Goal: Task Accomplishment & Management: Manage account settings

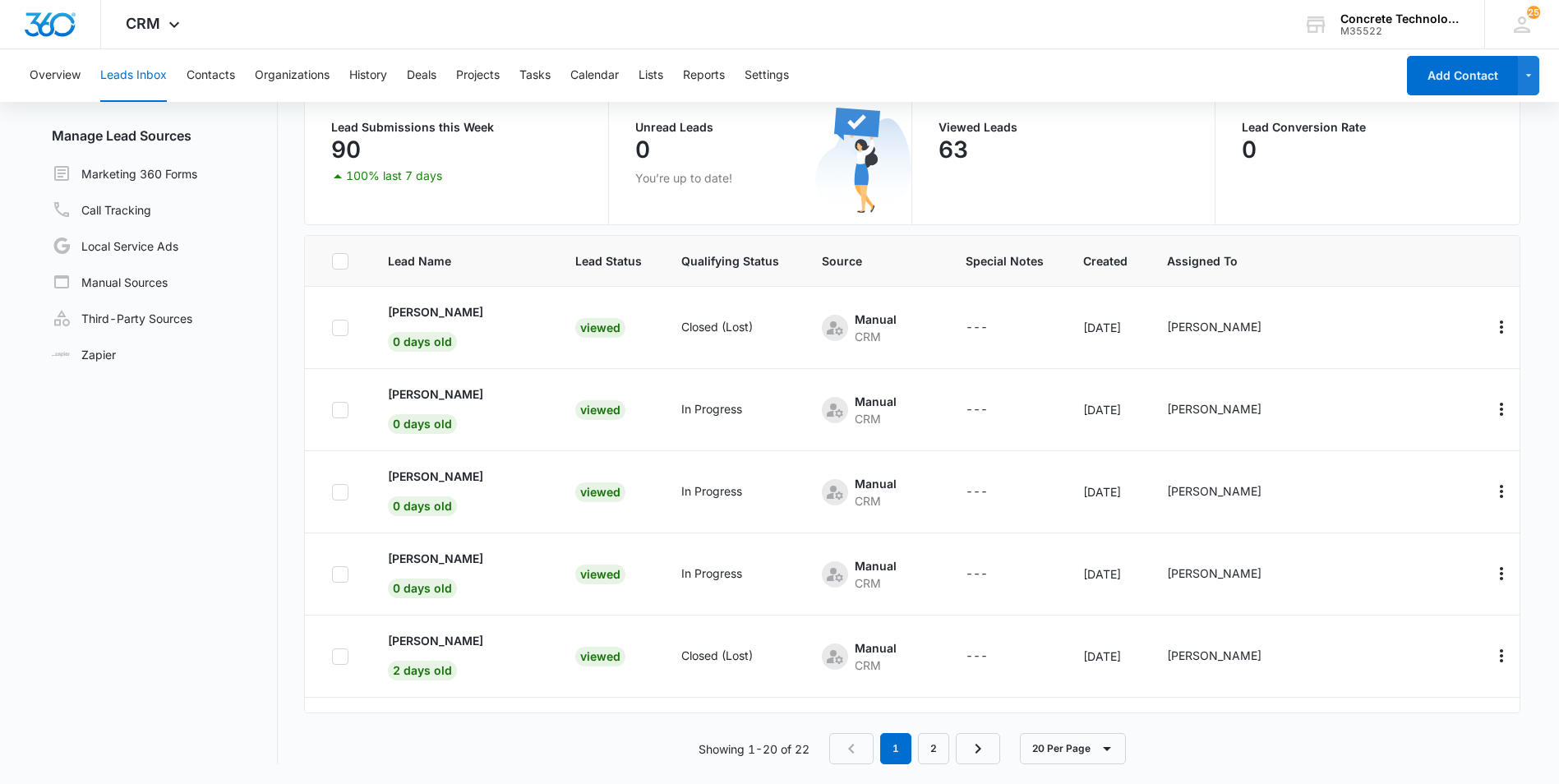
scroll to position [1217, 0]
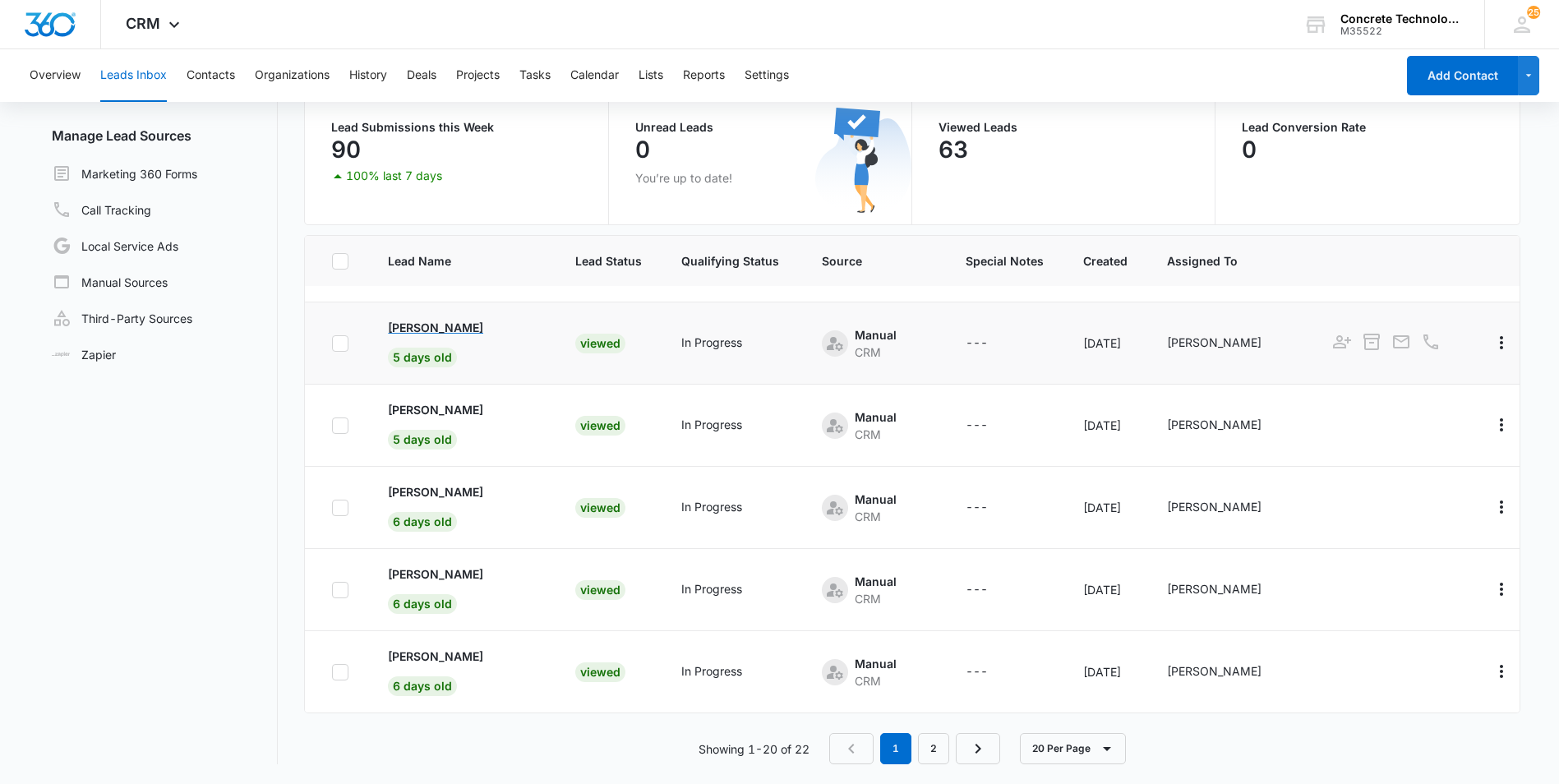
click at [420, 326] on p "[PERSON_NAME]" at bounding box center [435, 327] width 95 height 17
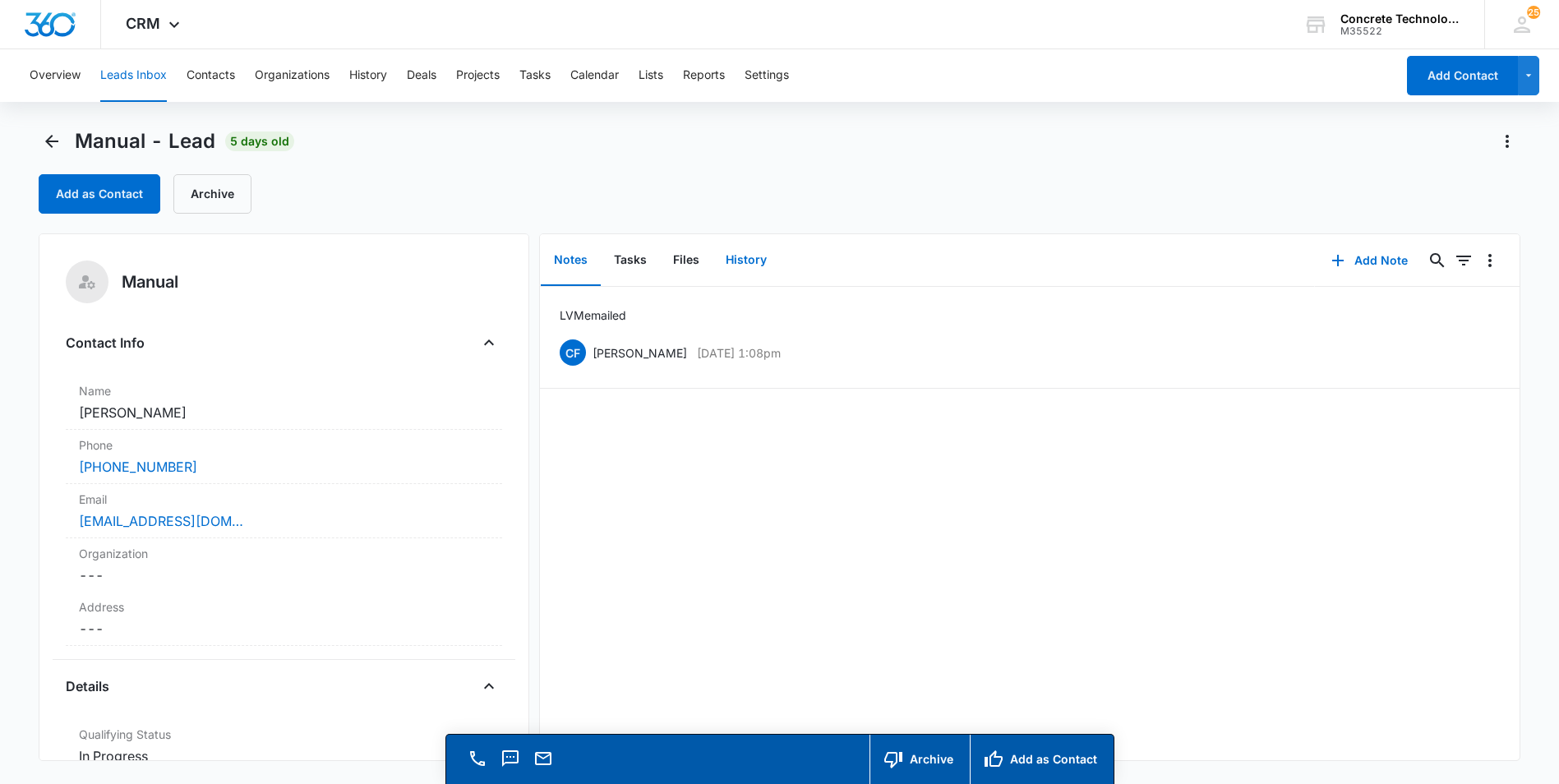
click at [757, 254] on button "History" at bounding box center [746, 260] width 67 height 51
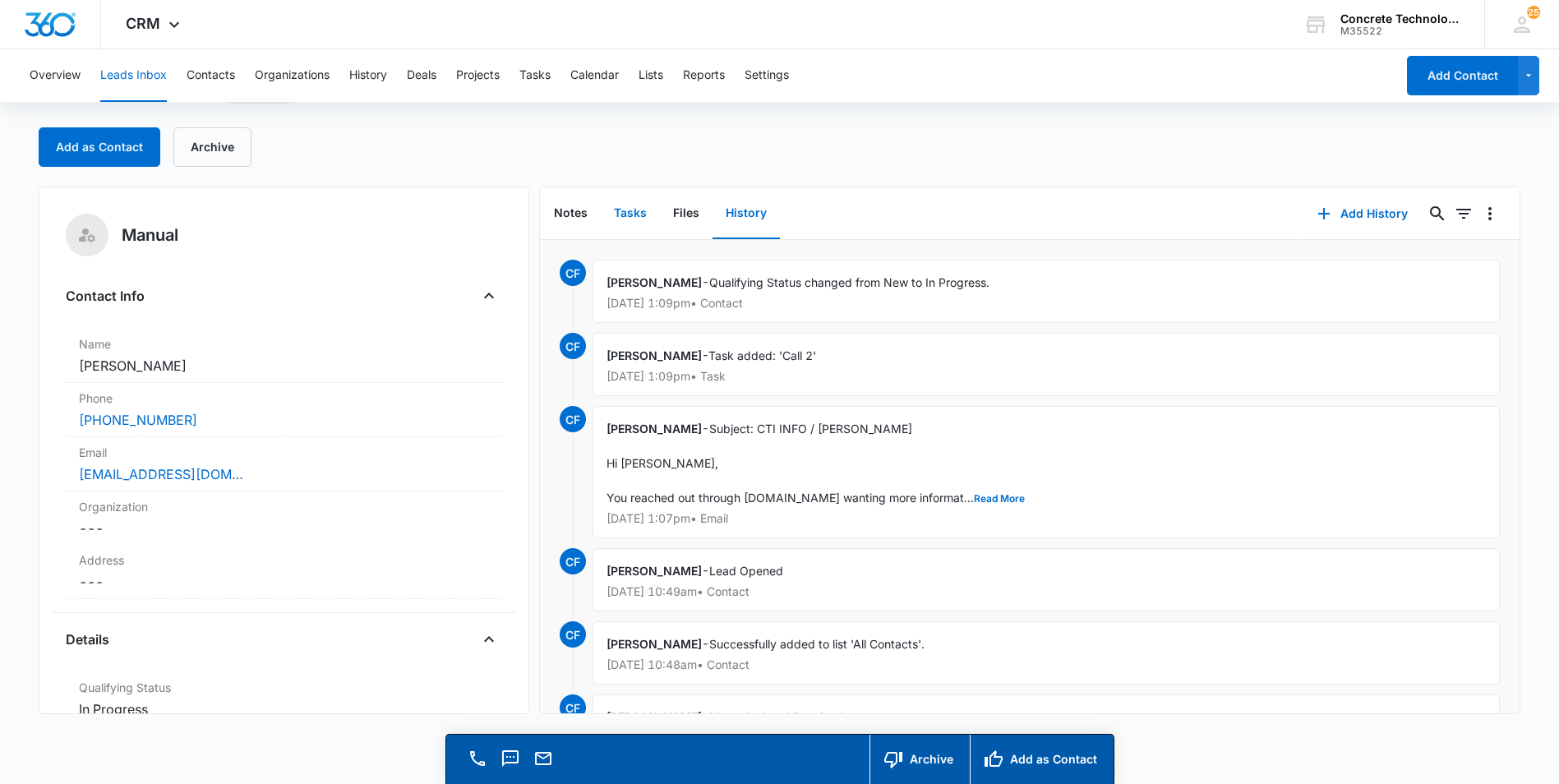
click at [623, 212] on button "Tasks" at bounding box center [630, 213] width 59 height 51
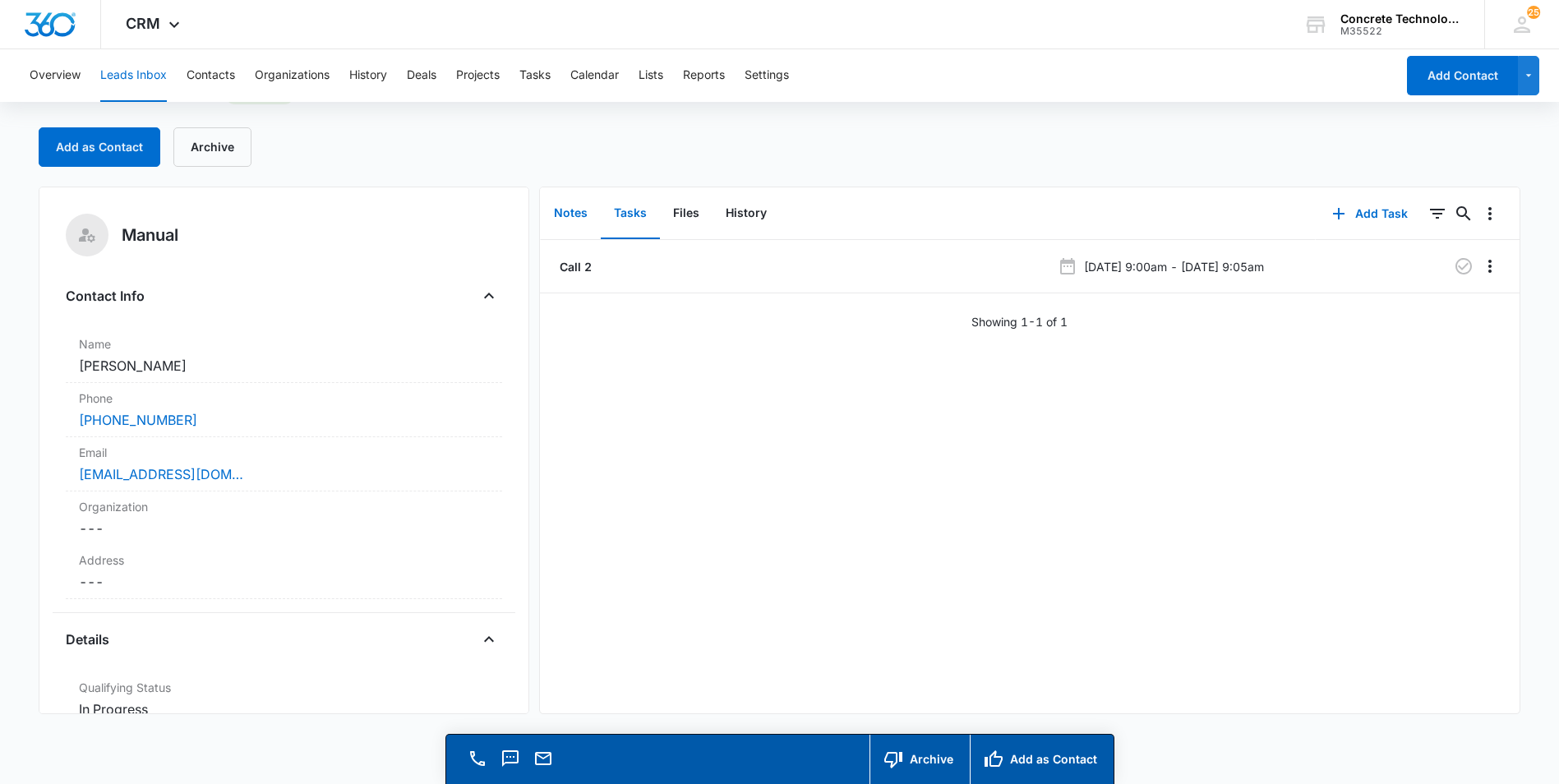
click at [563, 213] on button "Notes" at bounding box center [571, 213] width 60 height 51
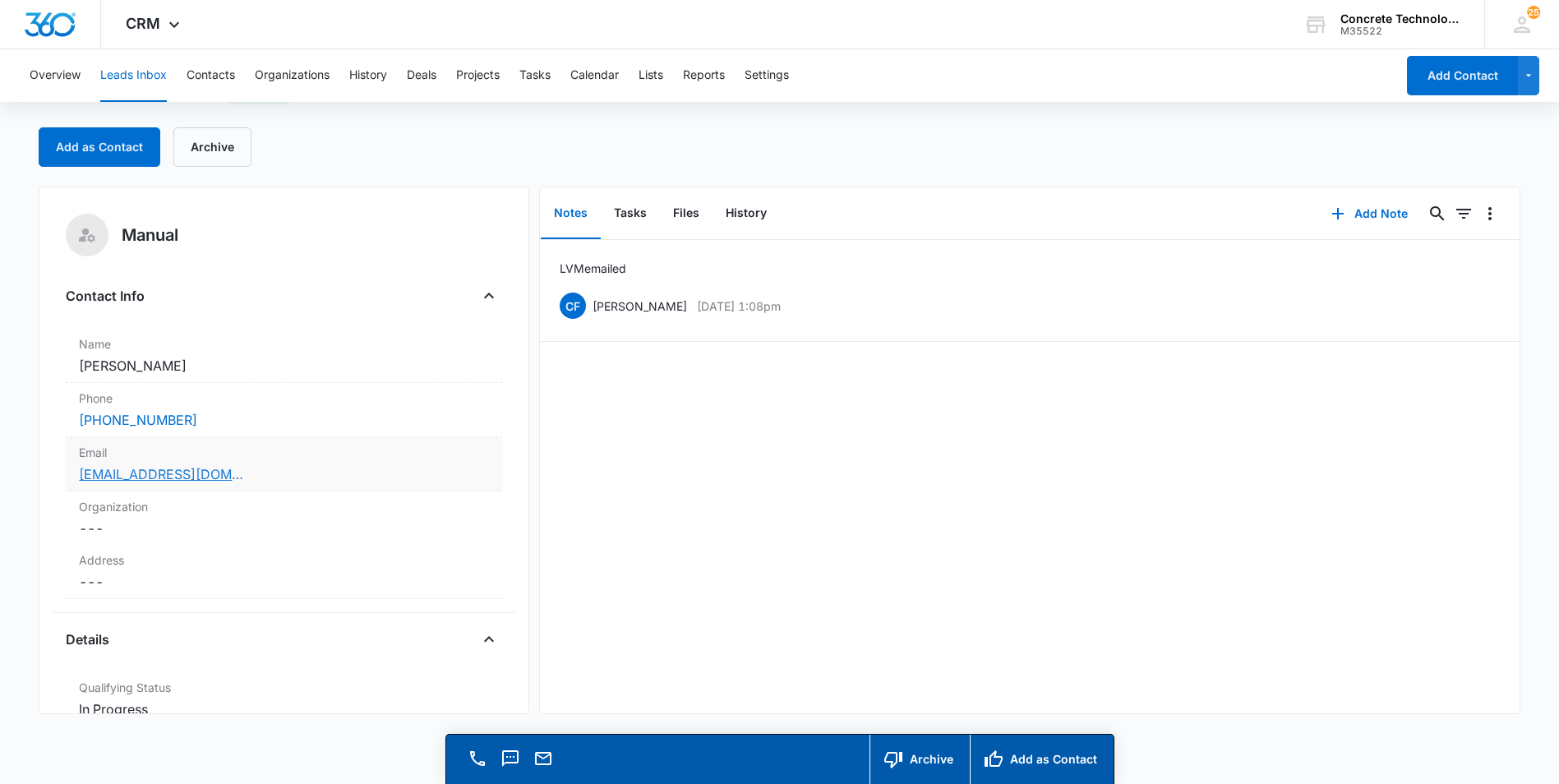
click at [130, 474] on link "[EMAIL_ADDRESS][DOMAIN_NAME]" at bounding box center [161, 474] width 164 height 20
click at [1356, 210] on button "Add Note" at bounding box center [1369, 214] width 109 height 40
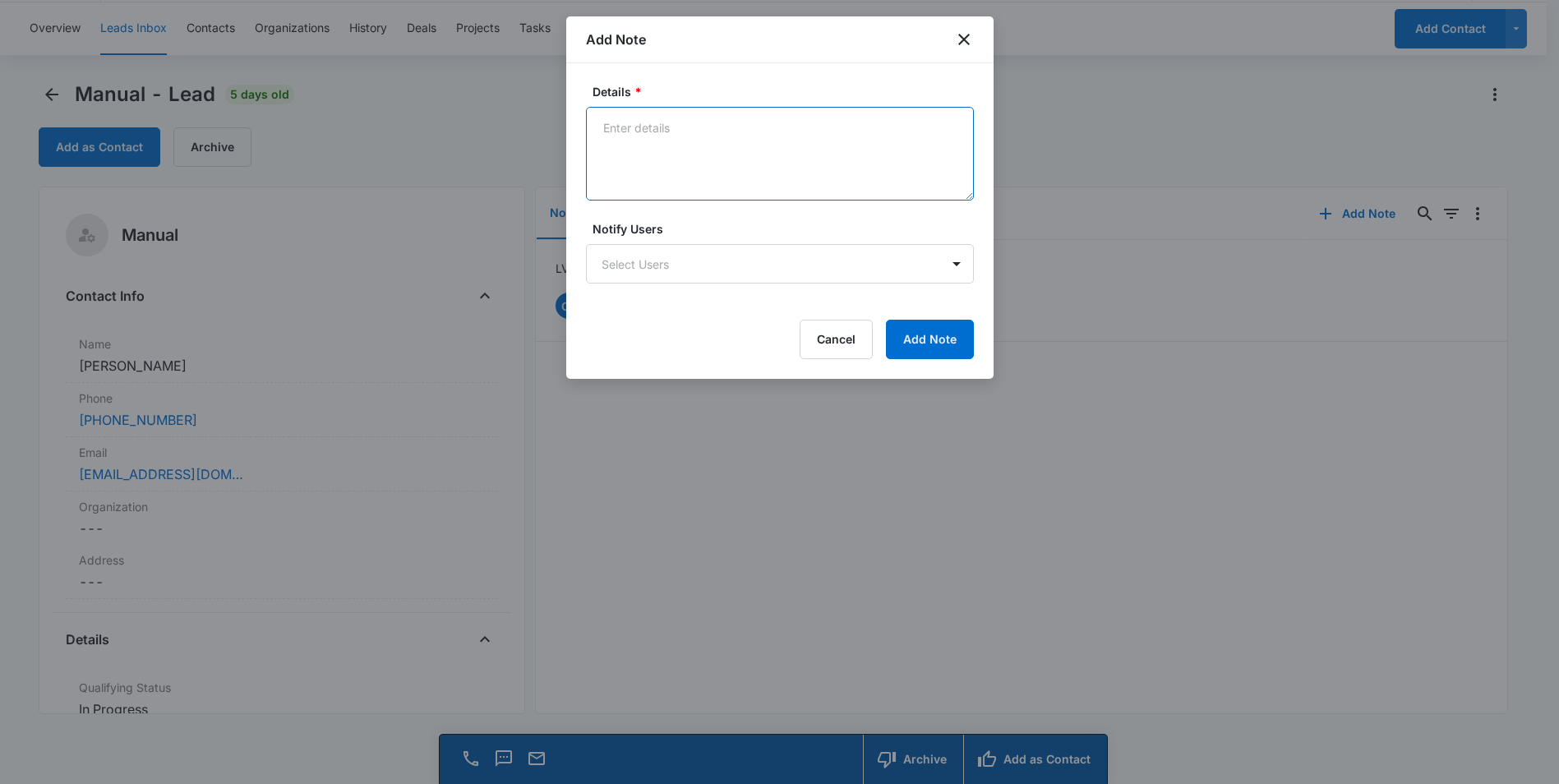
click at [603, 125] on textarea "Details *" at bounding box center [780, 153] width 388 height 93
type textarea "Emailed LVM text"
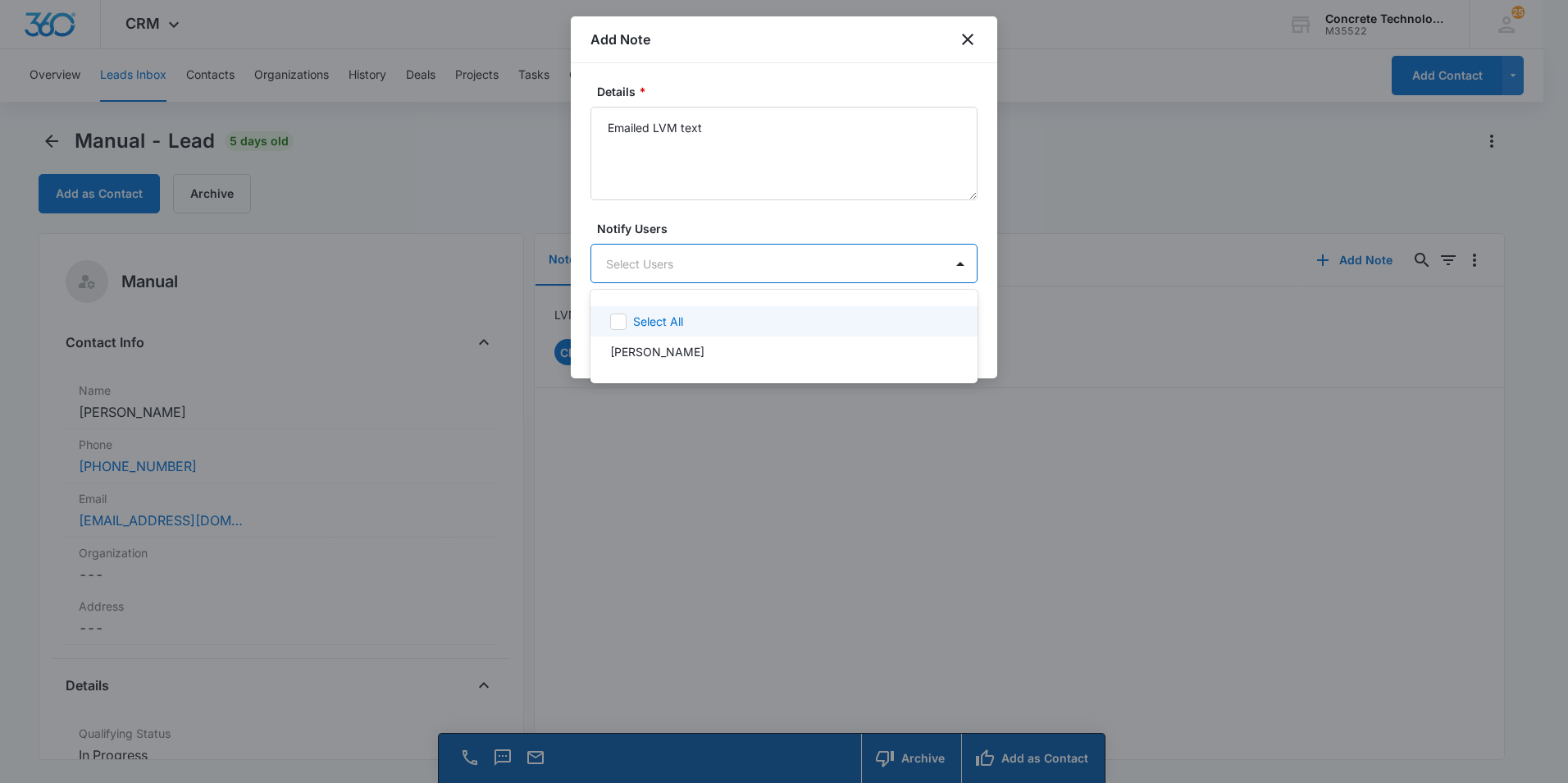
click at [623, 257] on body "CRM Apps Reputation Websites Forms CRM Email Social Content Ads Intelligence Fi…" at bounding box center [784, 391] width 1568 height 783
click at [651, 354] on p "[PERSON_NAME]" at bounding box center [657, 351] width 94 height 17
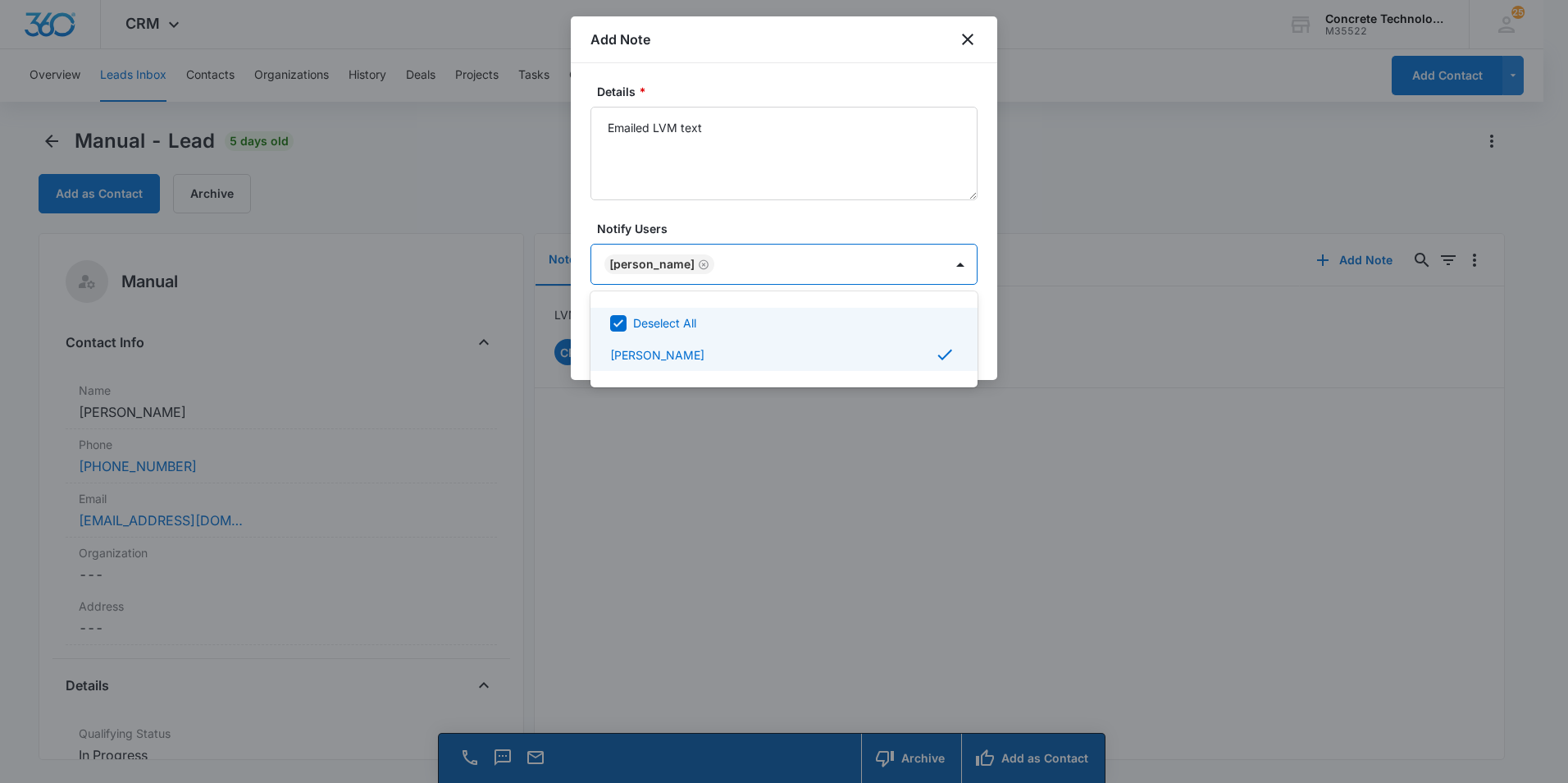
click at [822, 262] on div at bounding box center [784, 391] width 1568 height 783
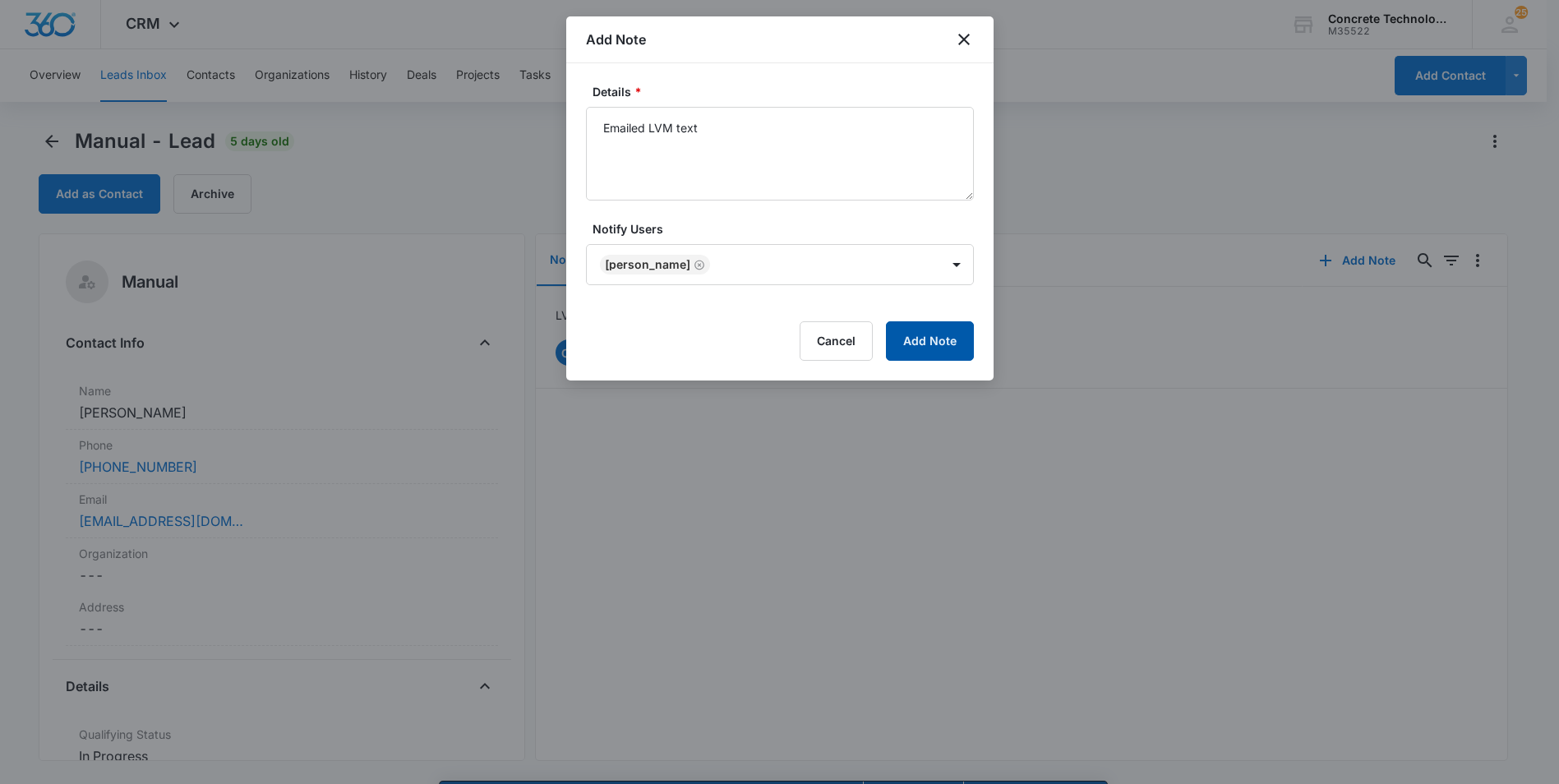
click at [907, 336] on button "Add Note" at bounding box center [930, 342] width 88 height 40
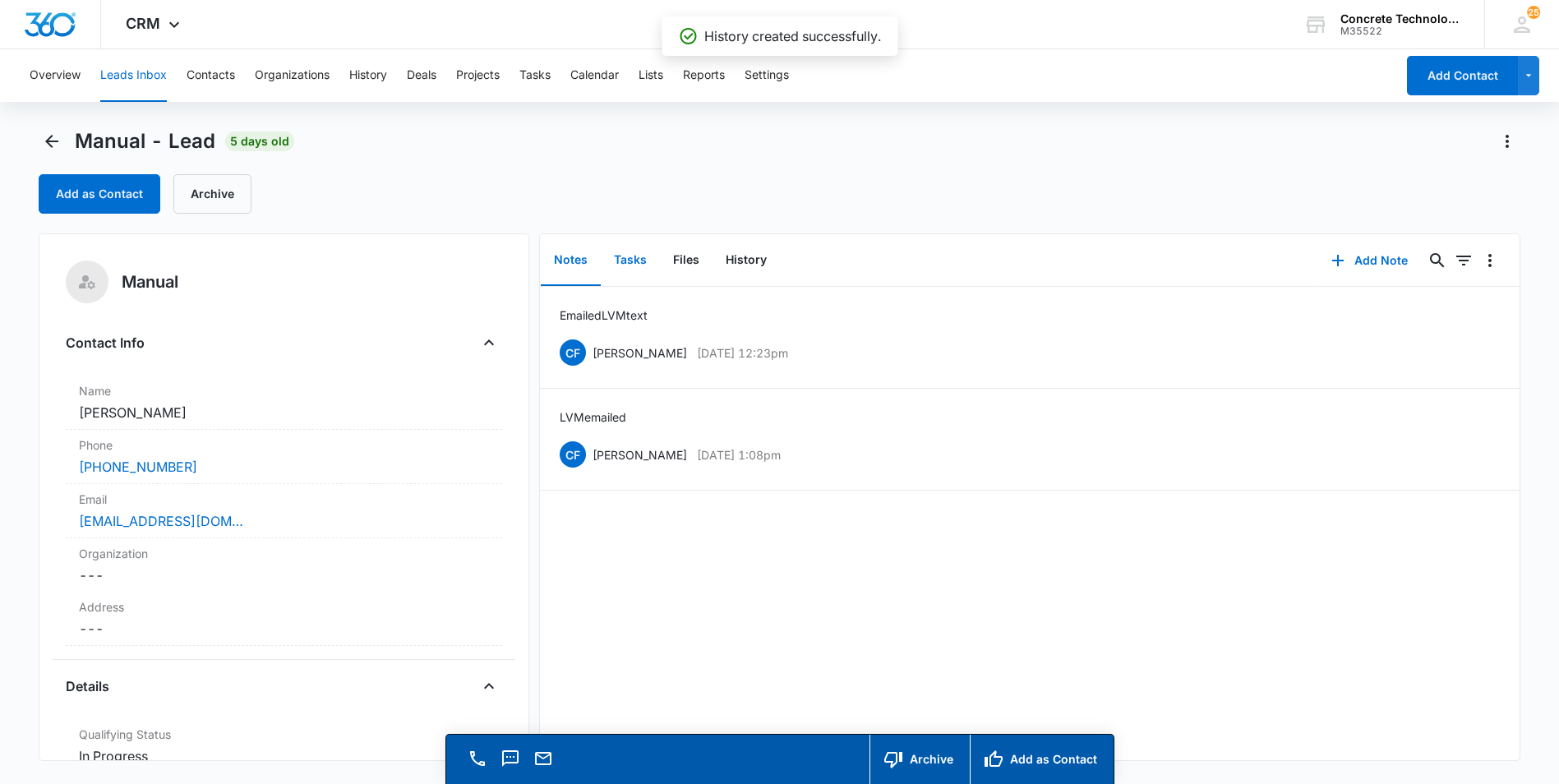
click at [630, 257] on button "Tasks" at bounding box center [630, 260] width 59 height 51
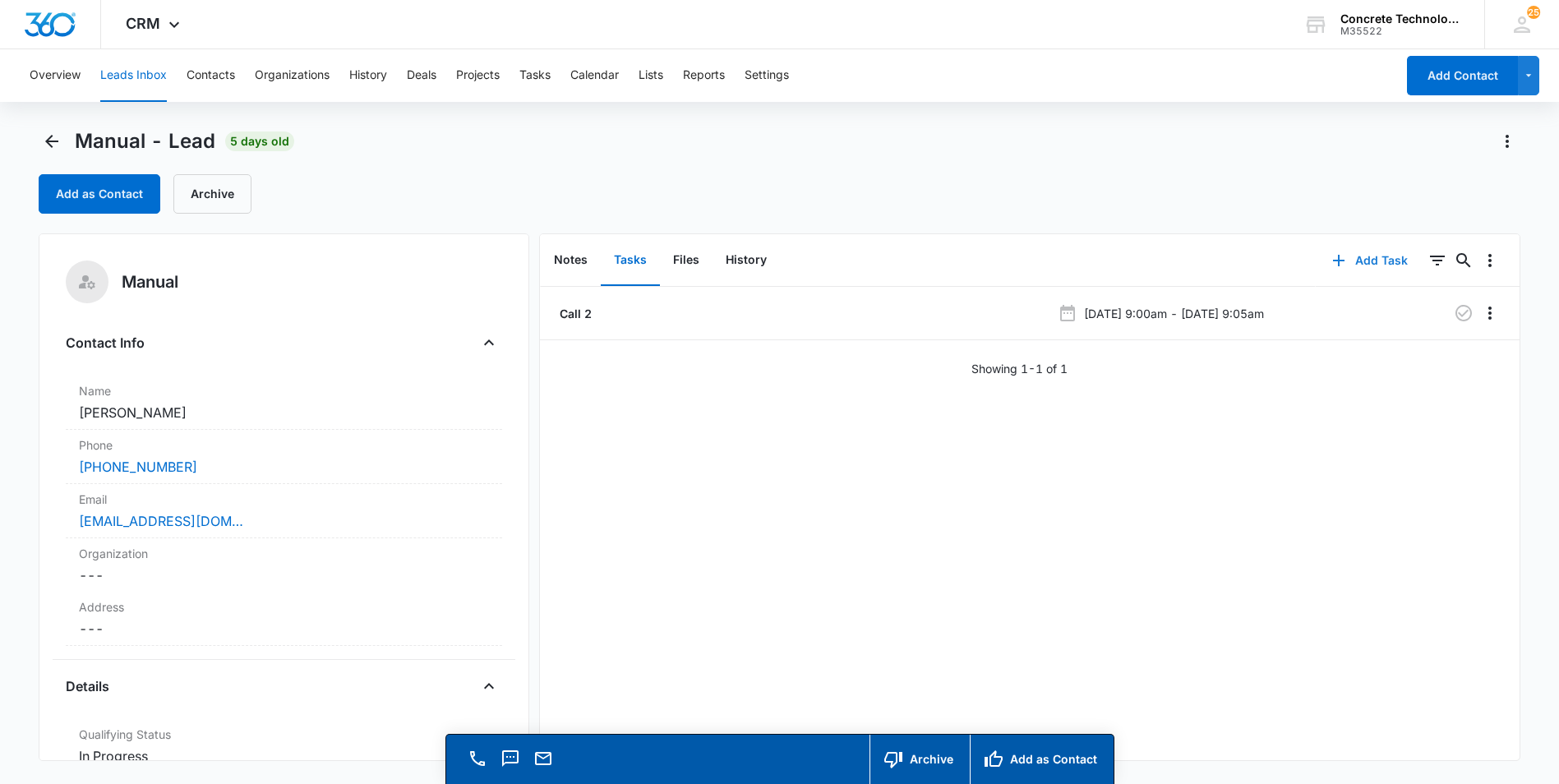
click at [1359, 260] on button "Add Task" at bounding box center [1369, 260] width 109 height 40
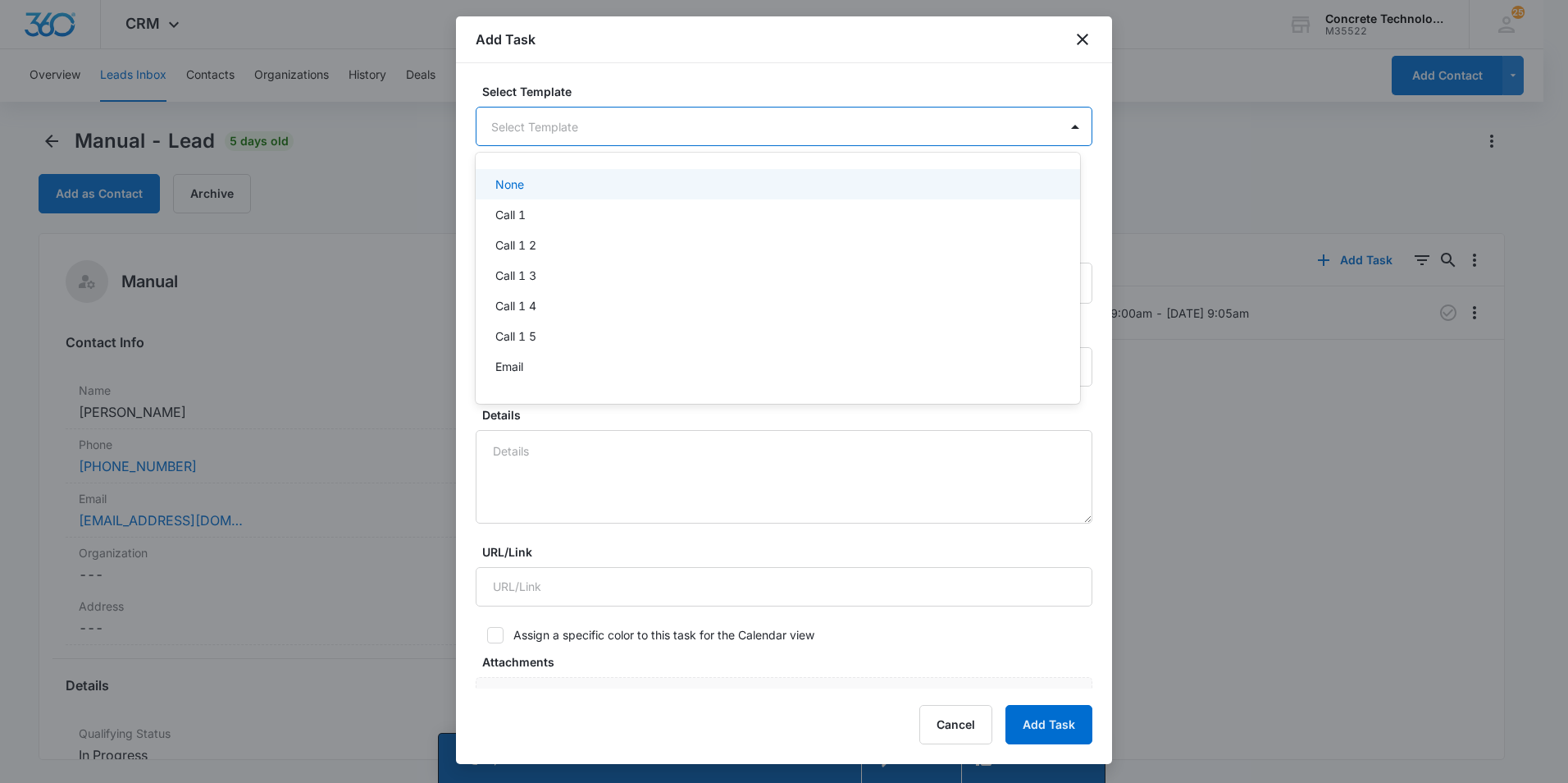
click at [715, 117] on body "CRM Apps Reputation Websites Forms CRM Email Social Content Ads Intelligence Fi…" at bounding box center [784, 391] width 1568 height 783
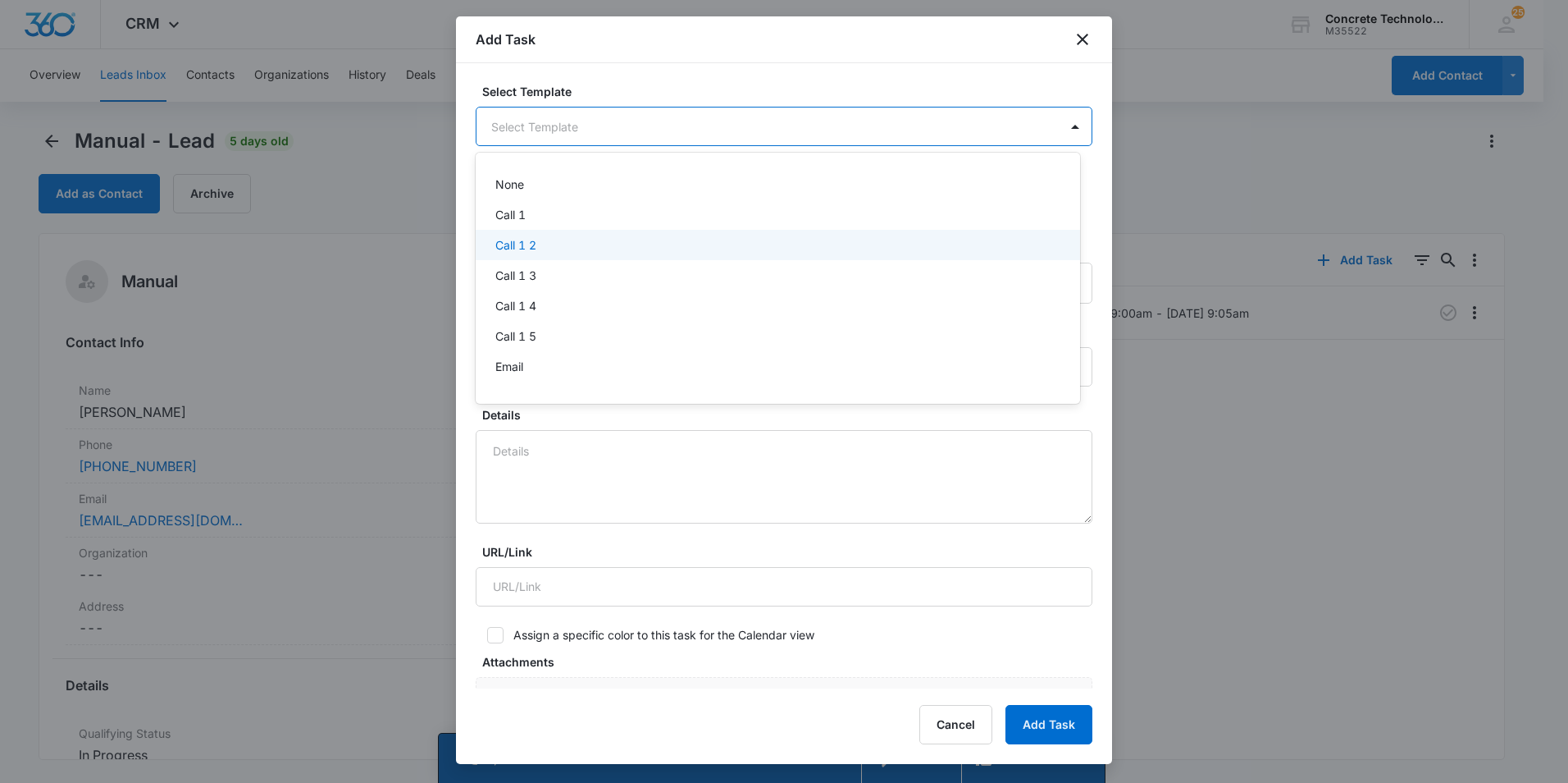
click at [514, 243] on p "Call 1 2" at bounding box center [516, 245] width 41 height 17
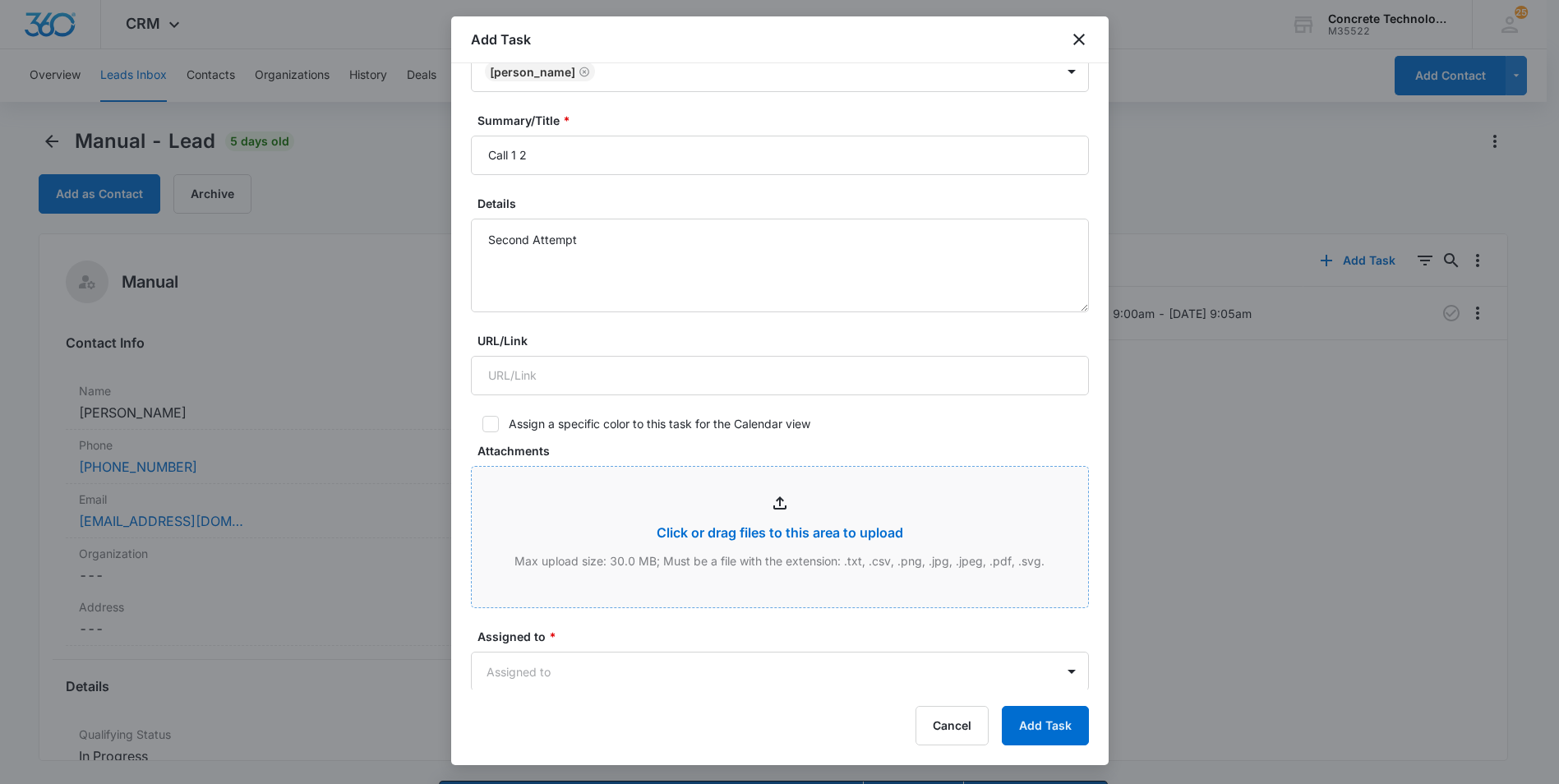
scroll to position [575, 0]
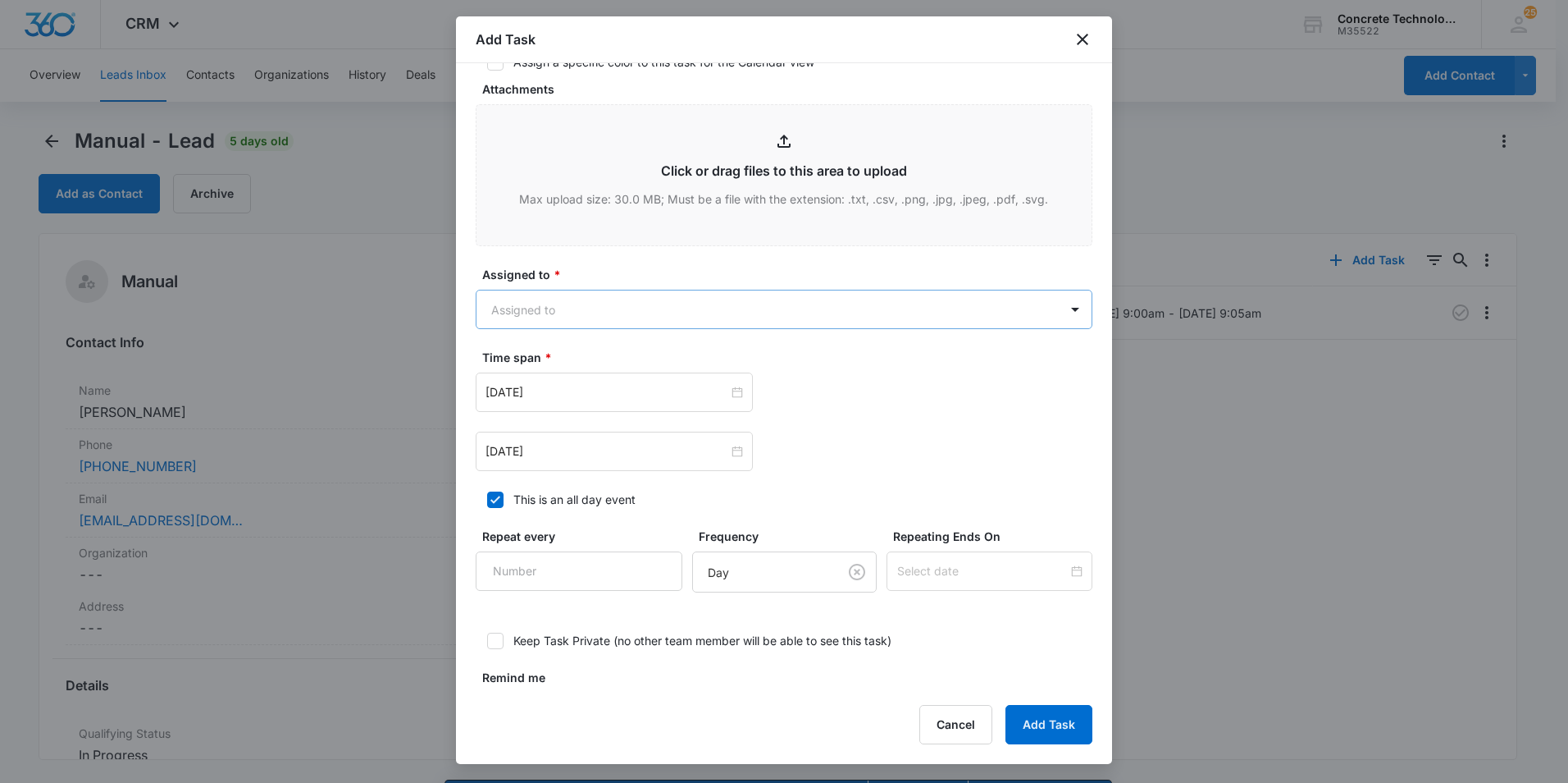
click at [606, 315] on body "CRM Apps Reputation Websites Forms CRM Email Social Content Ads Intelligence Fi…" at bounding box center [784, 415] width 1568 height 829
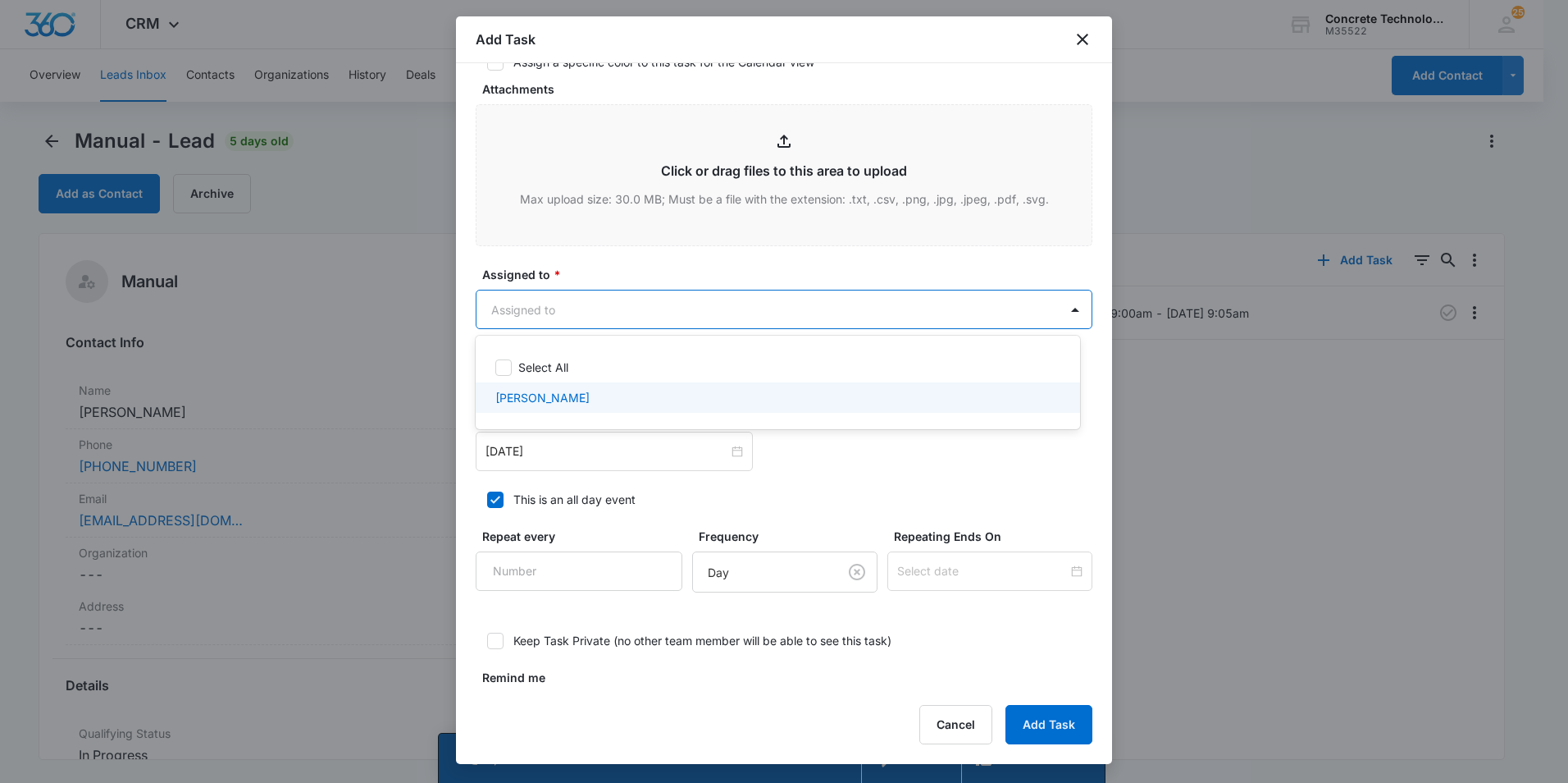
click at [541, 397] on p "[PERSON_NAME]" at bounding box center [542, 398] width 94 height 17
checkbox input "true"
click at [581, 451] on div at bounding box center [784, 391] width 1568 height 783
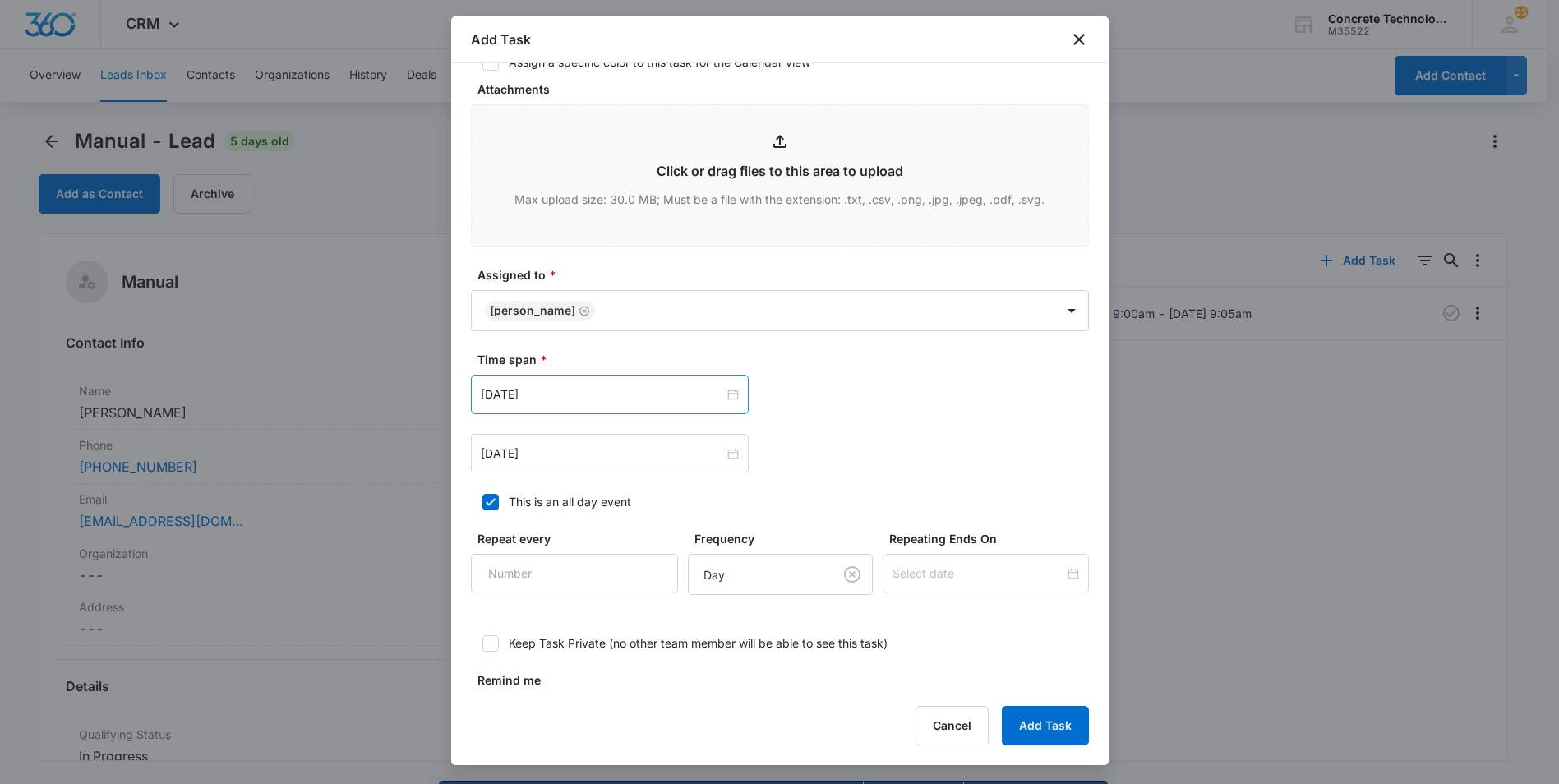
click at [640, 382] on div "[DATE]" at bounding box center [610, 394] width 277 height 40
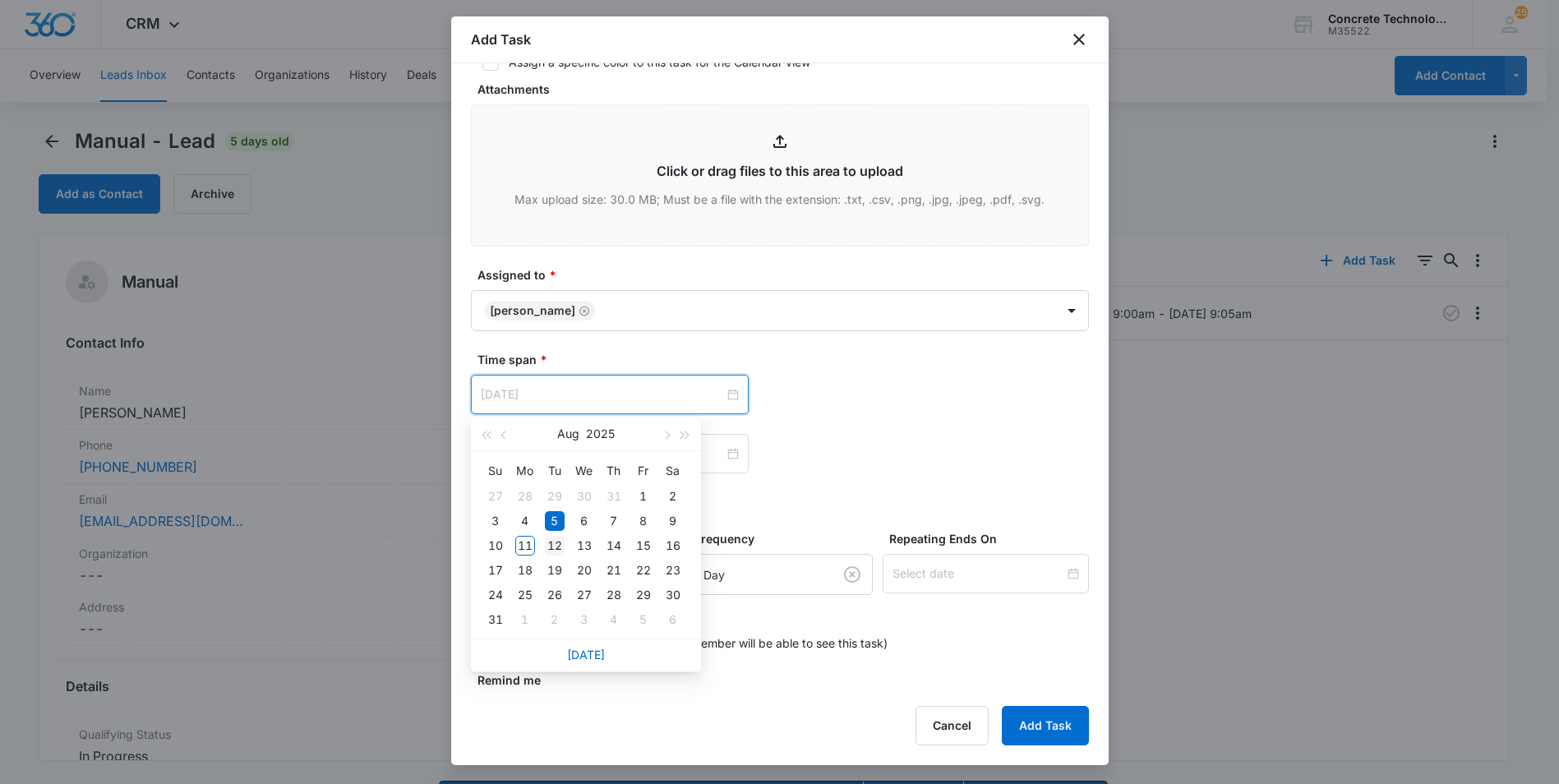
type input "[DATE]"
click at [560, 543] on div "12" at bounding box center [554, 545] width 20 height 20
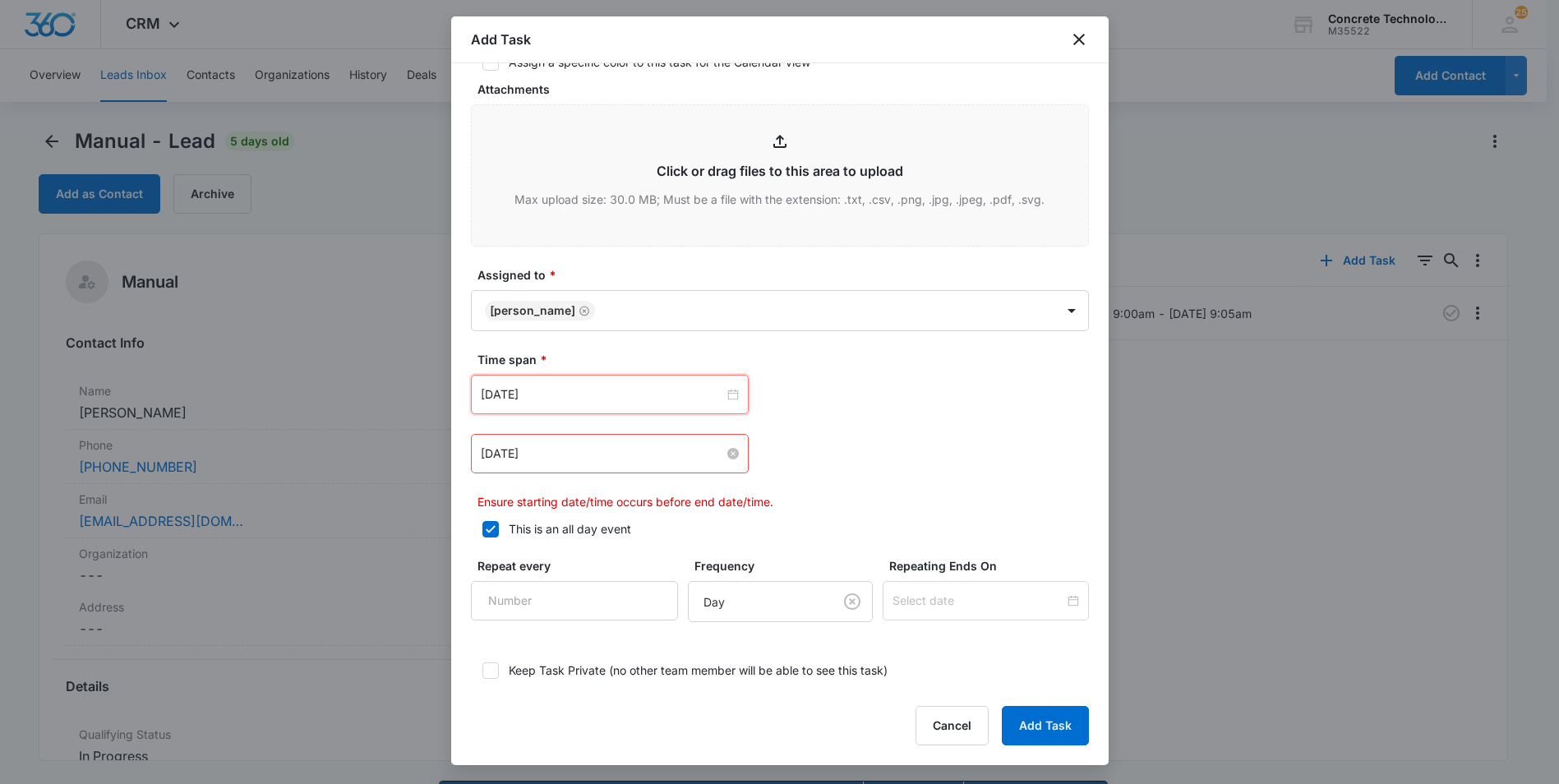
click at [595, 450] on input "[DATE]" at bounding box center [602, 453] width 243 height 18
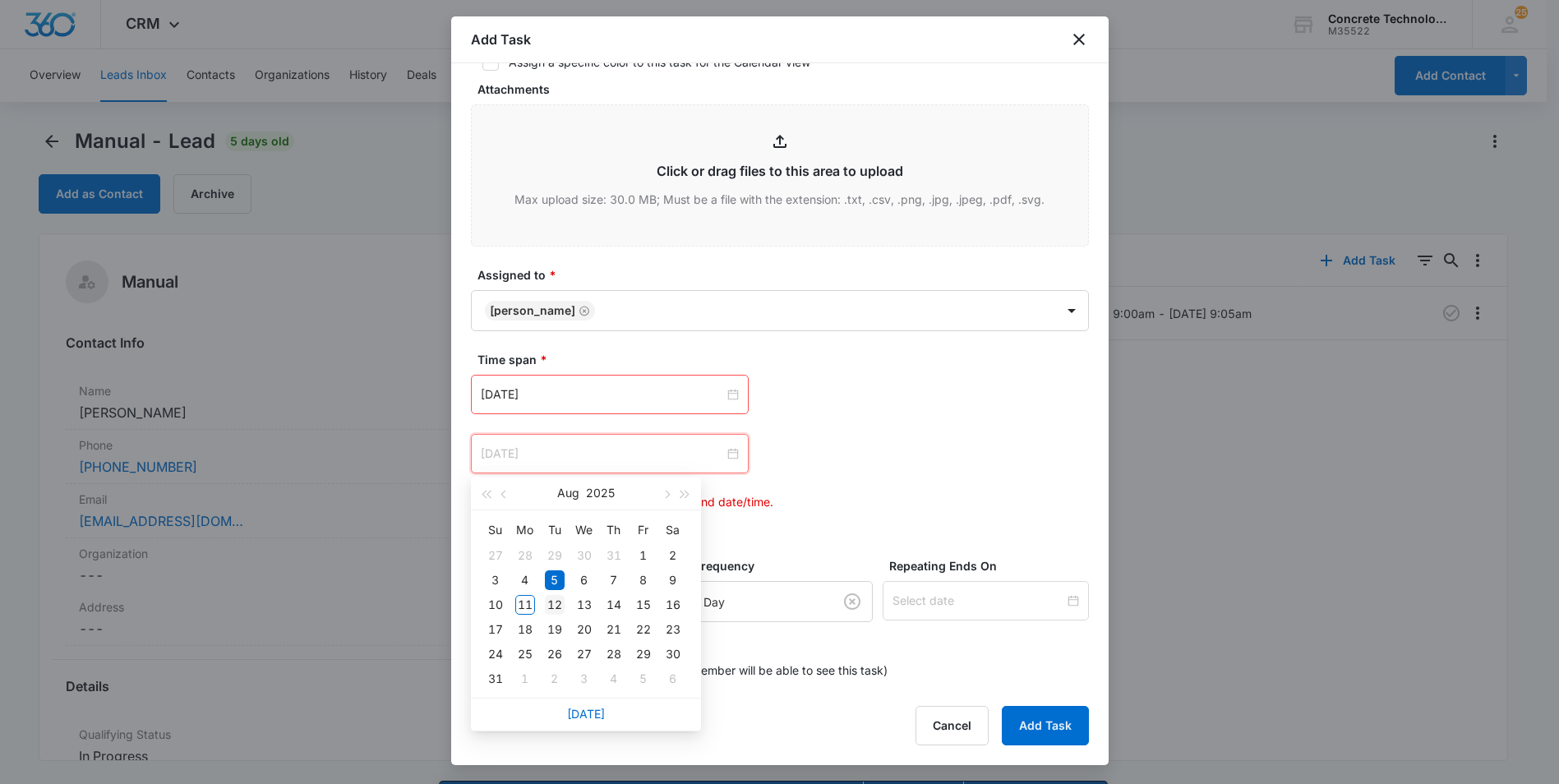
type input "[DATE]"
click at [549, 602] on div "12" at bounding box center [554, 604] width 20 height 20
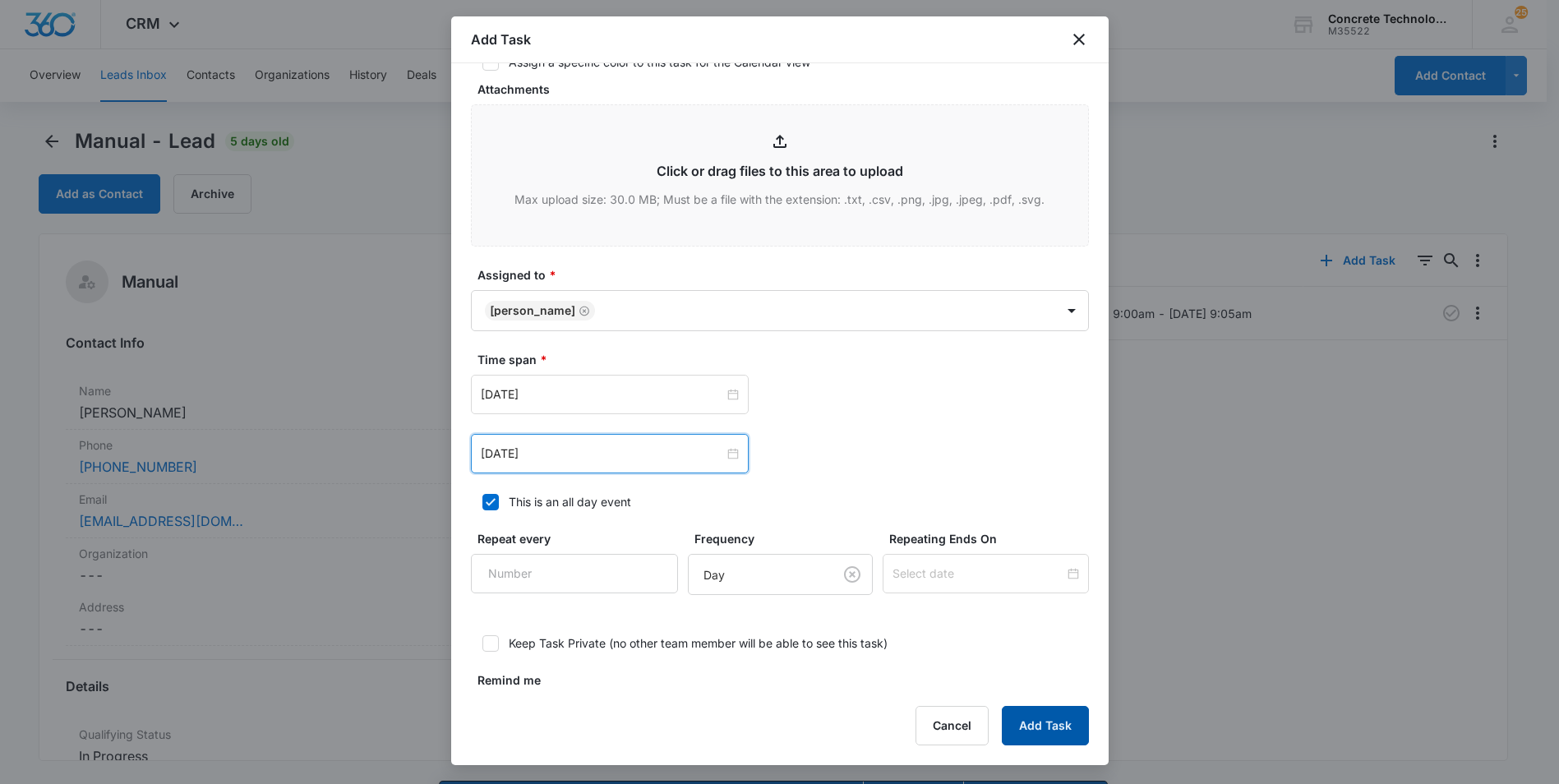
click at [1051, 720] on button "Add Task" at bounding box center [1046, 726] width 87 height 40
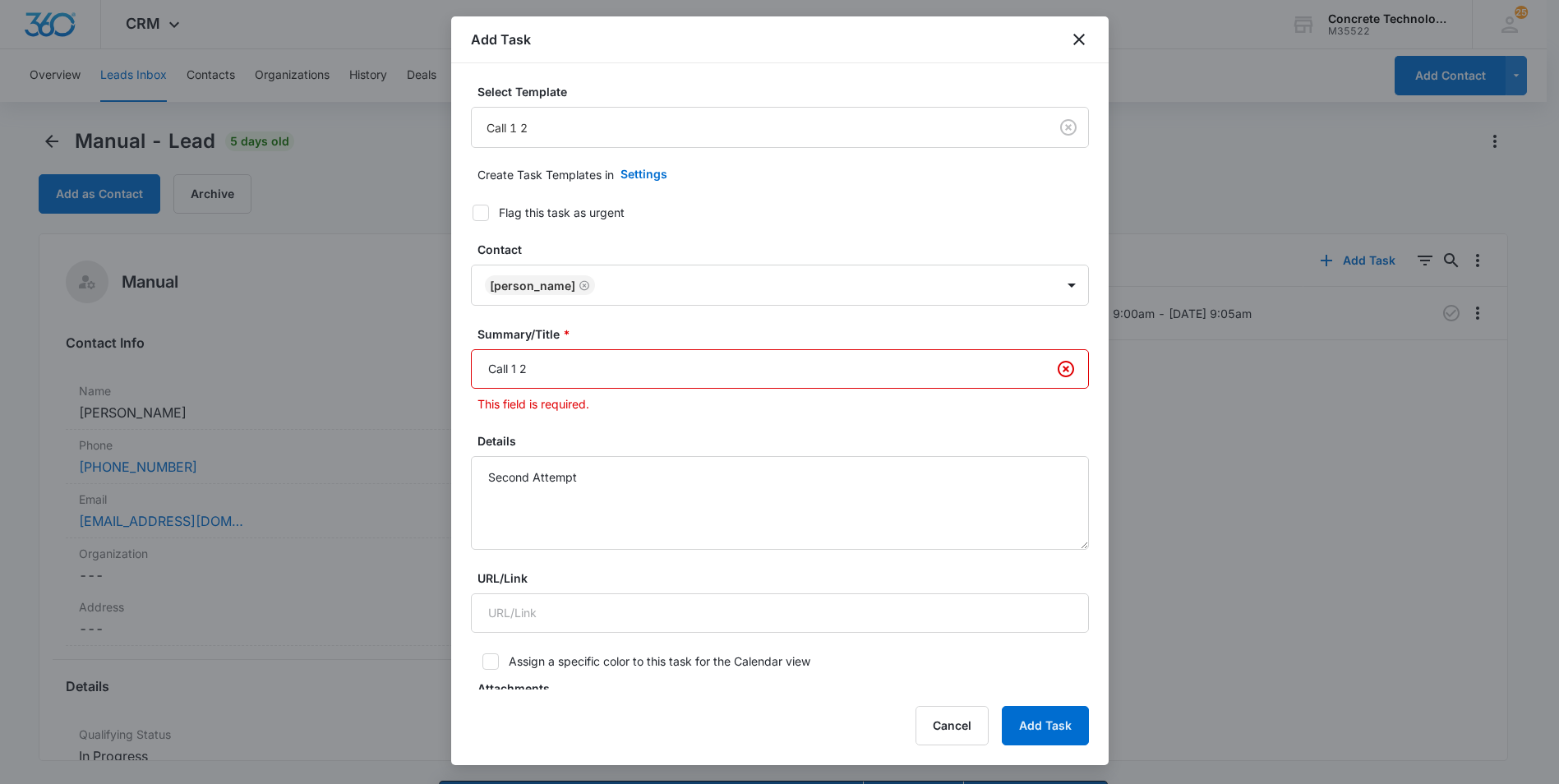
click at [515, 366] on input "Call 1 2" at bounding box center [780, 369] width 618 height 40
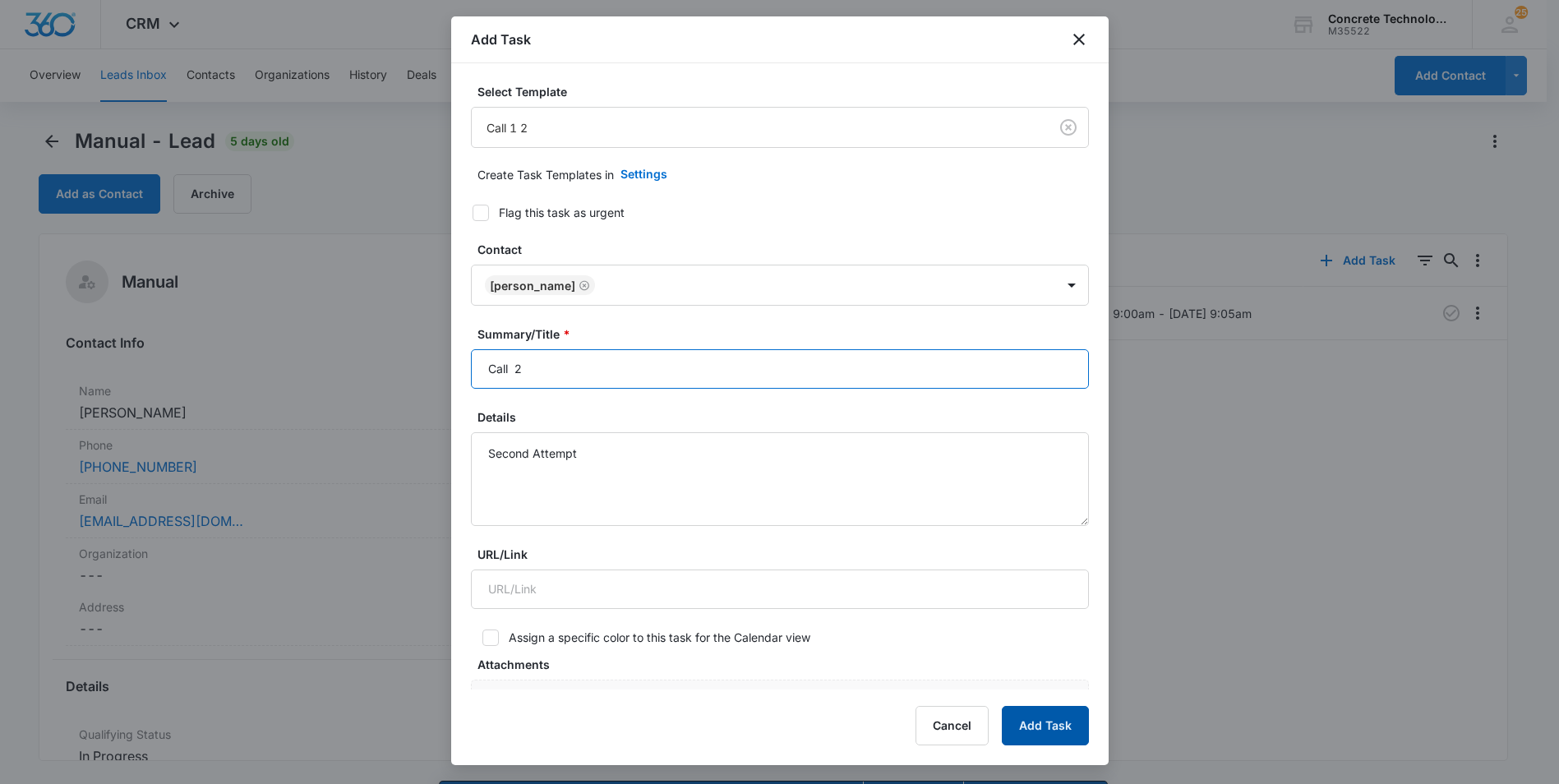
type input "Call 2"
click at [1043, 722] on button "Add Task" at bounding box center [1046, 726] width 87 height 40
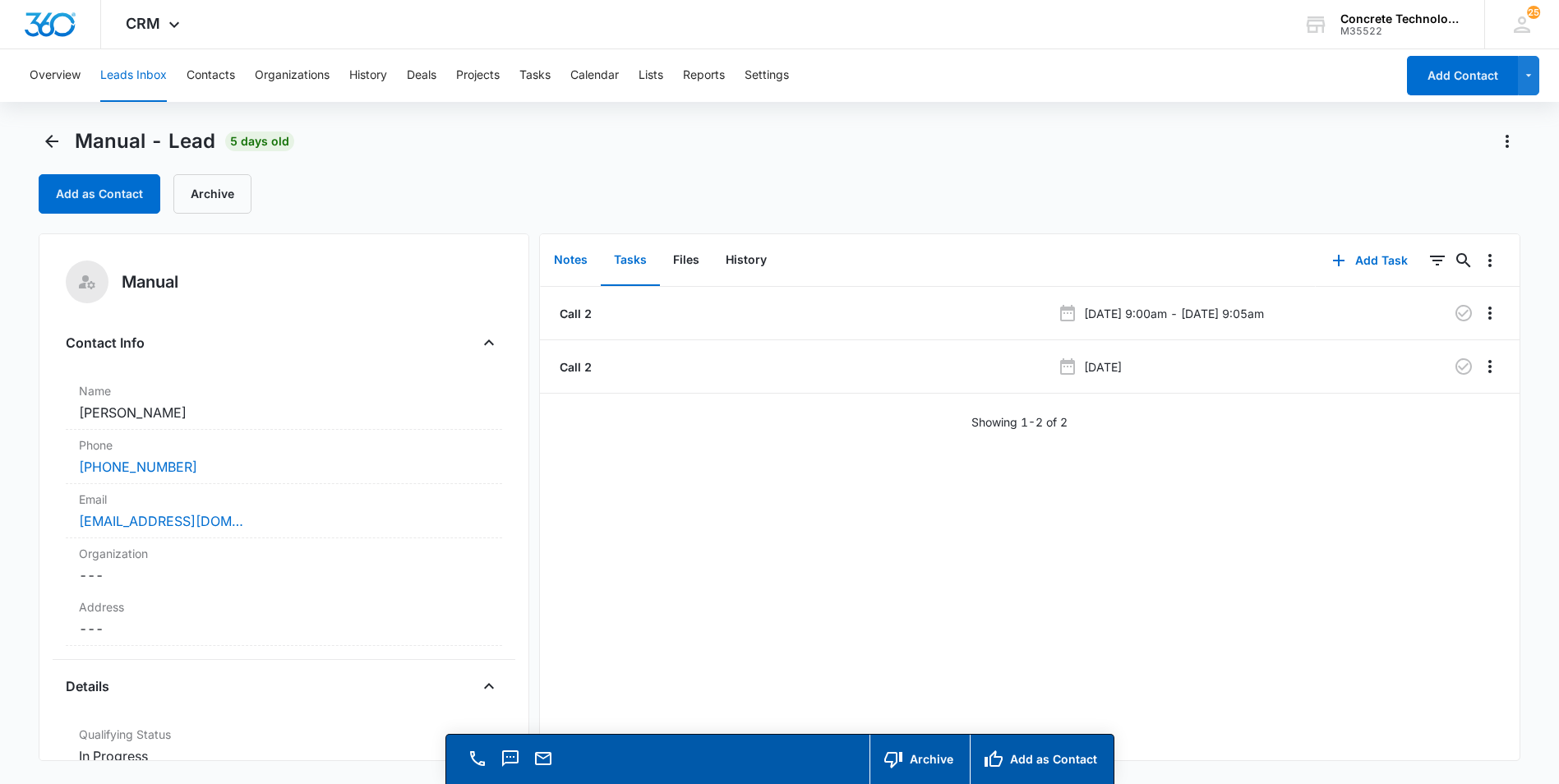
click at [572, 261] on button "Notes" at bounding box center [571, 260] width 60 height 51
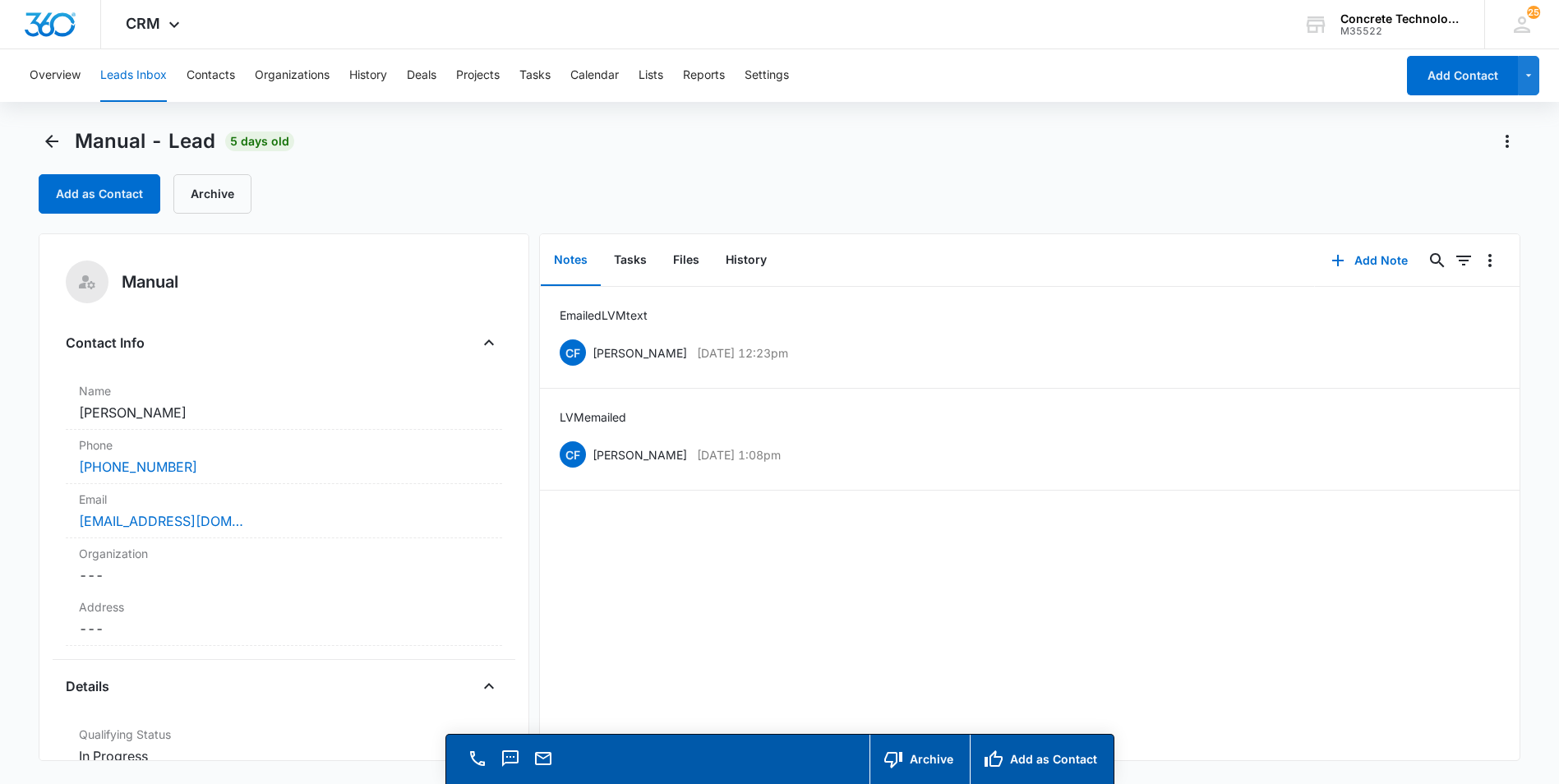
click at [123, 70] on button "Leads Inbox" at bounding box center [133, 75] width 67 height 53
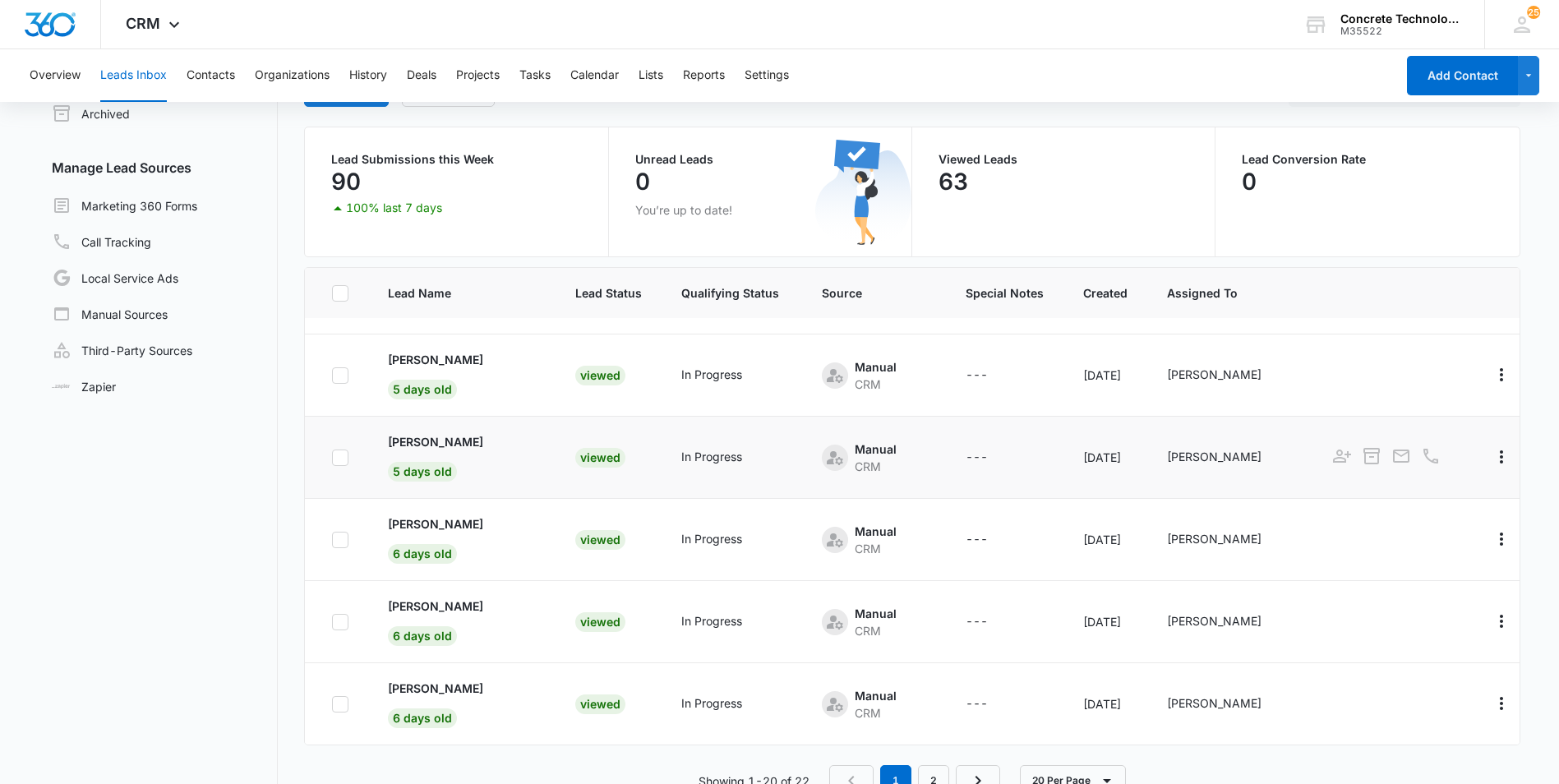
scroll to position [139, 0]
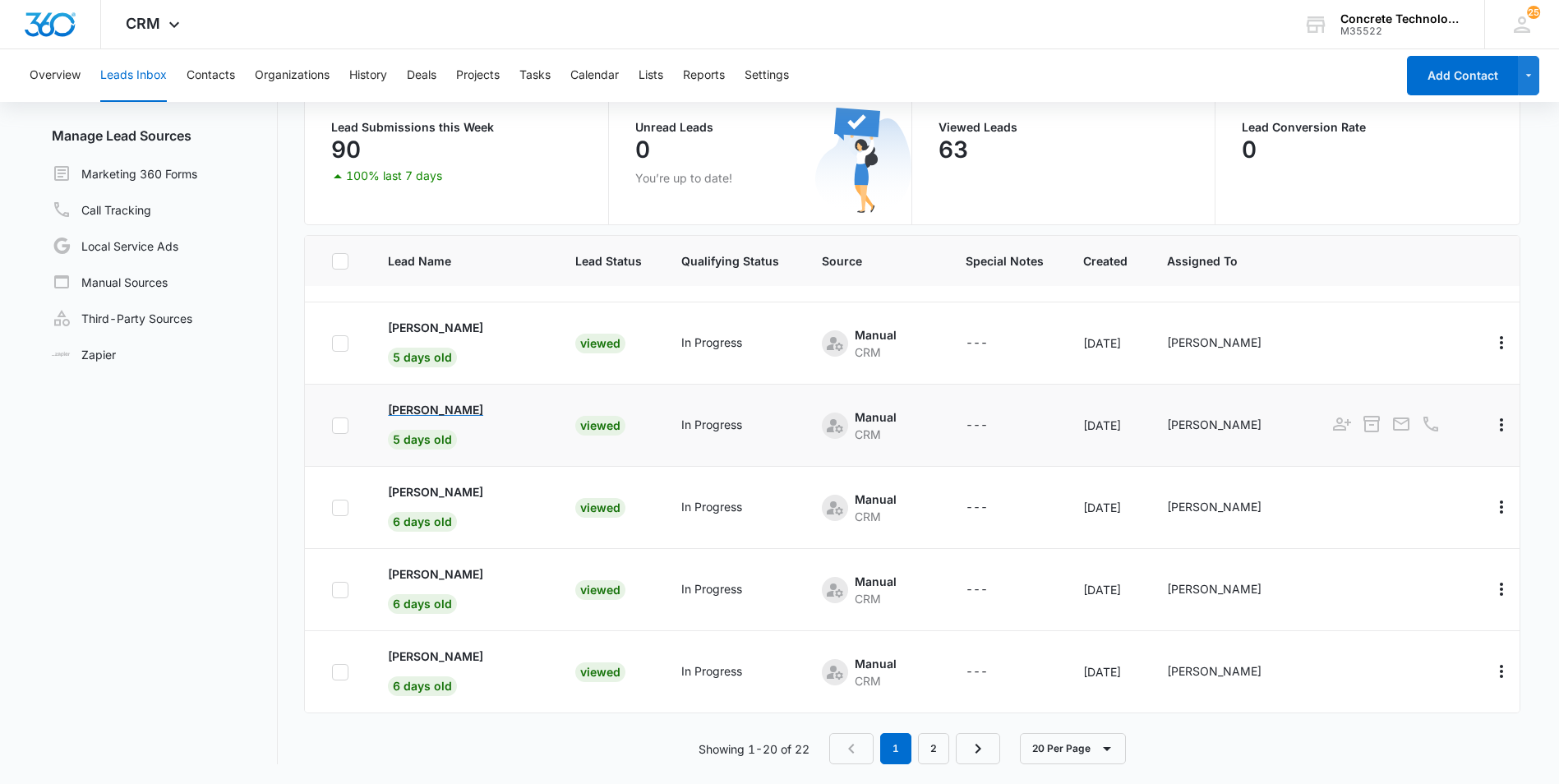
click at [422, 408] on p "[PERSON_NAME]" at bounding box center [435, 409] width 95 height 17
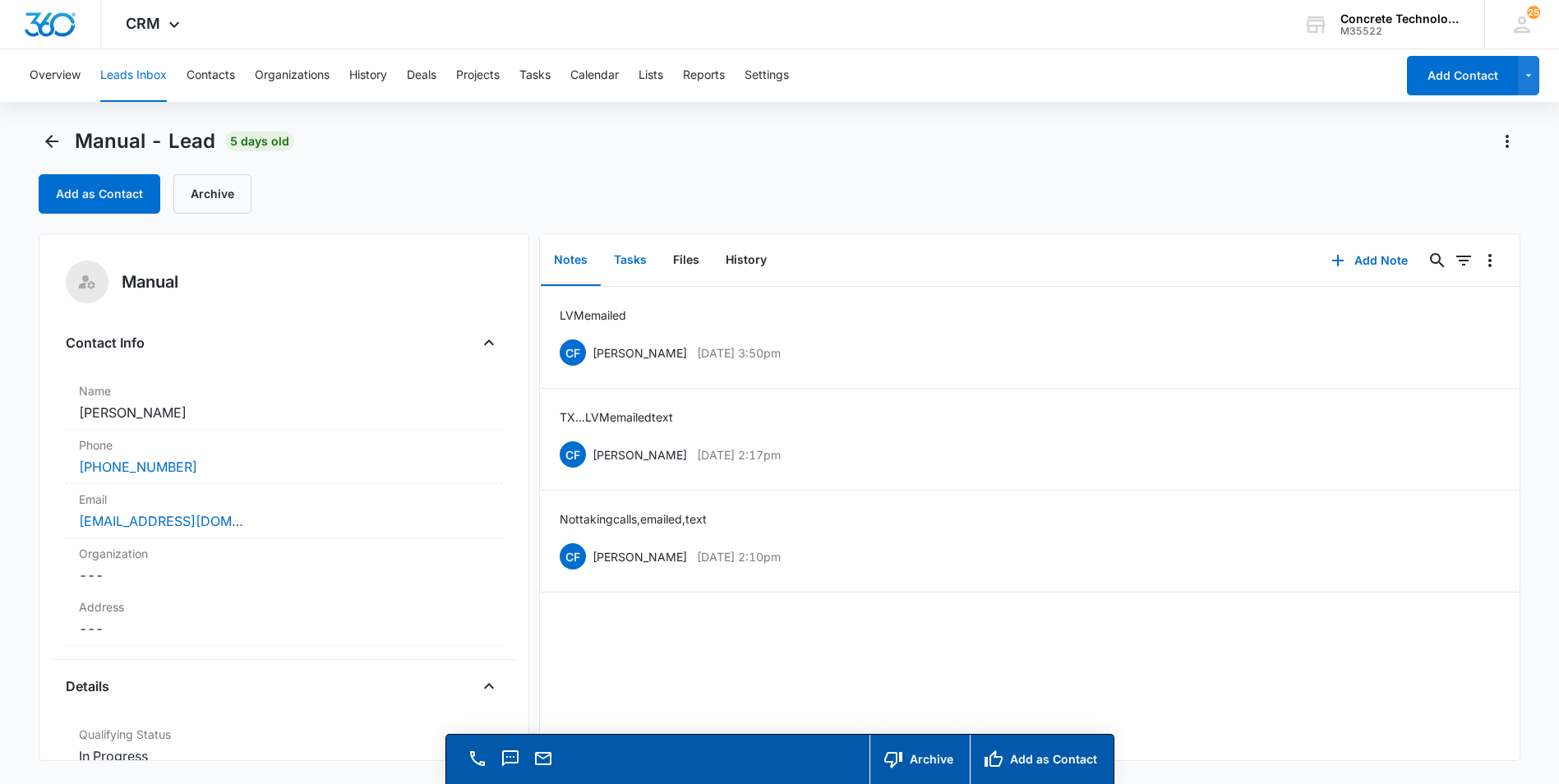
click at [636, 260] on button "Tasks" at bounding box center [630, 260] width 59 height 51
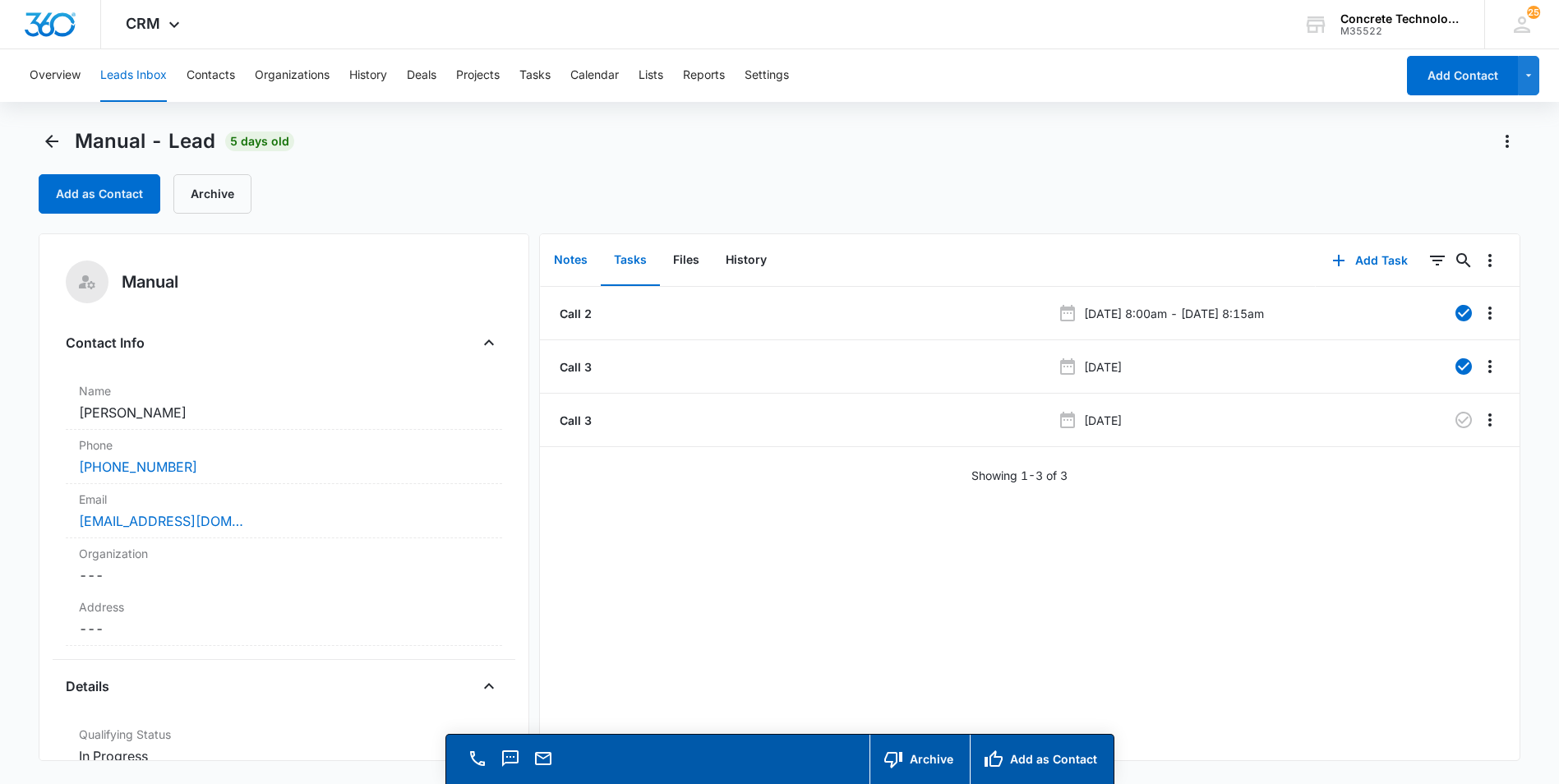
click at [570, 260] on button "Notes" at bounding box center [571, 260] width 60 height 51
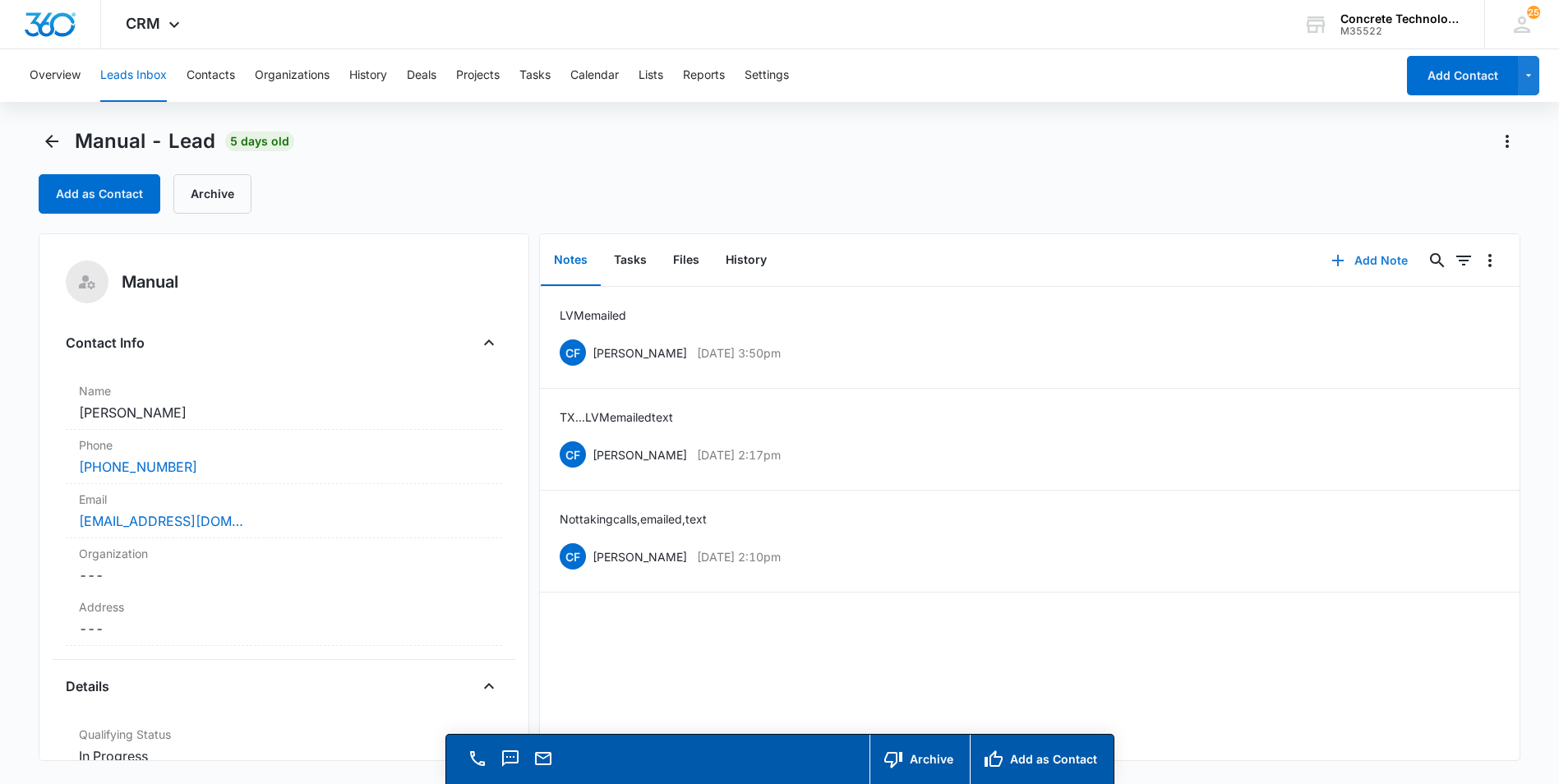
click at [1365, 258] on button "Add Note" at bounding box center [1369, 260] width 109 height 40
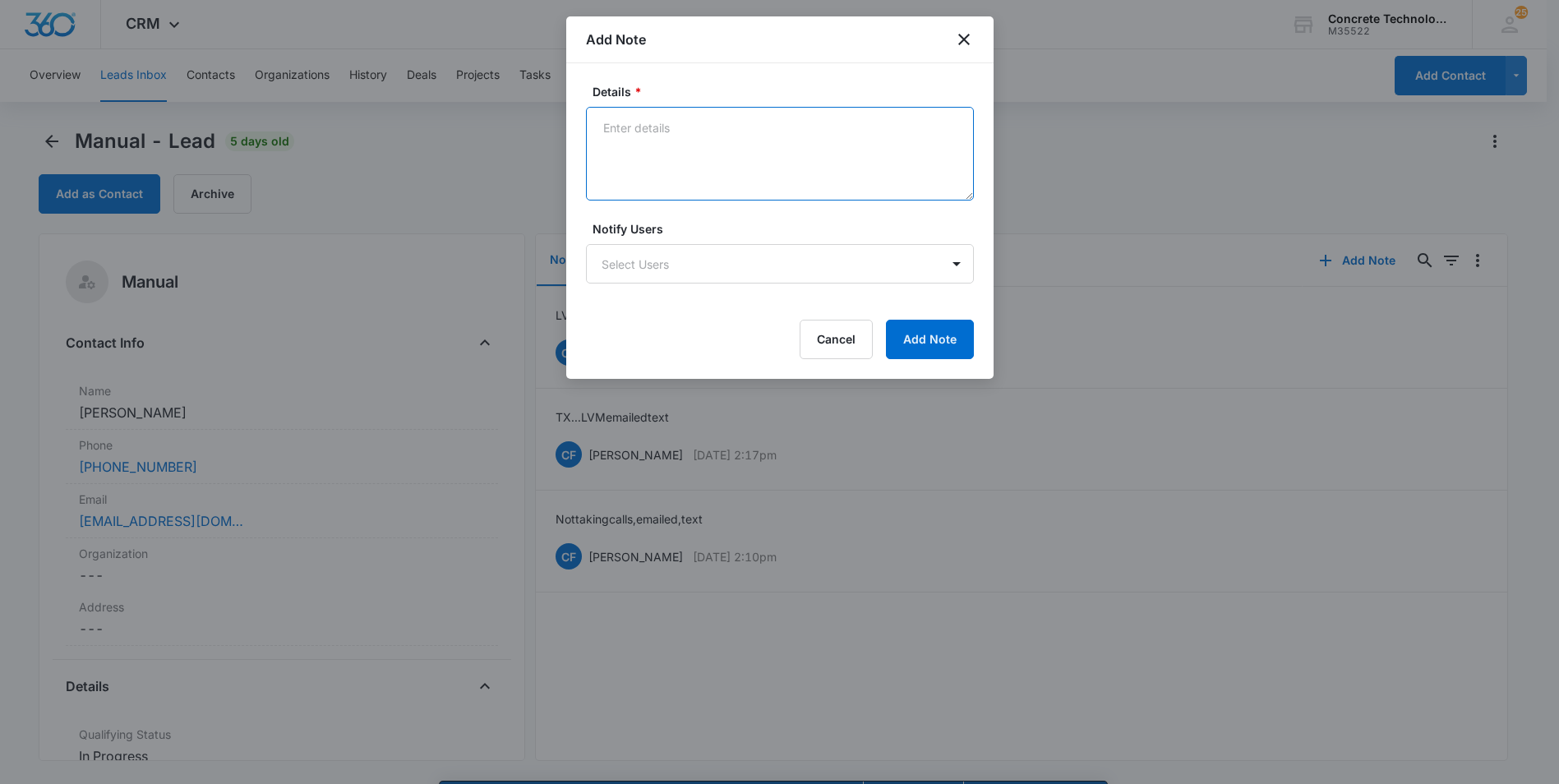
click at [617, 123] on textarea "Details *" at bounding box center [780, 153] width 388 height 93
type textarea "He has blocked our call, text emailed"
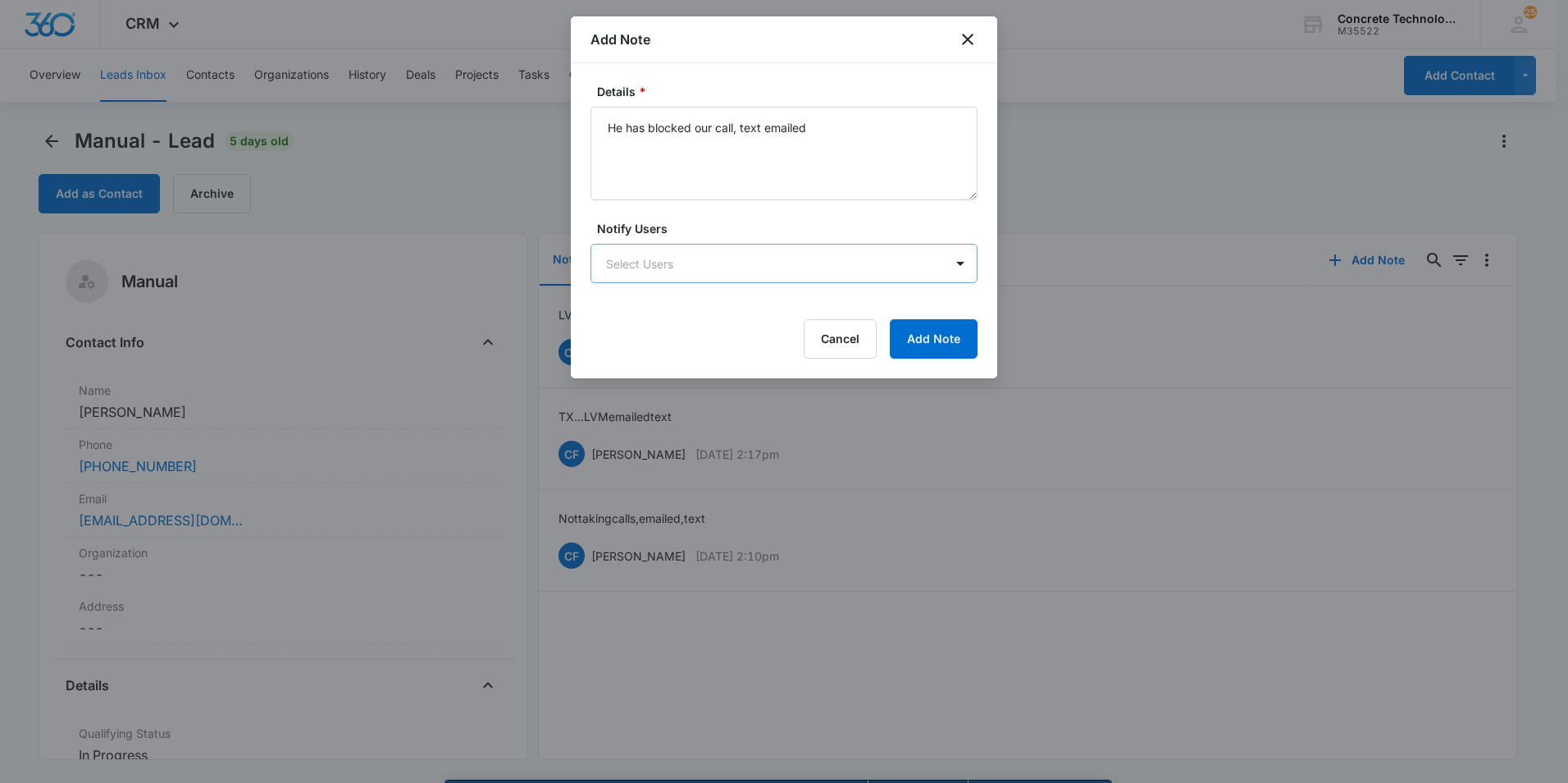
click at [623, 265] on body "CRM Apps Reputation Websites Forms CRM Email Social Content Ads Intelligence Fi…" at bounding box center [784, 415] width 1568 height 829
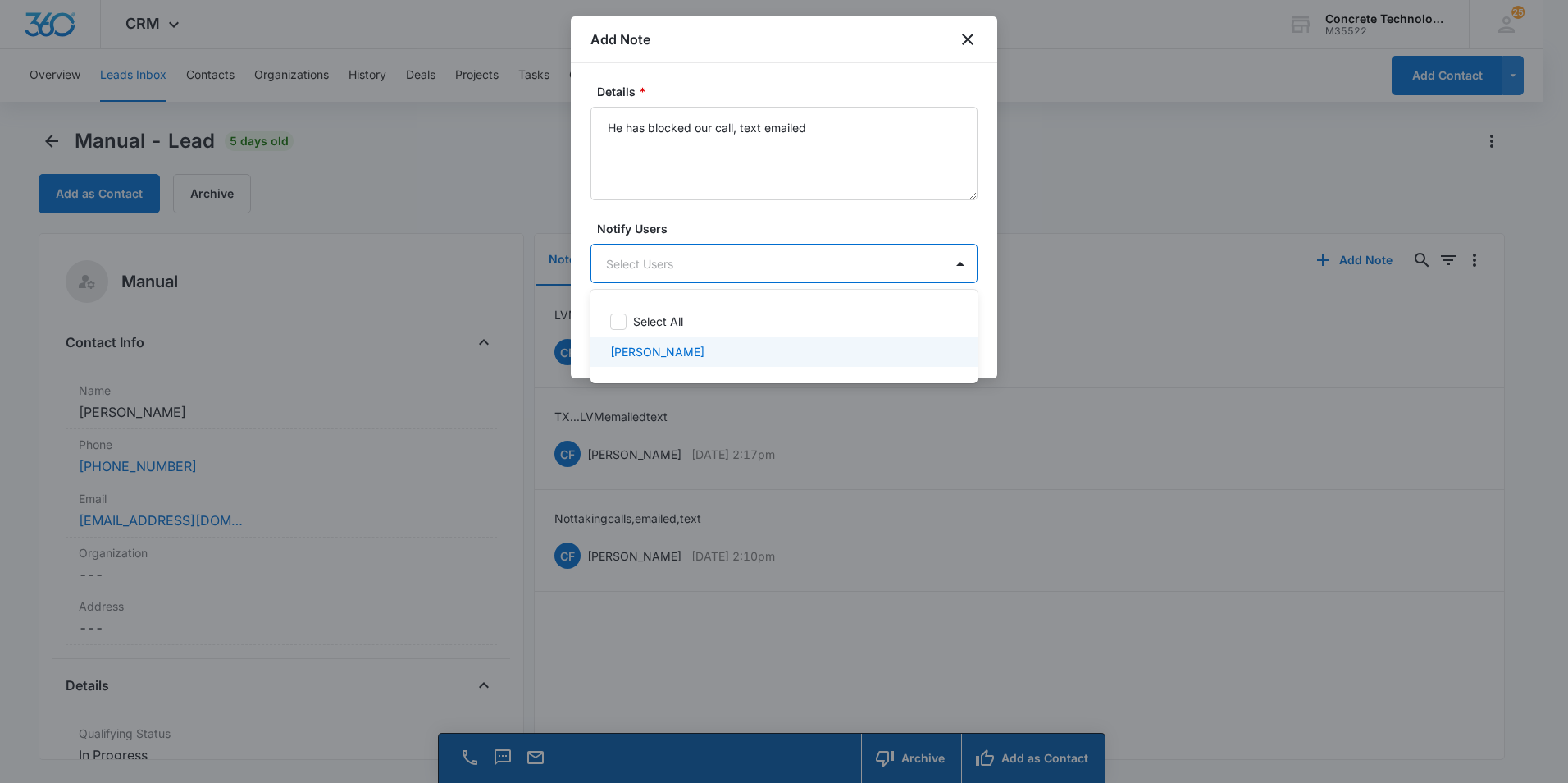
click at [648, 354] on p "[PERSON_NAME]" at bounding box center [657, 351] width 94 height 17
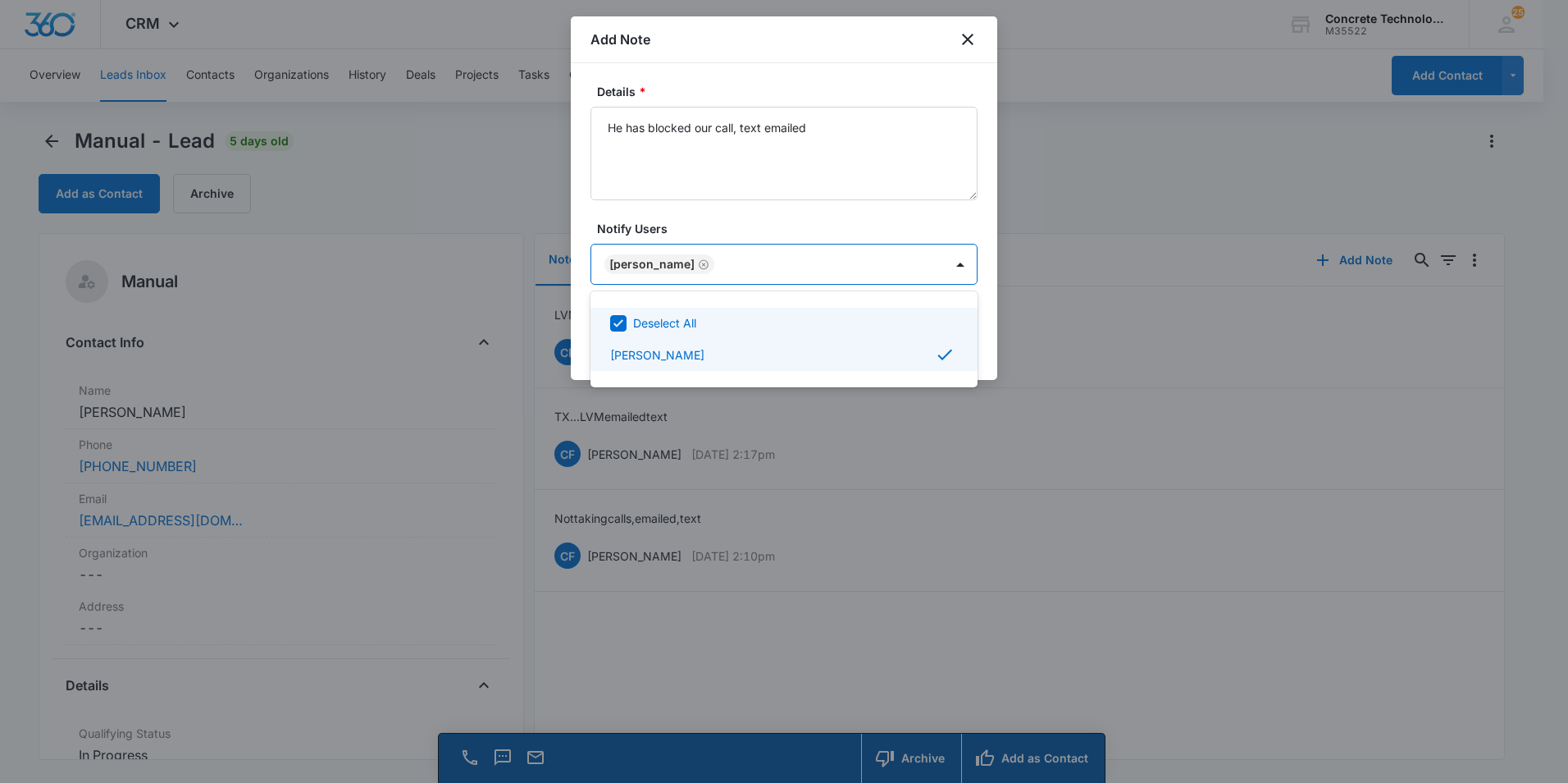
click at [879, 269] on div at bounding box center [784, 391] width 1568 height 783
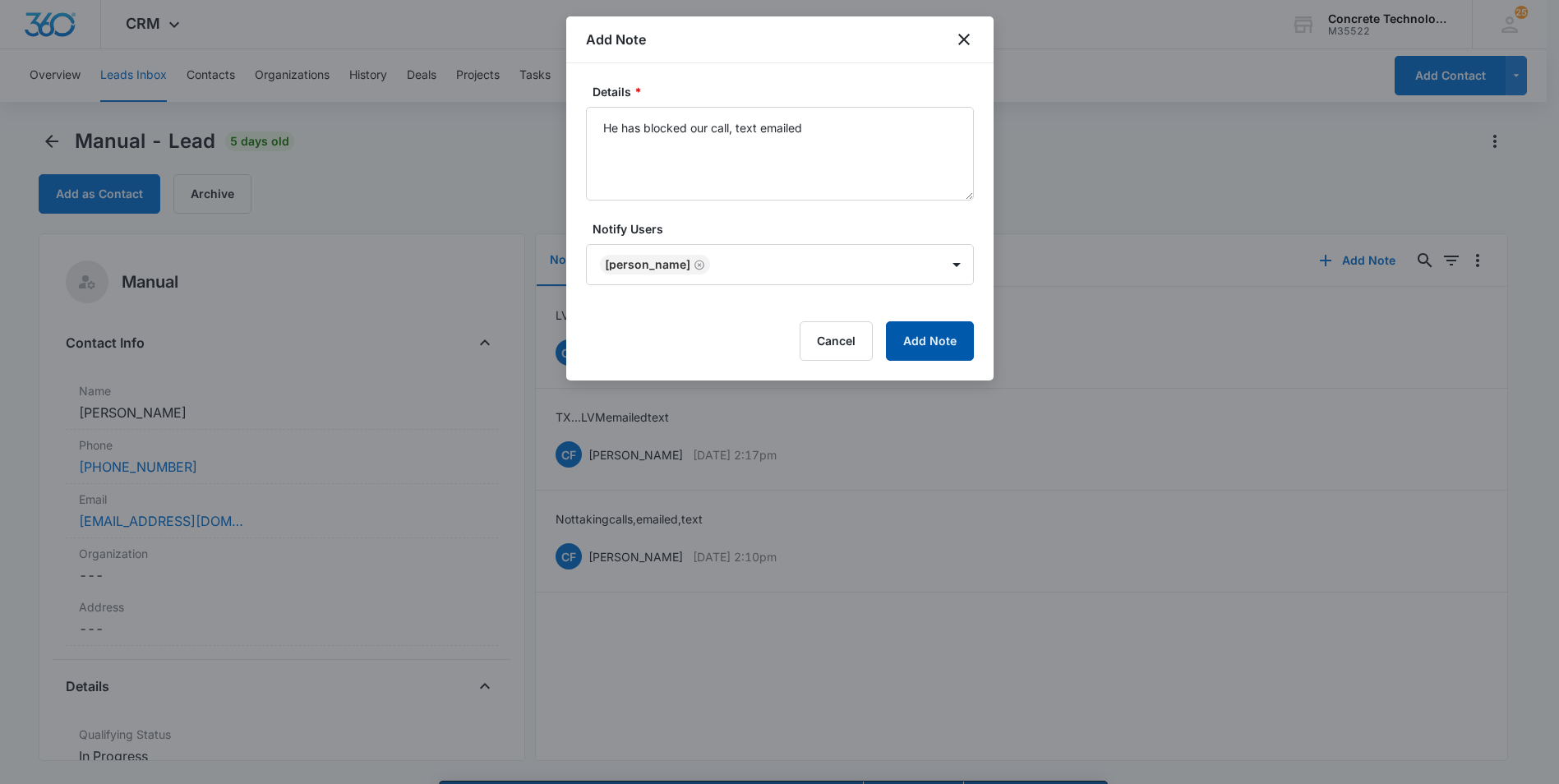
click at [923, 334] on button "Add Note" at bounding box center [930, 342] width 88 height 40
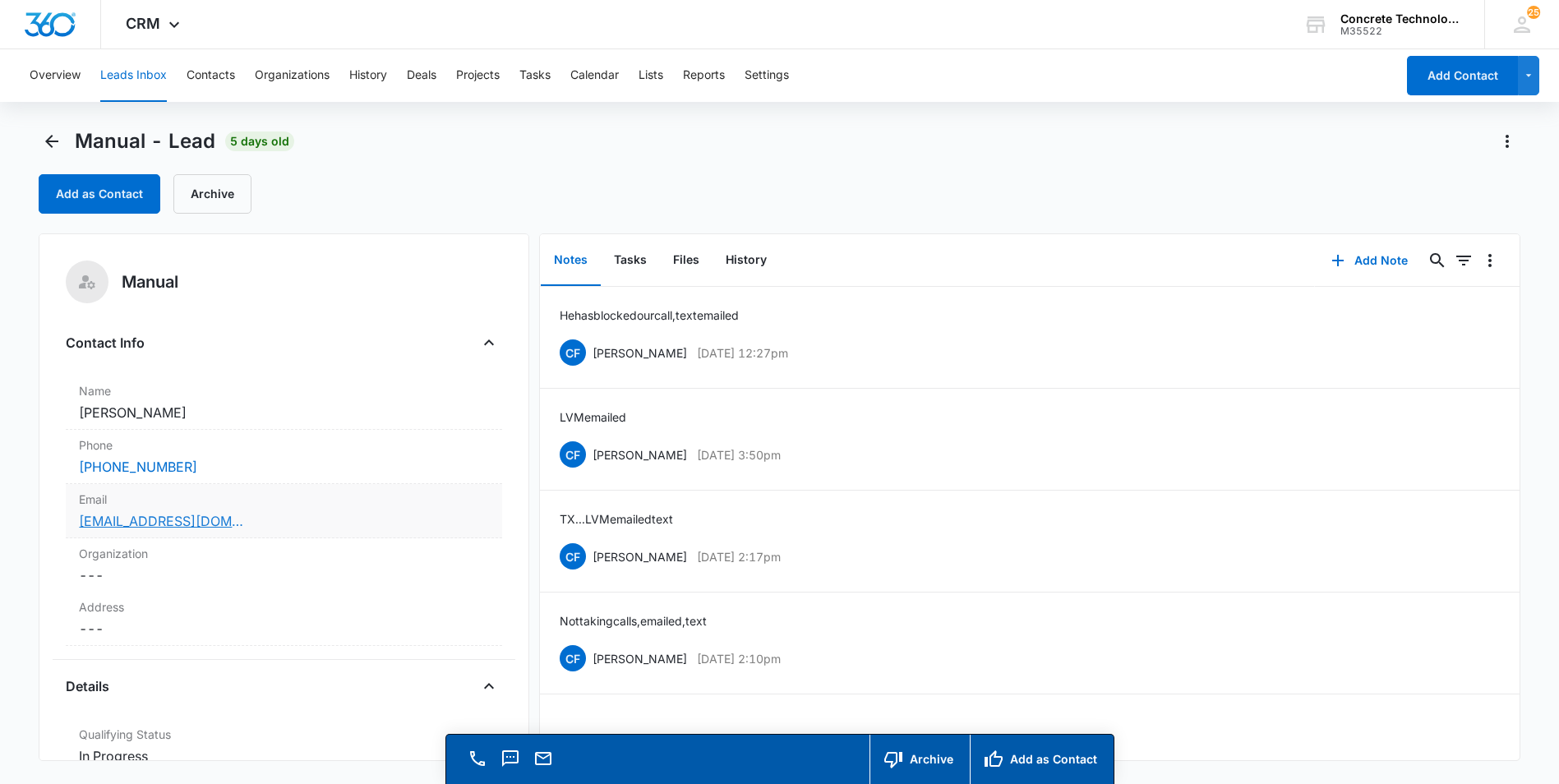
click at [120, 523] on link "[EMAIL_ADDRESS][DOMAIN_NAME]" at bounding box center [161, 521] width 164 height 20
click at [637, 259] on button "Tasks" at bounding box center [630, 260] width 59 height 51
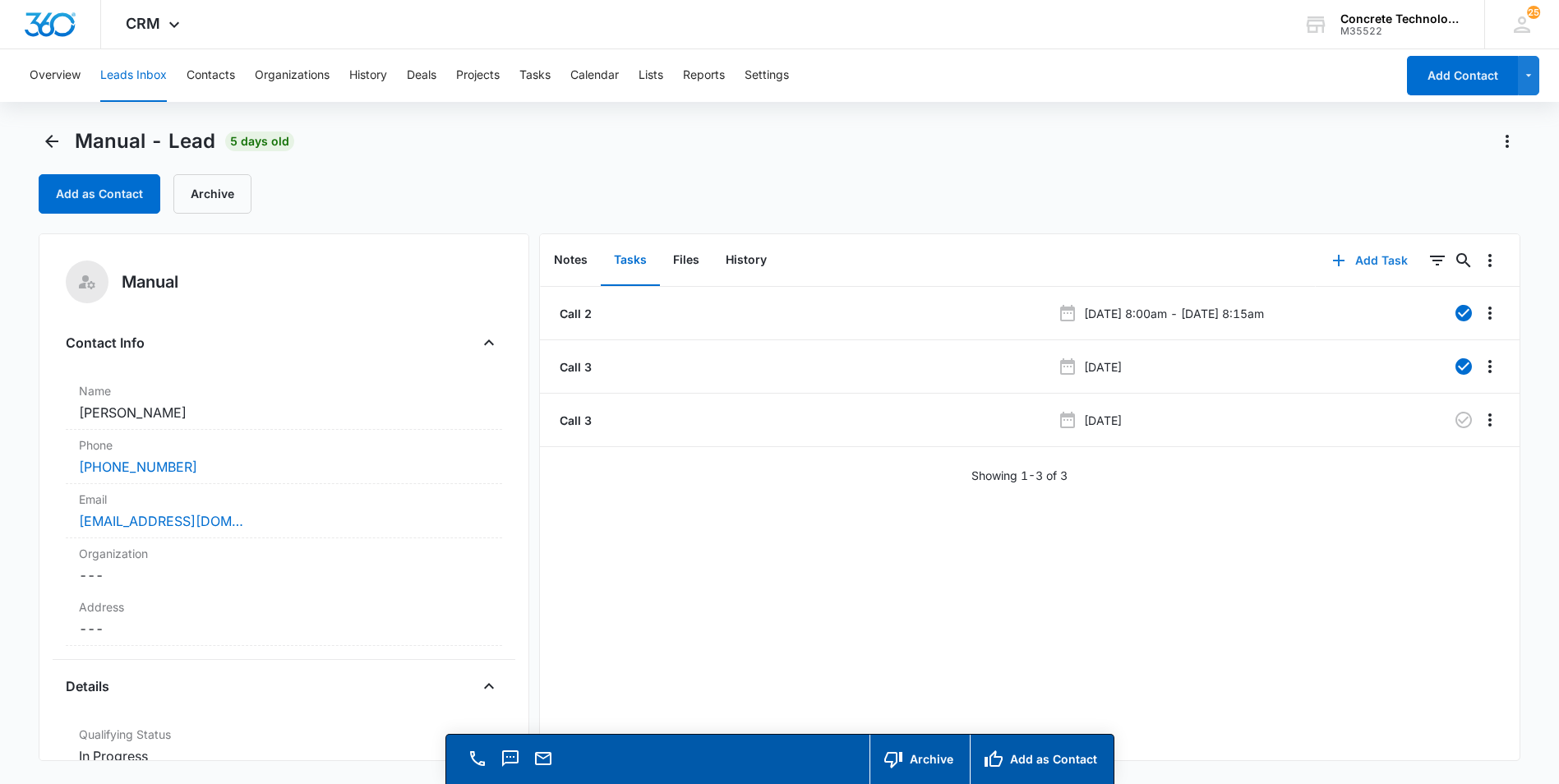
click at [1352, 258] on button "Add Task" at bounding box center [1369, 260] width 109 height 40
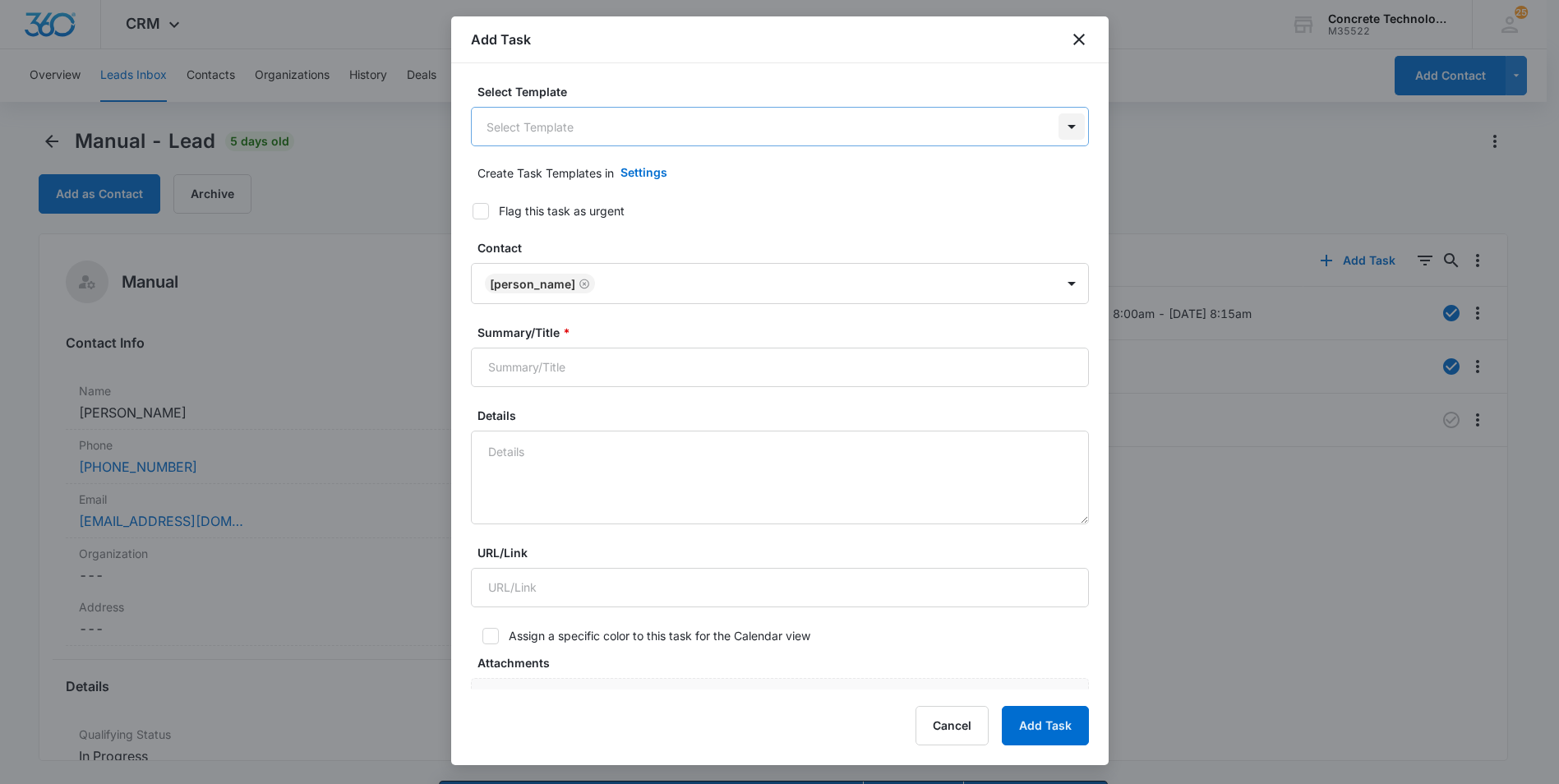
click at [1060, 125] on body "CRM Apps Reputation Websites Forms CRM Email Social Content Ads Intelligence Fi…" at bounding box center [780, 415] width 1559 height 830
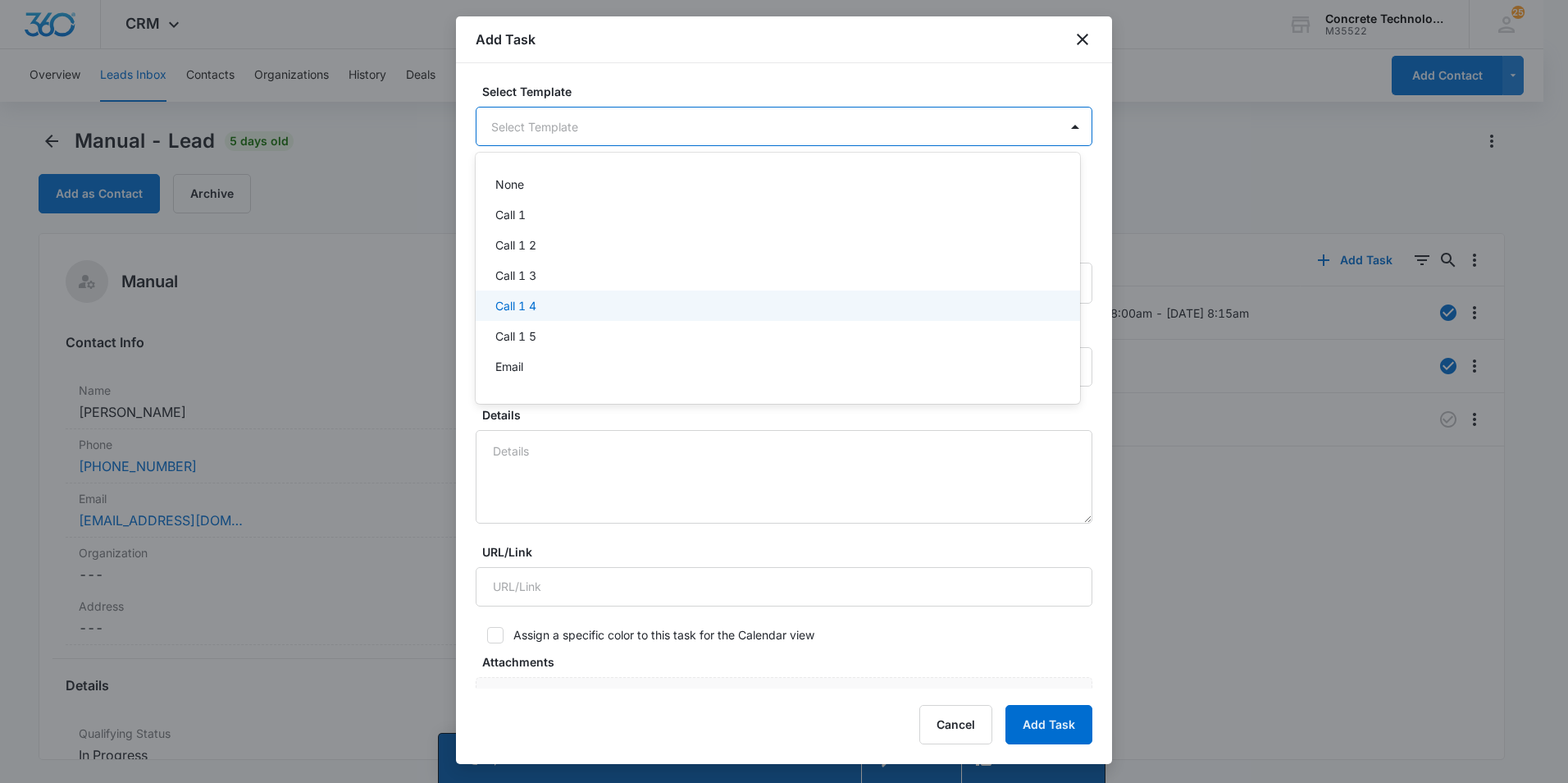
click at [517, 304] on p "Call 1 4" at bounding box center [516, 305] width 41 height 17
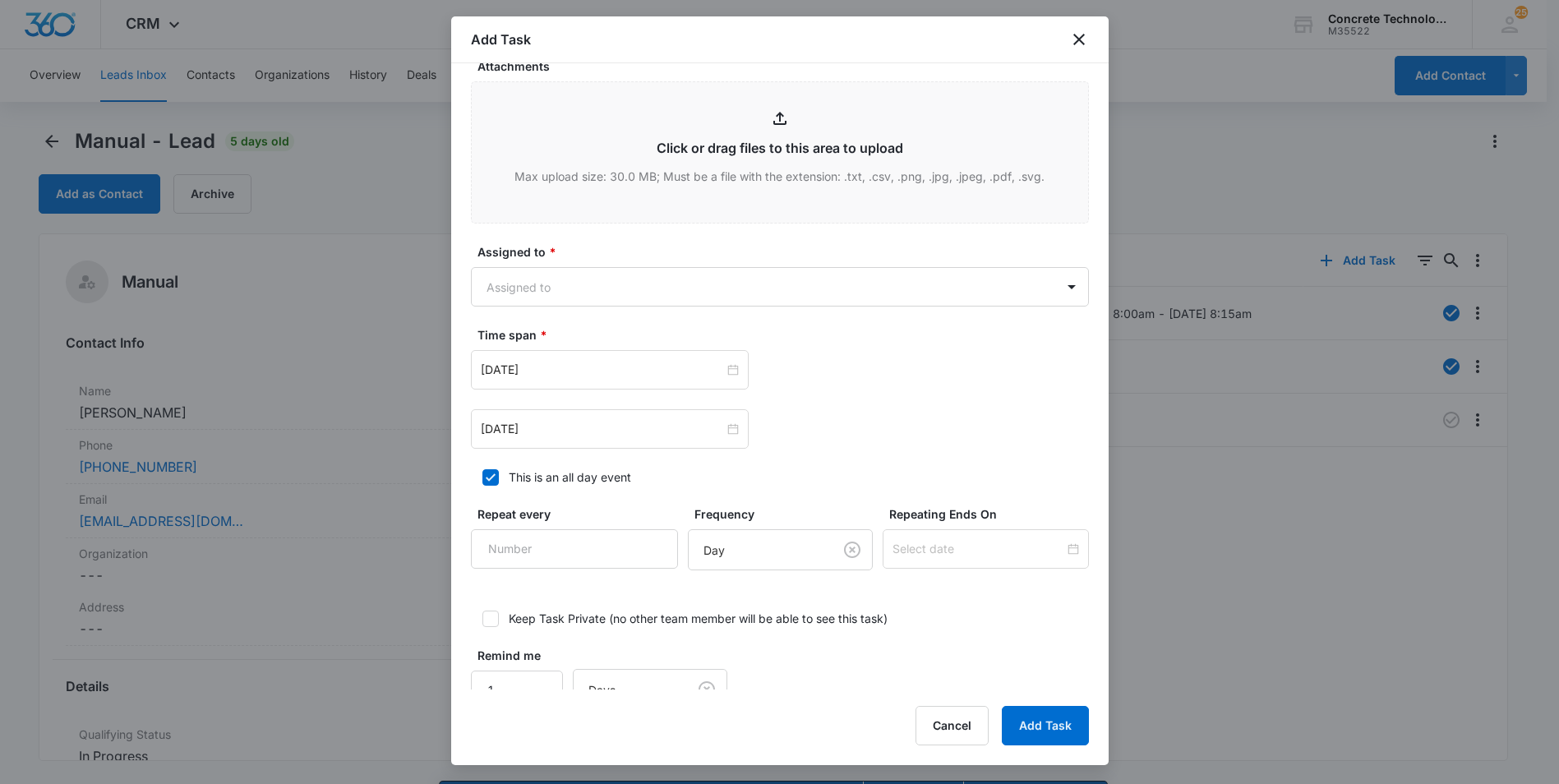
scroll to position [765, 0]
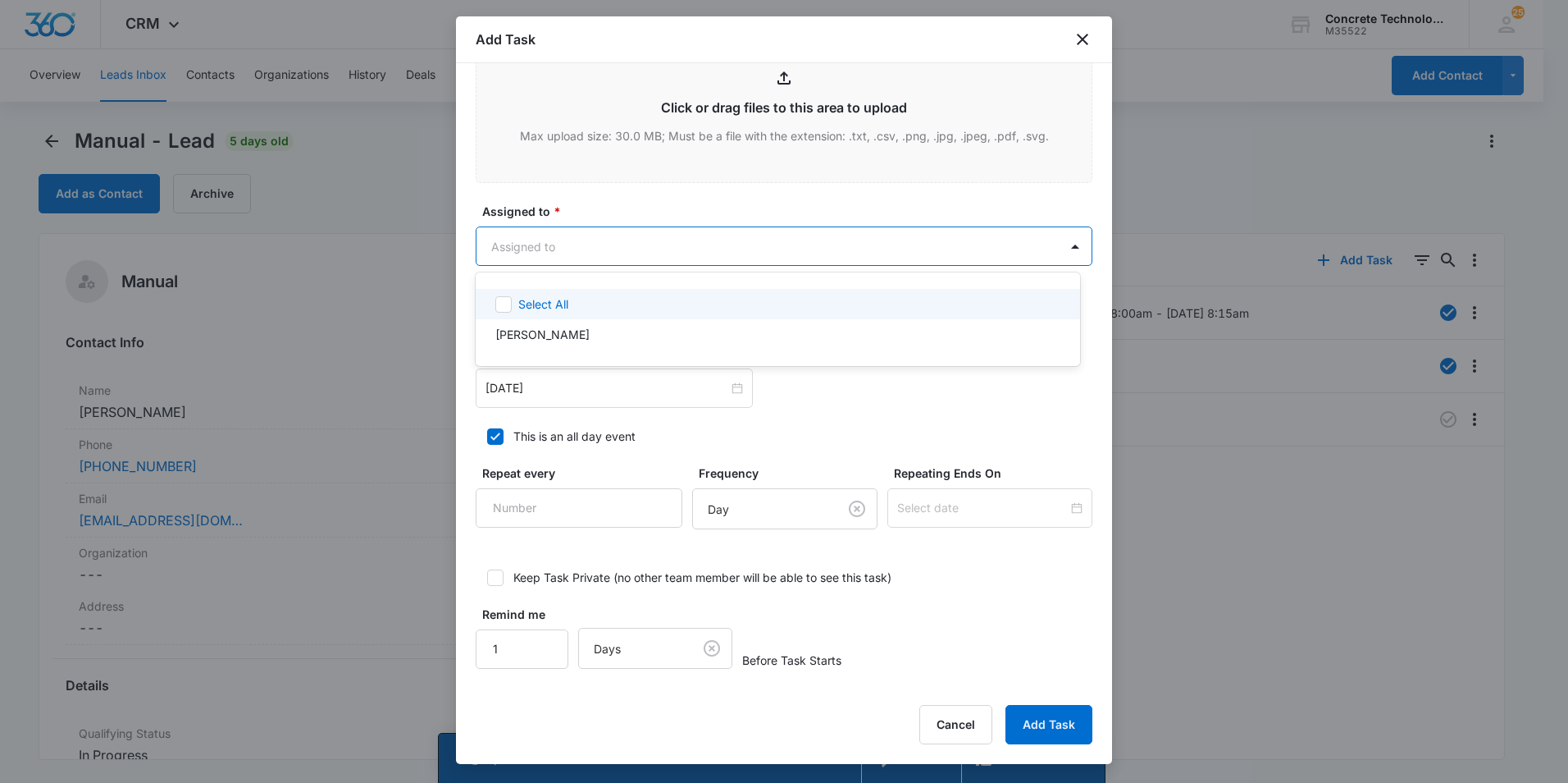
click at [794, 257] on body "CRM Apps Reputation Websites Forms CRM Email Social Content Ads Intelligence Fi…" at bounding box center [784, 391] width 1568 height 783
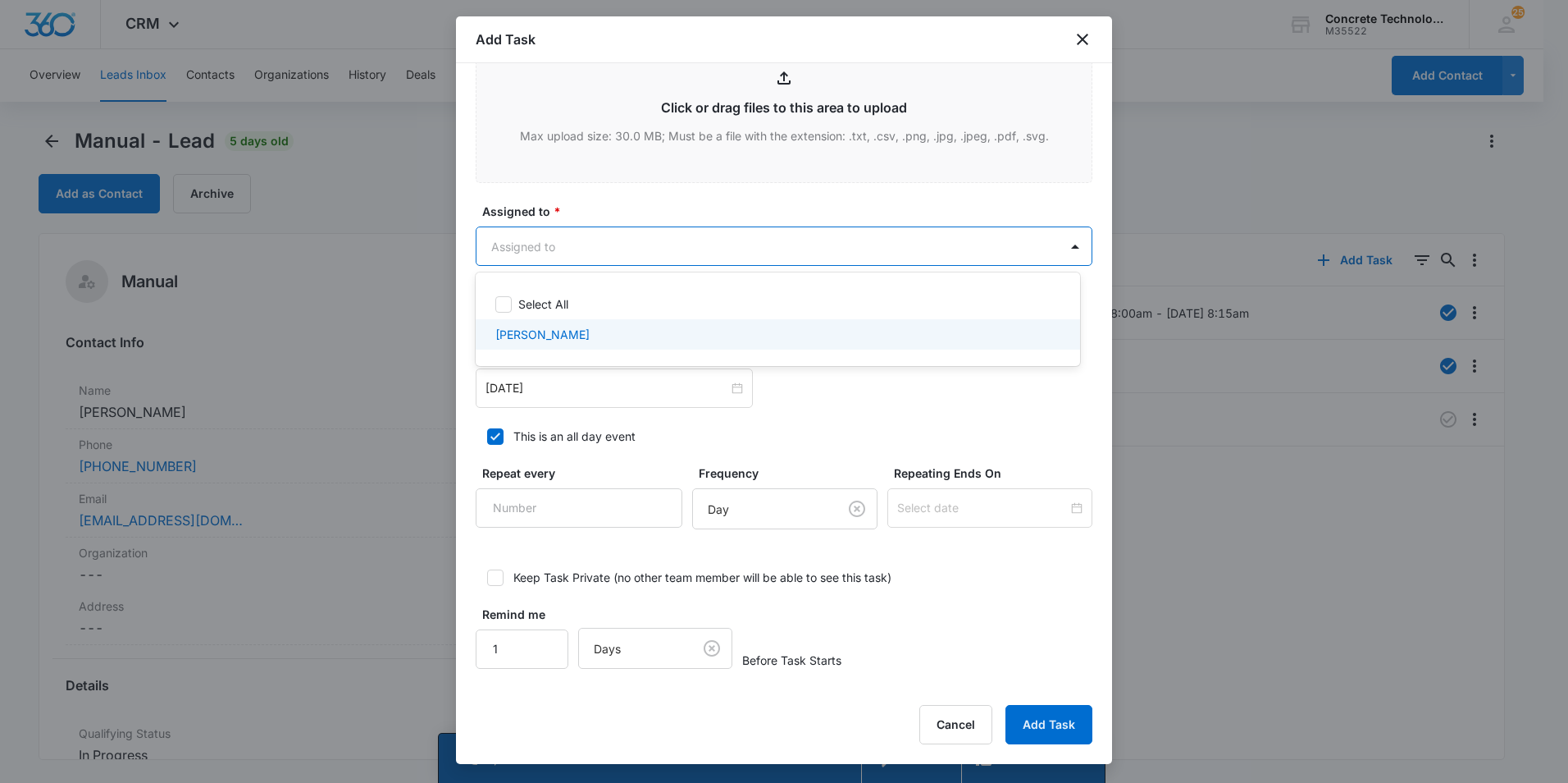
click at [537, 340] on p "[PERSON_NAME]" at bounding box center [542, 334] width 94 height 17
checkbox input "true"
click at [576, 384] on div at bounding box center [784, 391] width 1568 height 783
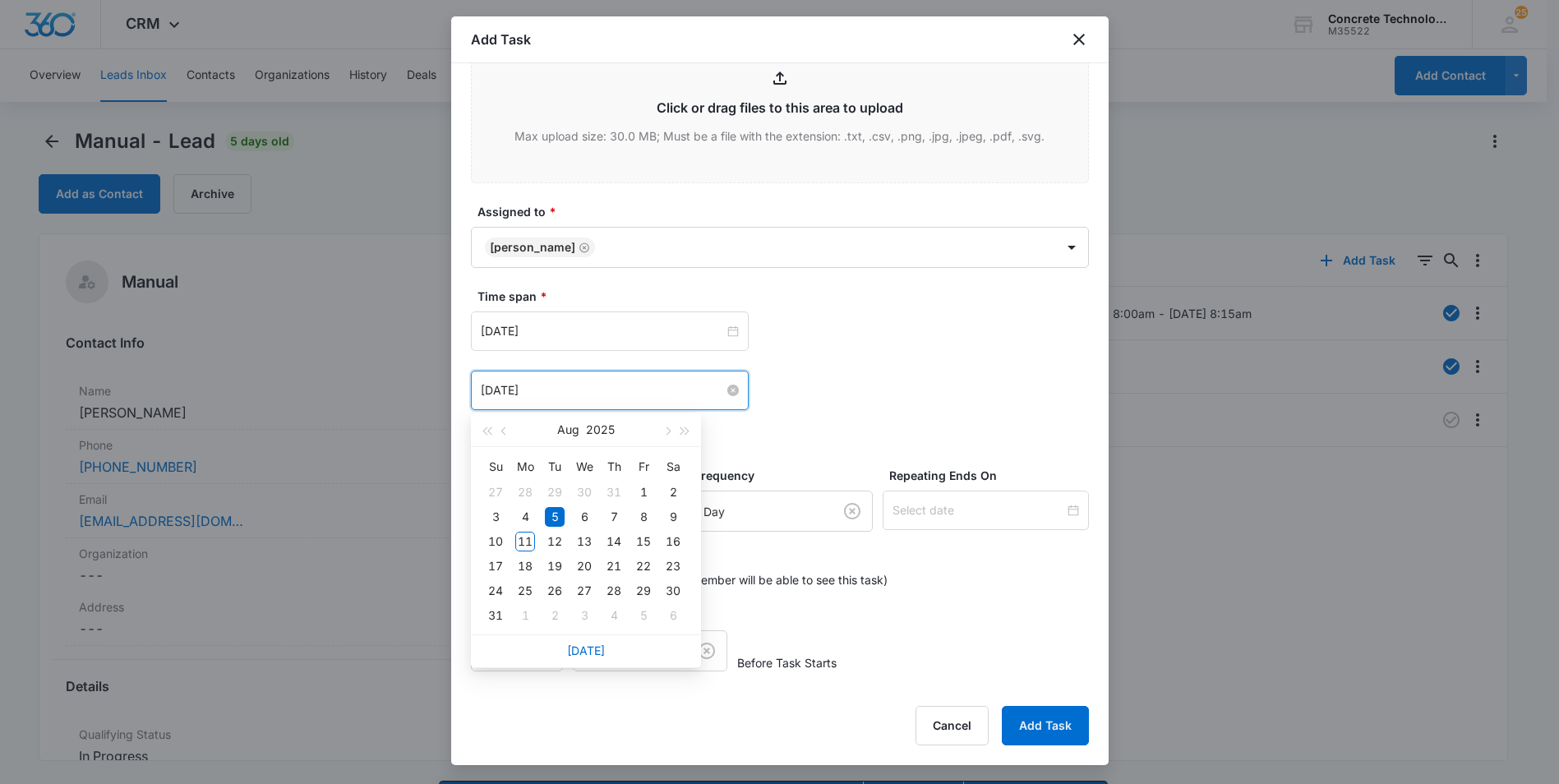
click at [717, 392] on input "[DATE]" at bounding box center [602, 390] width 243 height 18
type input "[DATE]"
click at [588, 538] on div "13" at bounding box center [584, 541] width 20 height 20
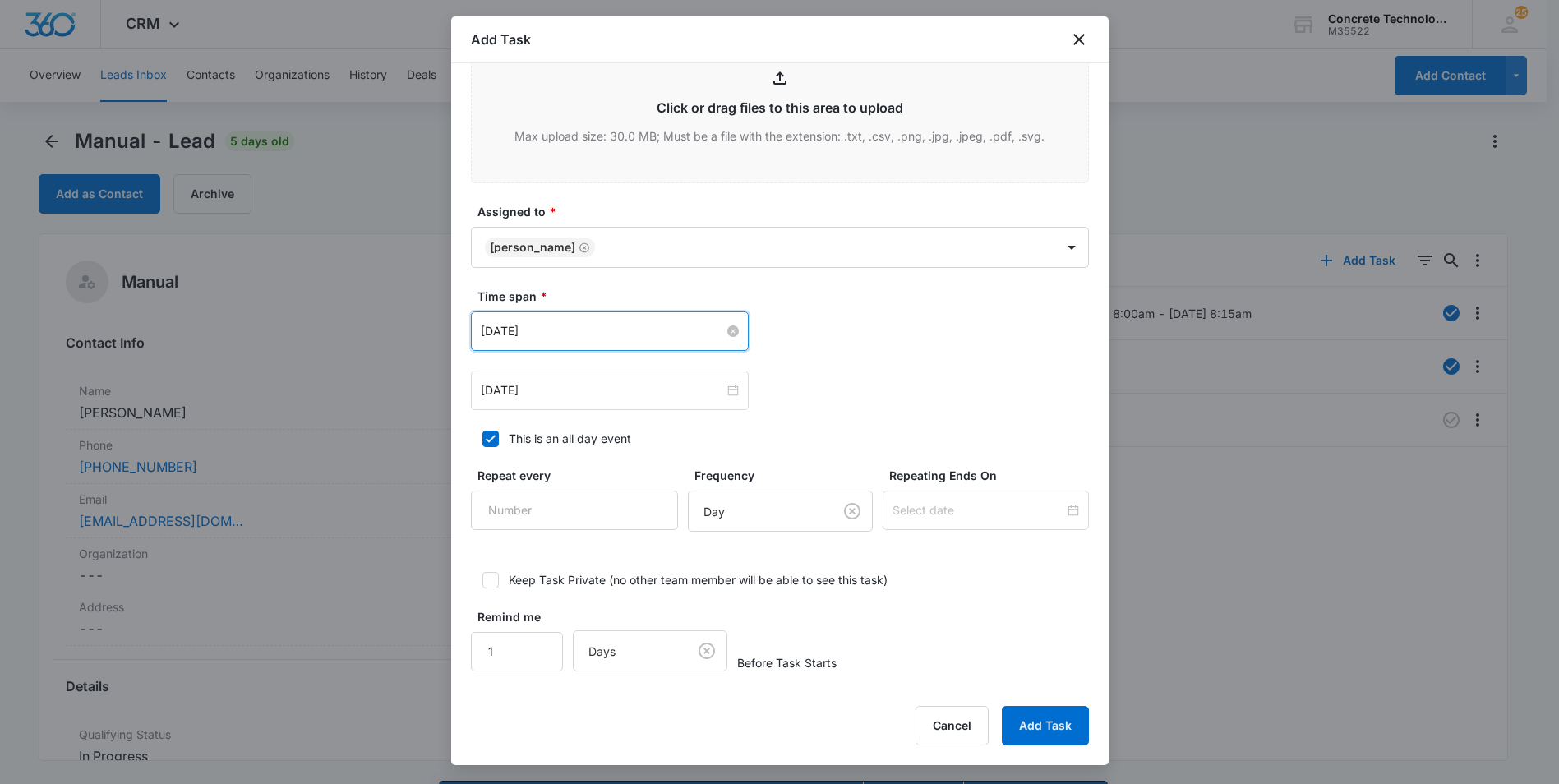
click at [546, 336] on input "[DATE]" at bounding box center [602, 330] width 243 height 18
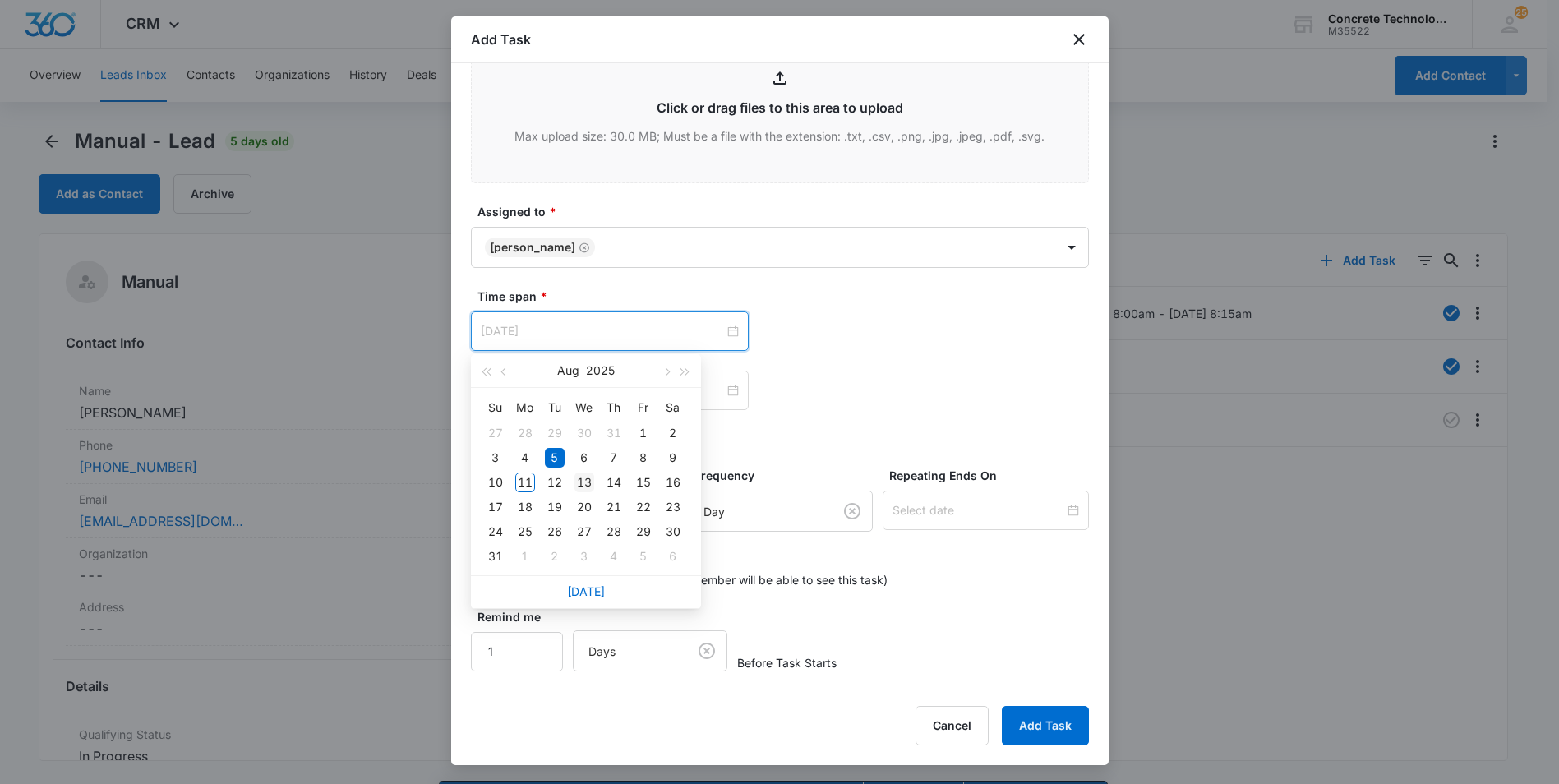
type input "[DATE]"
click at [585, 480] on div "13" at bounding box center [584, 482] width 20 height 20
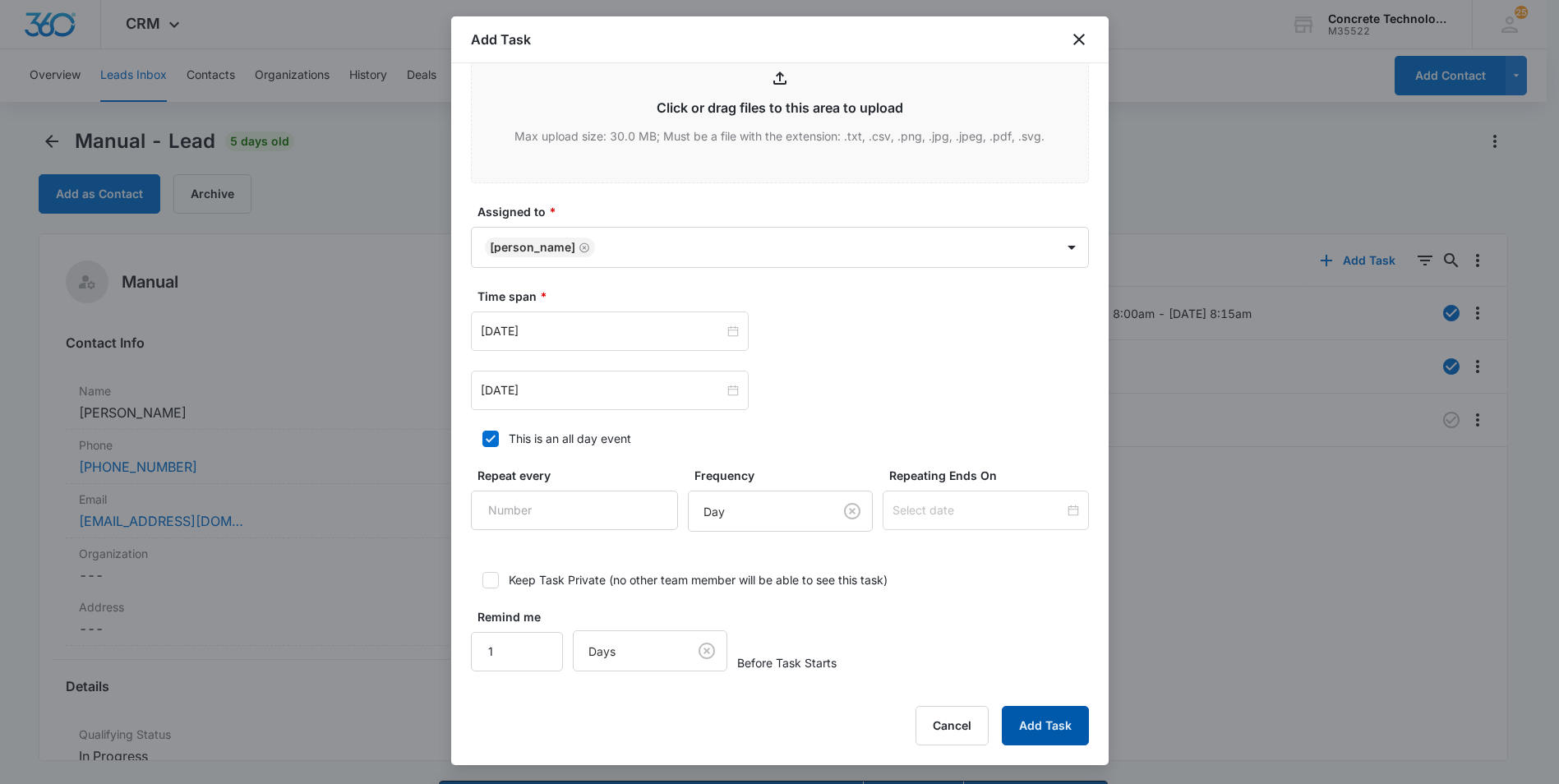
click at [1024, 713] on button "Add Task" at bounding box center [1046, 726] width 87 height 40
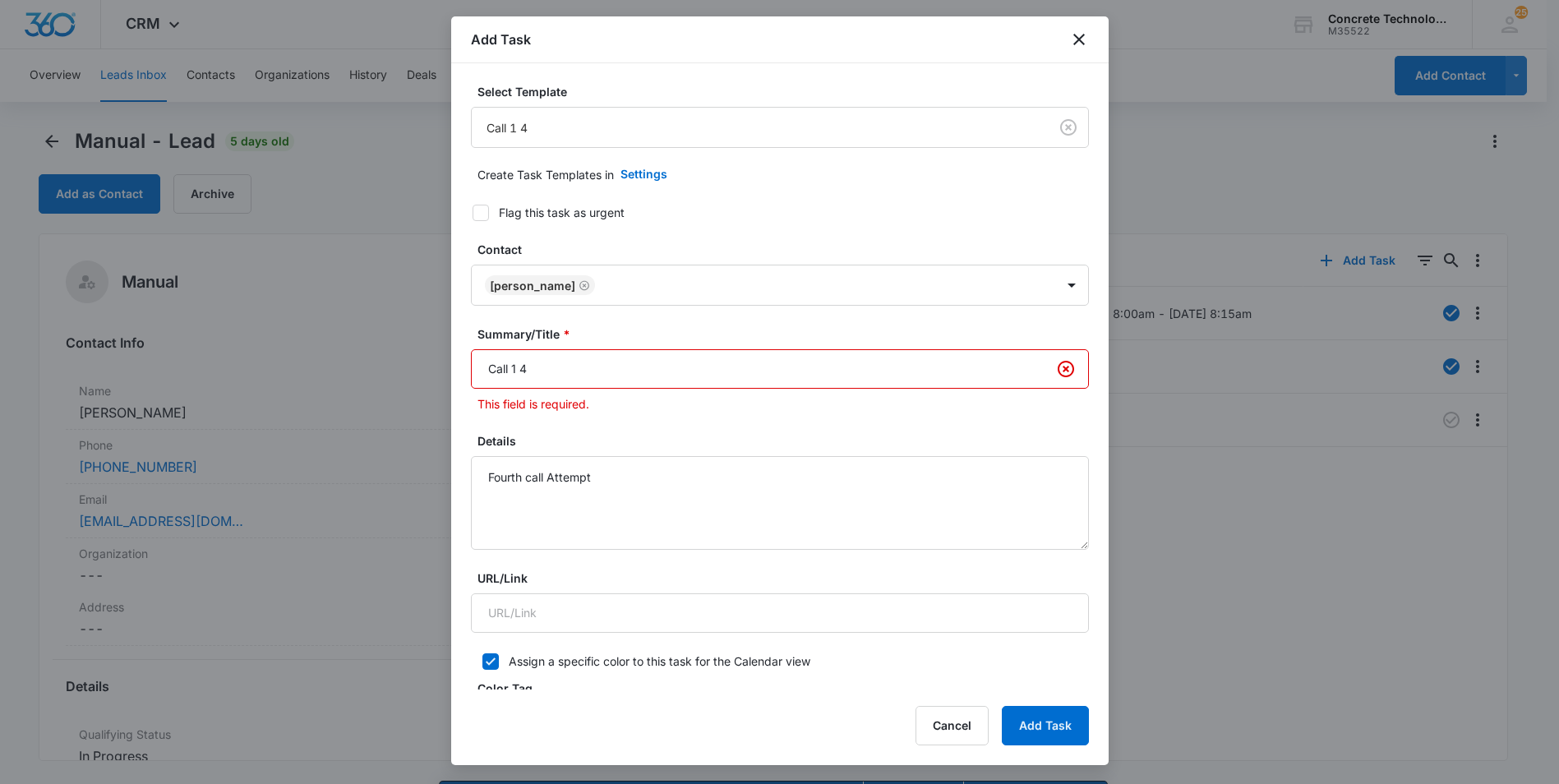
click at [520, 367] on input "Call 1 4" at bounding box center [780, 369] width 618 height 40
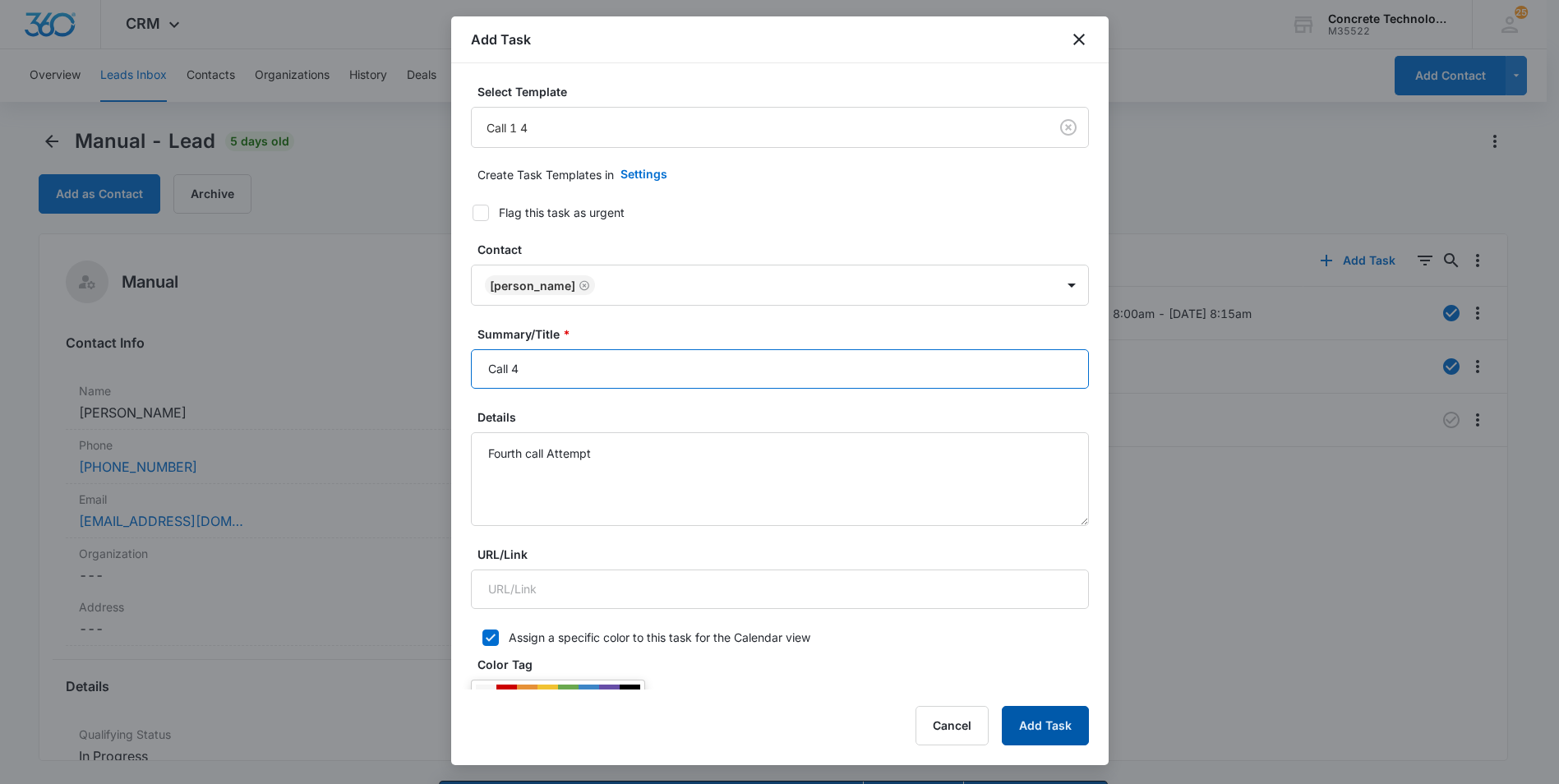
type input "Call 4"
click at [1064, 726] on button "Add Task" at bounding box center [1046, 726] width 87 height 40
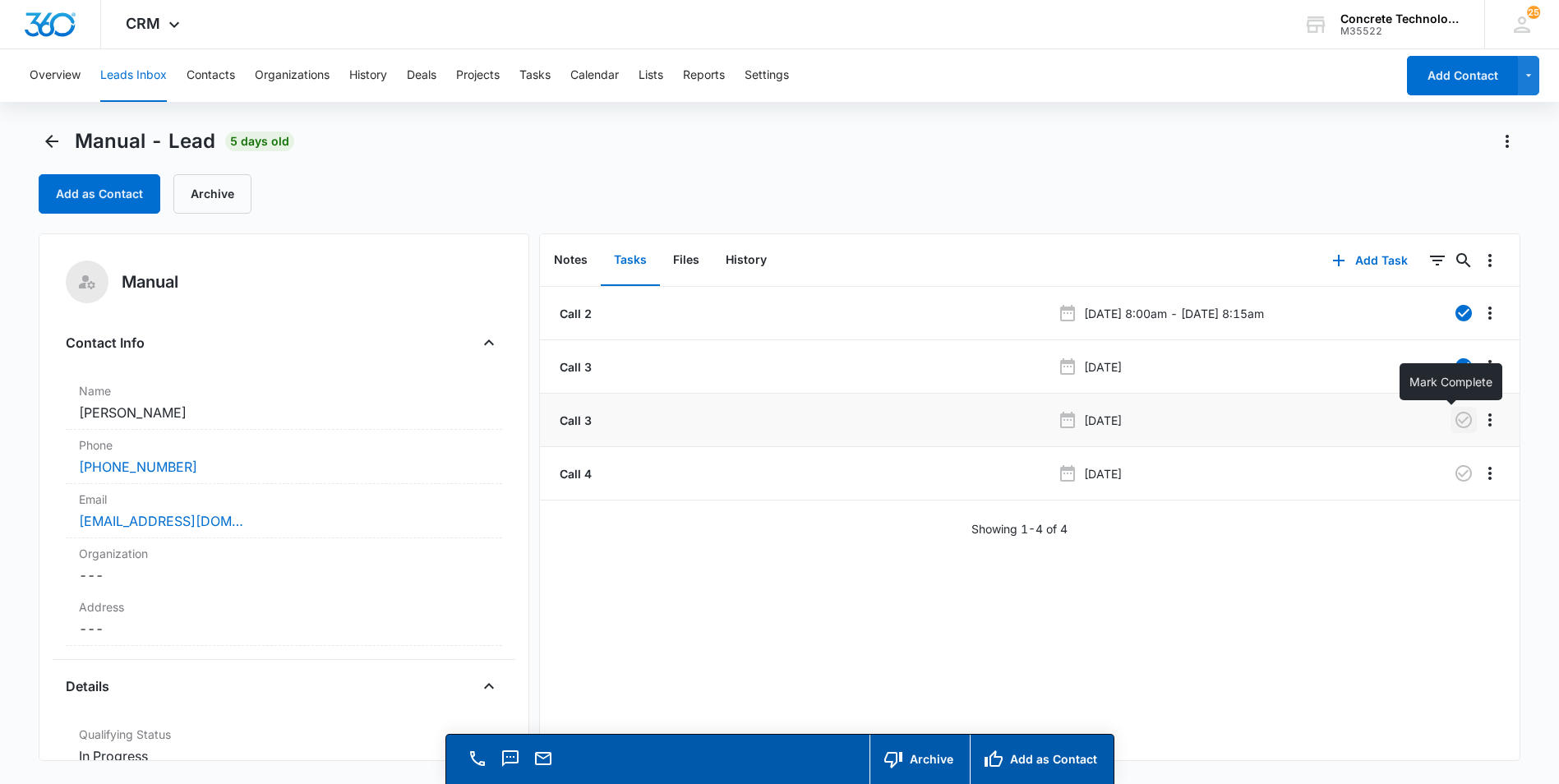
drag, startPoint x: 1450, startPoint y: 420, endPoint x: 1440, endPoint y: 418, distance: 10.2
click at [1454, 420] on icon "button" at bounding box center [1464, 420] width 20 height 20
click at [132, 71] on button "Leads Inbox" at bounding box center [133, 75] width 67 height 53
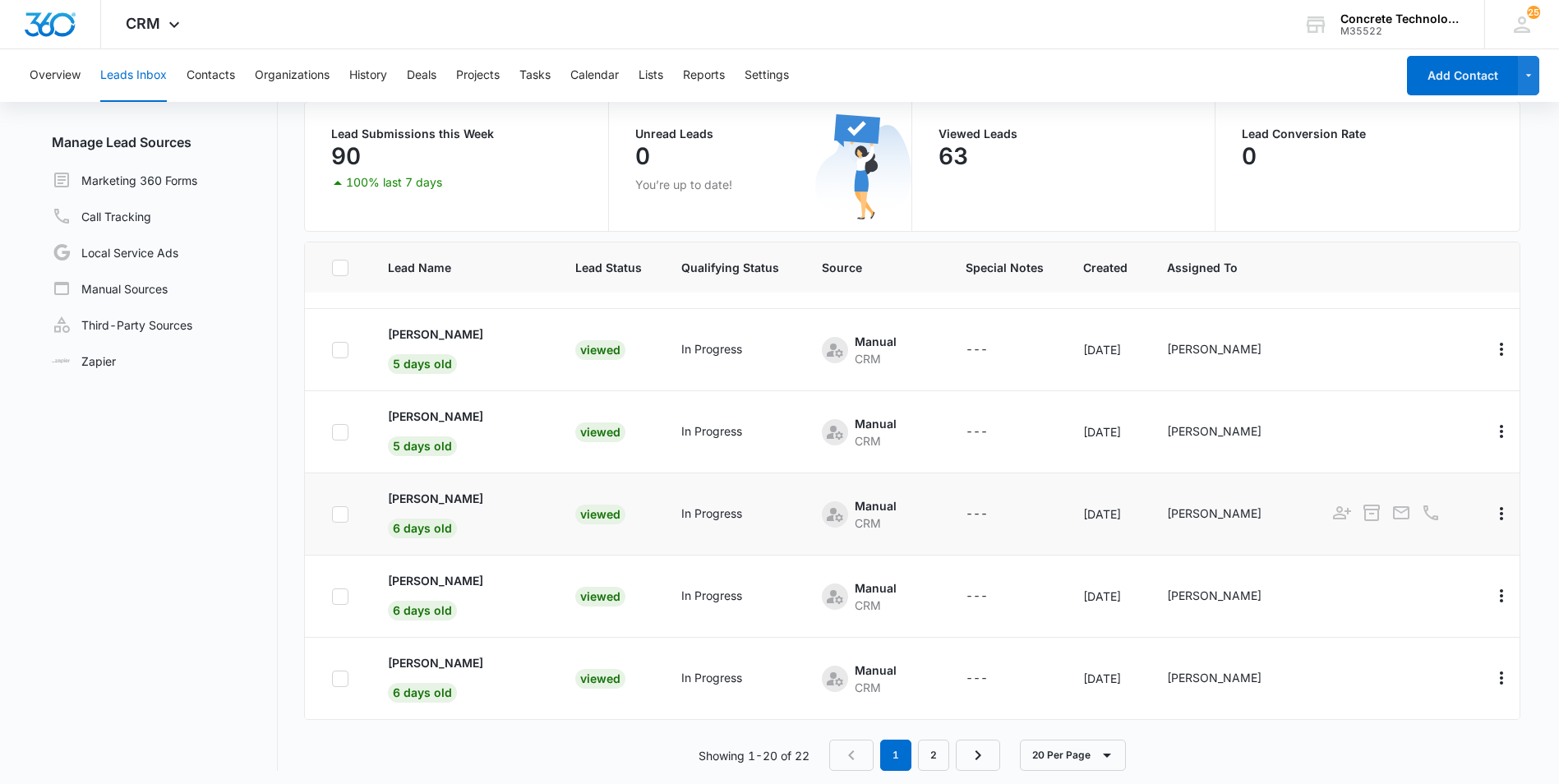
scroll to position [139, 0]
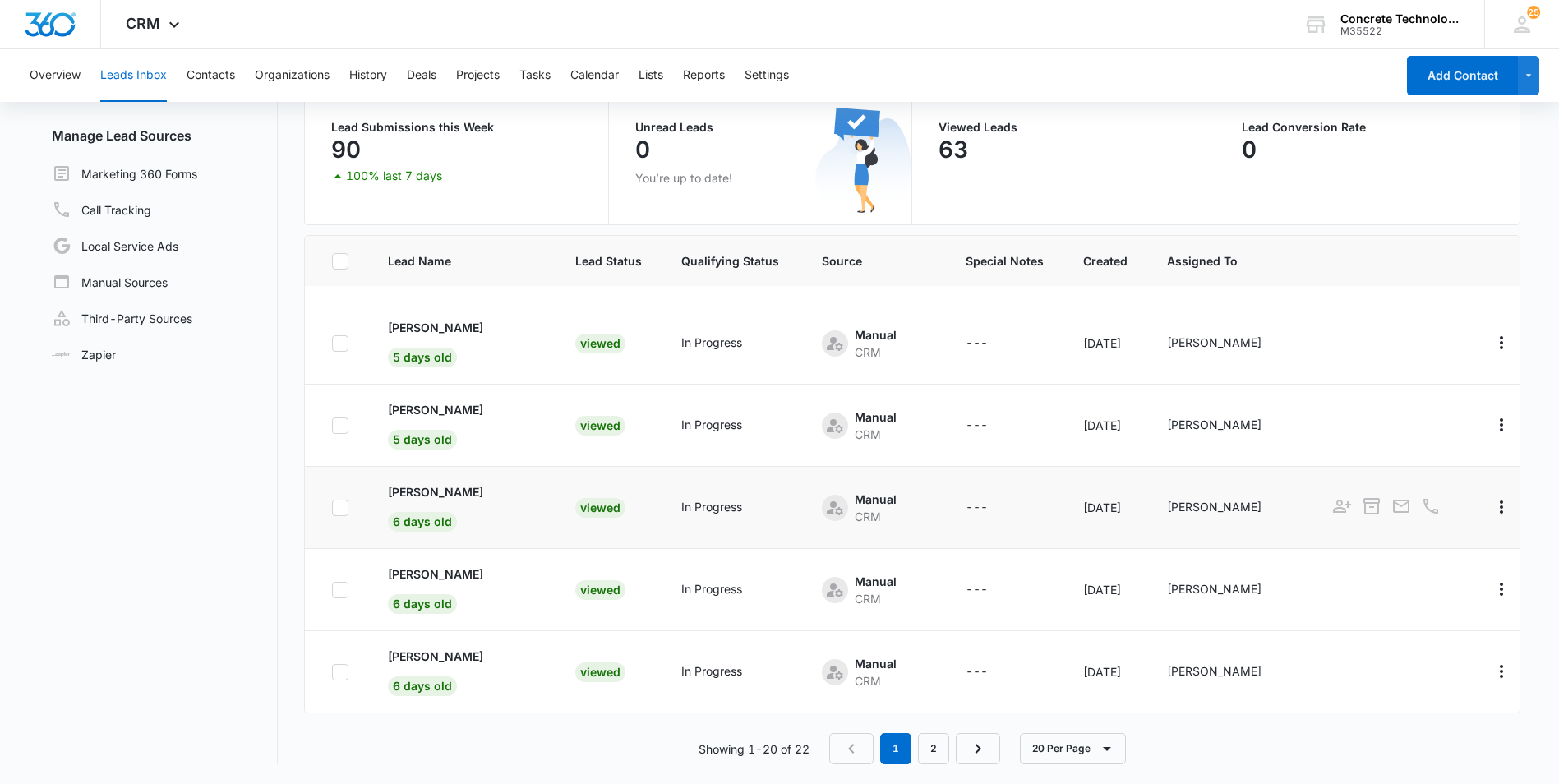
click at [578, 506] on div "Viewed" at bounding box center [600, 508] width 50 height 20
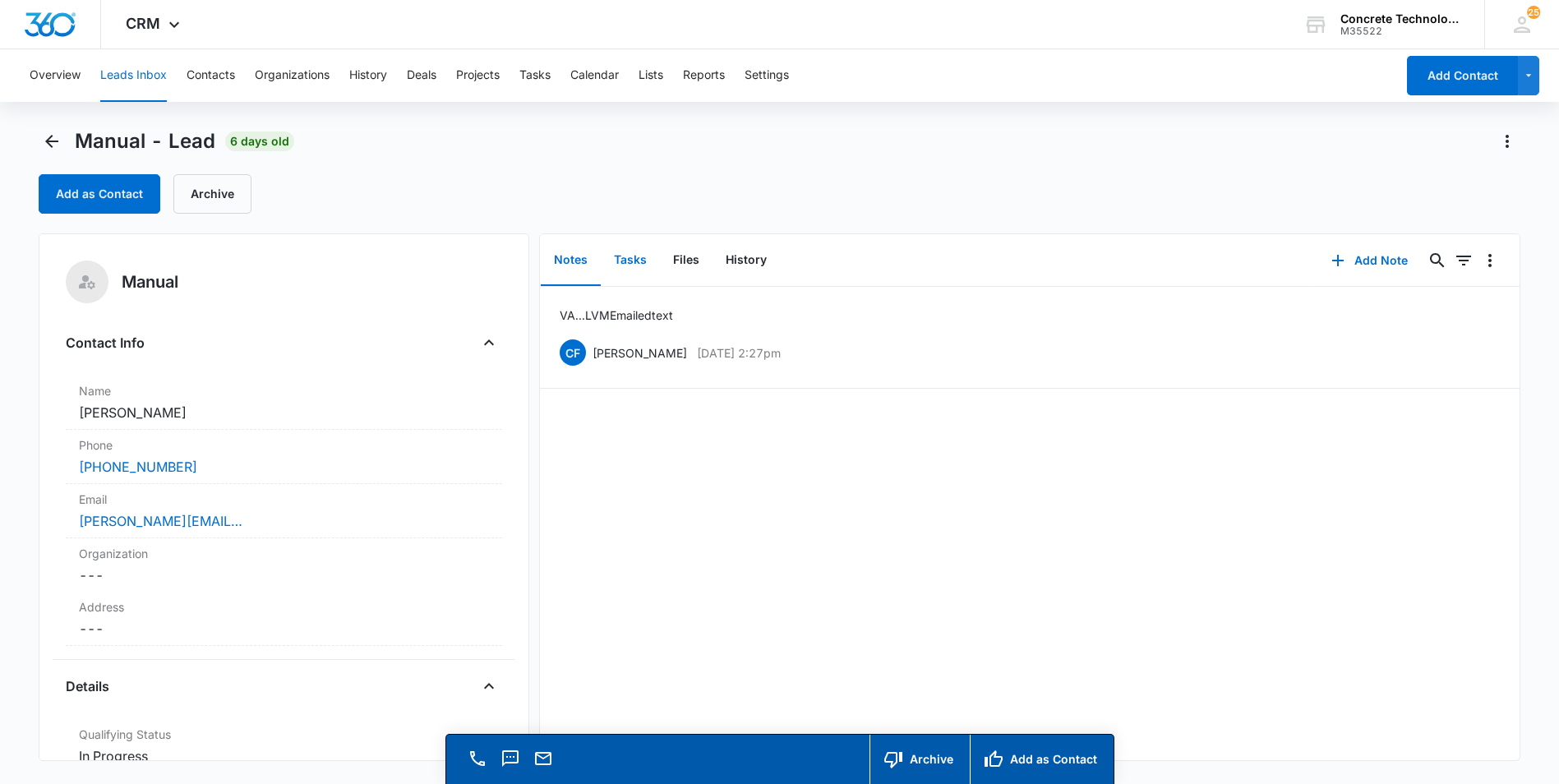
click at [629, 262] on button "Tasks" at bounding box center [630, 260] width 59 height 51
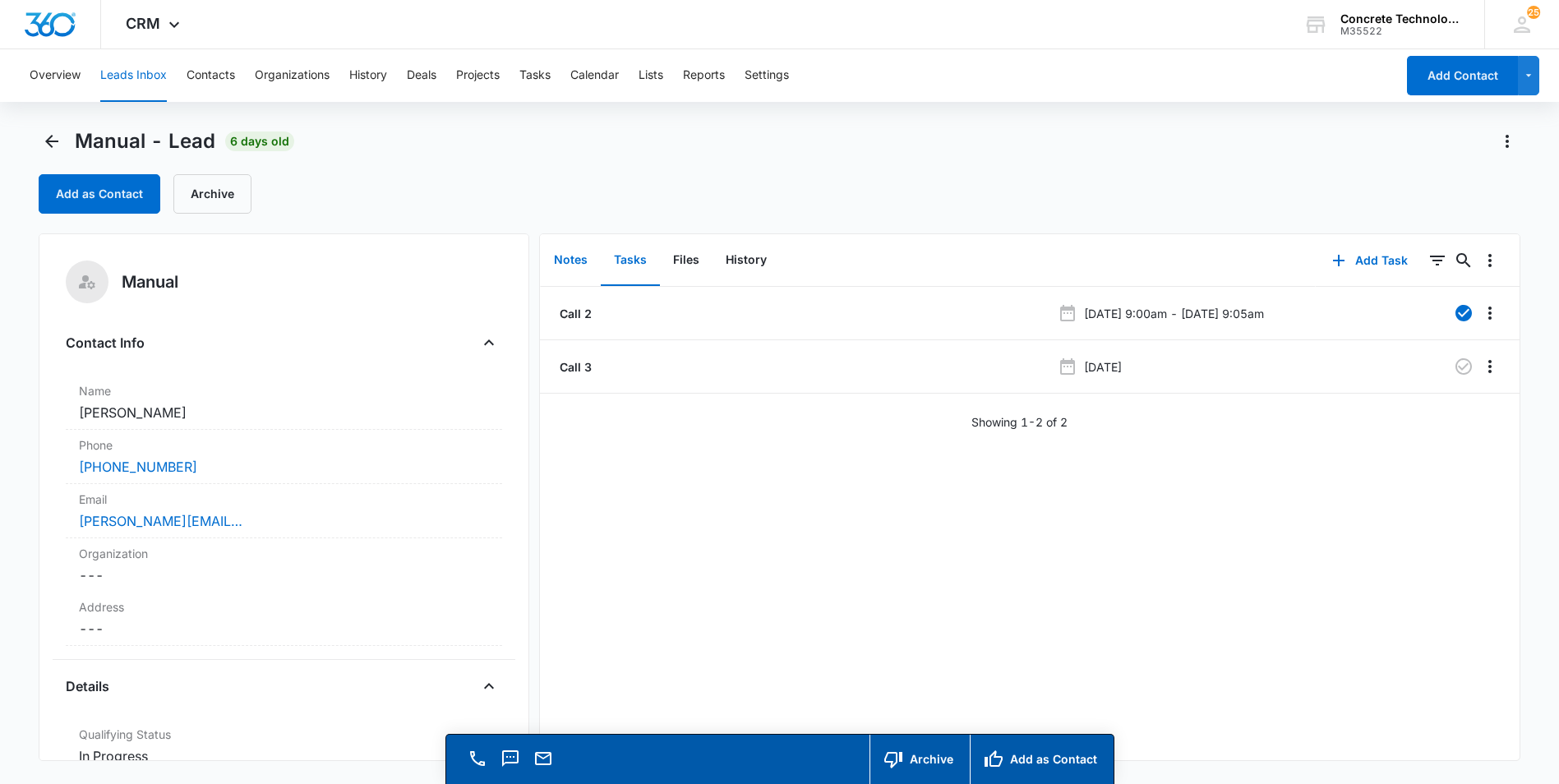
click at [570, 258] on button "Notes" at bounding box center [571, 260] width 60 height 51
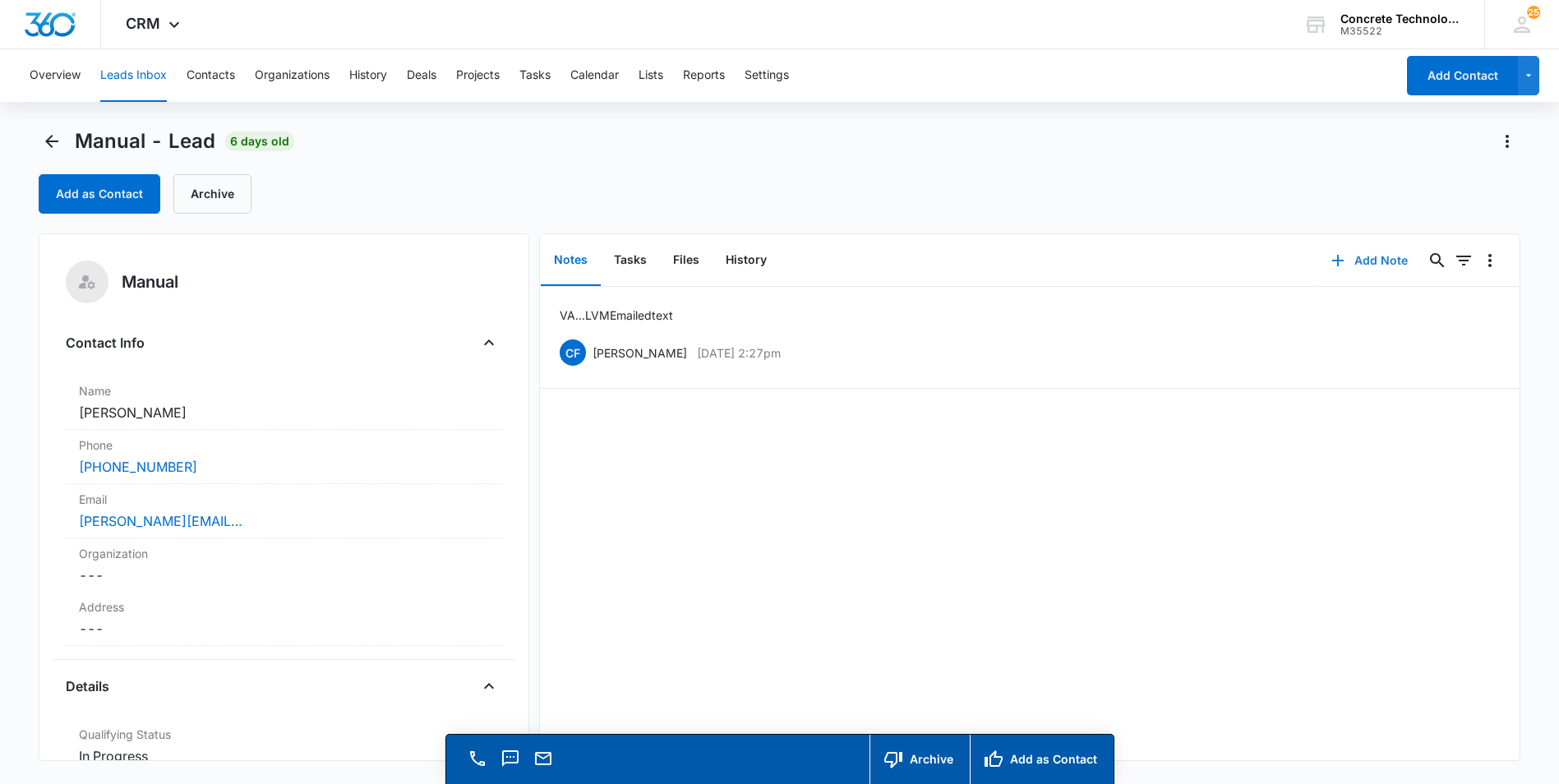
click at [1348, 258] on button "Add Note" at bounding box center [1369, 260] width 109 height 40
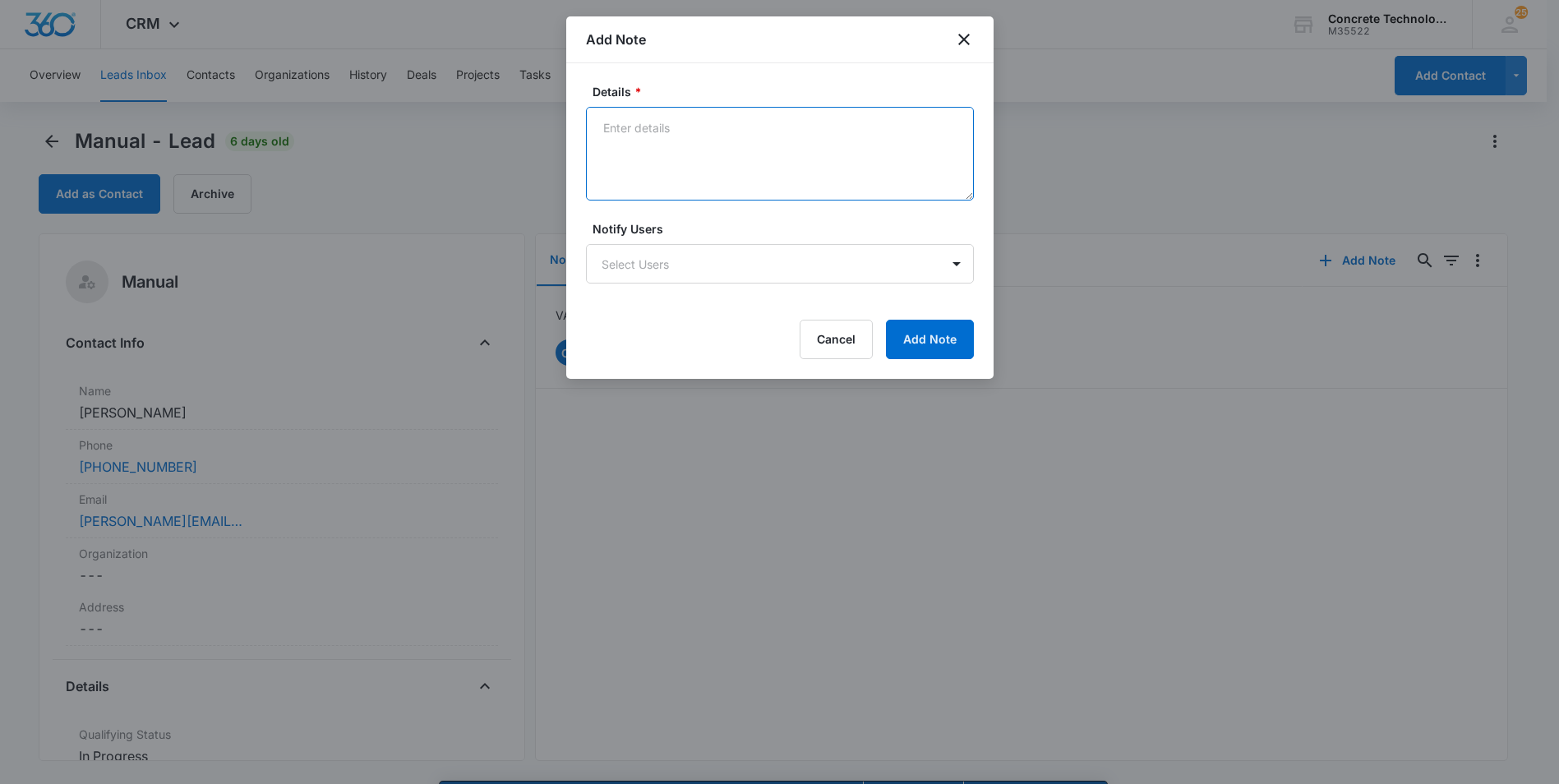
click at [604, 126] on textarea "Details *" at bounding box center [780, 153] width 388 height 93
type textarea "LVM emailed"
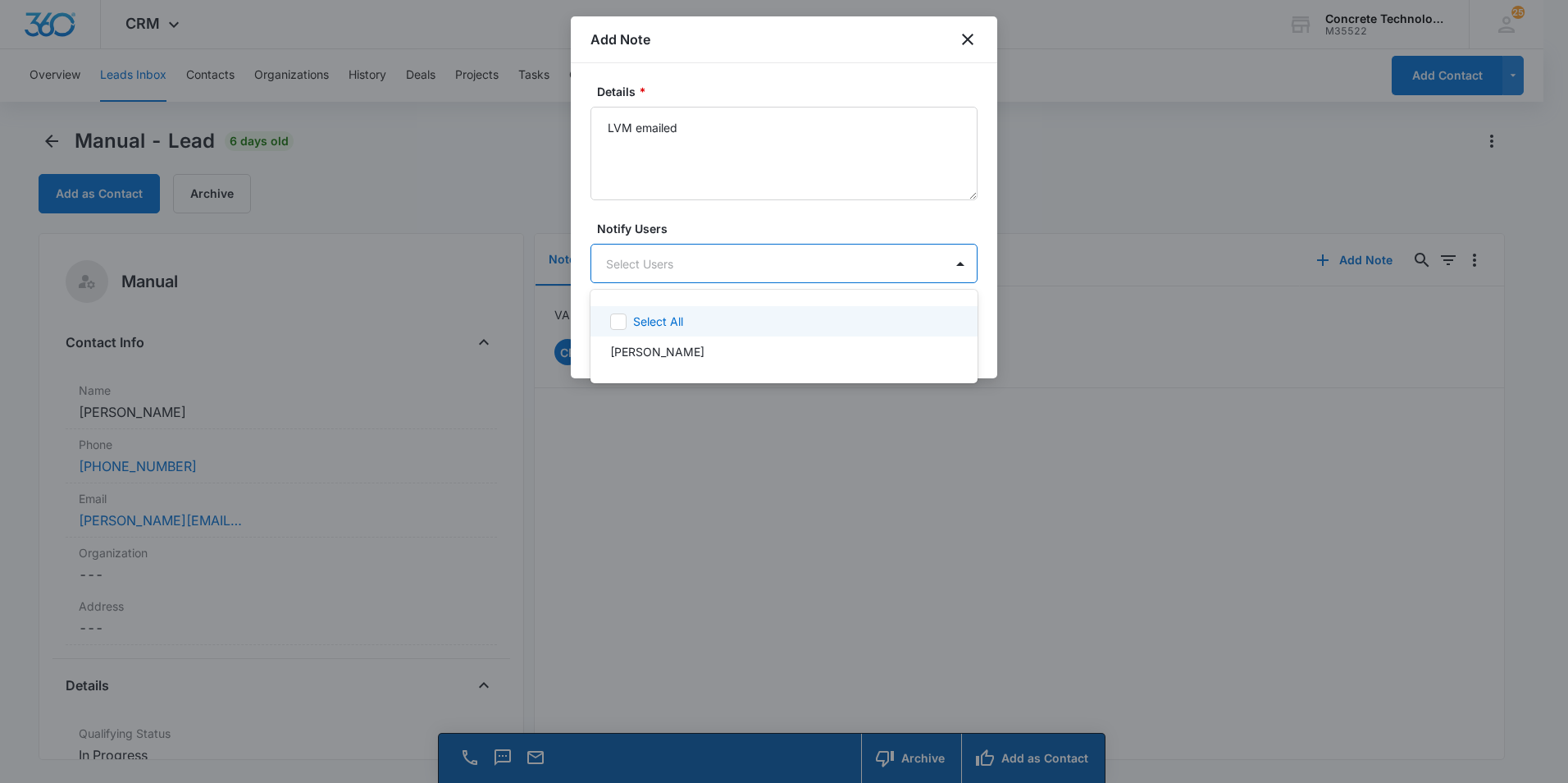
click at [670, 258] on body "CRM Apps Reputation Websites Forms CRM Email Social Content Ads Intelligence Fi…" at bounding box center [784, 391] width 1568 height 783
click at [652, 358] on p "[PERSON_NAME]" at bounding box center [657, 351] width 94 height 17
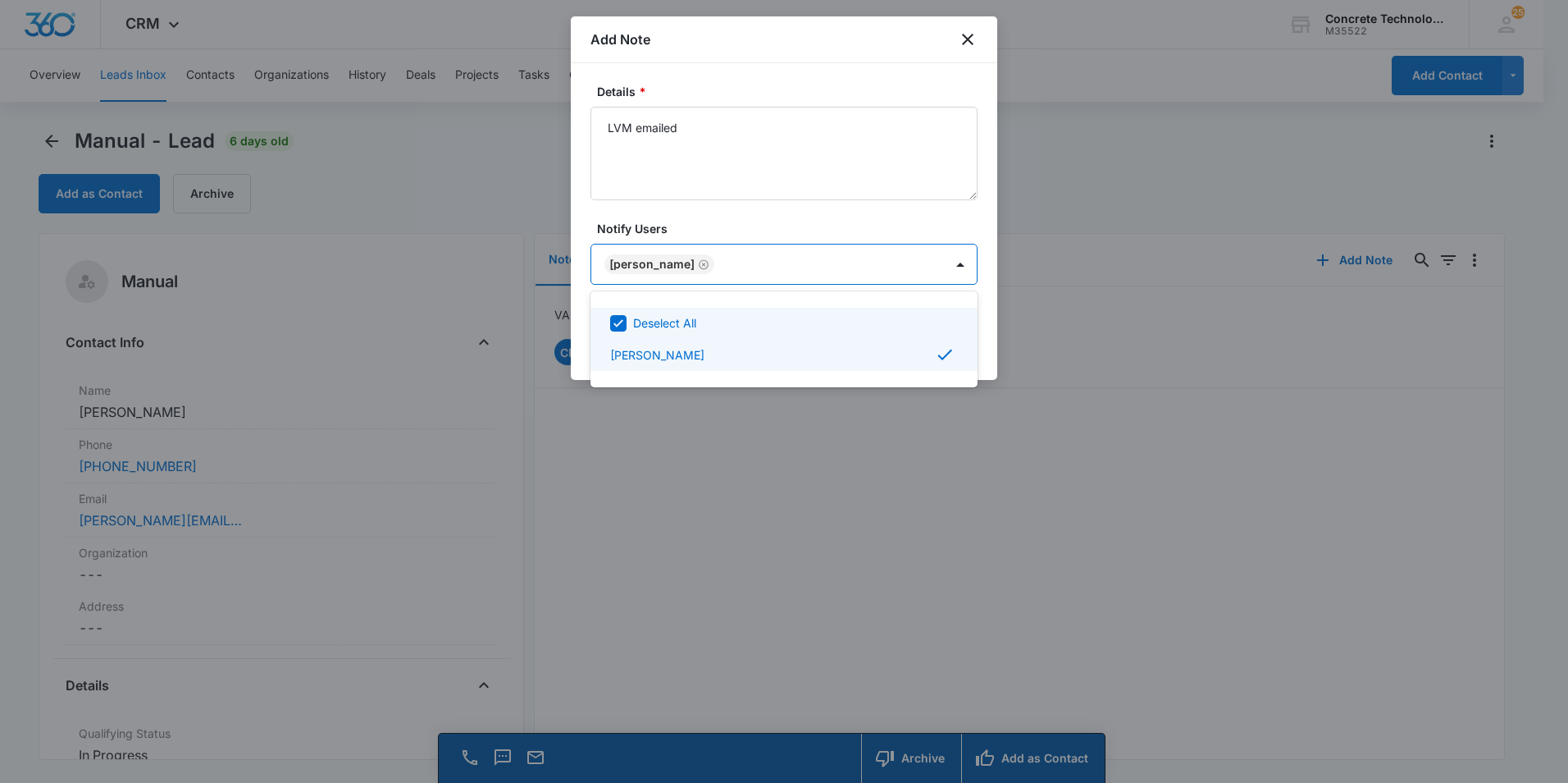
click at [823, 253] on div at bounding box center [784, 391] width 1568 height 783
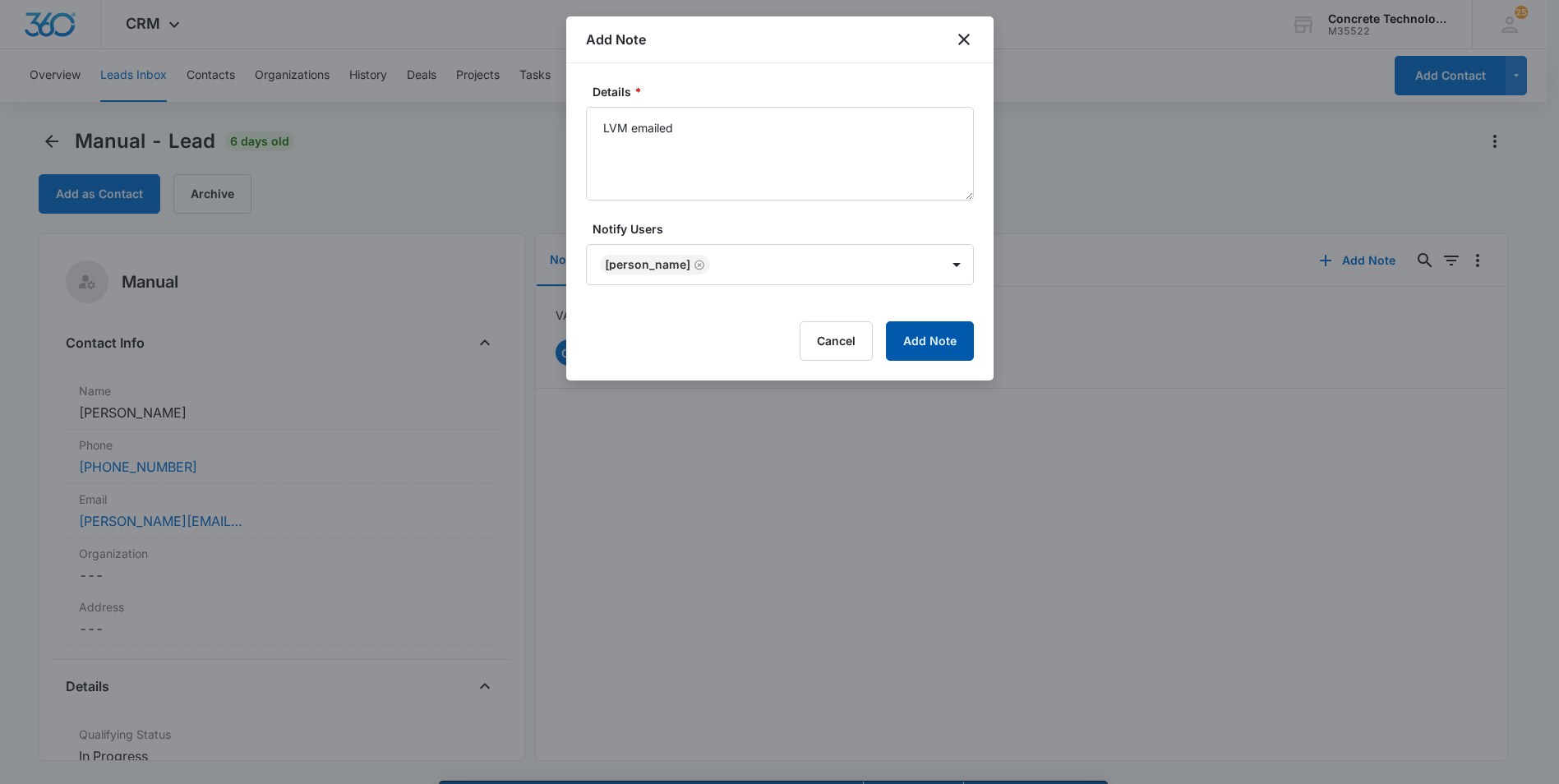
click at [911, 340] on button "Add Note" at bounding box center [930, 342] width 88 height 40
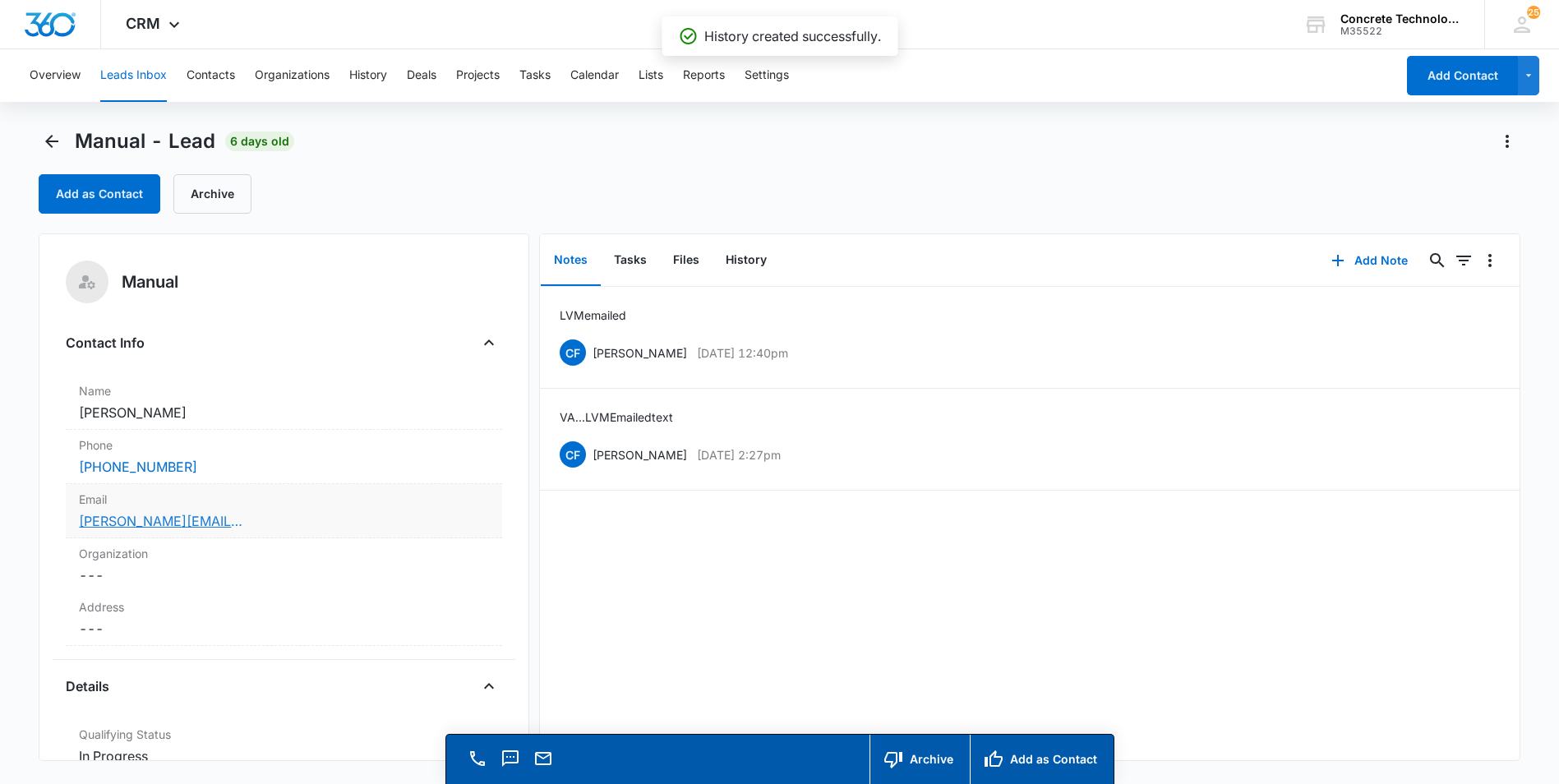
click at [128, 519] on link "[PERSON_NAME][EMAIL_ADDRESS][PERSON_NAME][DOMAIN_NAME]" at bounding box center [161, 521] width 164 height 20
click at [633, 259] on button "Tasks" at bounding box center [630, 260] width 59 height 51
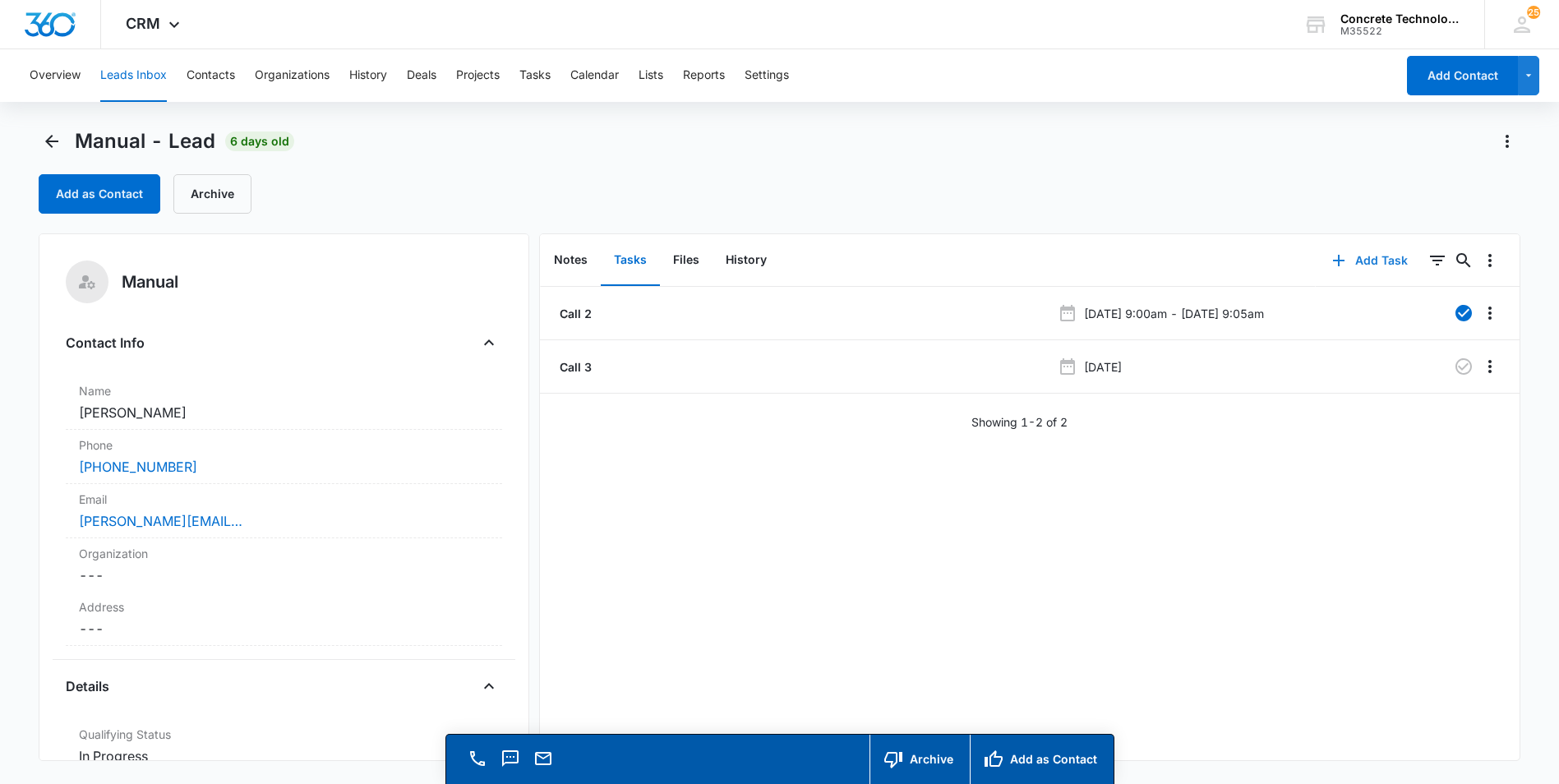
click at [1359, 259] on button "Add Task" at bounding box center [1369, 260] width 109 height 40
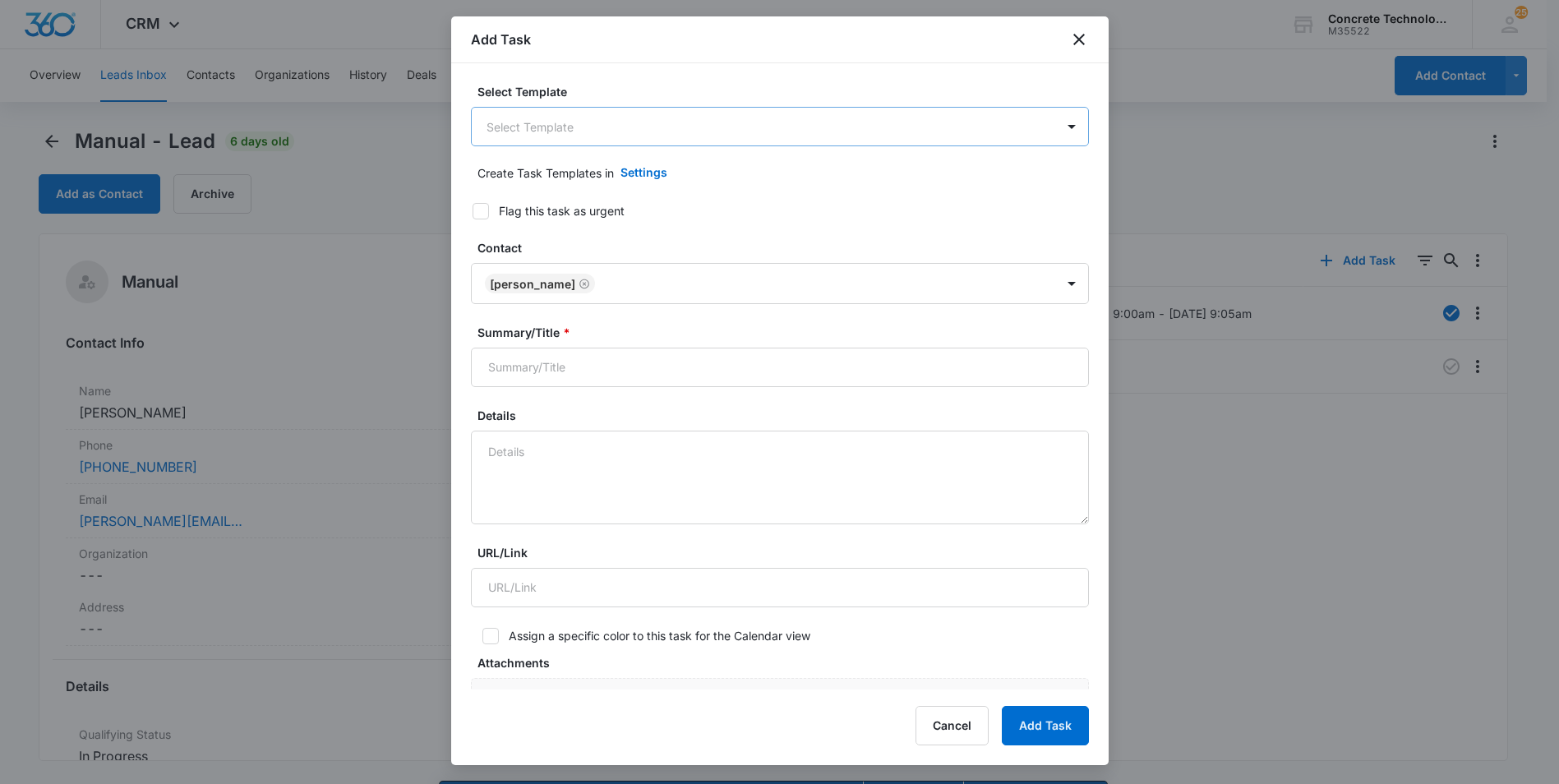
click at [696, 122] on body "CRM Apps Reputation Websites Forms CRM Email Social Content Ads Intelligence Fi…" at bounding box center [780, 415] width 1559 height 830
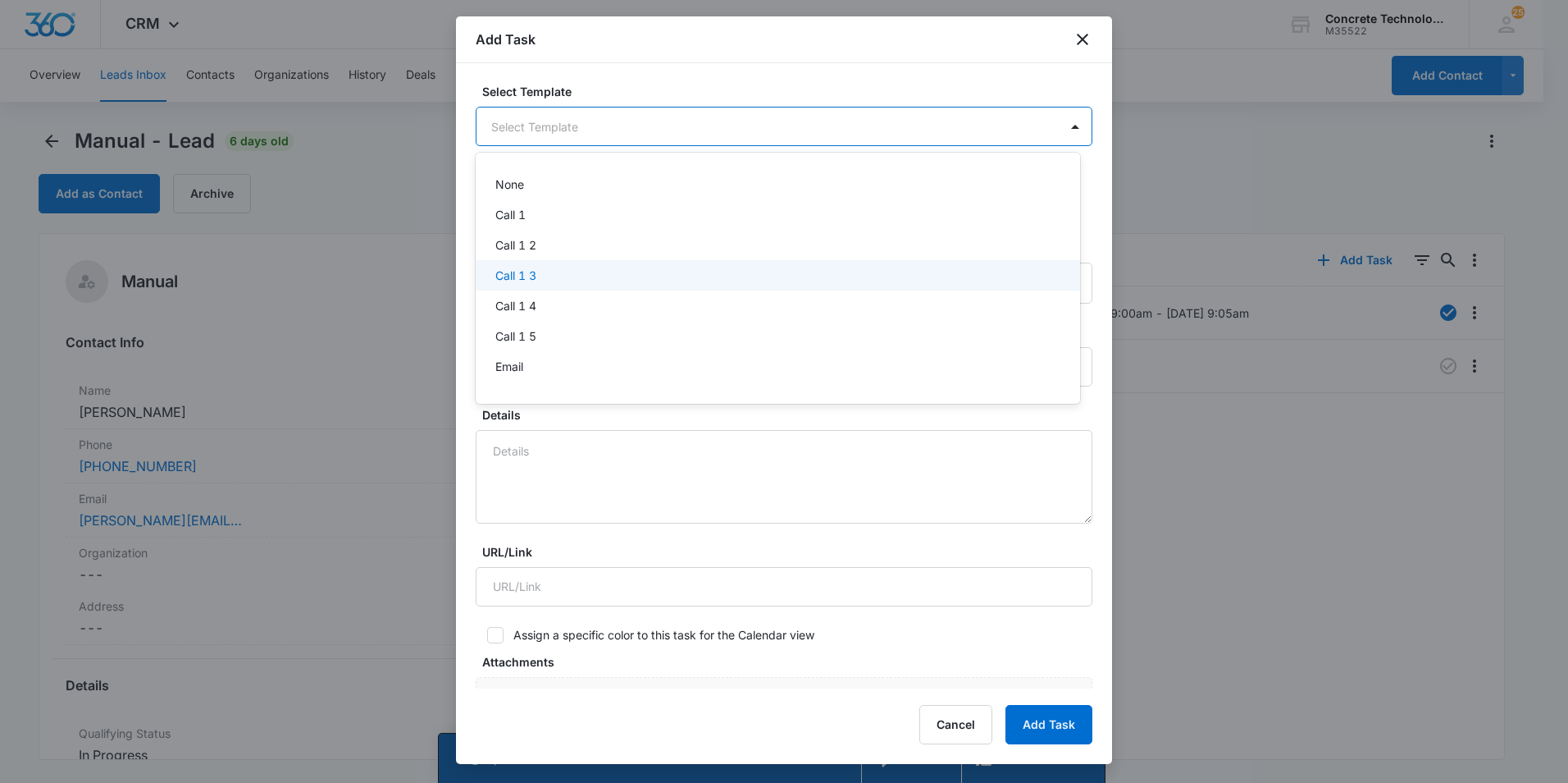
click at [521, 279] on p "Call 1 3" at bounding box center [516, 275] width 41 height 17
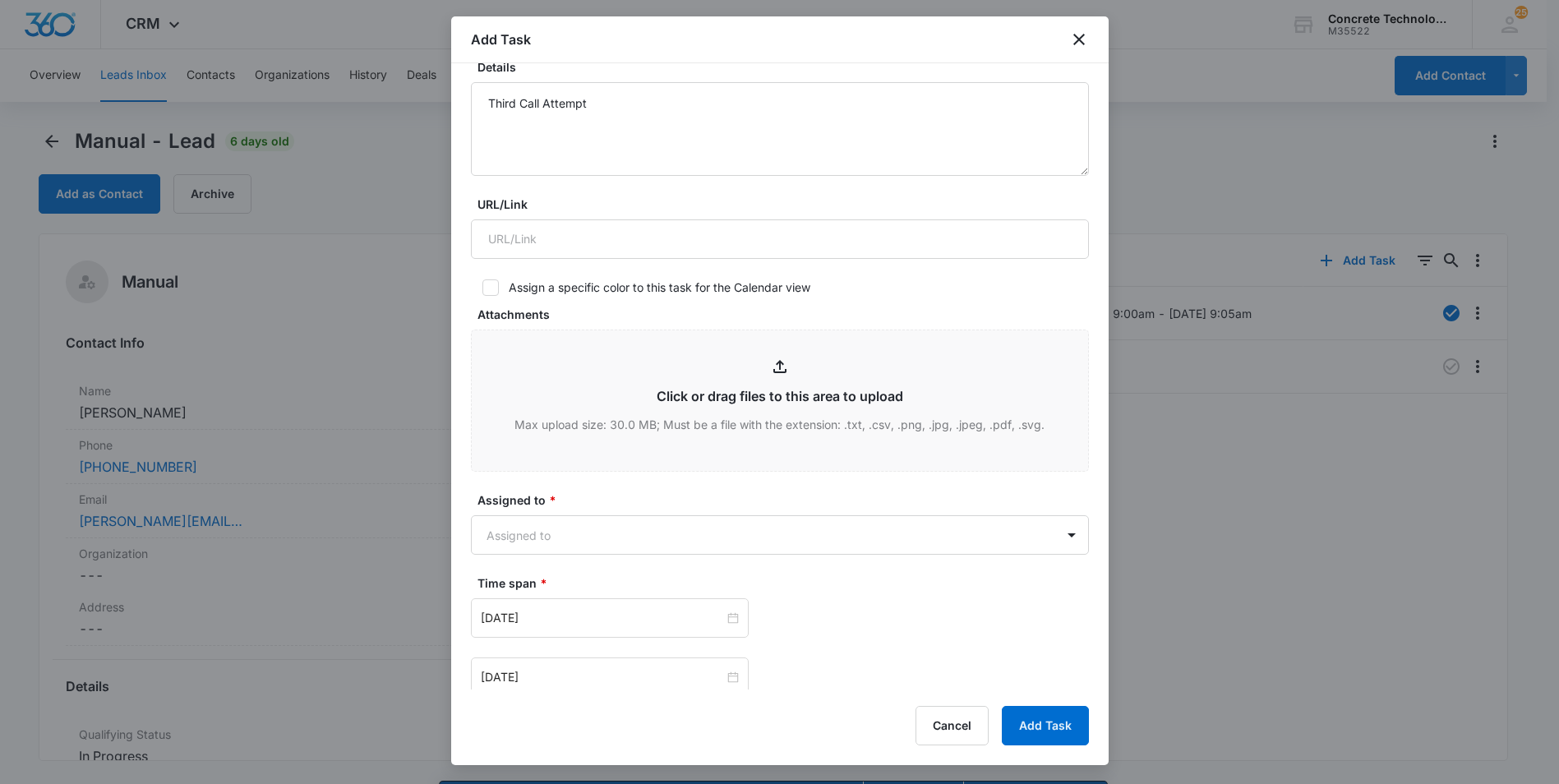
scroll to position [575, 0]
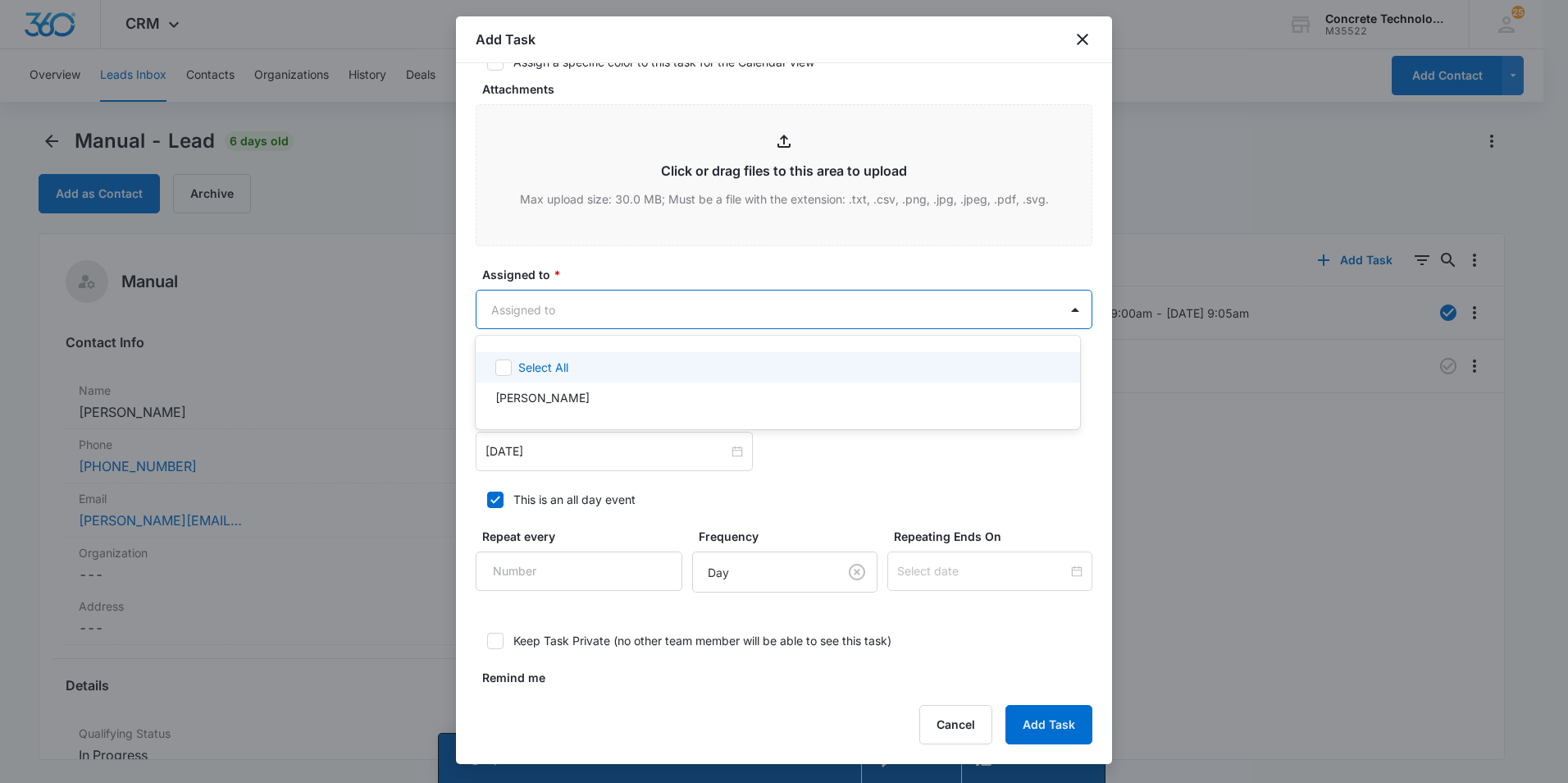
click at [798, 316] on body "CRM Apps Reputation Websites Forms CRM Email Social Content Ads Intelligence Fi…" at bounding box center [784, 391] width 1568 height 783
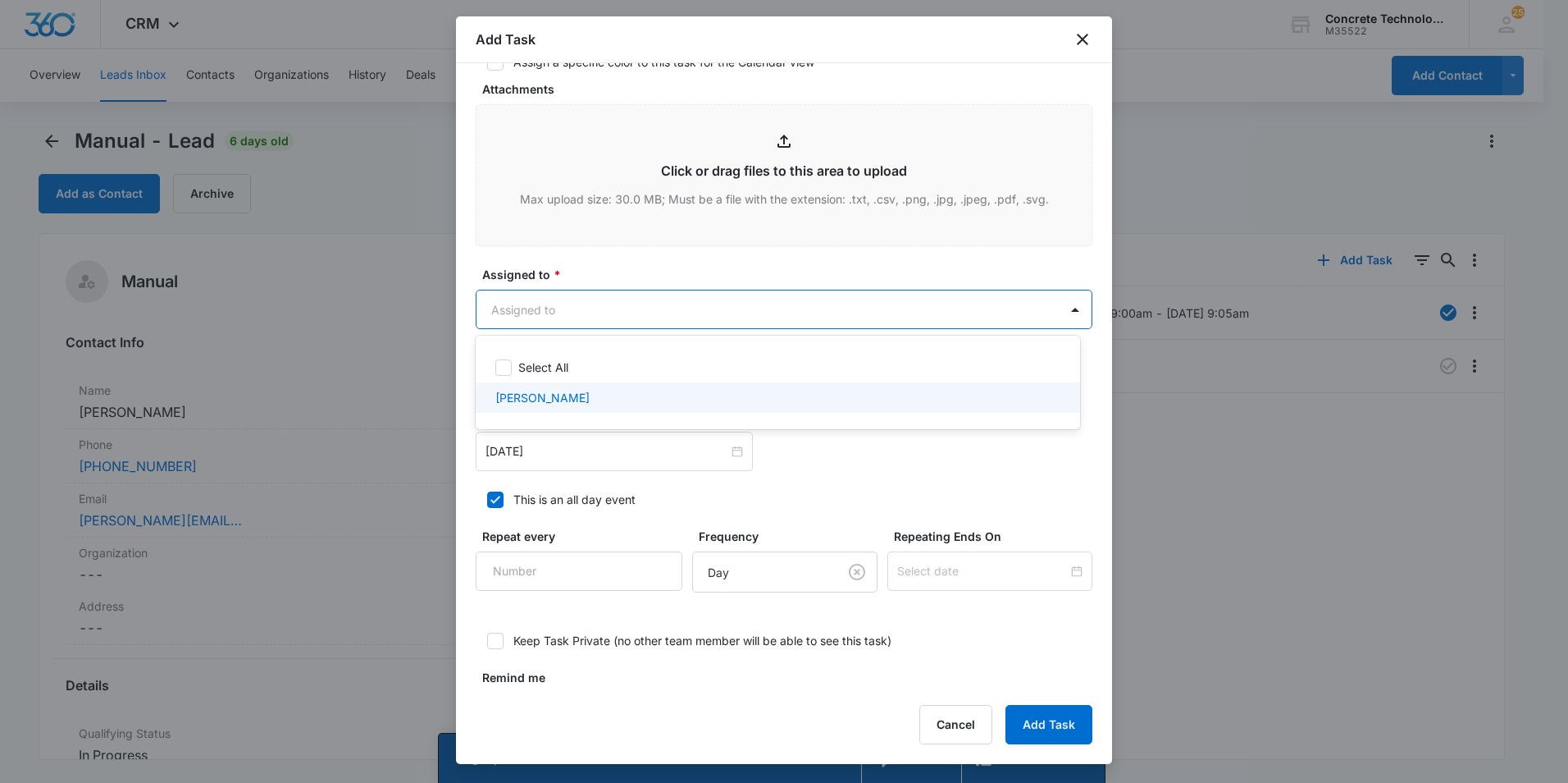
click at [574, 397] on div "[PERSON_NAME]" at bounding box center [776, 398] width 562 height 17
checkbox input "true"
click at [561, 454] on div at bounding box center [784, 391] width 1568 height 783
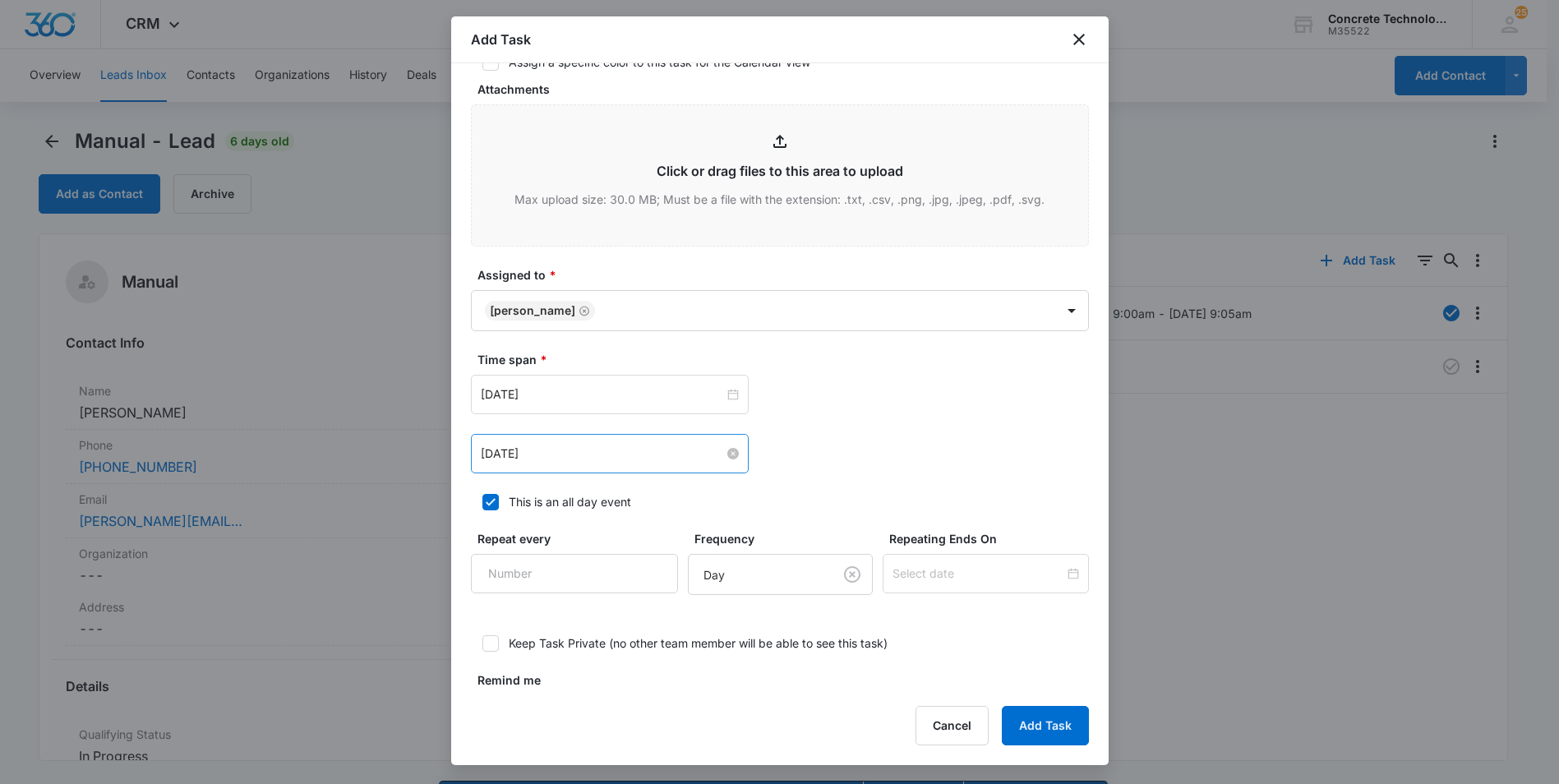
click at [691, 452] on input "[DATE]" at bounding box center [602, 453] width 243 height 18
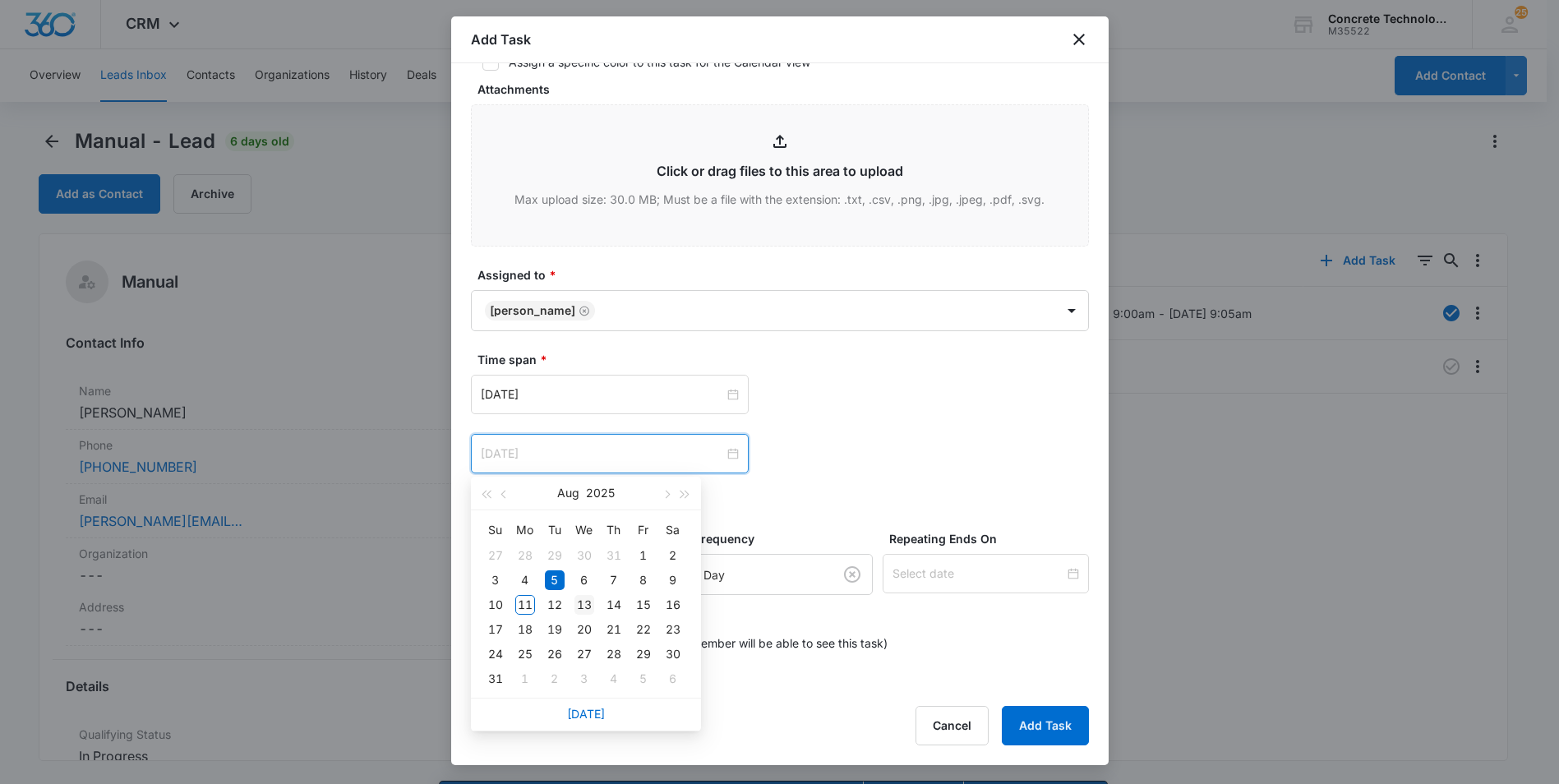
type input "[DATE]"
click at [587, 602] on div "13" at bounding box center [584, 604] width 20 height 20
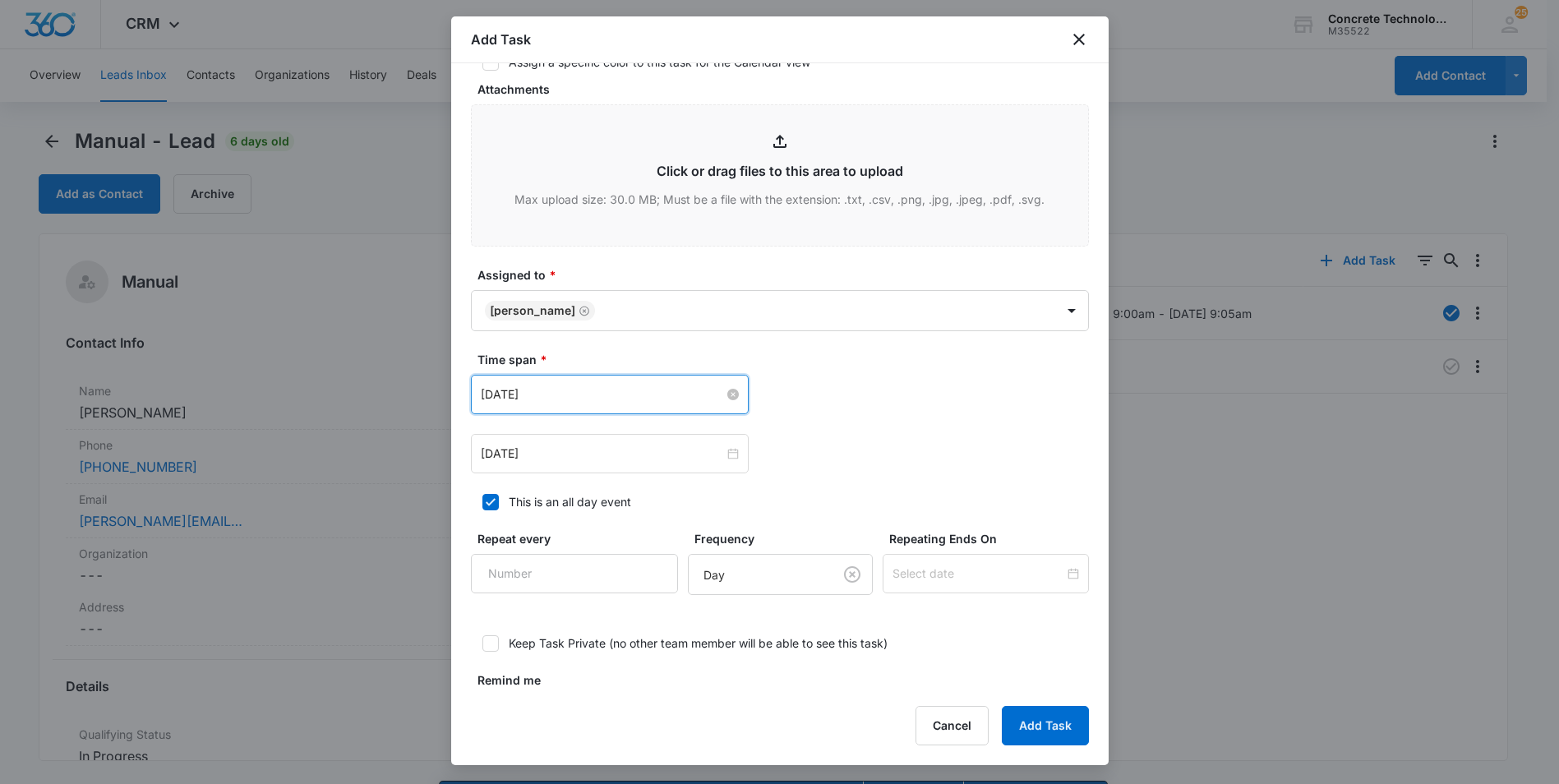
click at [550, 395] on input "[DATE]" at bounding box center [602, 393] width 243 height 18
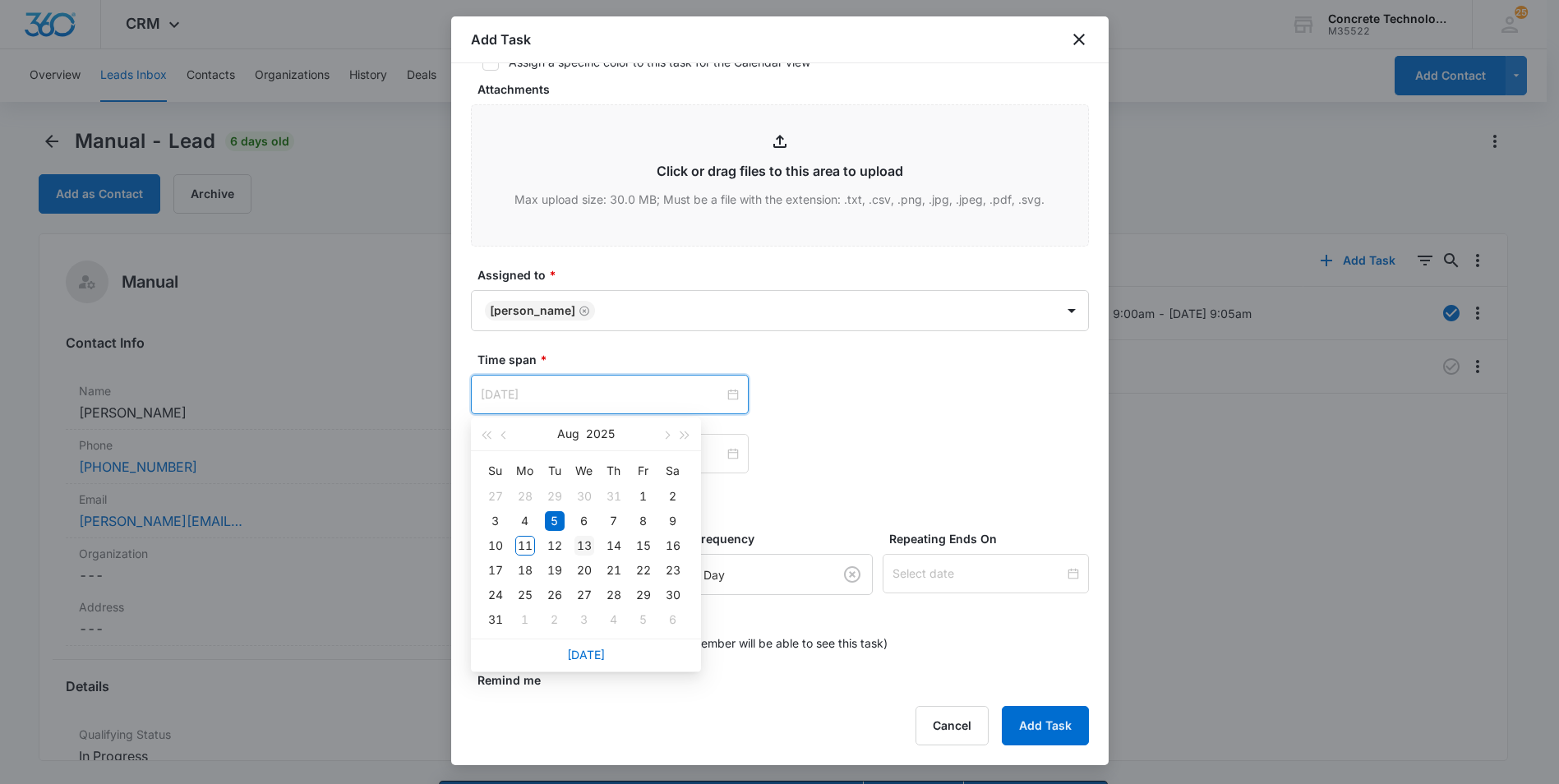
type input "[DATE]"
click at [584, 543] on div "13" at bounding box center [584, 545] width 20 height 20
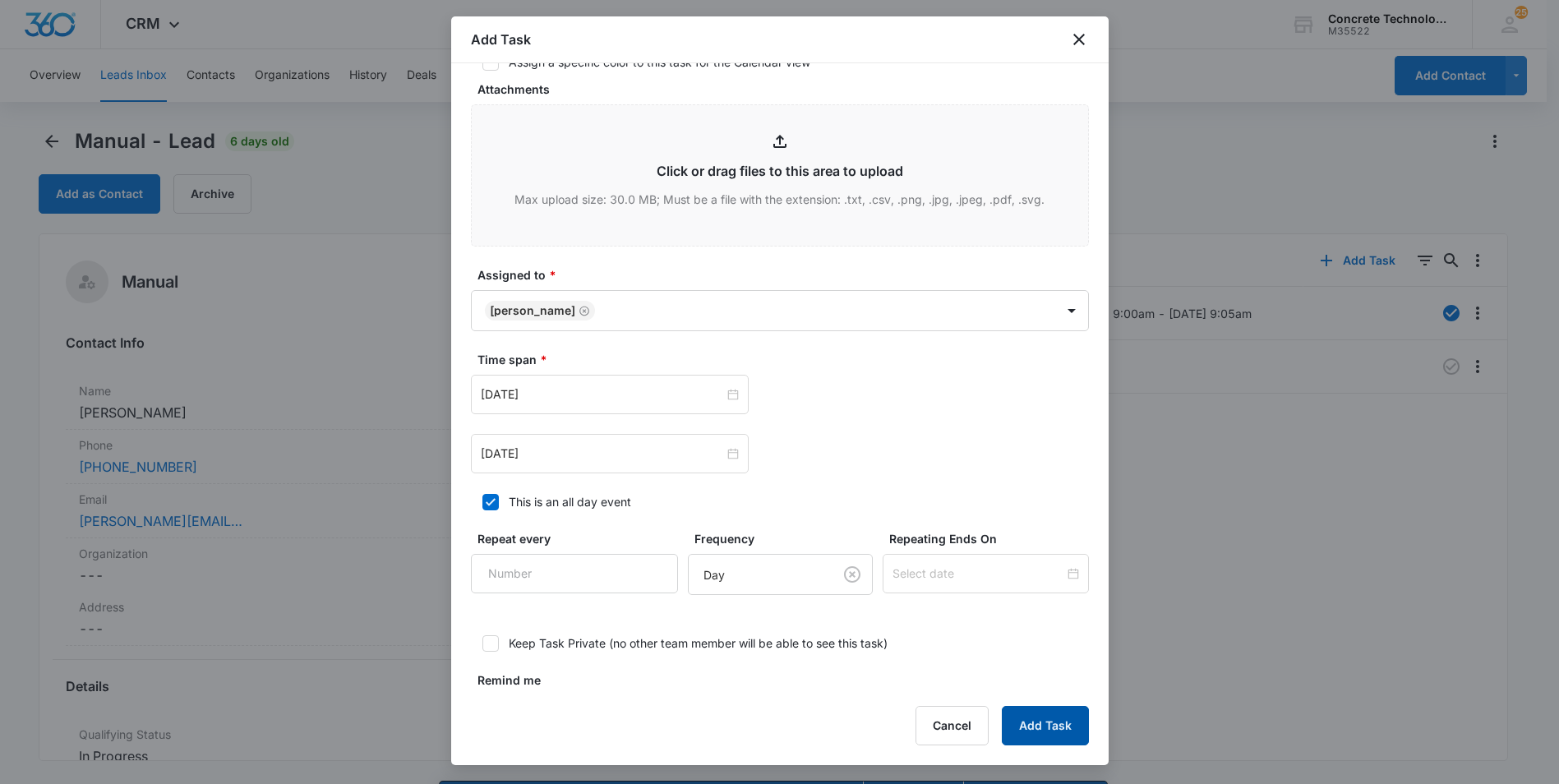
click at [1048, 724] on button "Add Task" at bounding box center [1046, 726] width 87 height 40
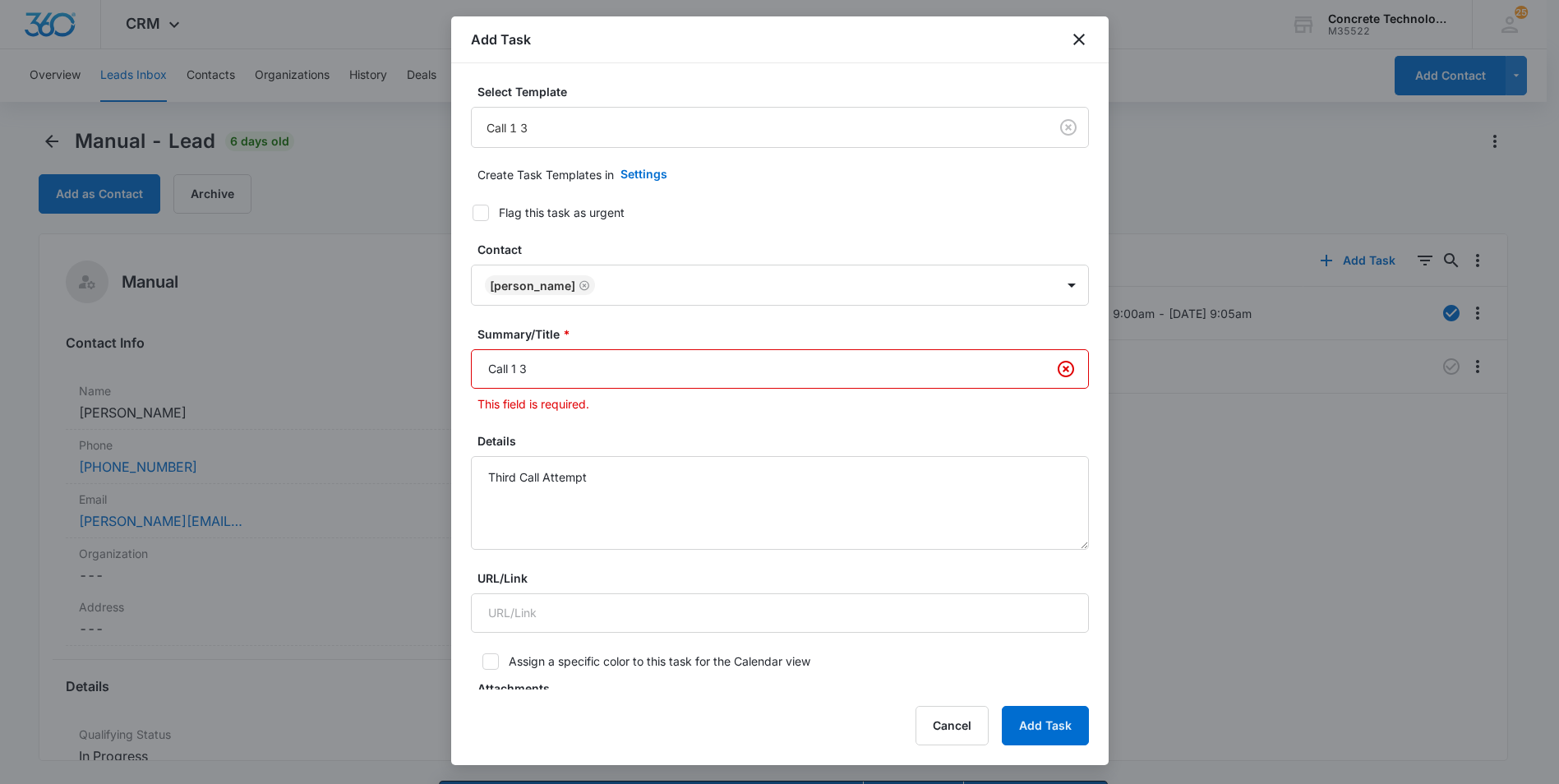
click at [516, 366] on input "Call 1 3" at bounding box center [780, 369] width 618 height 40
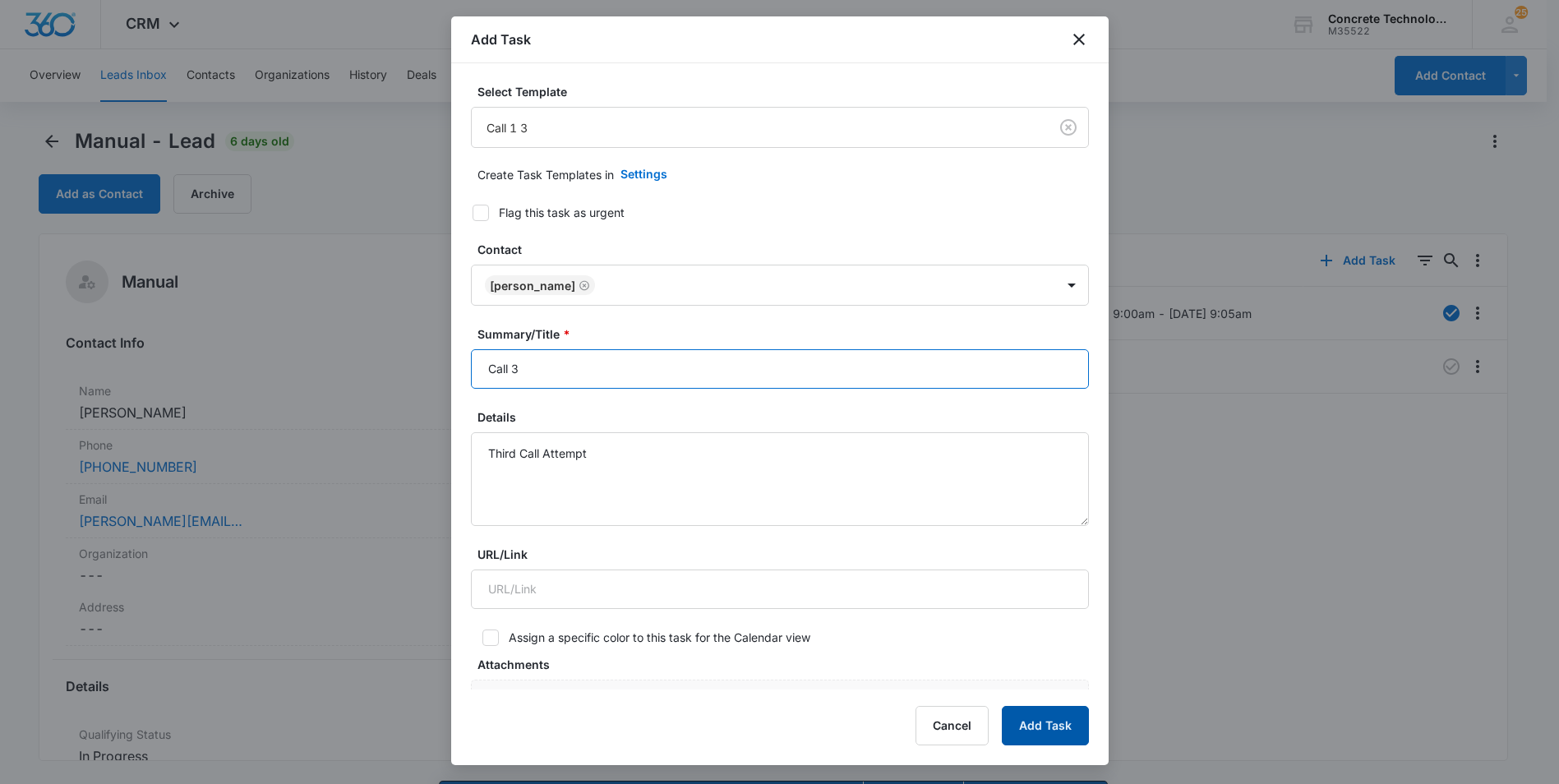
type input "Call 3"
click at [1031, 726] on button "Add Task" at bounding box center [1046, 726] width 87 height 40
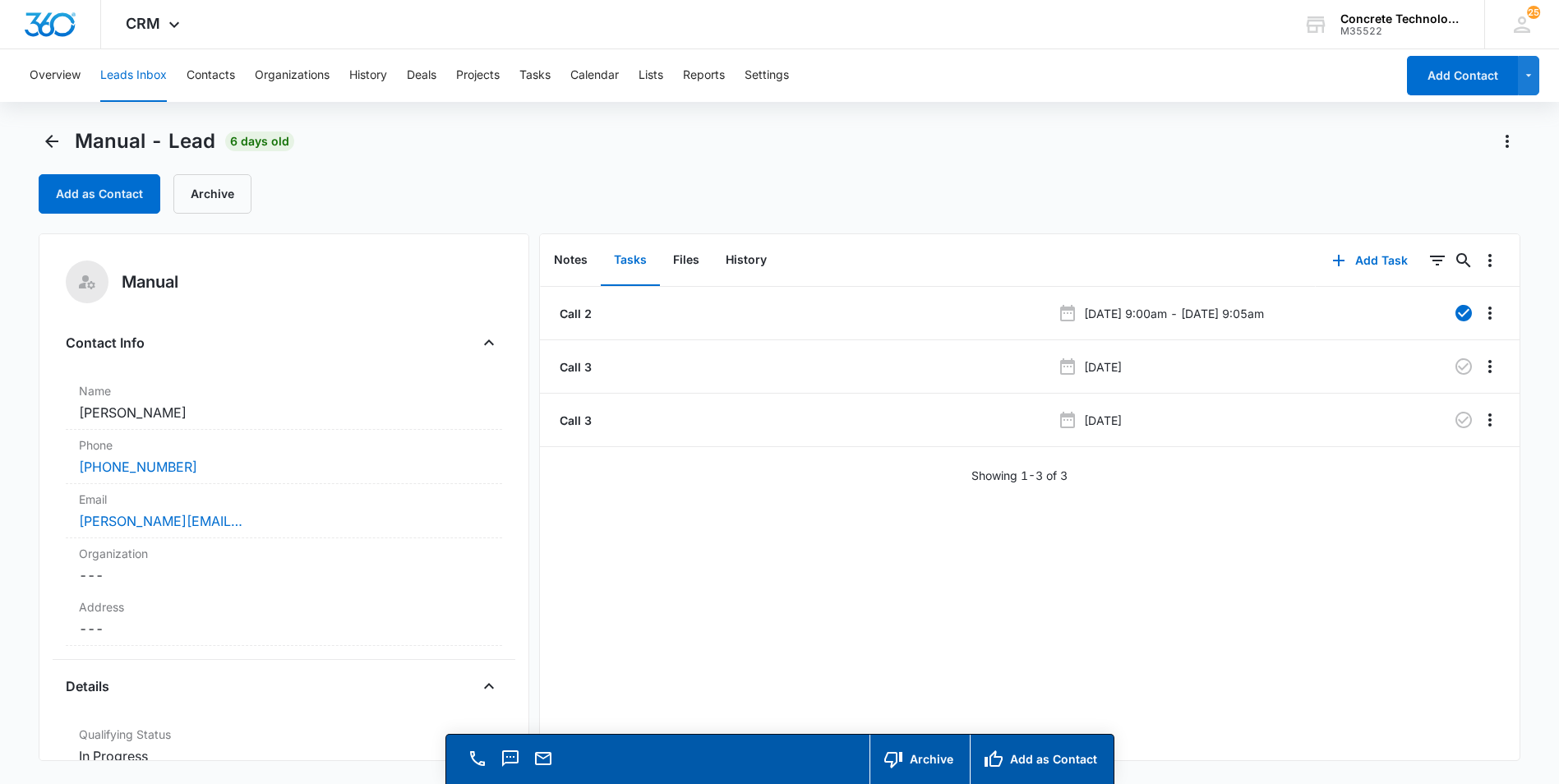
click at [111, 73] on button "Leads Inbox" at bounding box center [133, 75] width 67 height 53
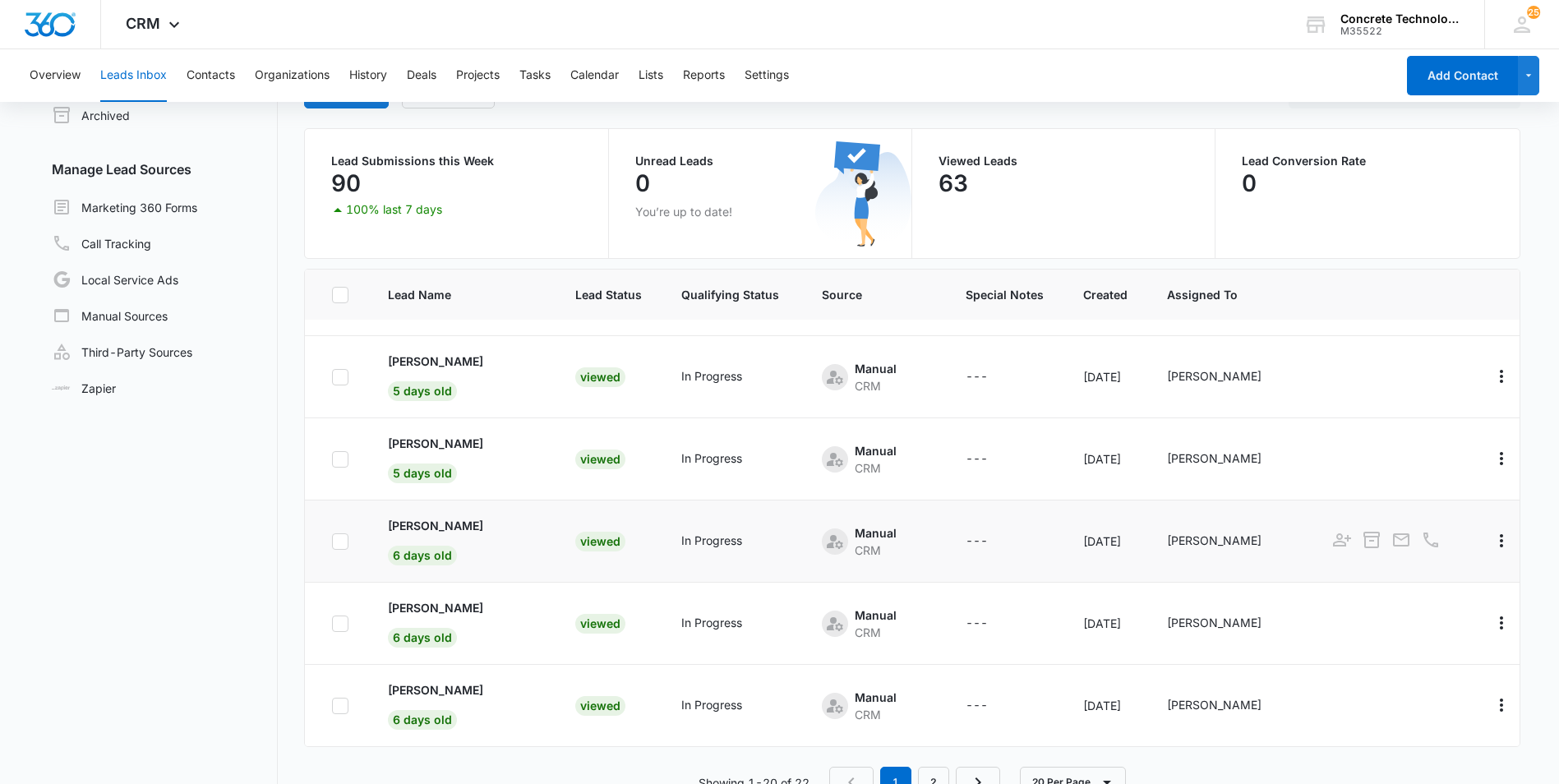
scroll to position [139, 0]
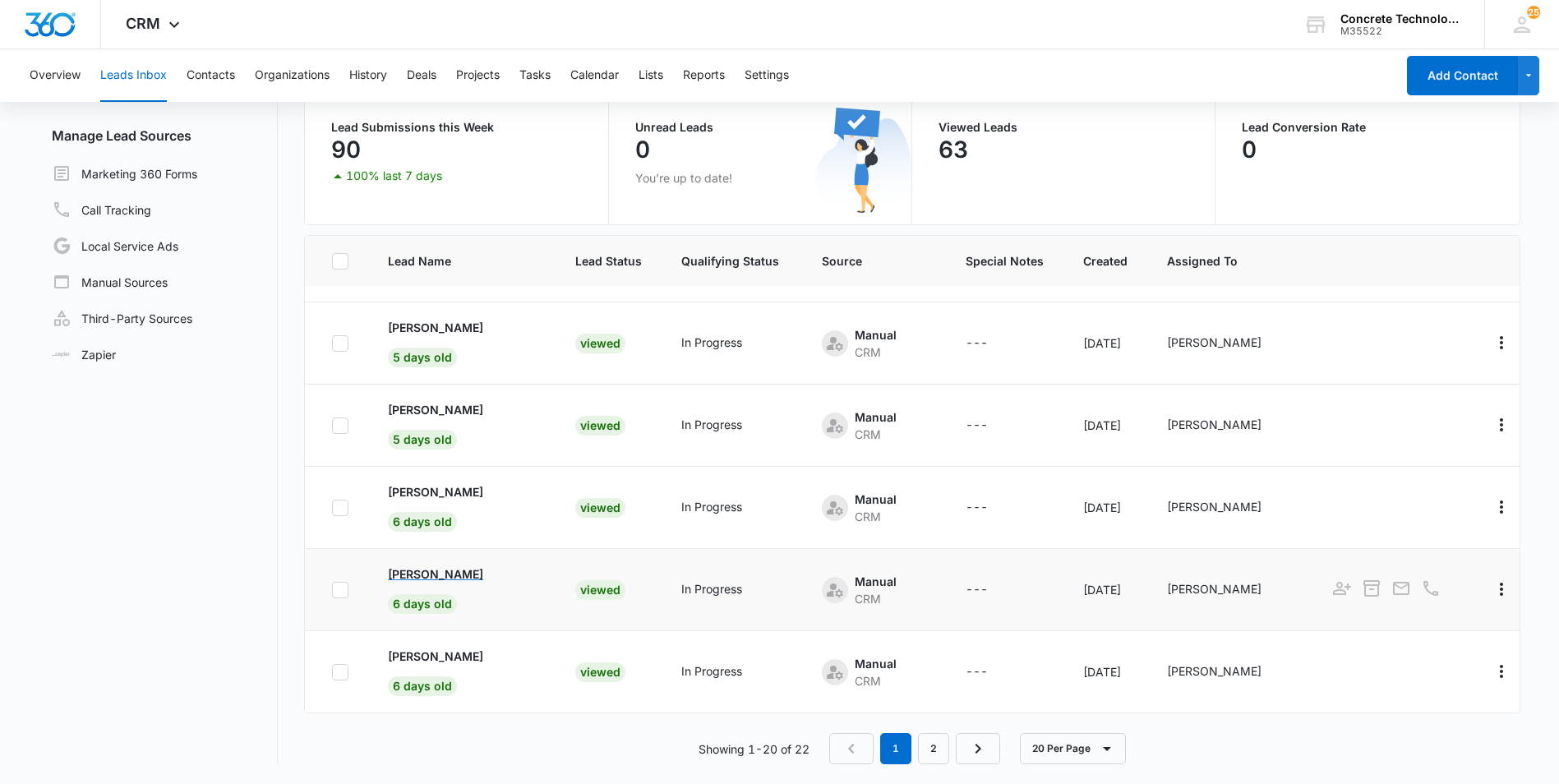
click at [429, 574] on p "[PERSON_NAME]" at bounding box center [435, 574] width 95 height 17
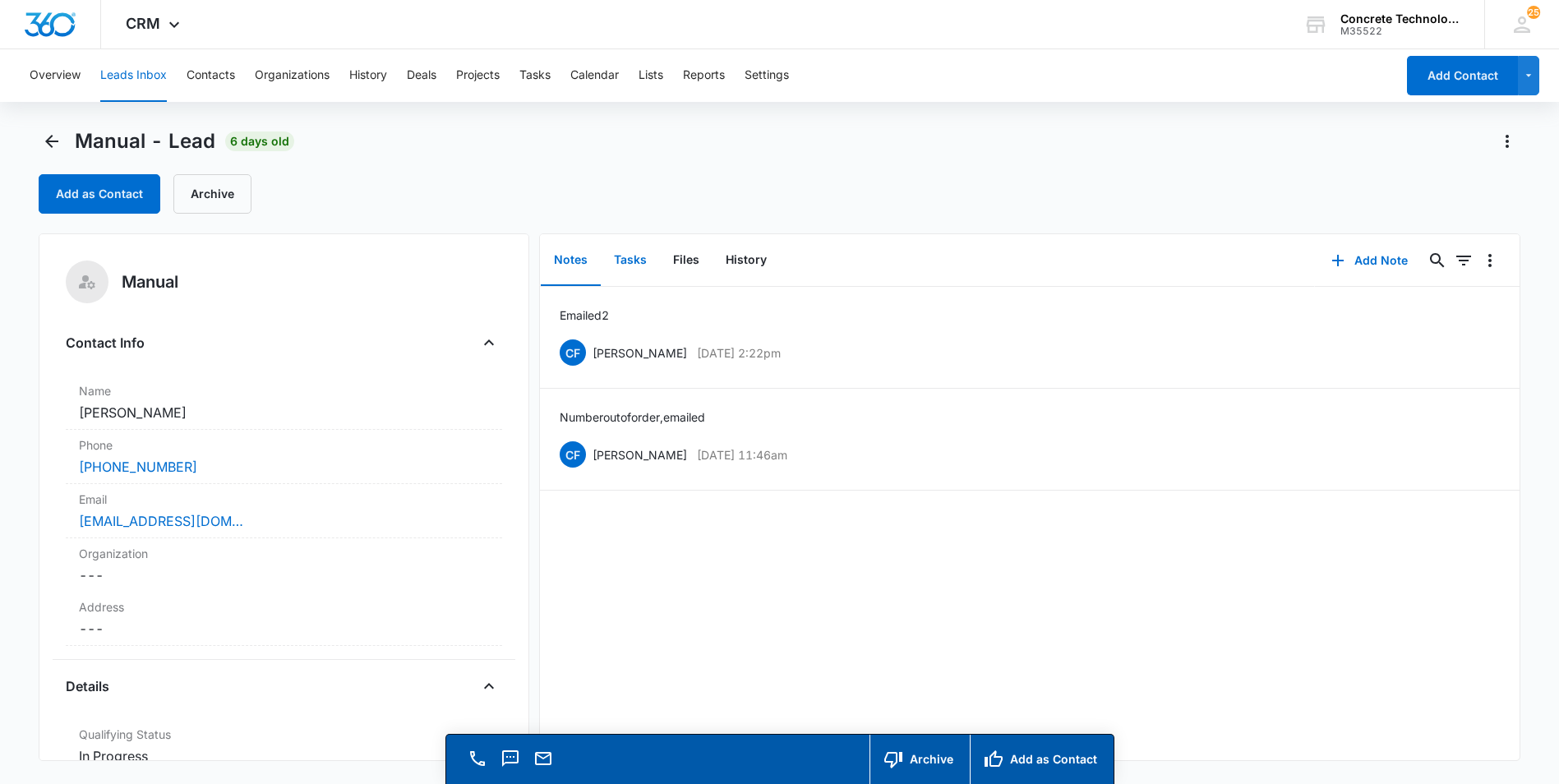
click at [632, 261] on button "Tasks" at bounding box center [630, 260] width 59 height 51
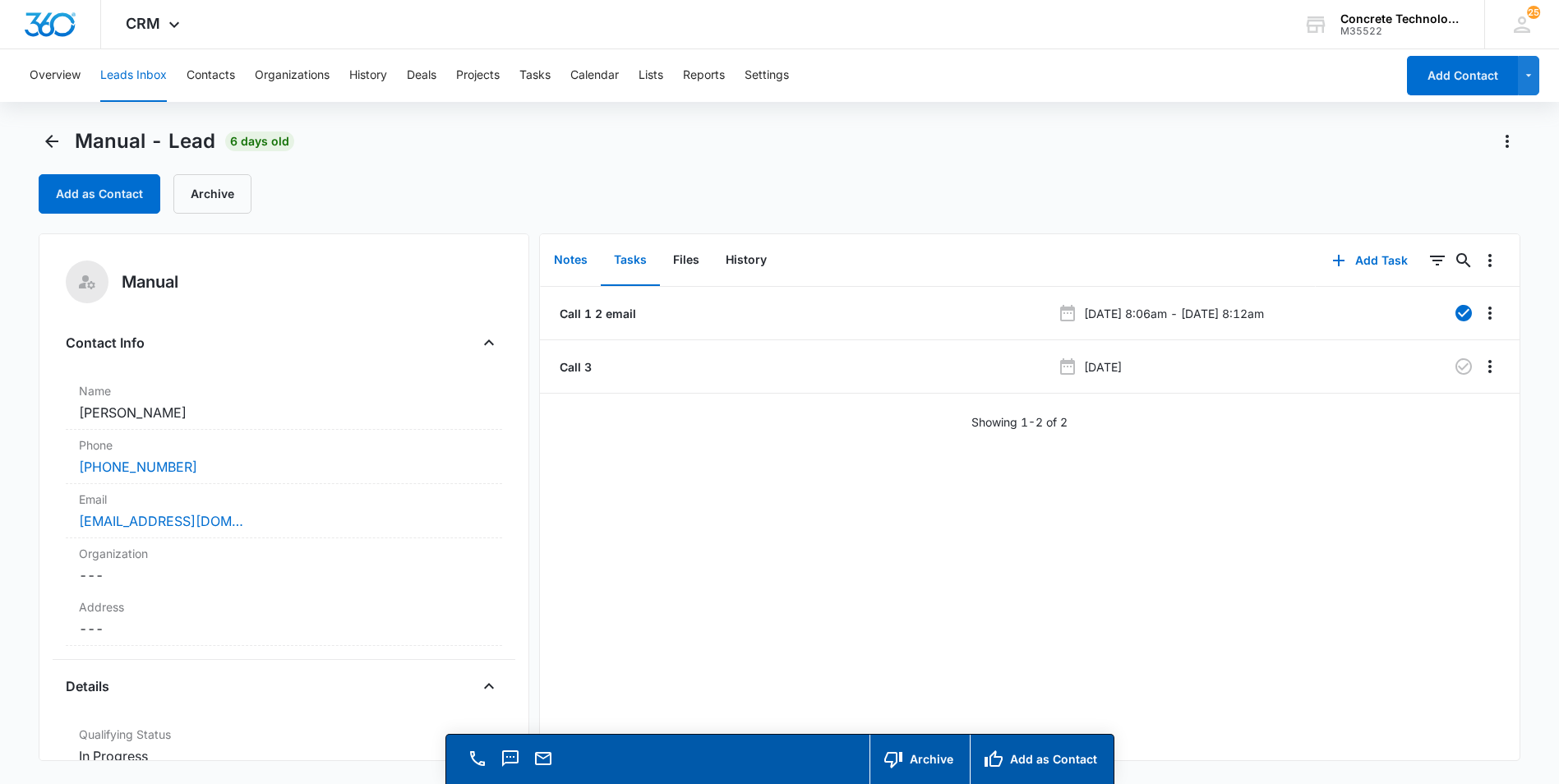
click at [563, 259] on button "Notes" at bounding box center [571, 260] width 60 height 51
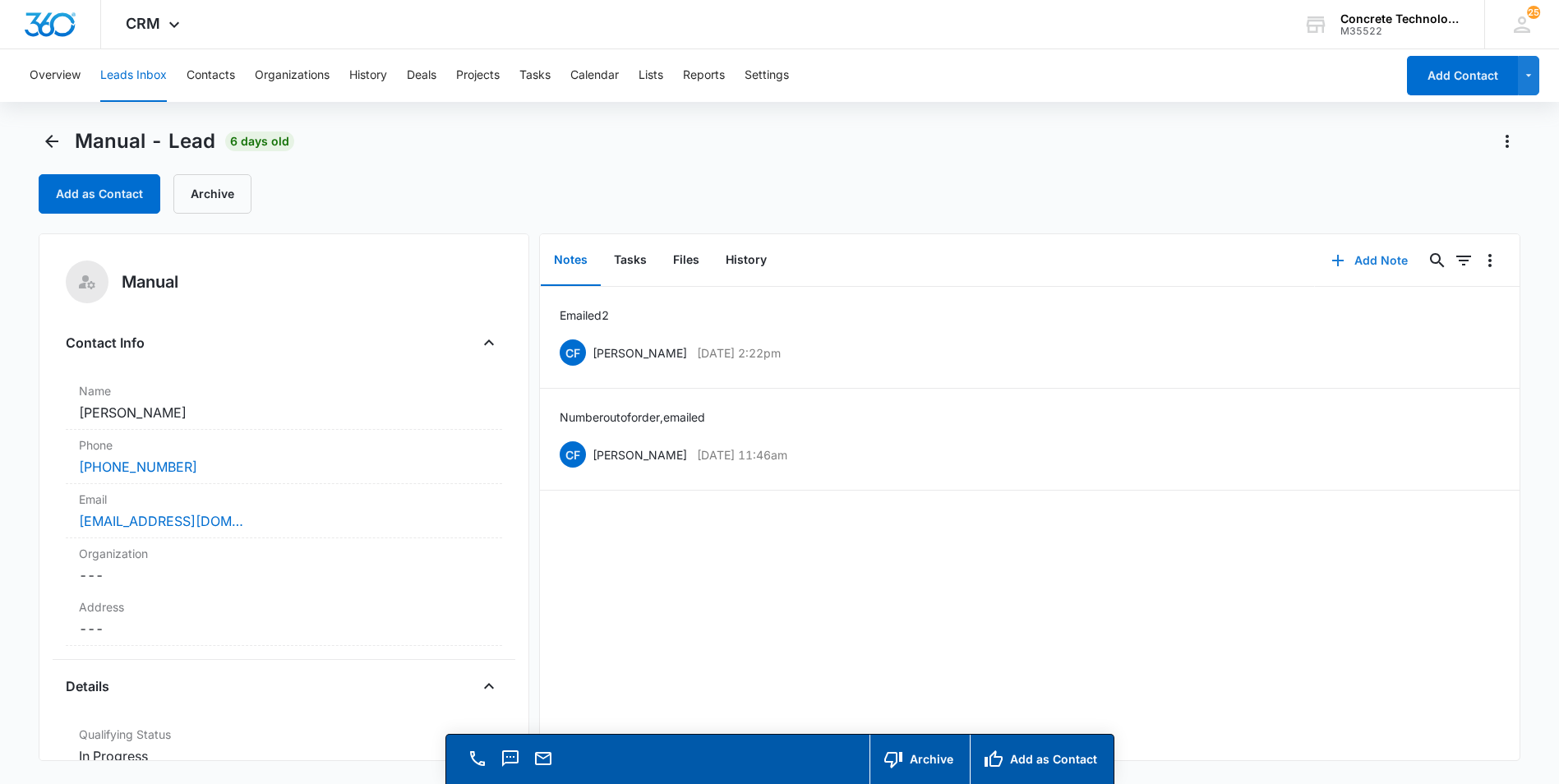
click at [1356, 259] on button "Add Note" at bounding box center [1369, 260] width 109 height 40
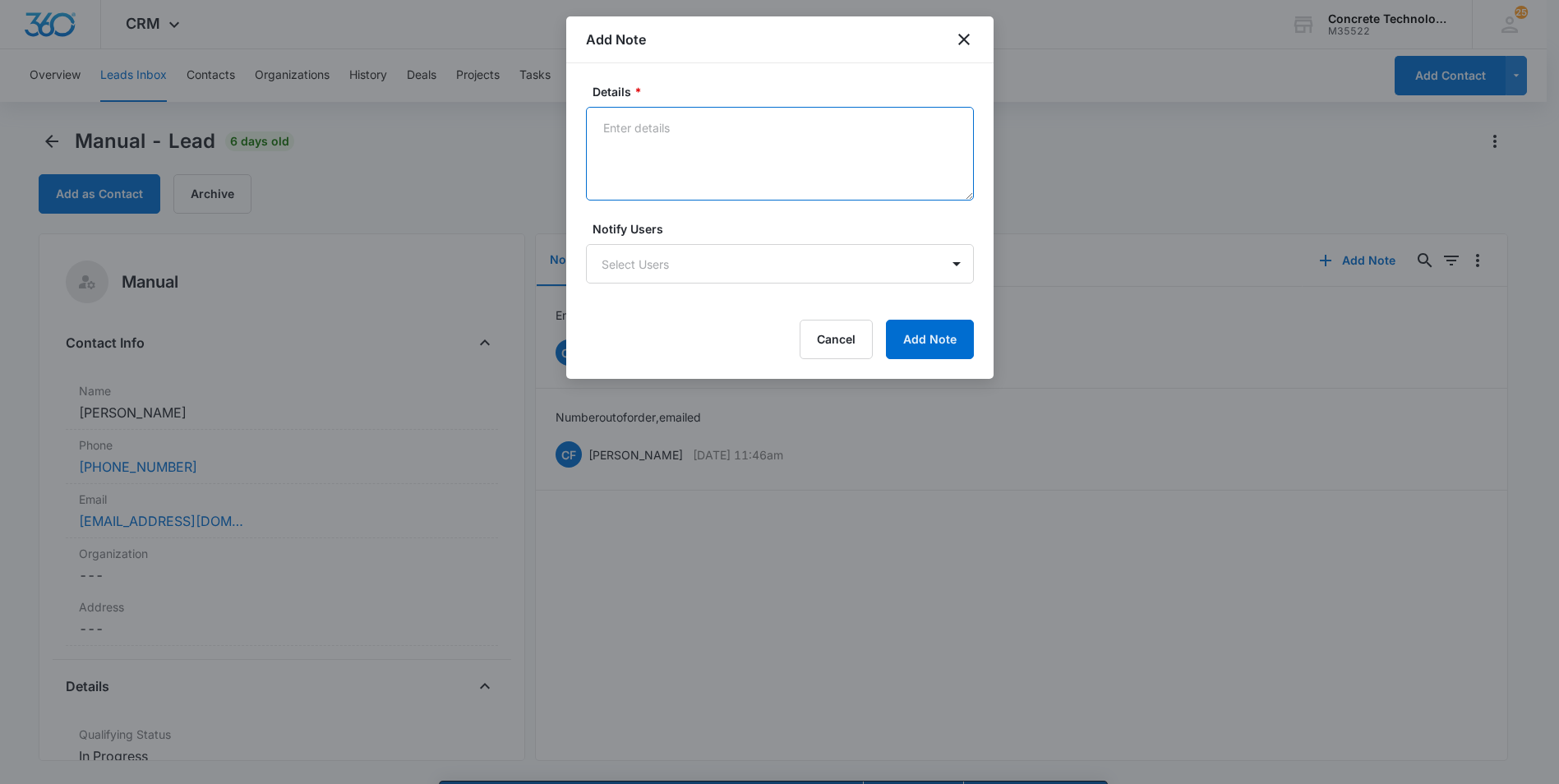
click at [610, 133] on textarea "Details *" at bounding box center [780, 153] width 388 height 93
type textarea "Emailed"
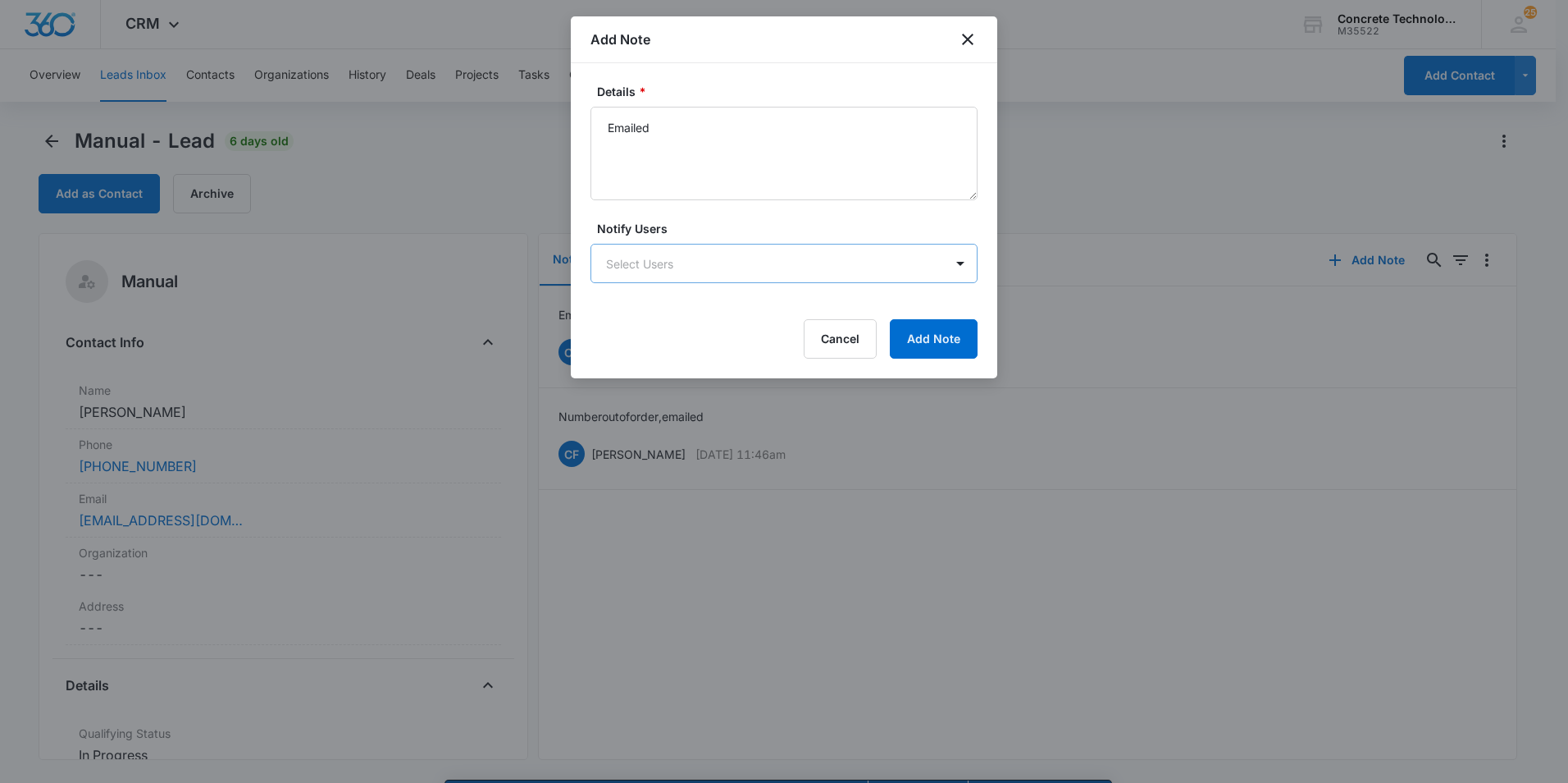
click at [646, 258] on body "CRM Apps Reputation Websites Forms CRM Email Social Content Ads Intelligence Fi…" at bounding box center [784, 415] width 1568 height 829
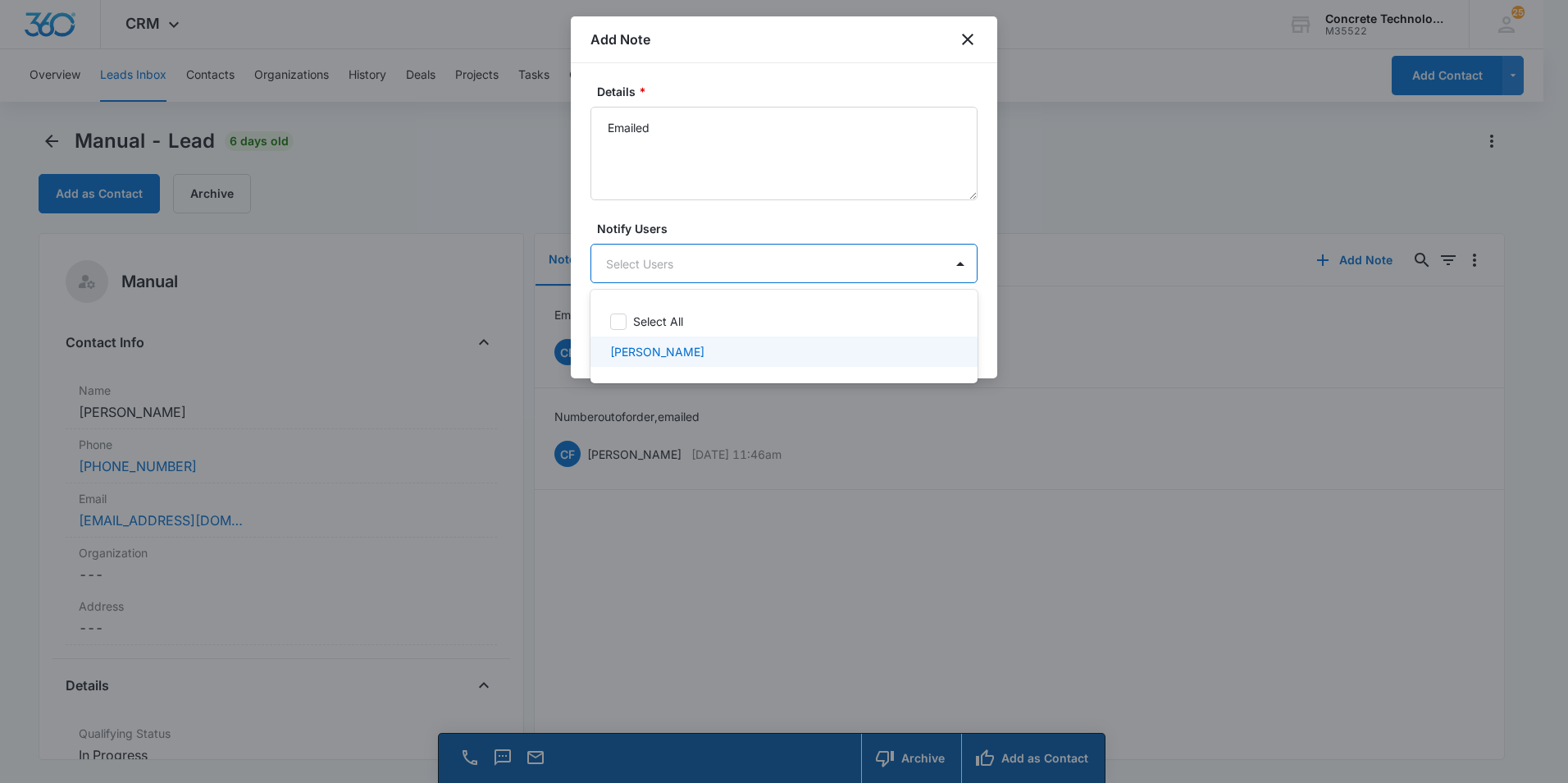
click at [647, 357] on p "[PERSON_NAME]" at bounding box center [657, 351] width 94 height 17
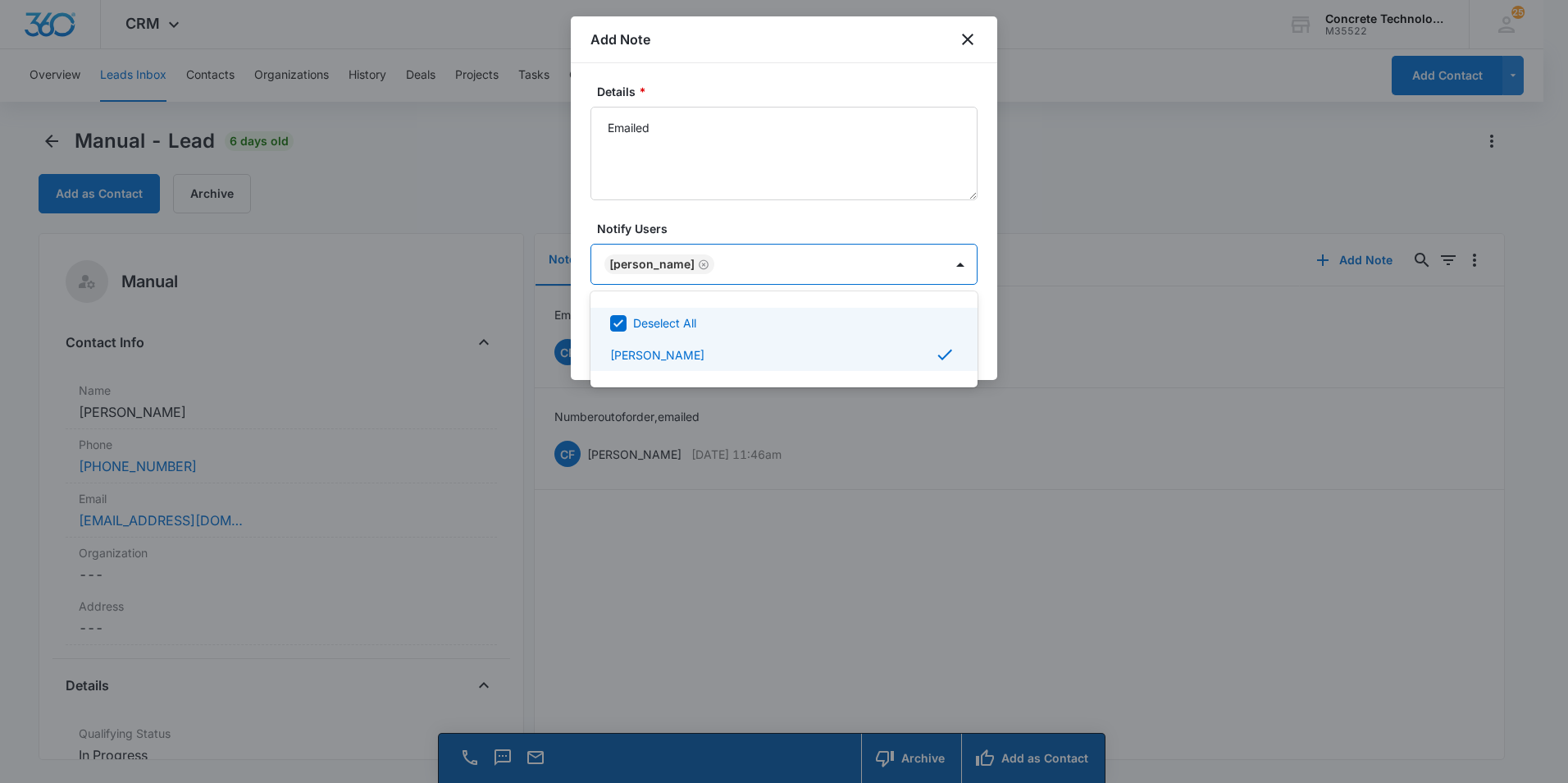
click at [783, 251] on div at bounding box center [784, 391] width 1568 height 783
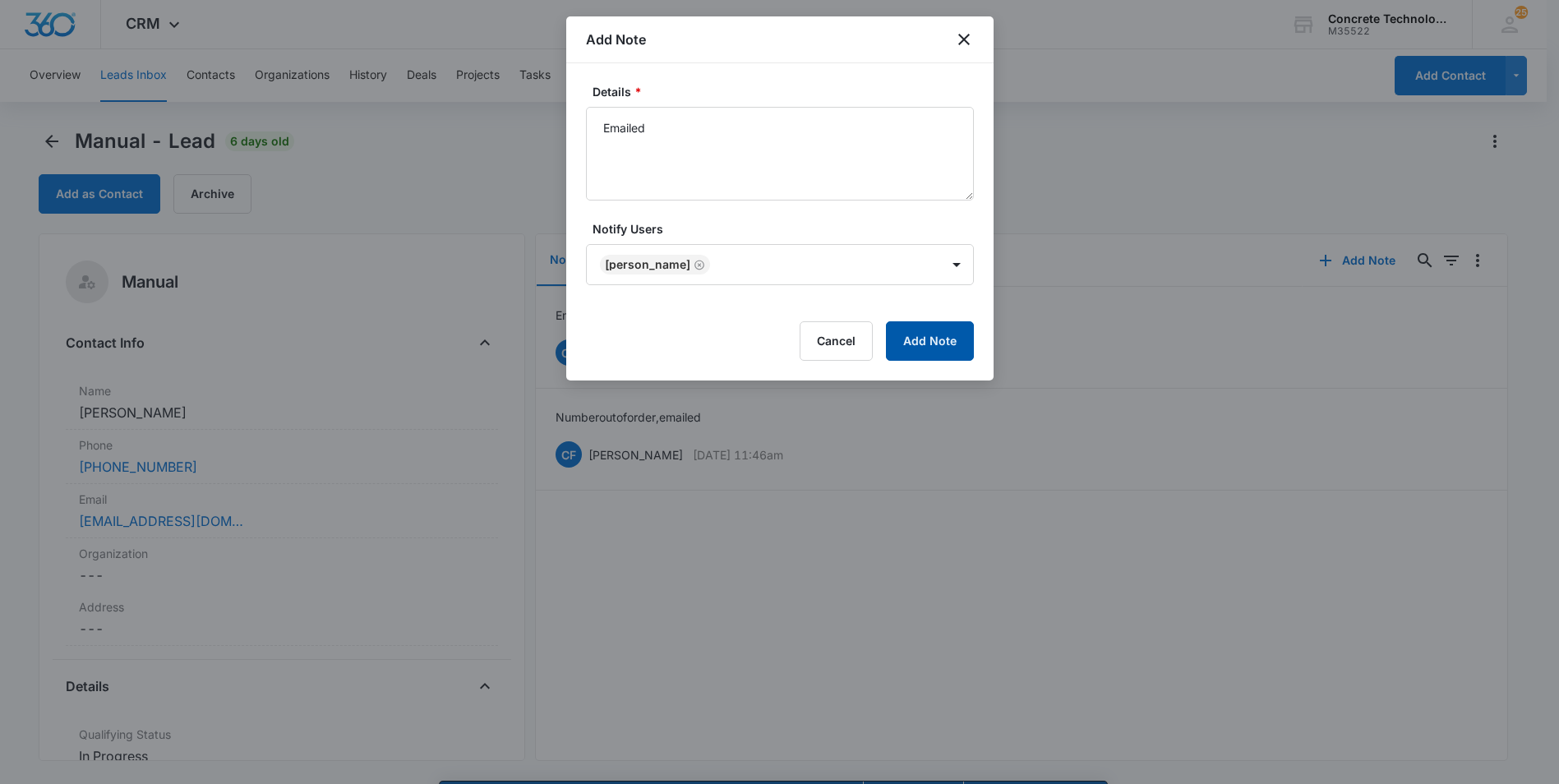
click at [949, 342] on button "Add Note" at bounding box center [930, 342] width 88 height 40
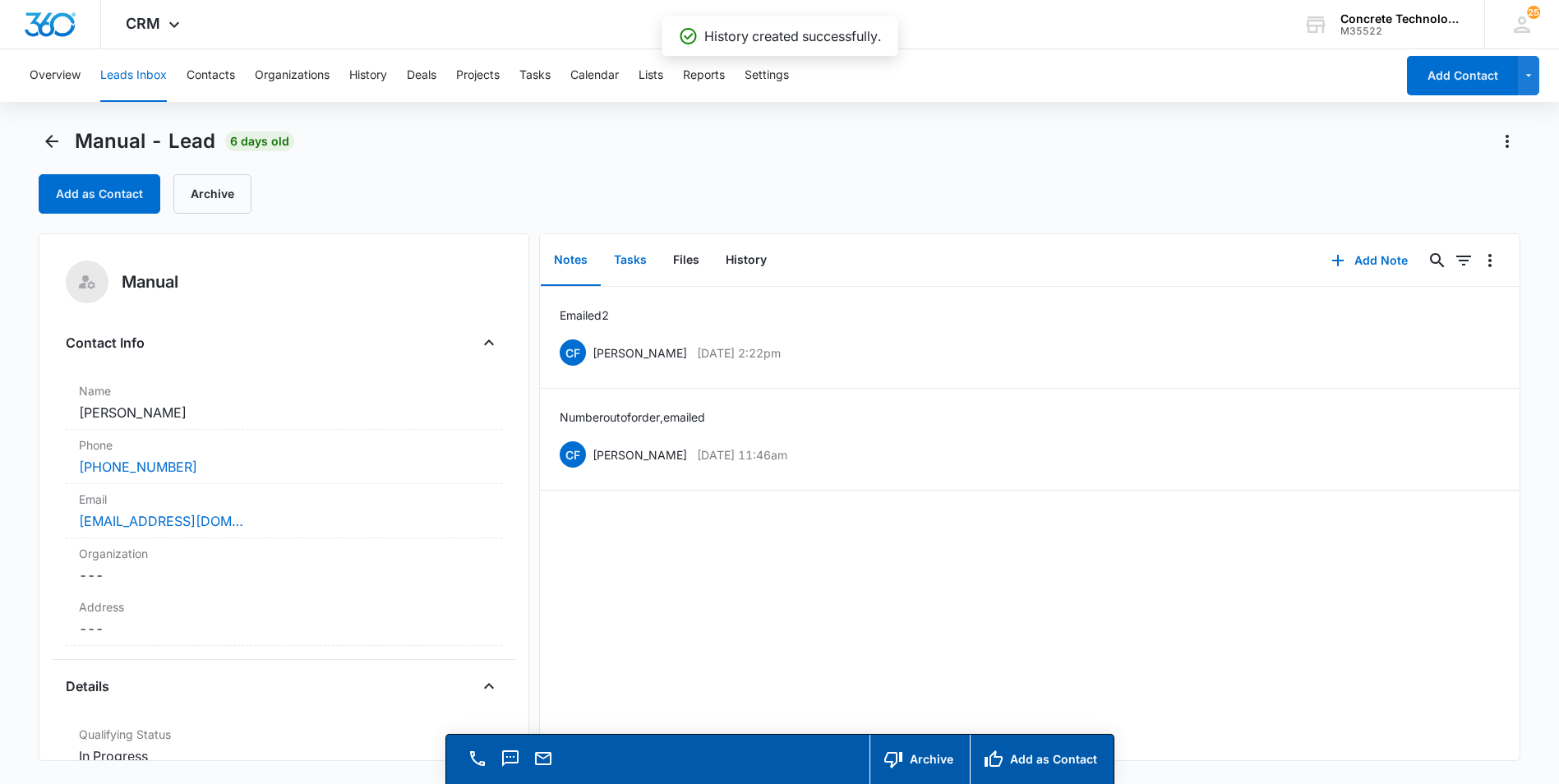
click at [627, 260] on button "Tasks" at bounding box center [630, 260] width 59 height 51
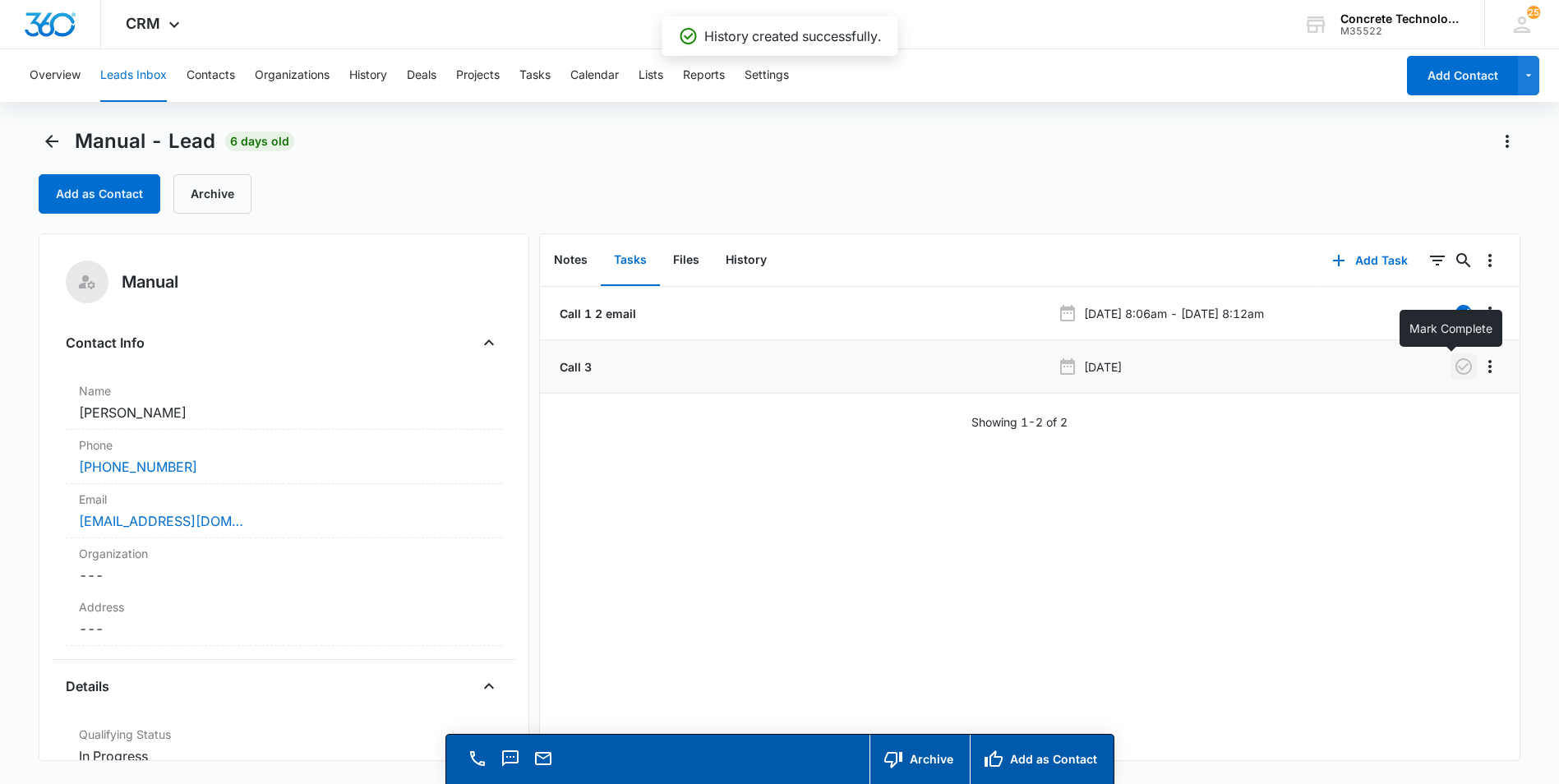
click at [1455, 369] on icon "button" at bounding box center [1463, 366] width 16 height 16
click at [1349, 260] on button "Add Task" at bounding box center [1369, 260] width 109 height 40
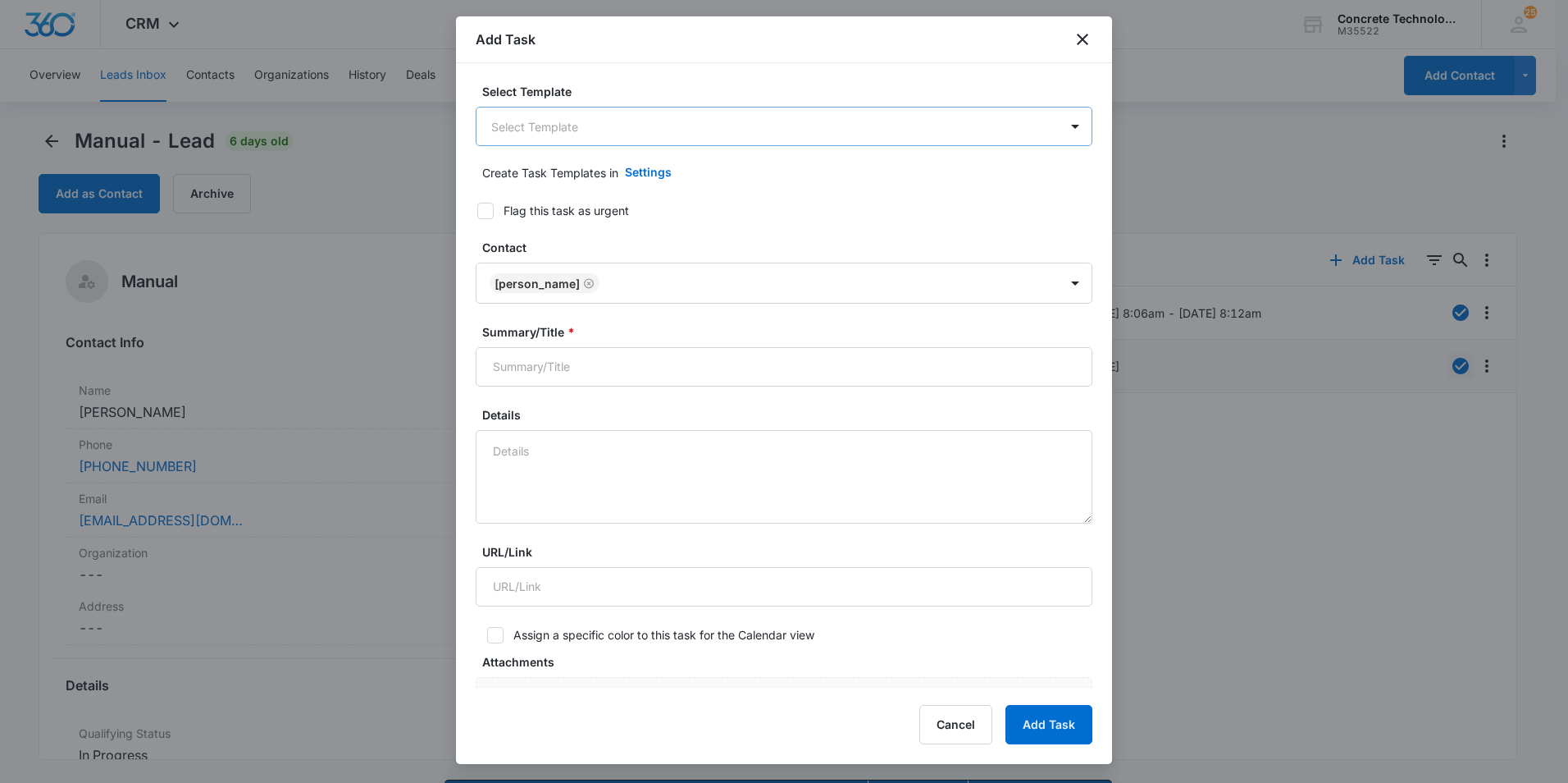
click at [641, 125] on body "CRM Apps Reputation Websites Forms CRM Email Social Content Ads Intelligence Fi…" at bounding box center [784, 415] width 1568 height 829
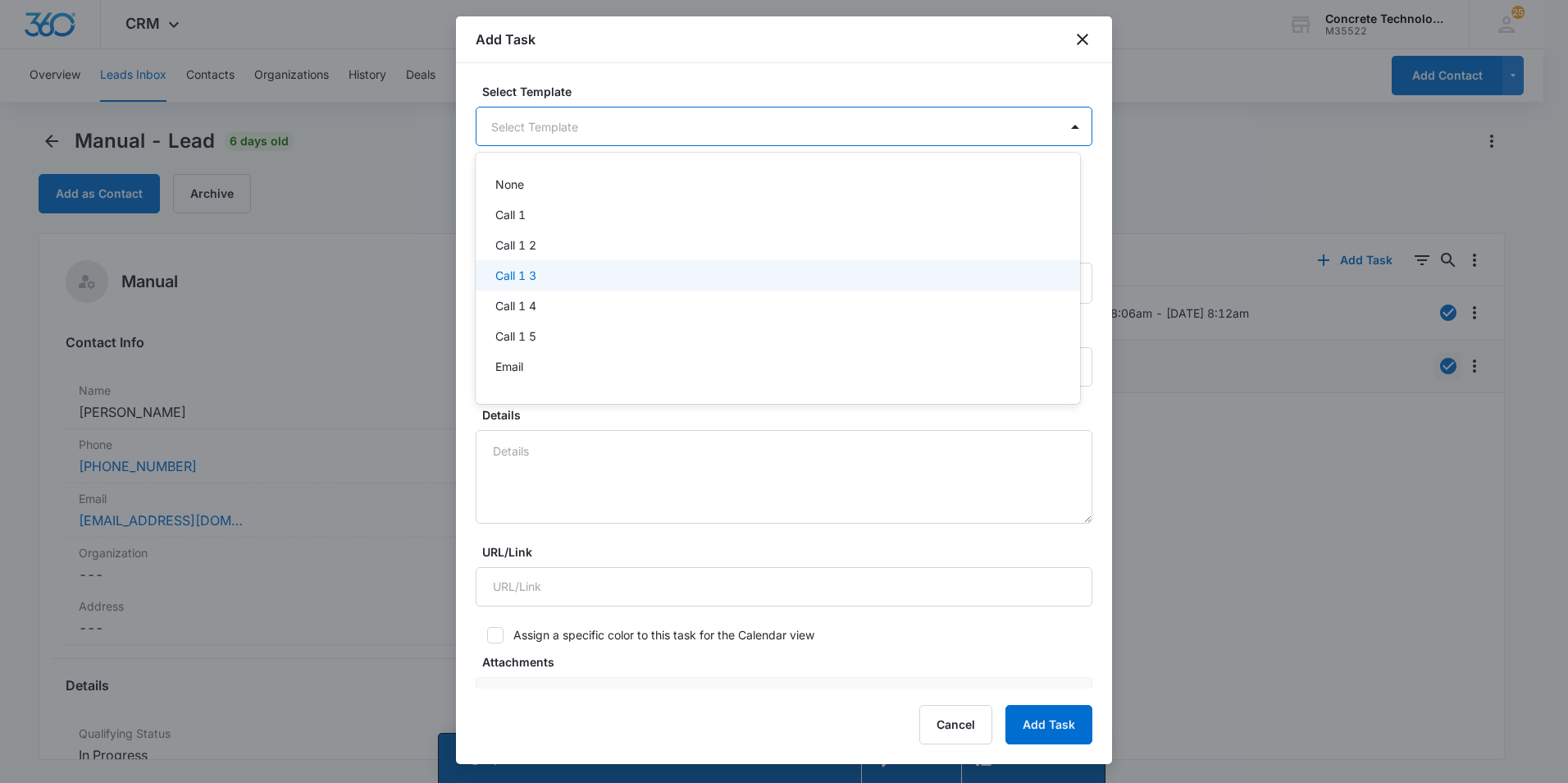
click at [504, 272] on p "Call 1 3" at bounding box center [516, 275] width 41 height 17
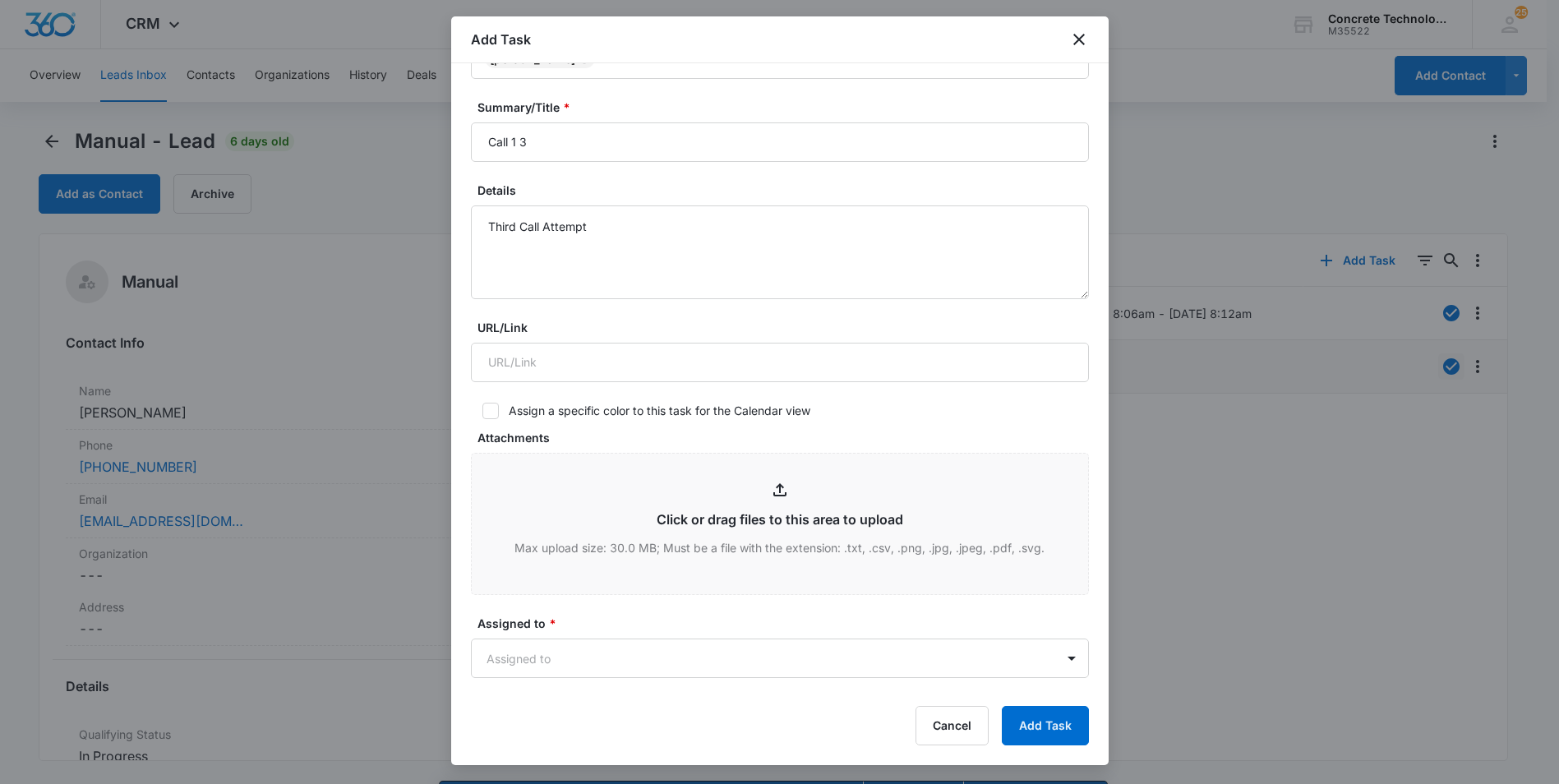
scroll to position [493, 0]
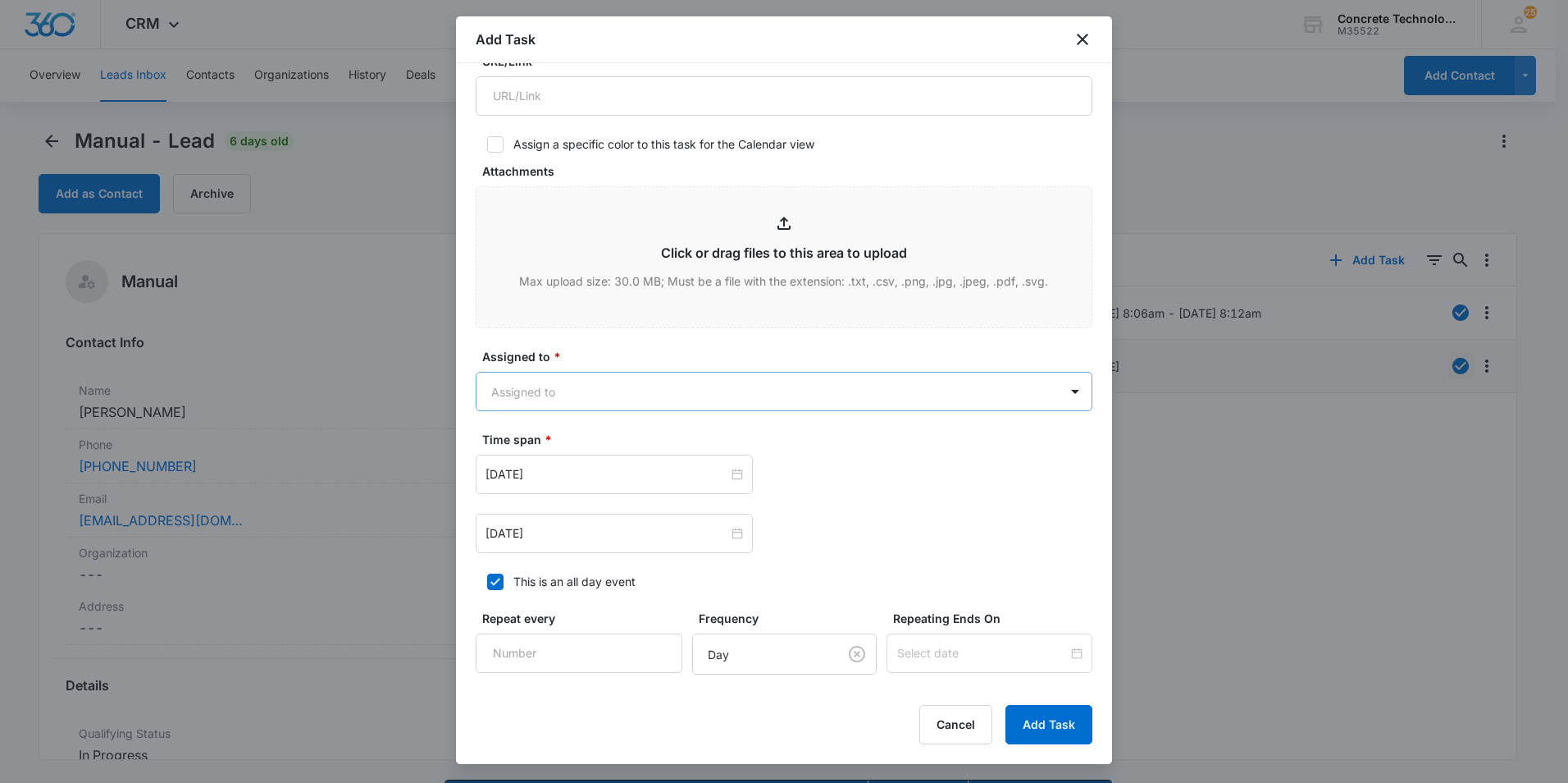
click at [553, 382] on body "CRM Apps Reputation Websites Forms CRM Email Social Content Ads Intelligence Fi…" at bounding box center [784, 415] width 1568 height 829
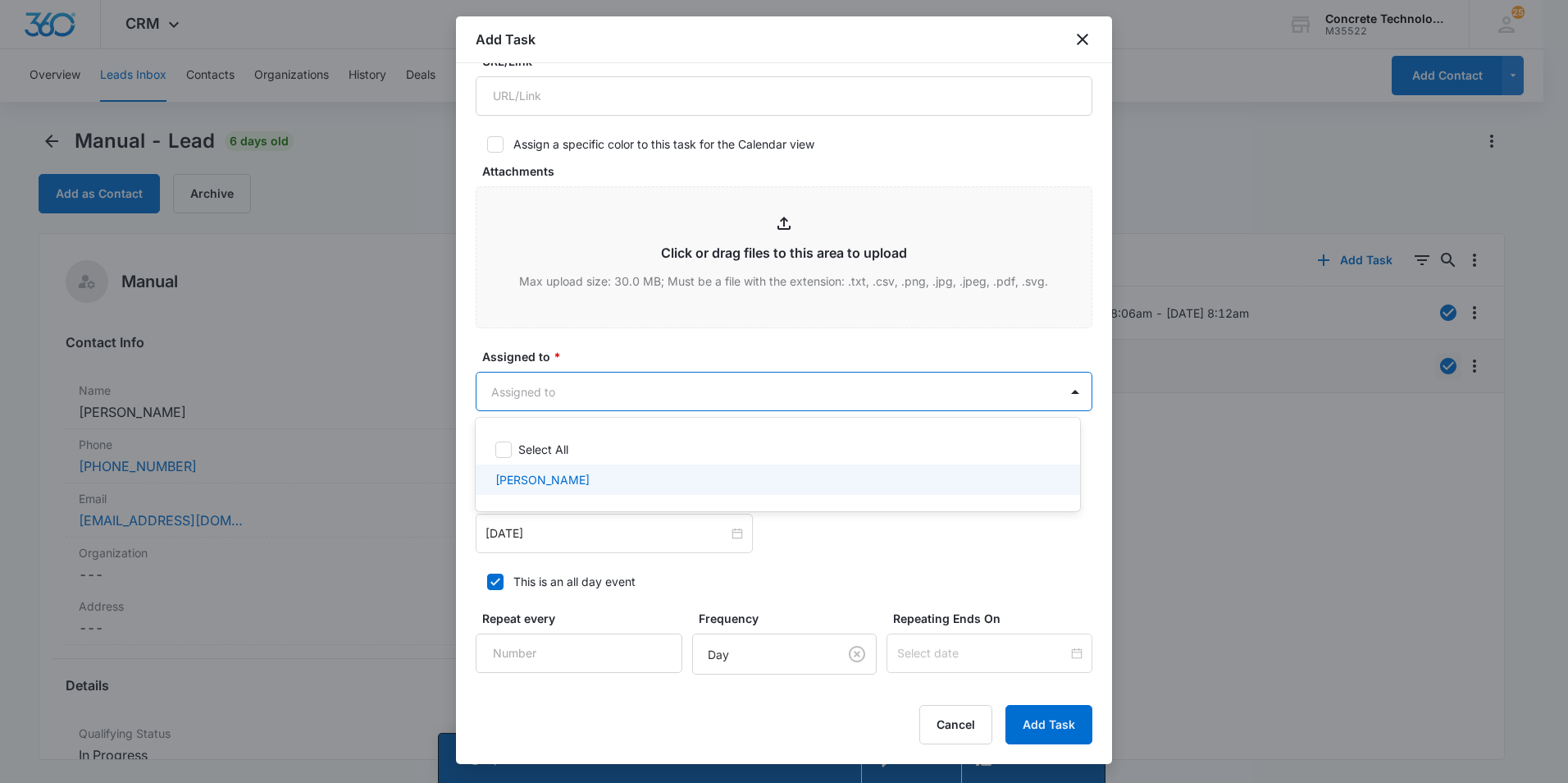
click at [528, 479] on p "[PERSON_NAME]" at bounding box center [542, 480] width 94 height 17
checkbox input "true"
click at [680, 386] on div at bounding box center [784, 391] width 1568 height 783
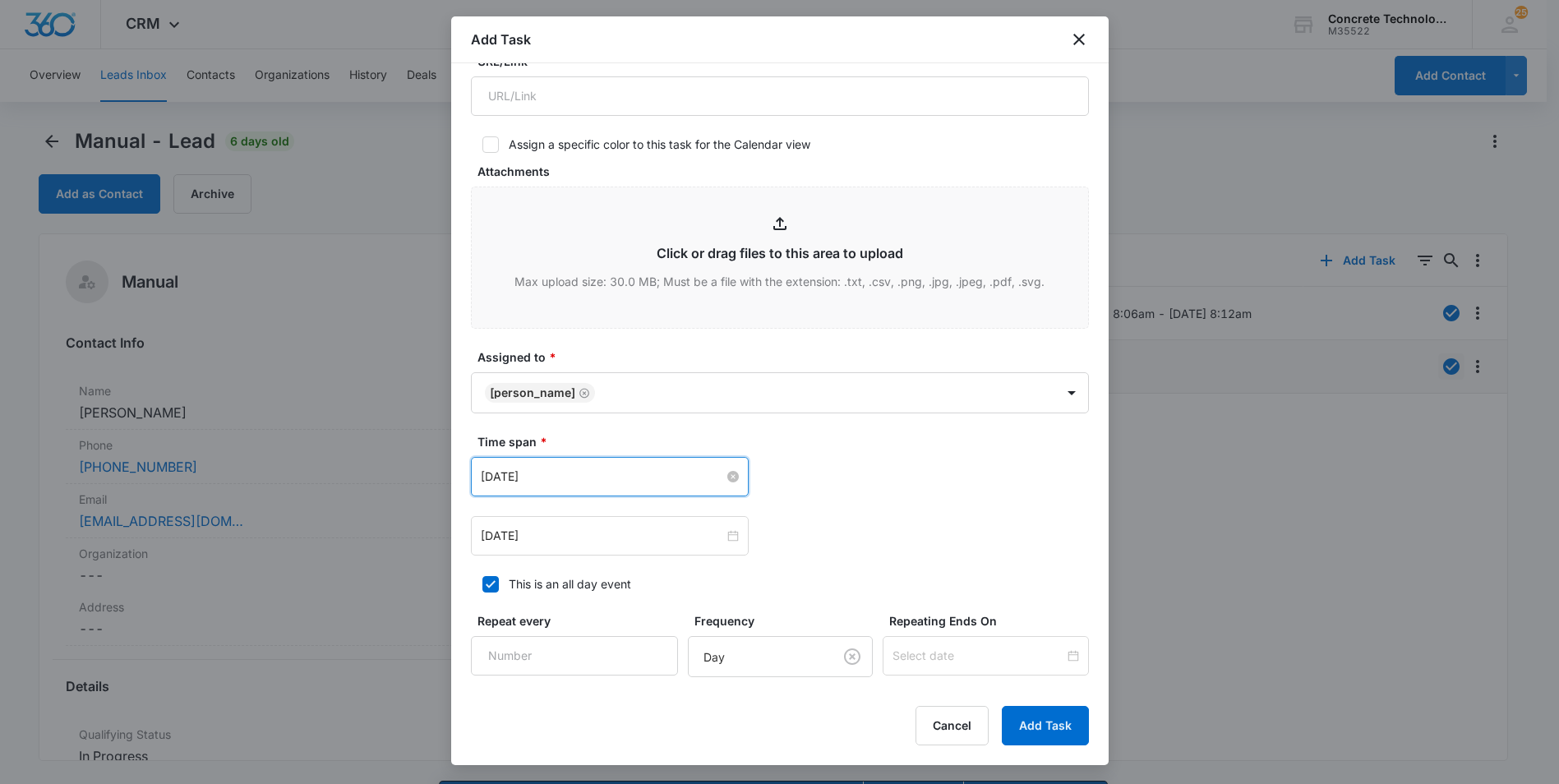
click at [645, 481] on input "[DATE]" at bounding box center [602, 476] width 243 height 18
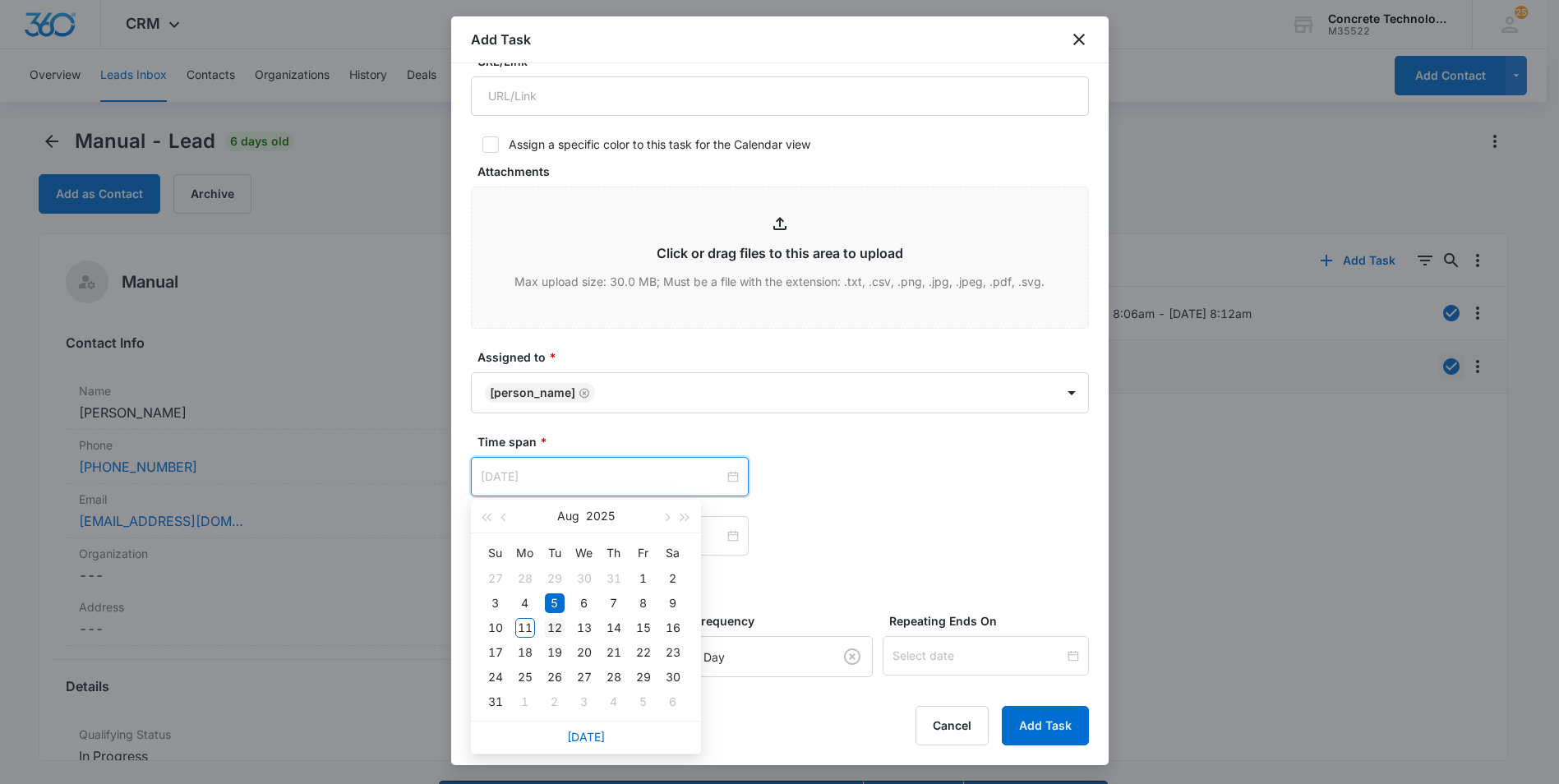
type input "[DATE]"
click at [556, 628] on div "12" at bounding box center [554, 627] width 20 height 20
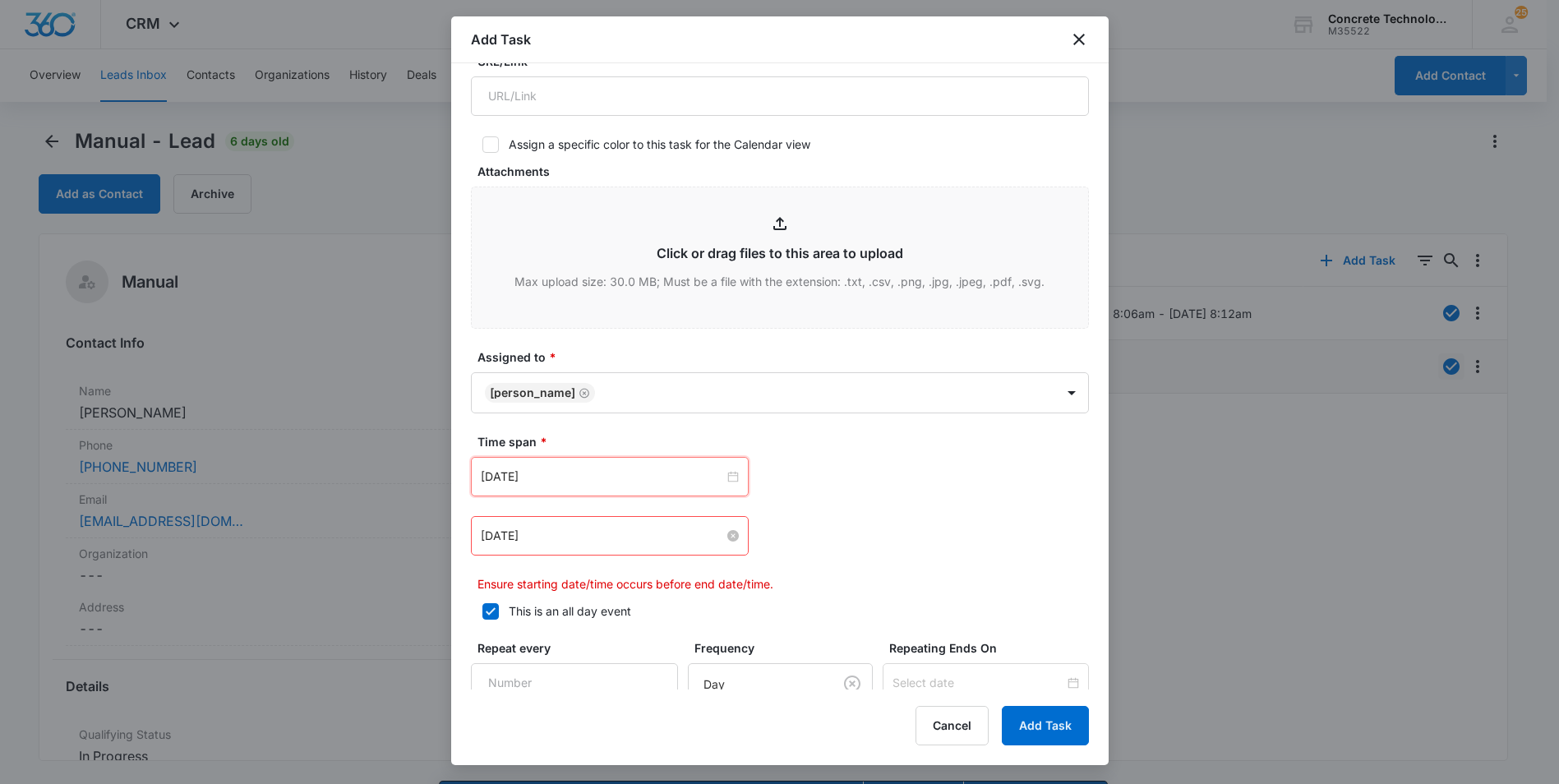
click at [558, 540] on input "[DATE]" at bounding box center [602, 535] width 243 height 18
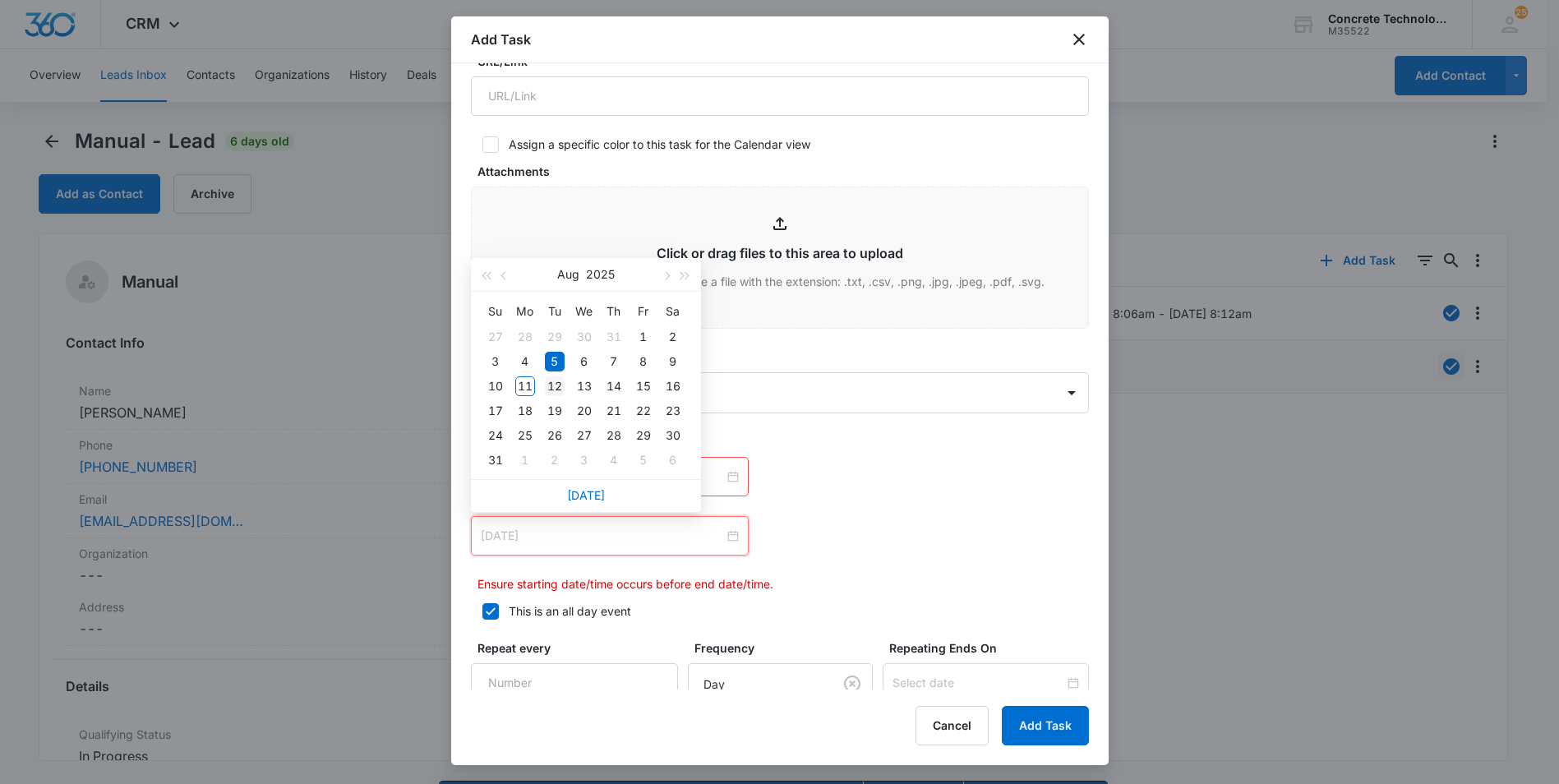
type input "[DATE]"
click at [557, 381] on div "12" at bounding box center [554, 386] width 20 height 20
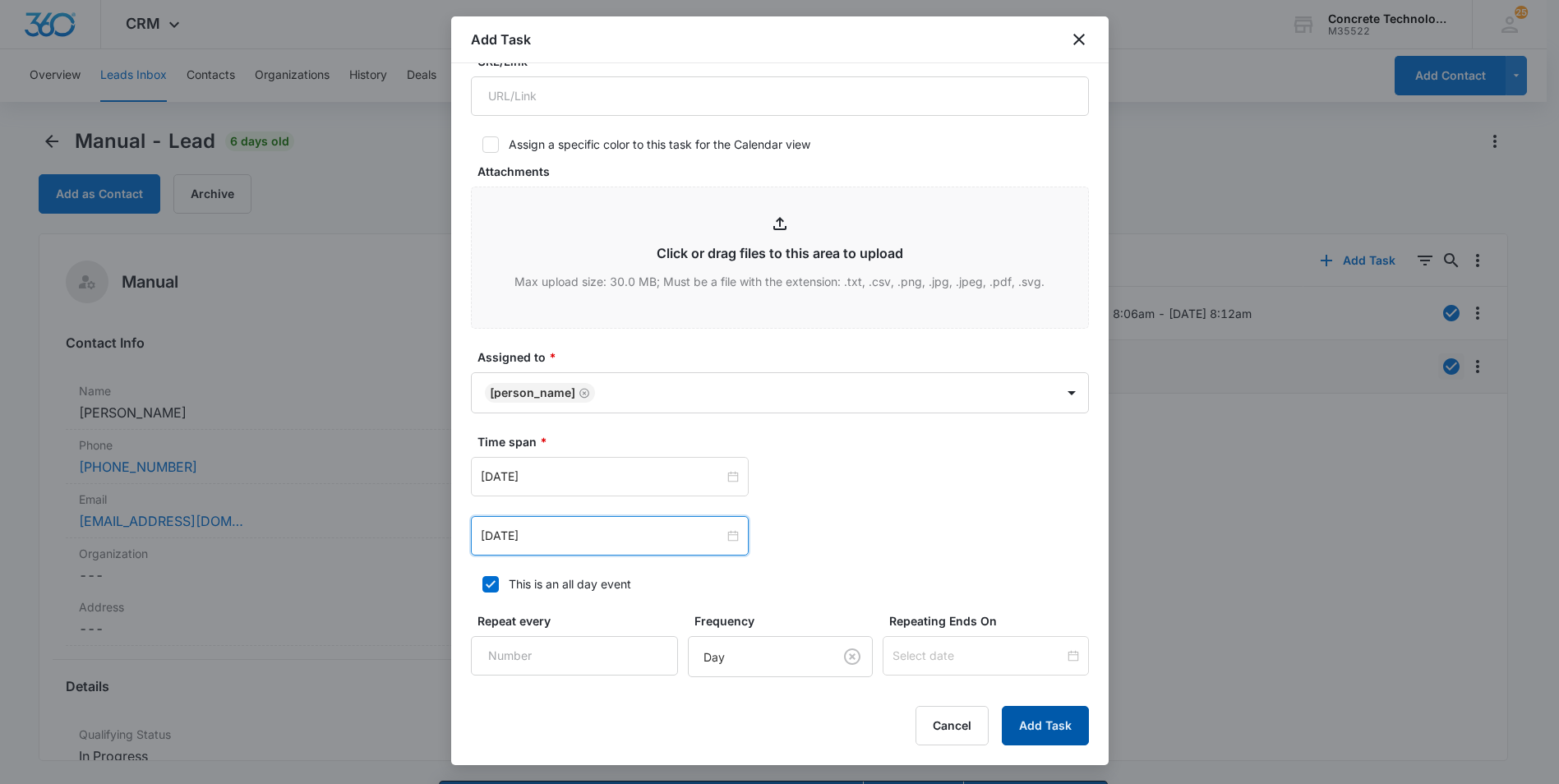
click at [1020, 719] on button "Add Task" at bounding box center [1046, 726] width 87 height 40
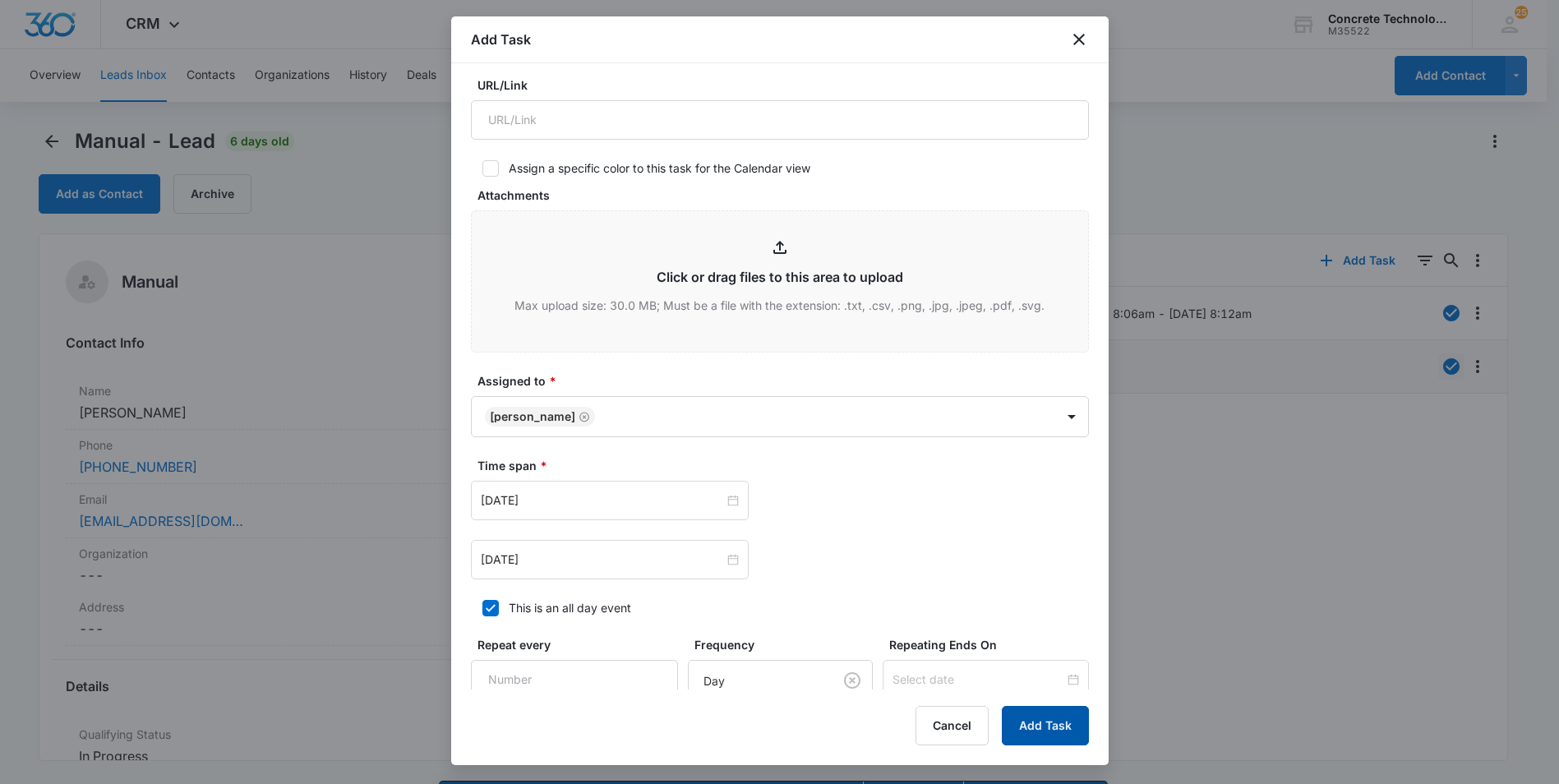
scroll to position [0, 0]
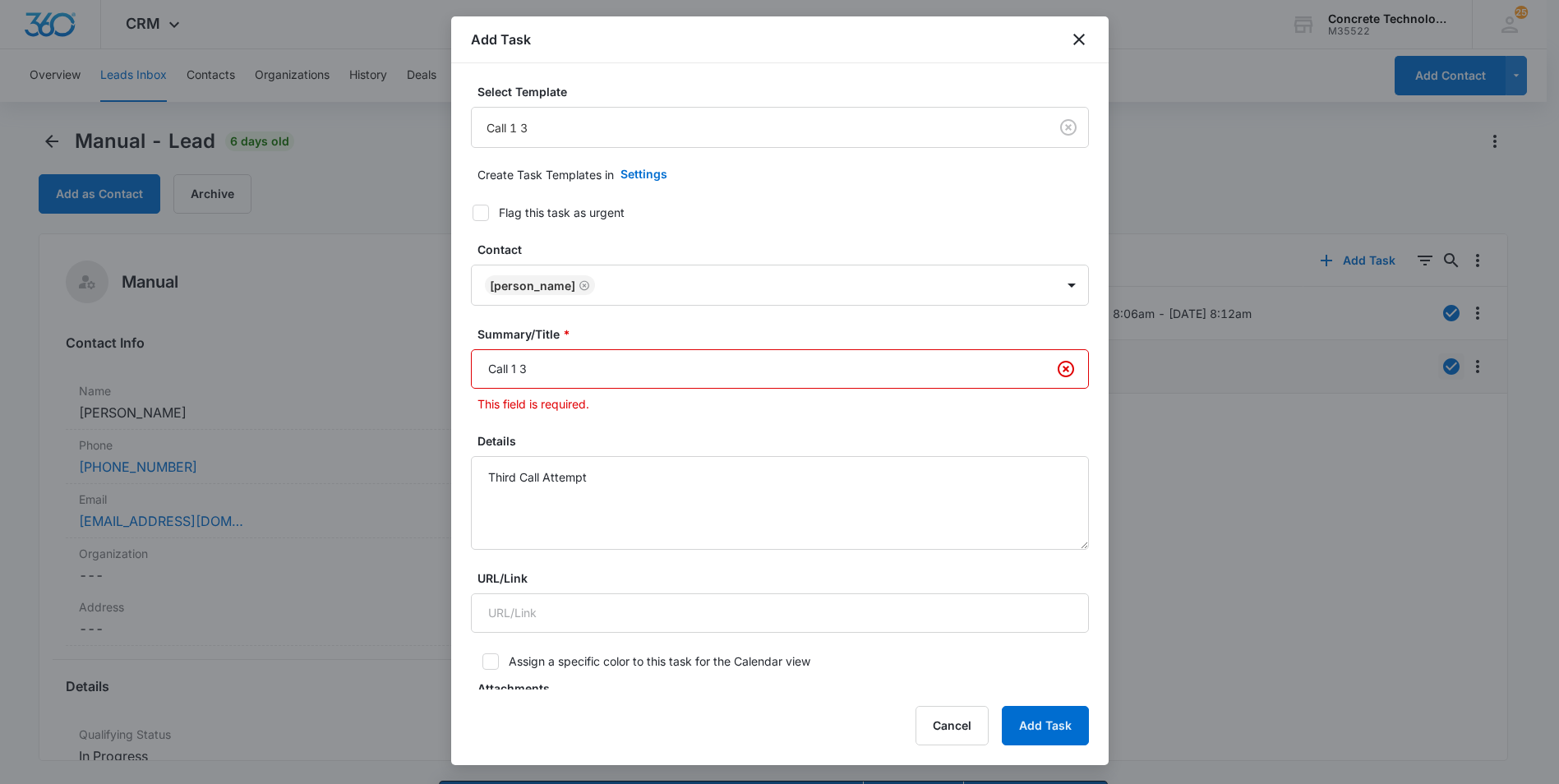
click at [519, 369] on input "Call 1 3" at bounding box center [780, 369] width 618 height 40
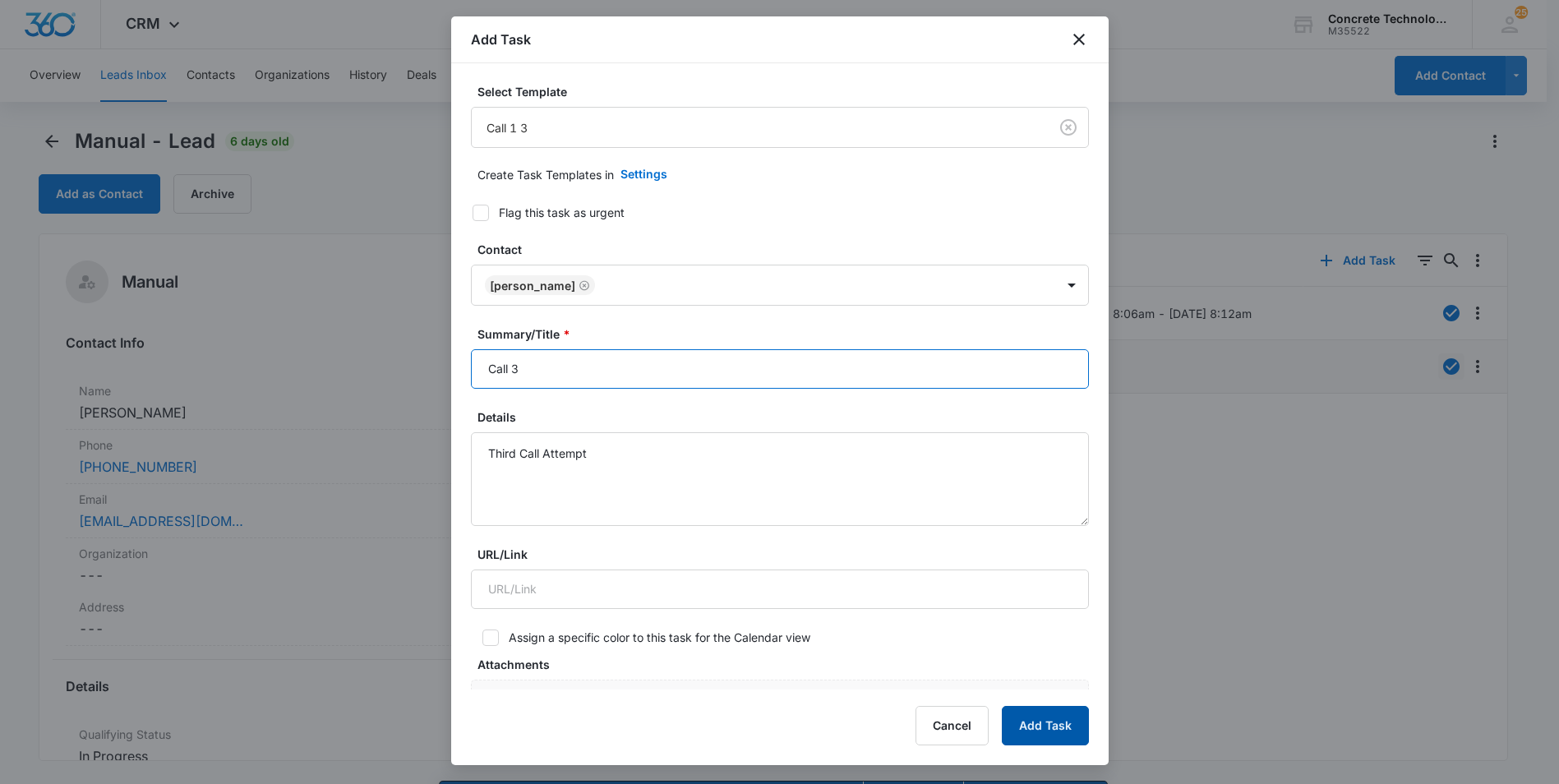
type input "Call 3"
click at [1035, 722] on button "Add Task" at bounding box center [1046, 726] width 87 height 40
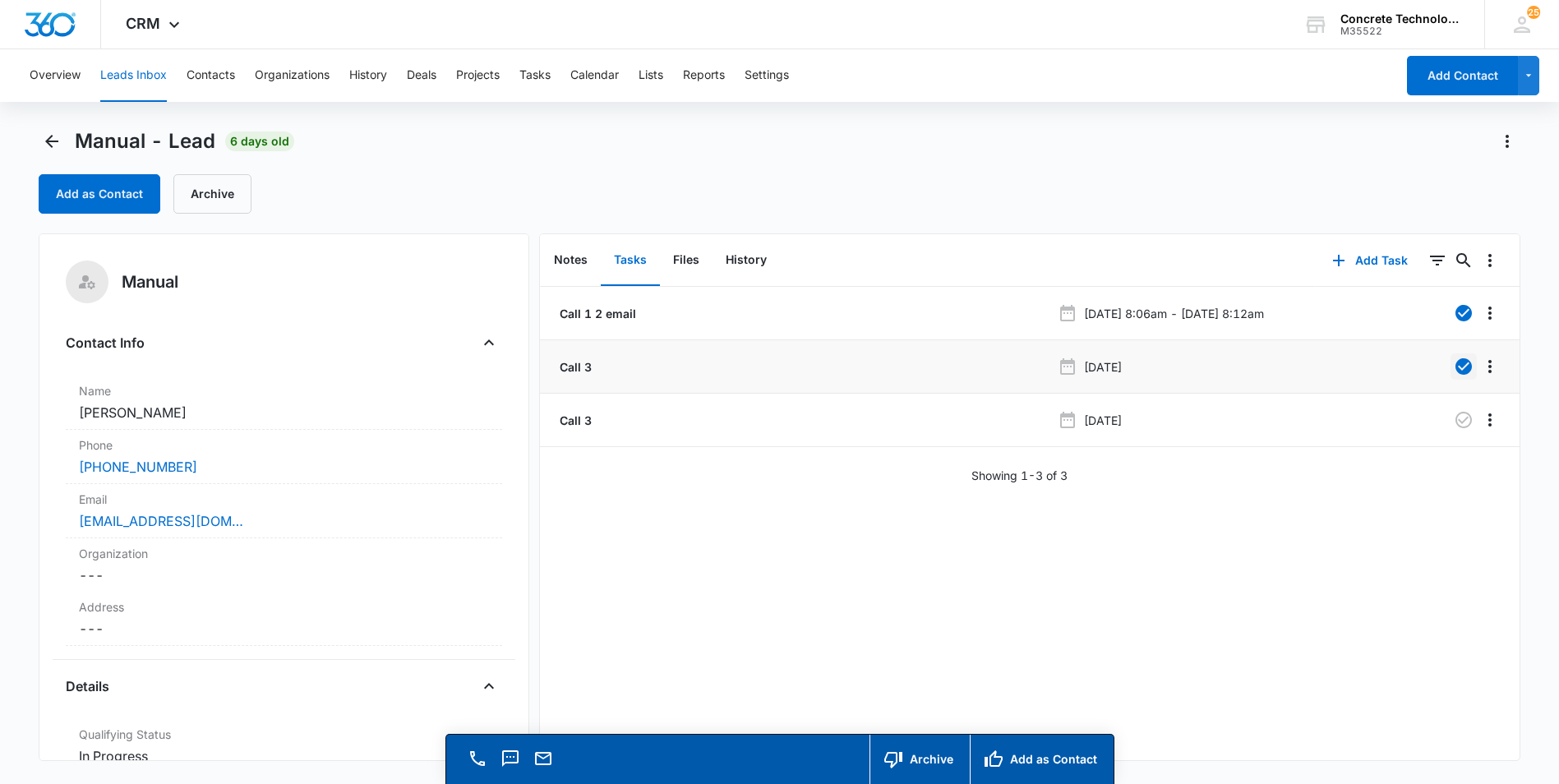
click at [126, 75] on button "Leads Inbox" at bounding box center [133, 75] width 67 height 53
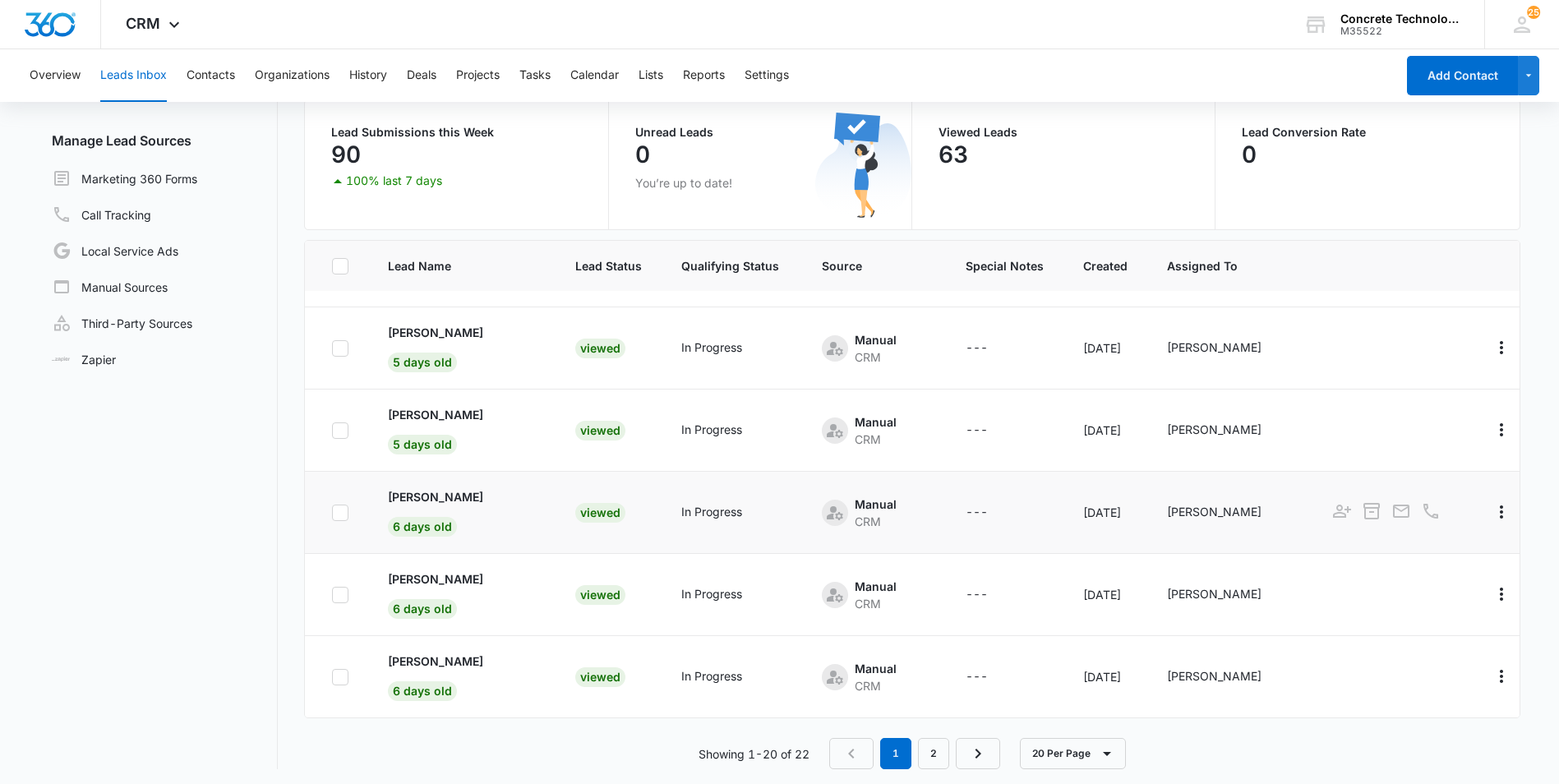
scroll to position [139, 0]
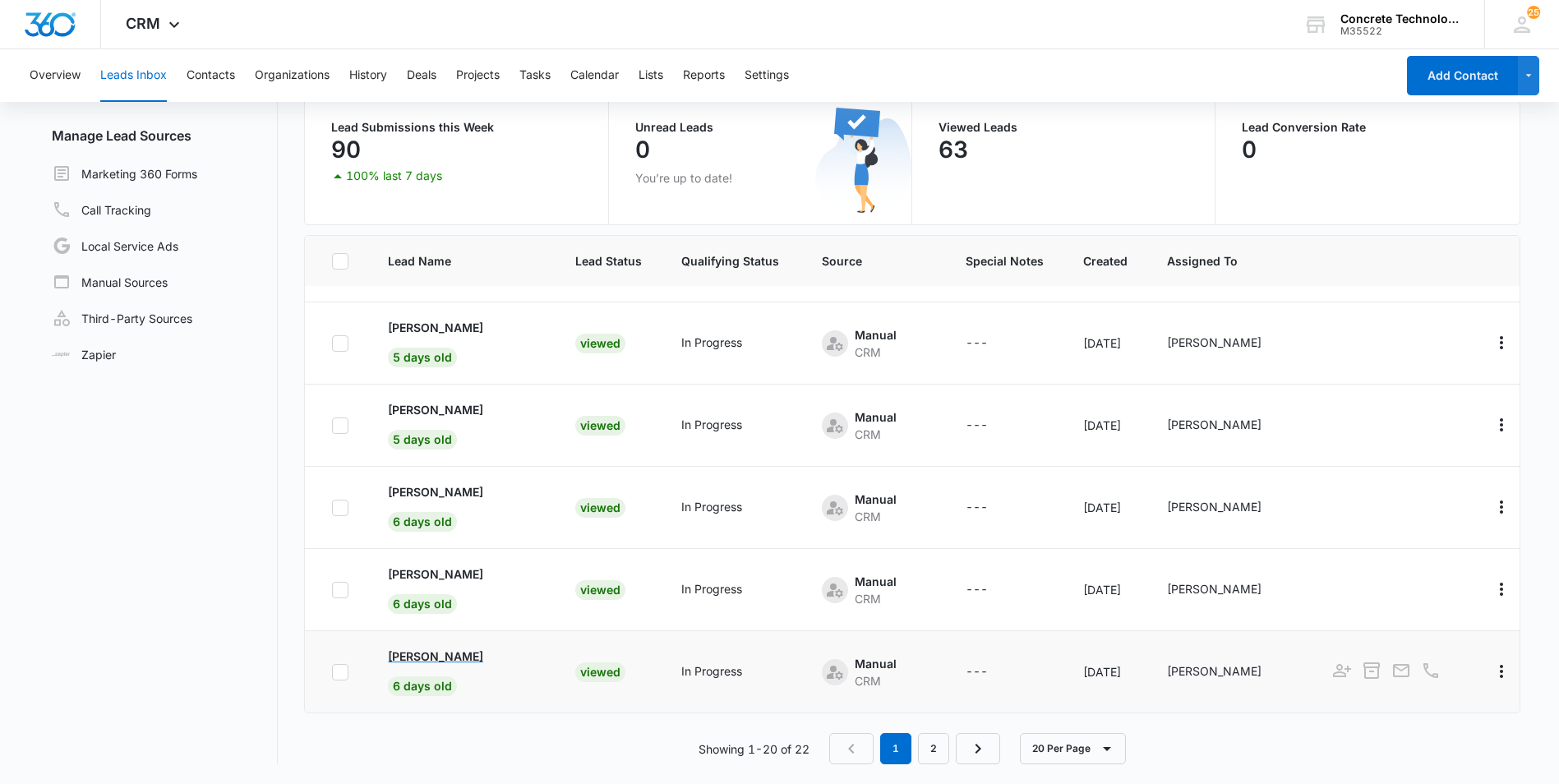
click at [448, 653] on p "[PERSON_NAME]" at bounding box center [435, 656] width 95 height 17
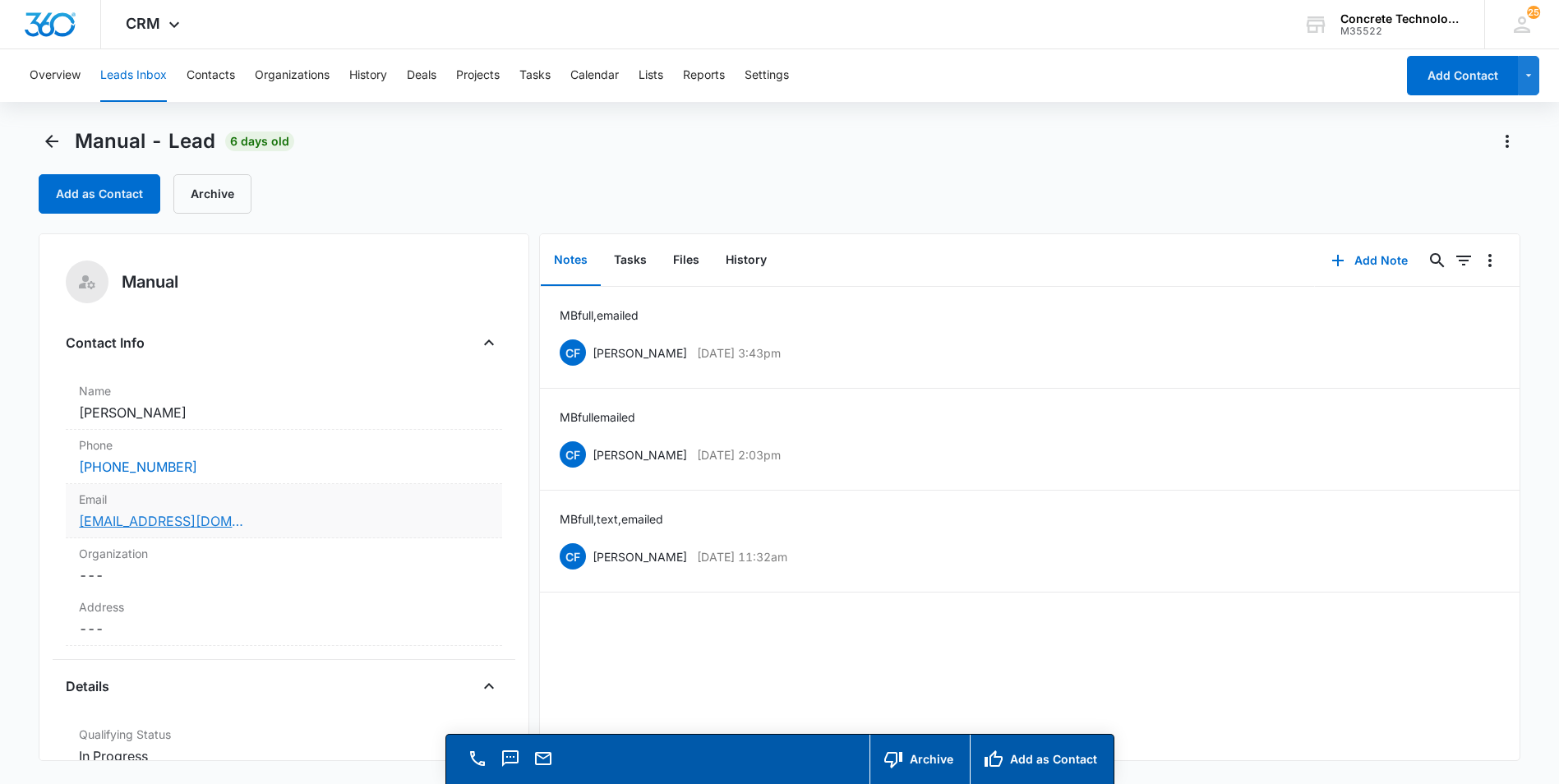
click at [142, 519] on link "[EMAIL_ADDRESS][DOMAIN_NAME]" at bounding box center [161, 521] width 164 height 20
click at [1352, 258] on button "Add Note" at bounding box center [1369, 260] width 109 height 40
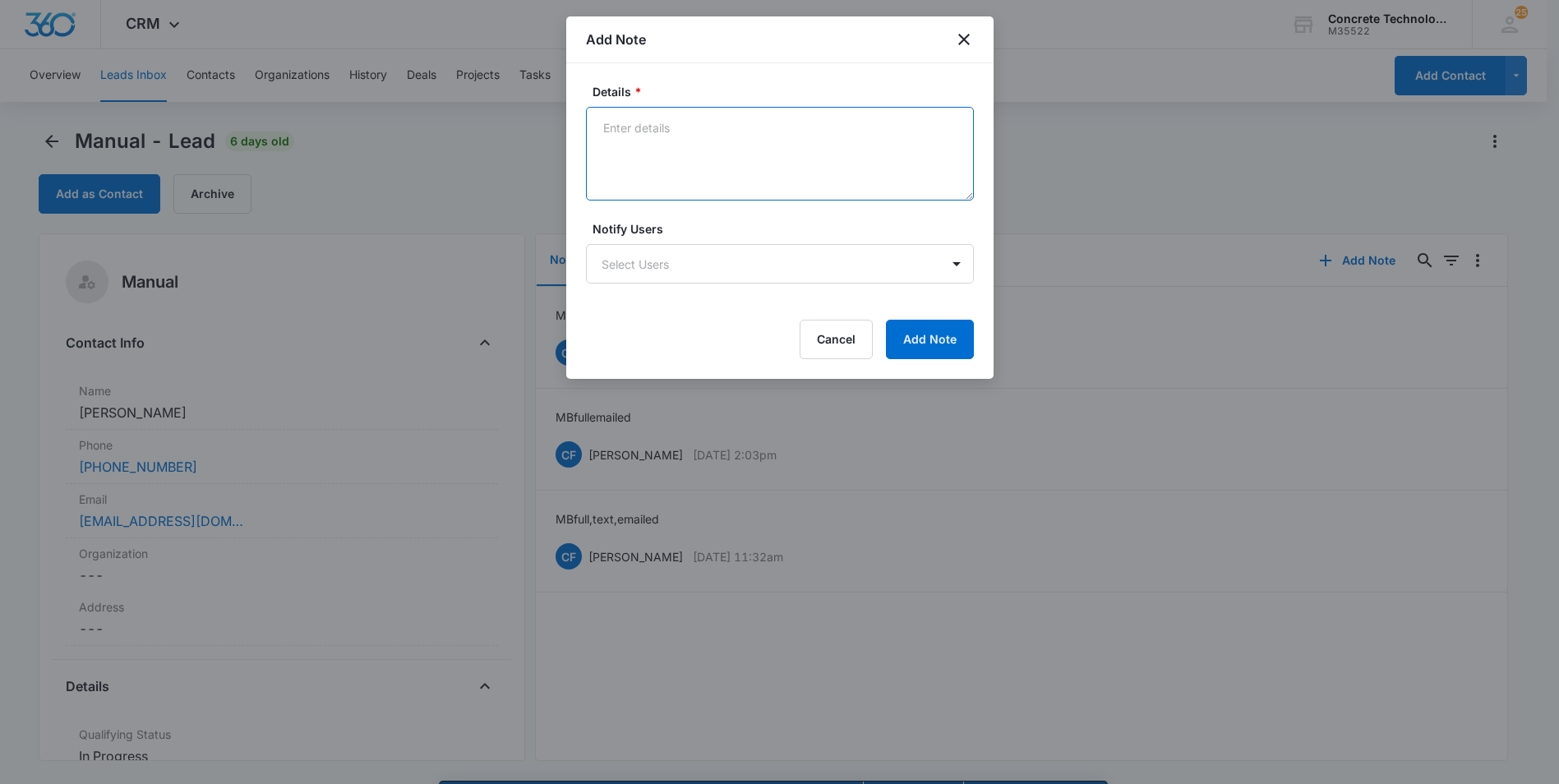
click at [605, 125] on textarea "Details *" at bounding box center [780, 153] width 388 height 93
type textarea "LVM emailed, text"
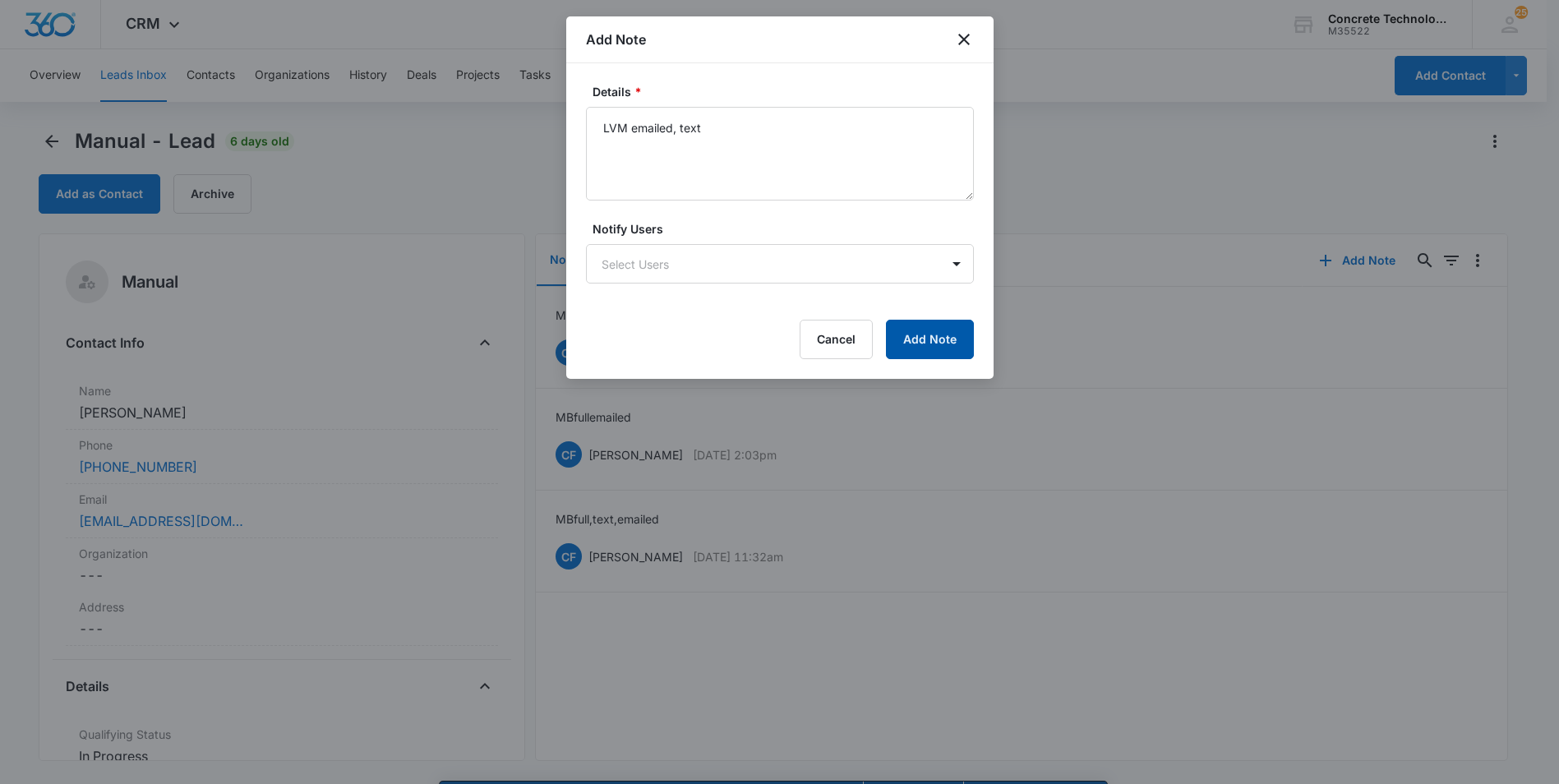
click at [906, 336] on button "Add Note" at bounding box center [930, 340] width 88 height 40
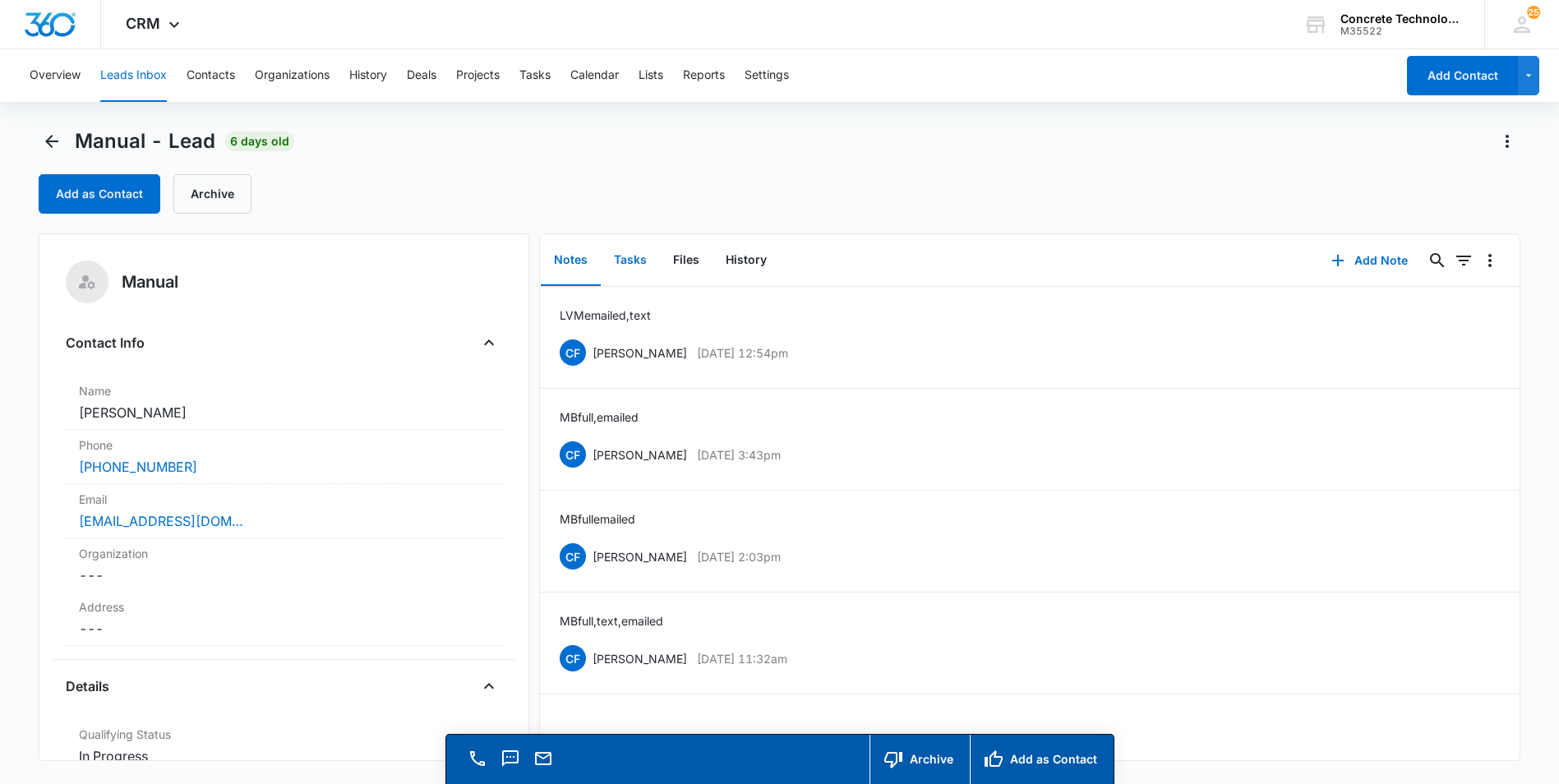
click at [632, 253] on button "Tasks" at bounding box center [630, 260] width 59 height 51
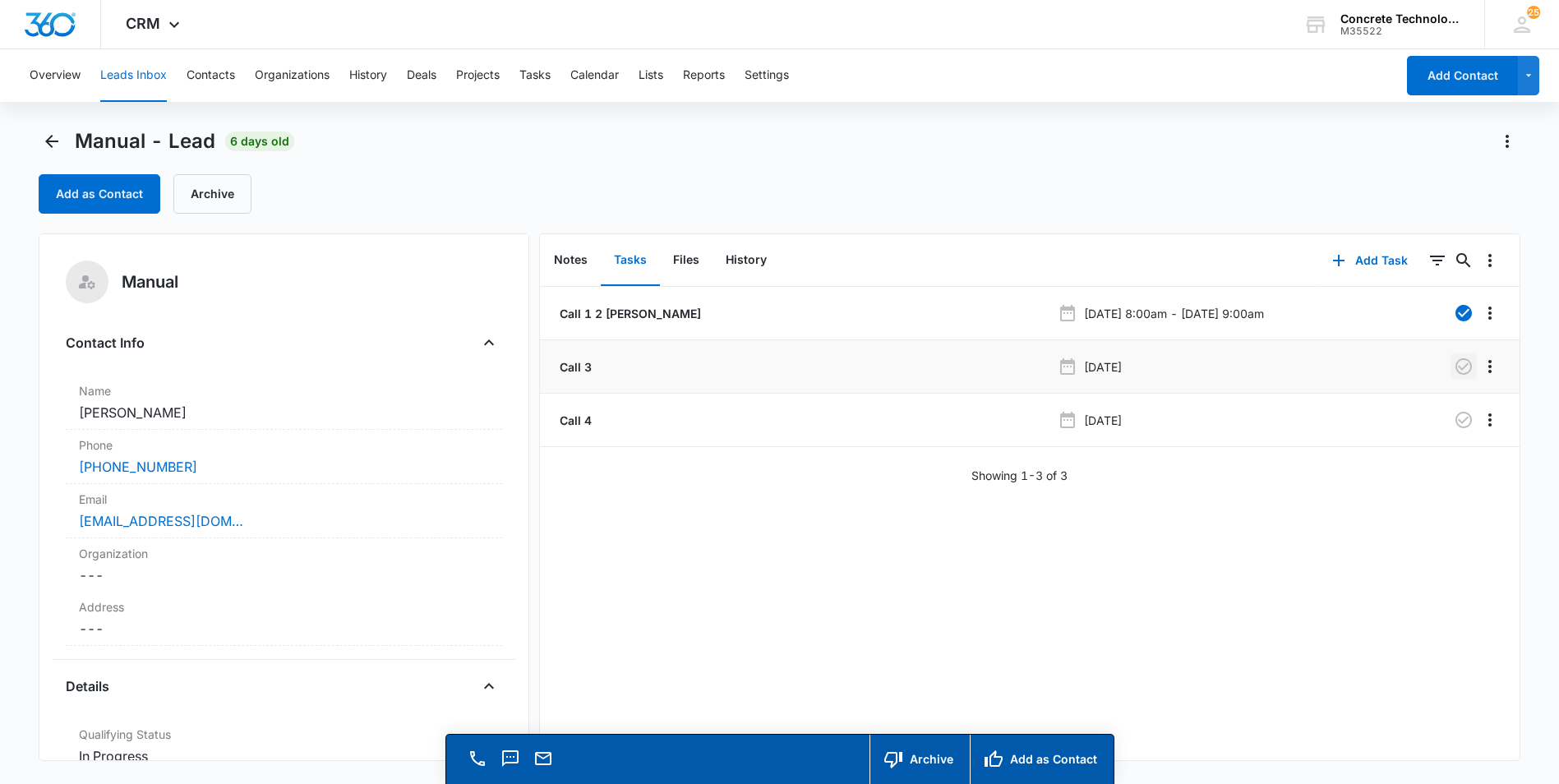
click at [1454, 366] on icon "button" at bounding box center [1464, 366] width 20 height 20
click at [1454, 416] on icon "button" at bounding box center [1464, 420] width 20 height 20
click at [1361, 257] on button "Add Task" at bounding box center [1369, 260] width 109 height 40
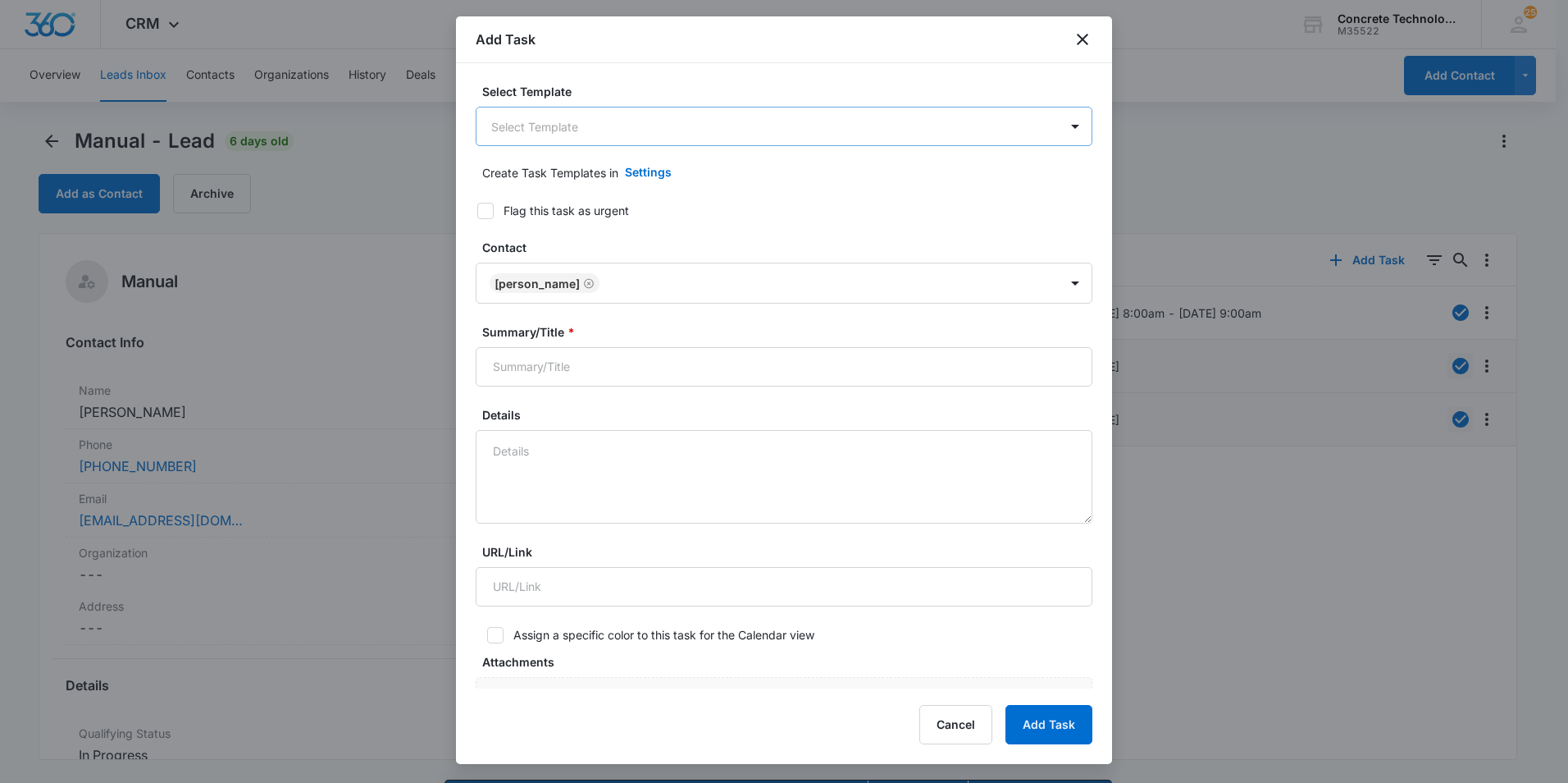
click at [586, 129] on body "CRM Apps Reputation Websites Forms CRM Email Social Content Ads Intelligence Fi…" at bounding box center [784, 415] width 1568 height 829
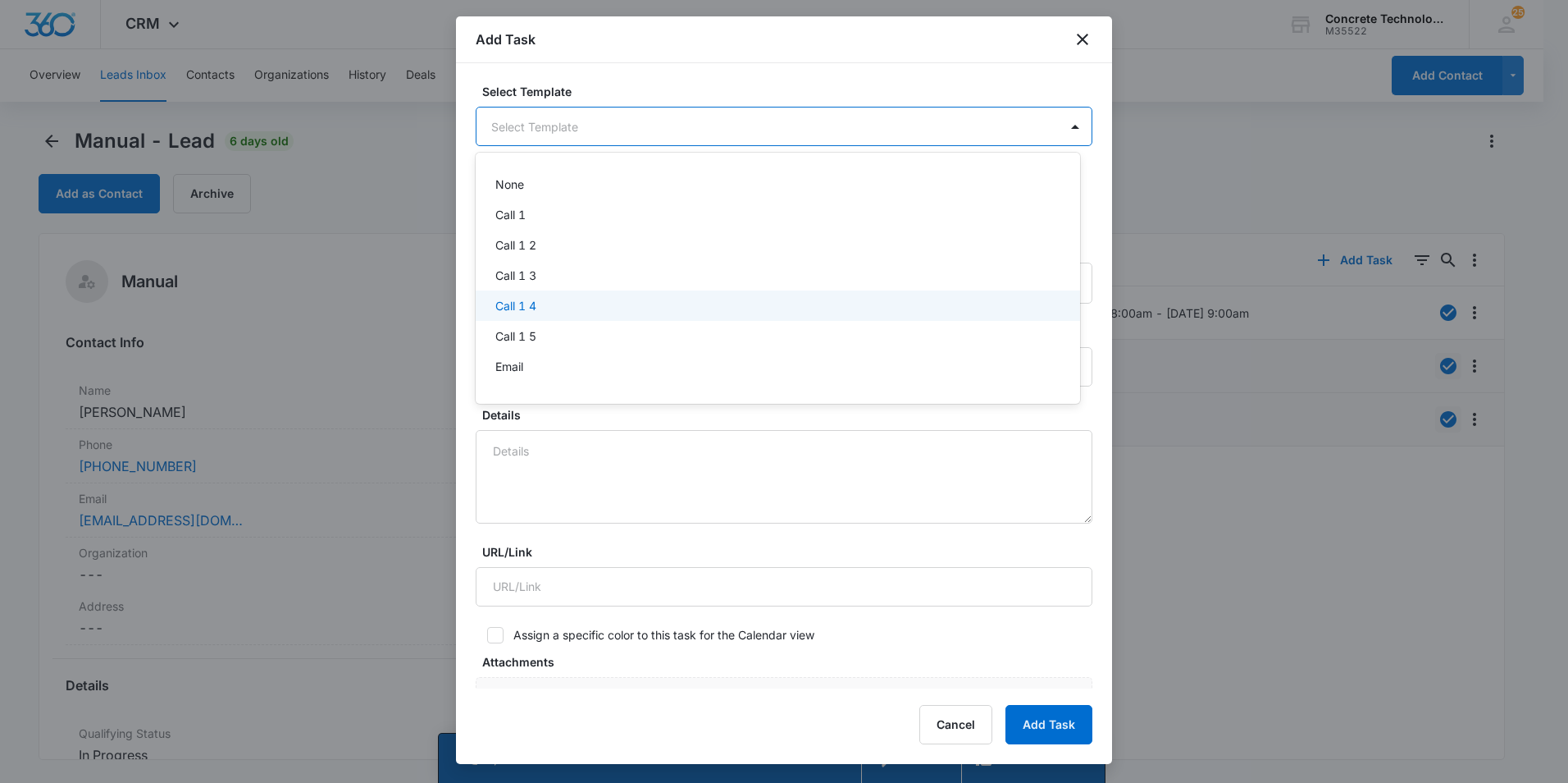
click at [516, 305] on p "Call 1 4" at bounding box center [516, 305] width 41 height 17
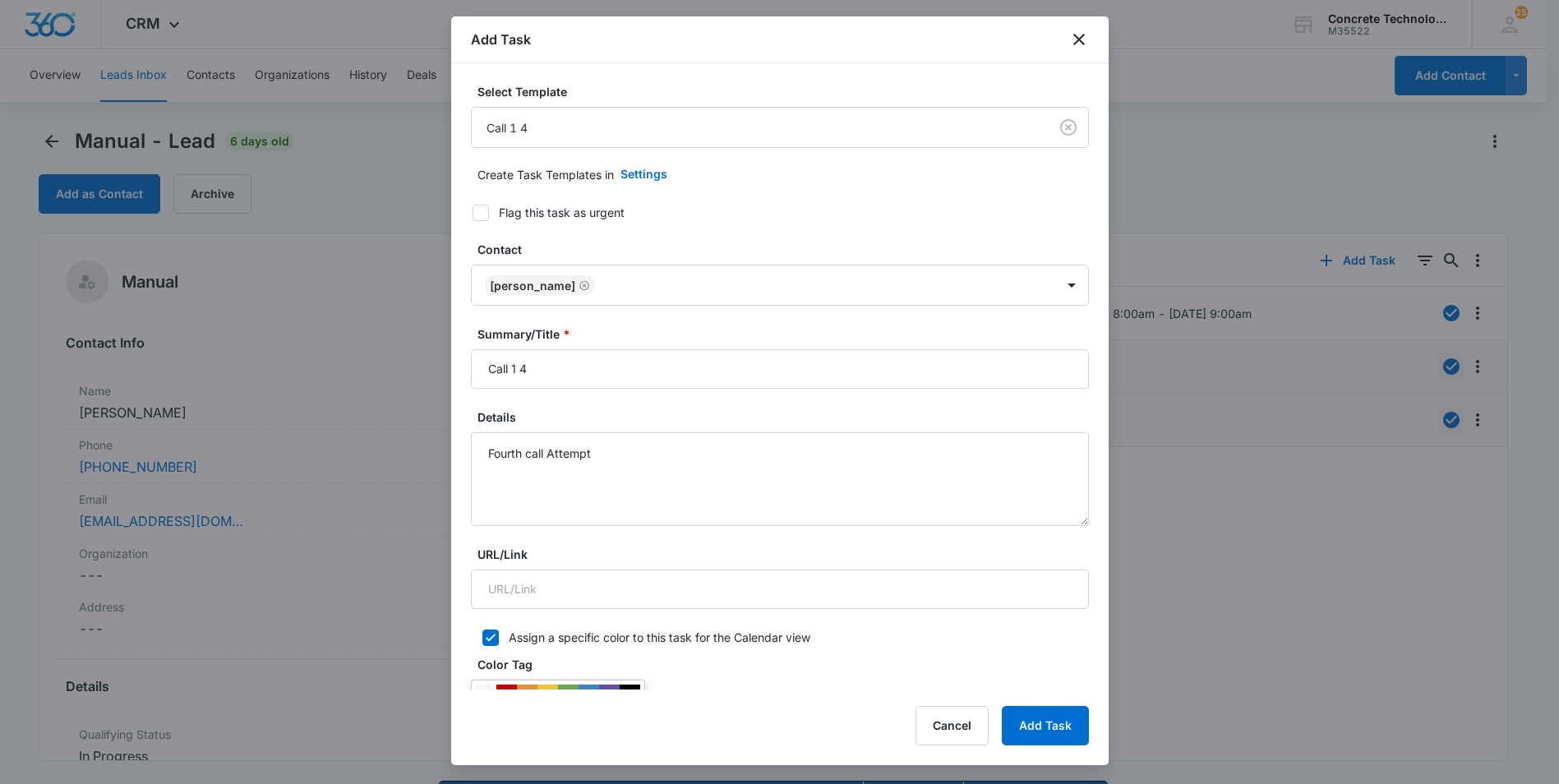
scroll to position [493, 0]
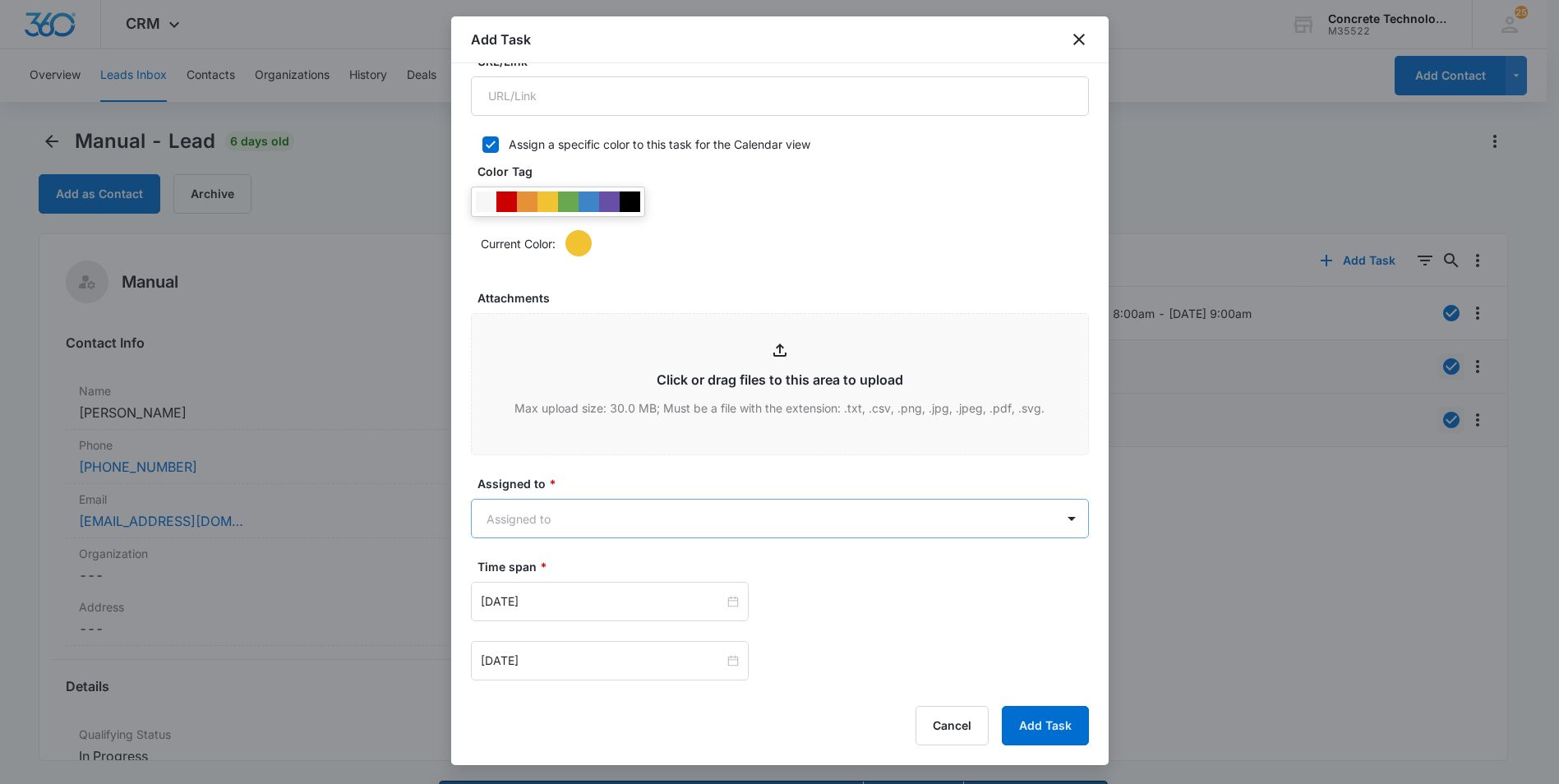
click at [809, 521] on body "CRM Apps Reputation Websites Forms CRM Email Social Content Ads Intelligence Fi…" at bounding box center [780, 415] width 1559 height 830
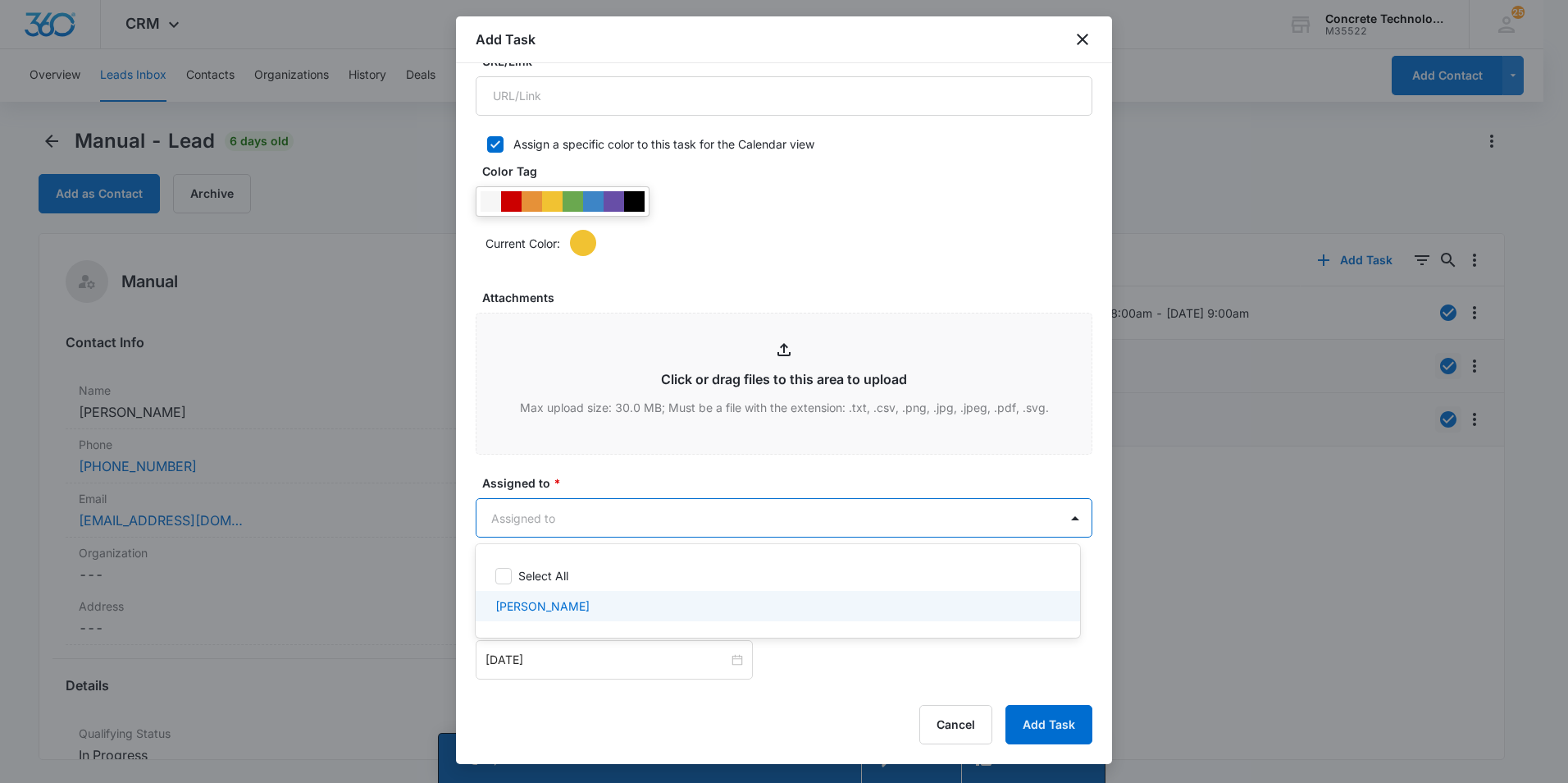
click at [517, 611] on p "[PERSON_NAME]" at bounding box center [542, 606] width 94 height 17
checkbox input "true"
click at [522, 659] on div at bounding box center [784, 391] width 1568 height 783
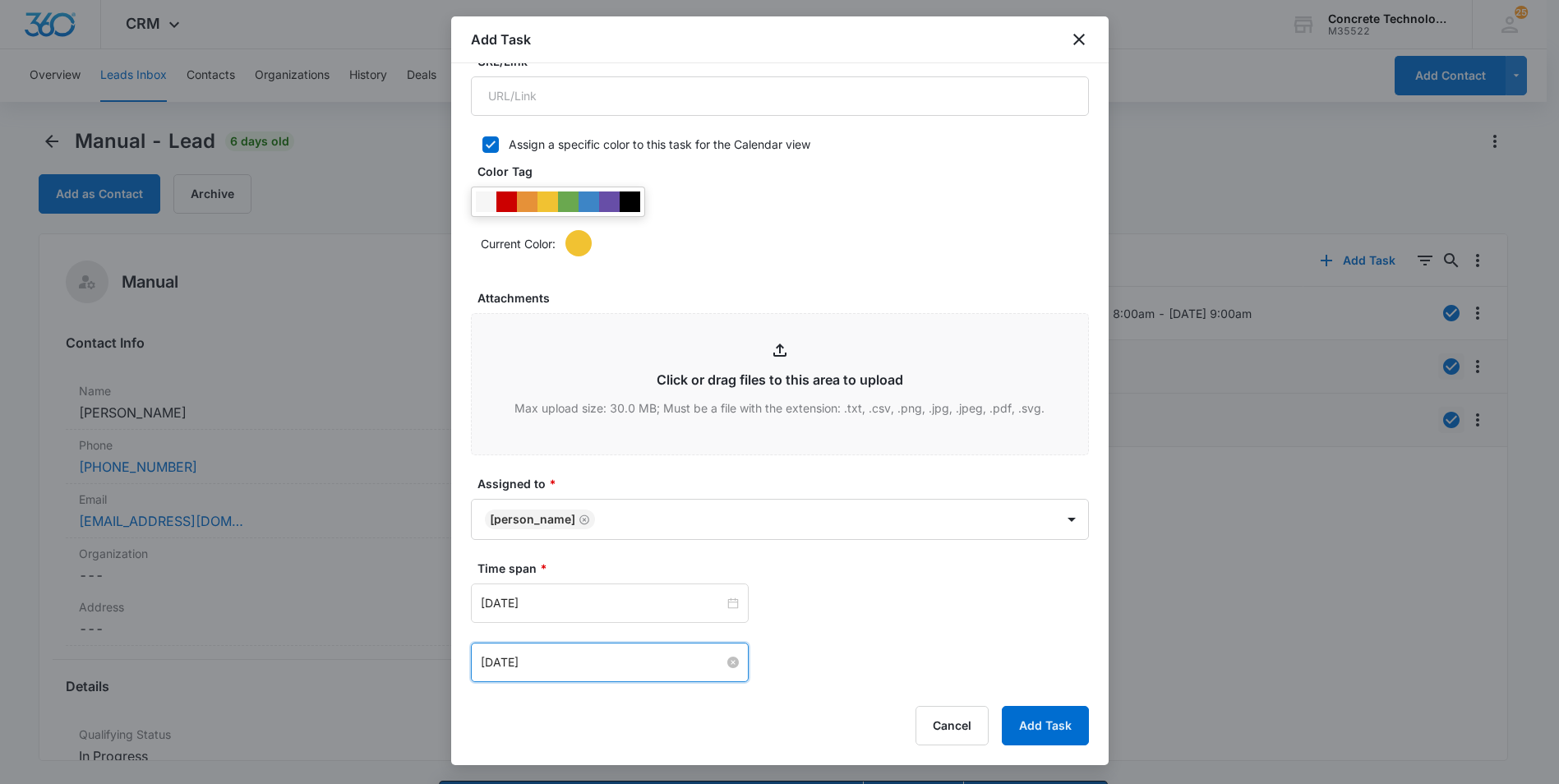
click at [569, 660] on input "[DATE]" at bounding box center [602, 661] width 243 height 18
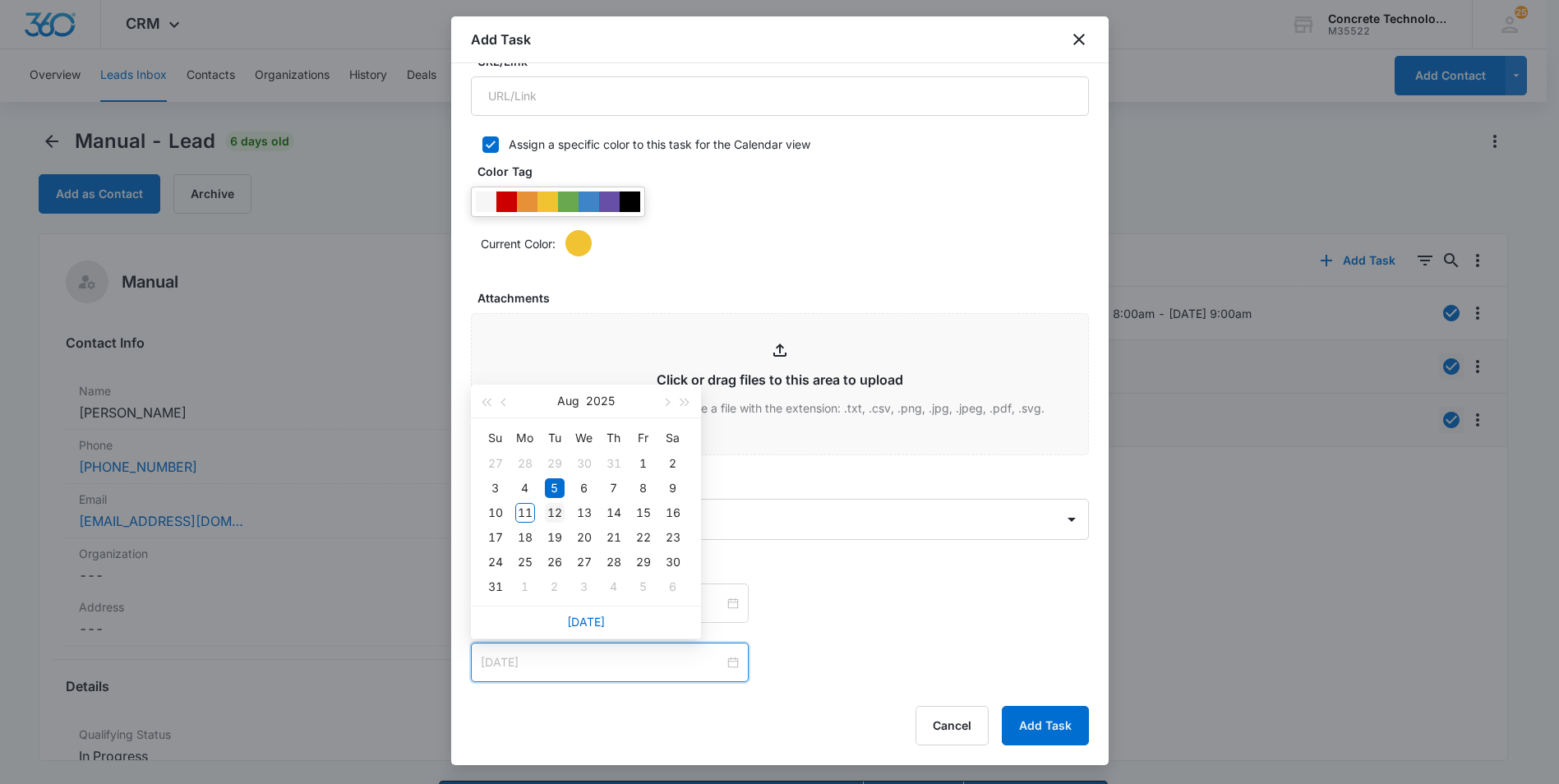
type input "[DATE]"
click at [555, 510] on div "12" at bounding box center [554, 512] width 20 height 20
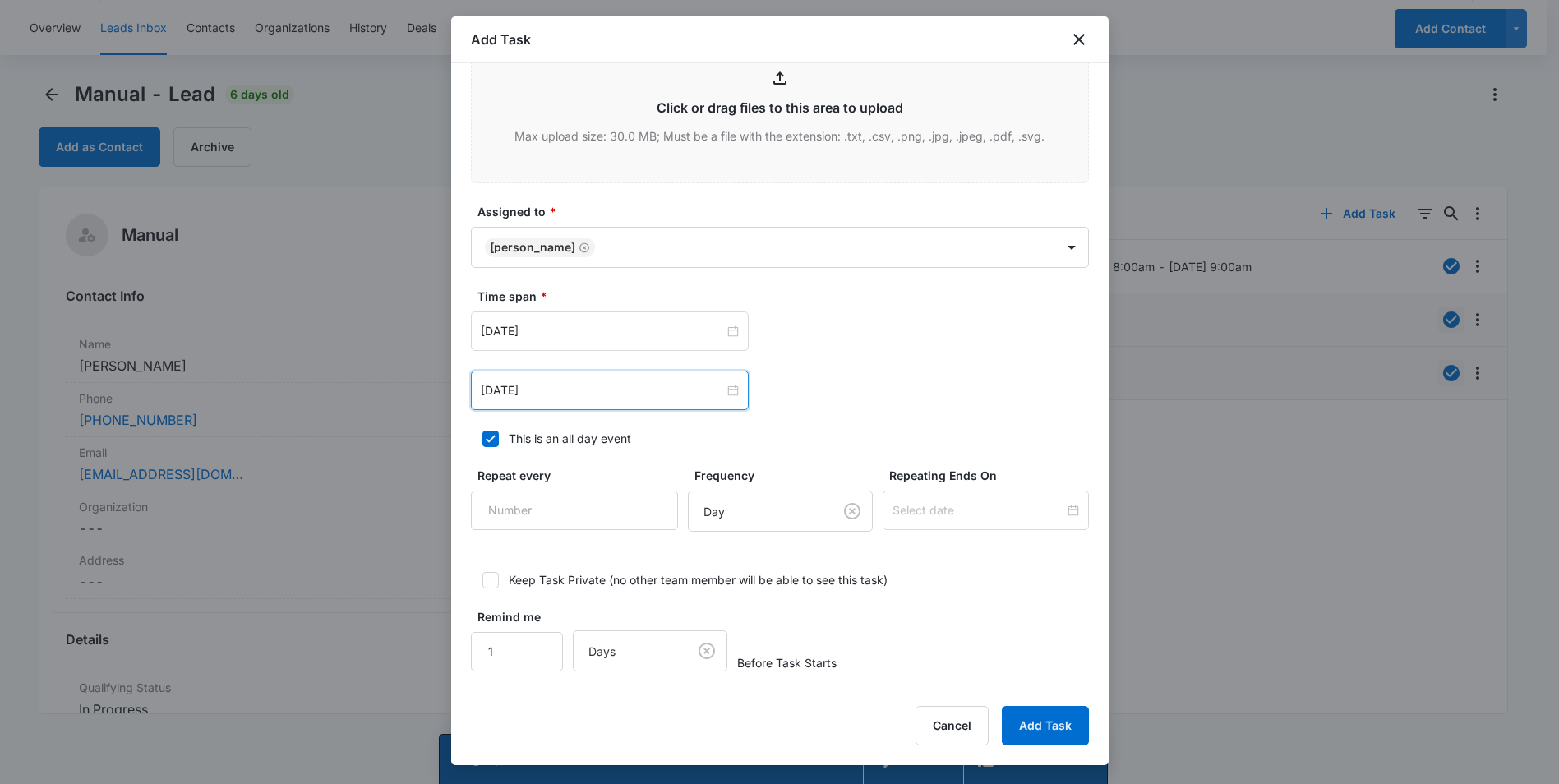
scroll to position [767, 0]
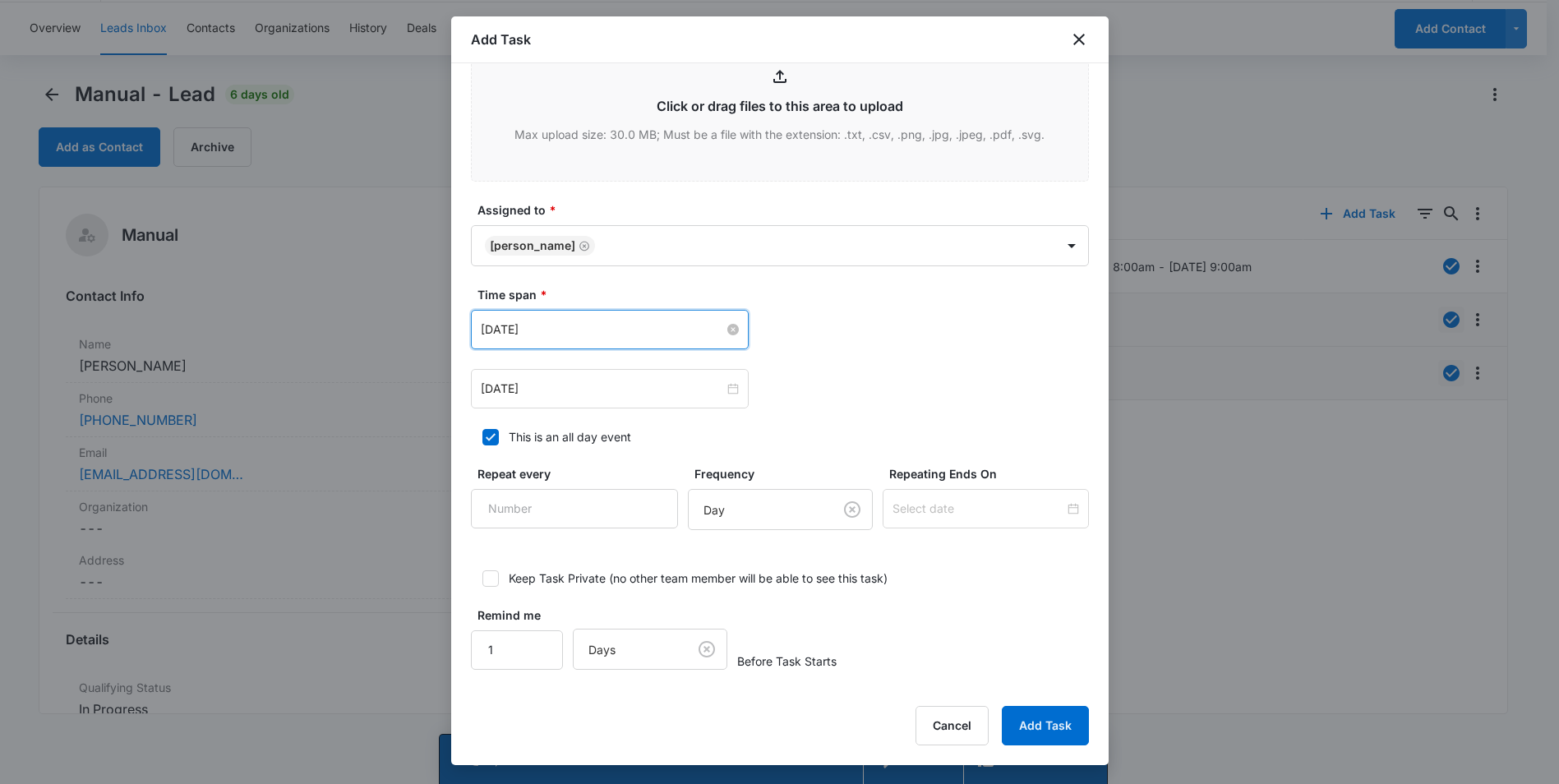
click at [582, 326] on input "[DATE]" at bounding box center [602, 329] width 243 height 18
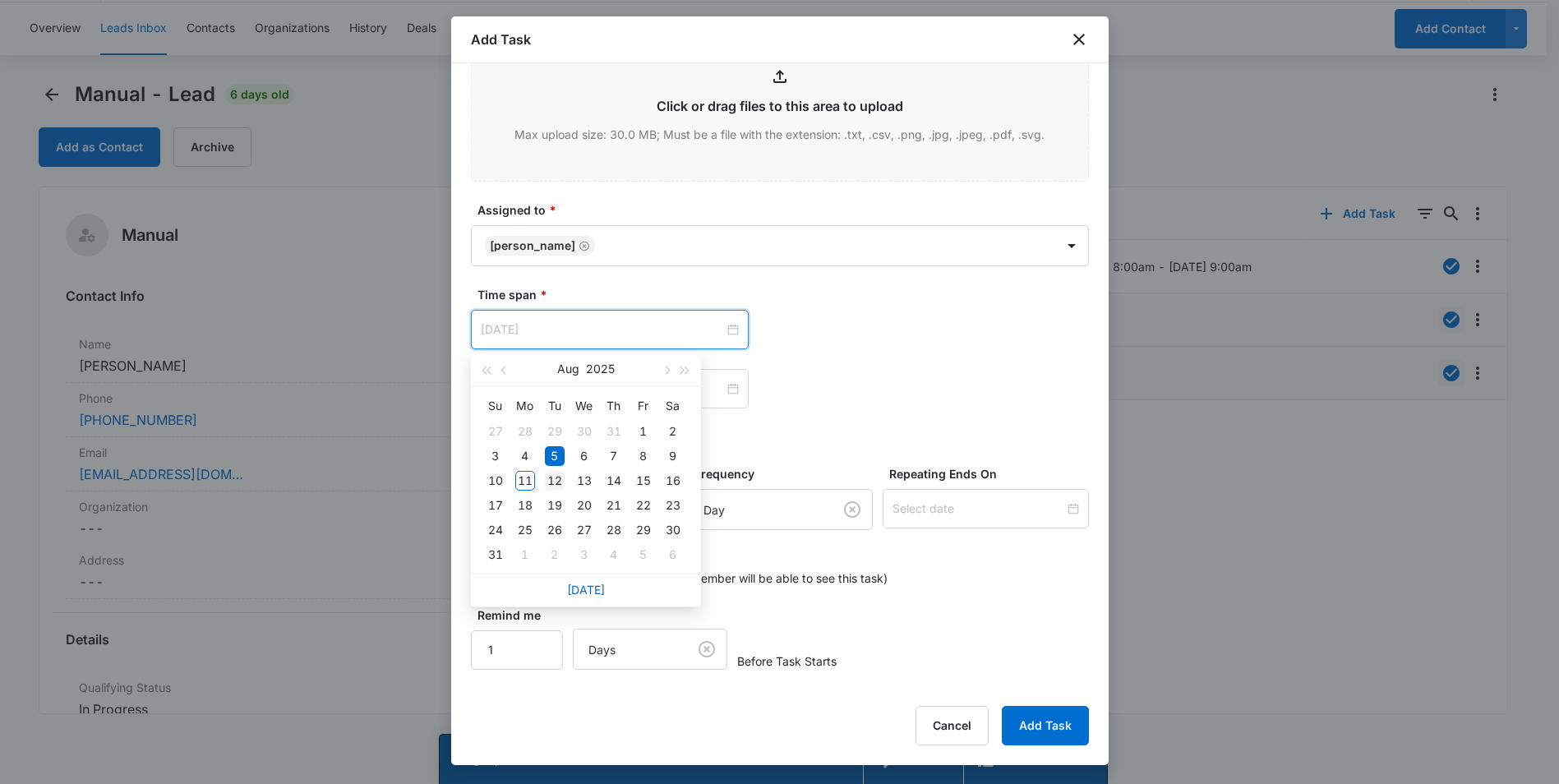
type input "[DATE]"
click at [560, 475] on div "12" at bounding box center [554, 480] width 20 height 20
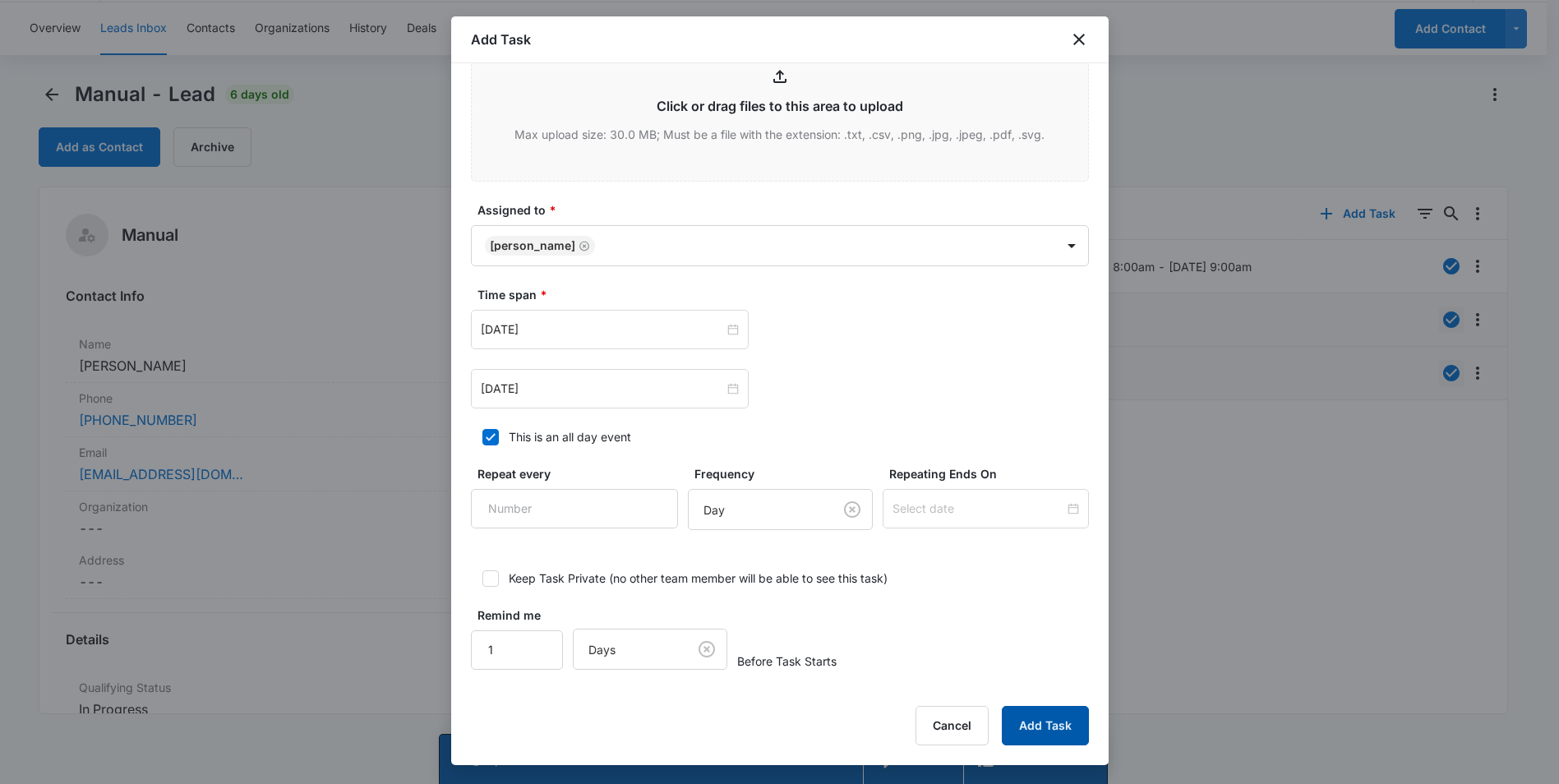
click at [1039, 711] on button "Add Task" at bounding box center [1046, 726] width 87 height 40
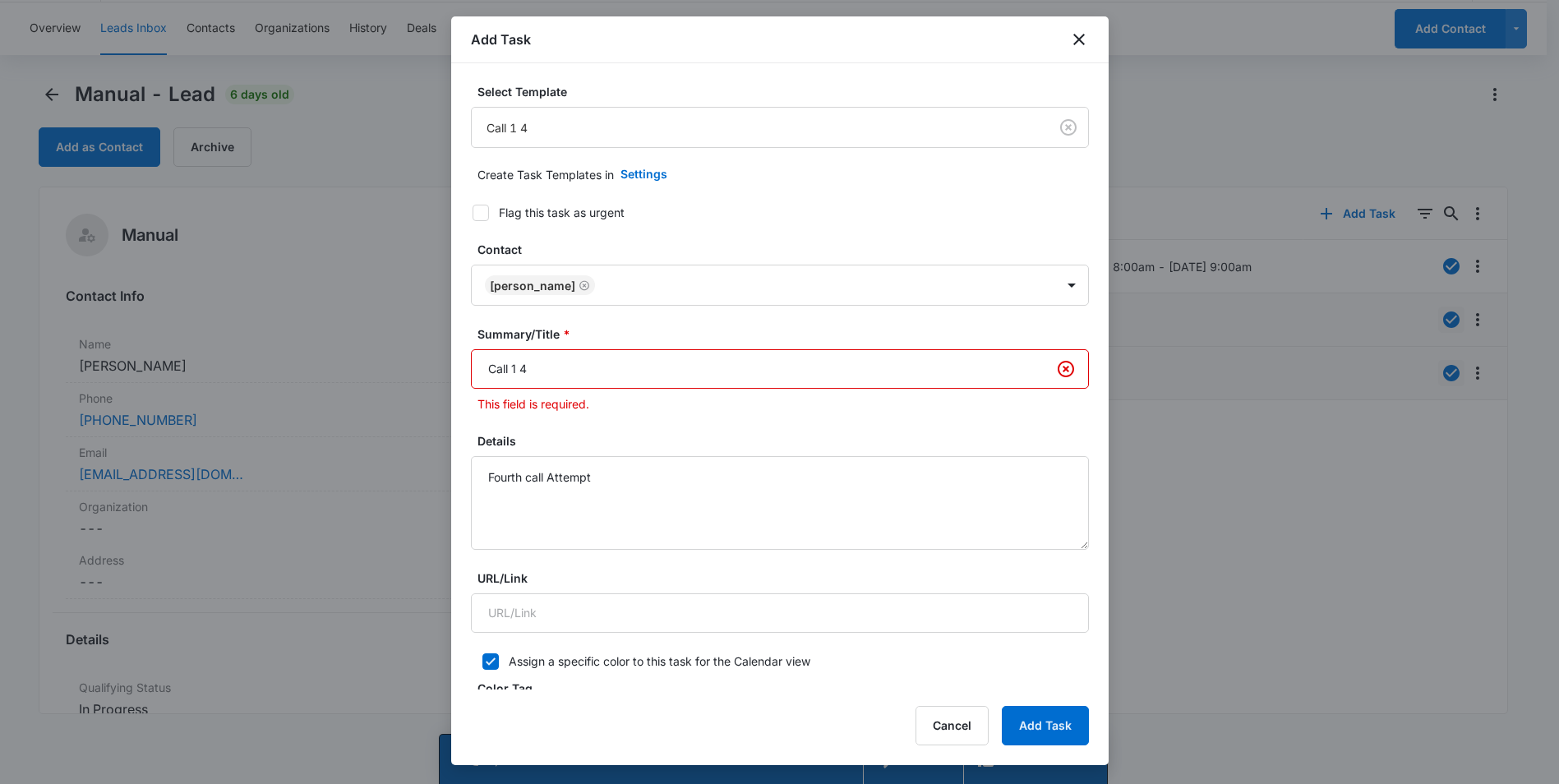
click at [517, 363] on input "Call 1 4" at bounding box center [780, 369] width 618 height 40
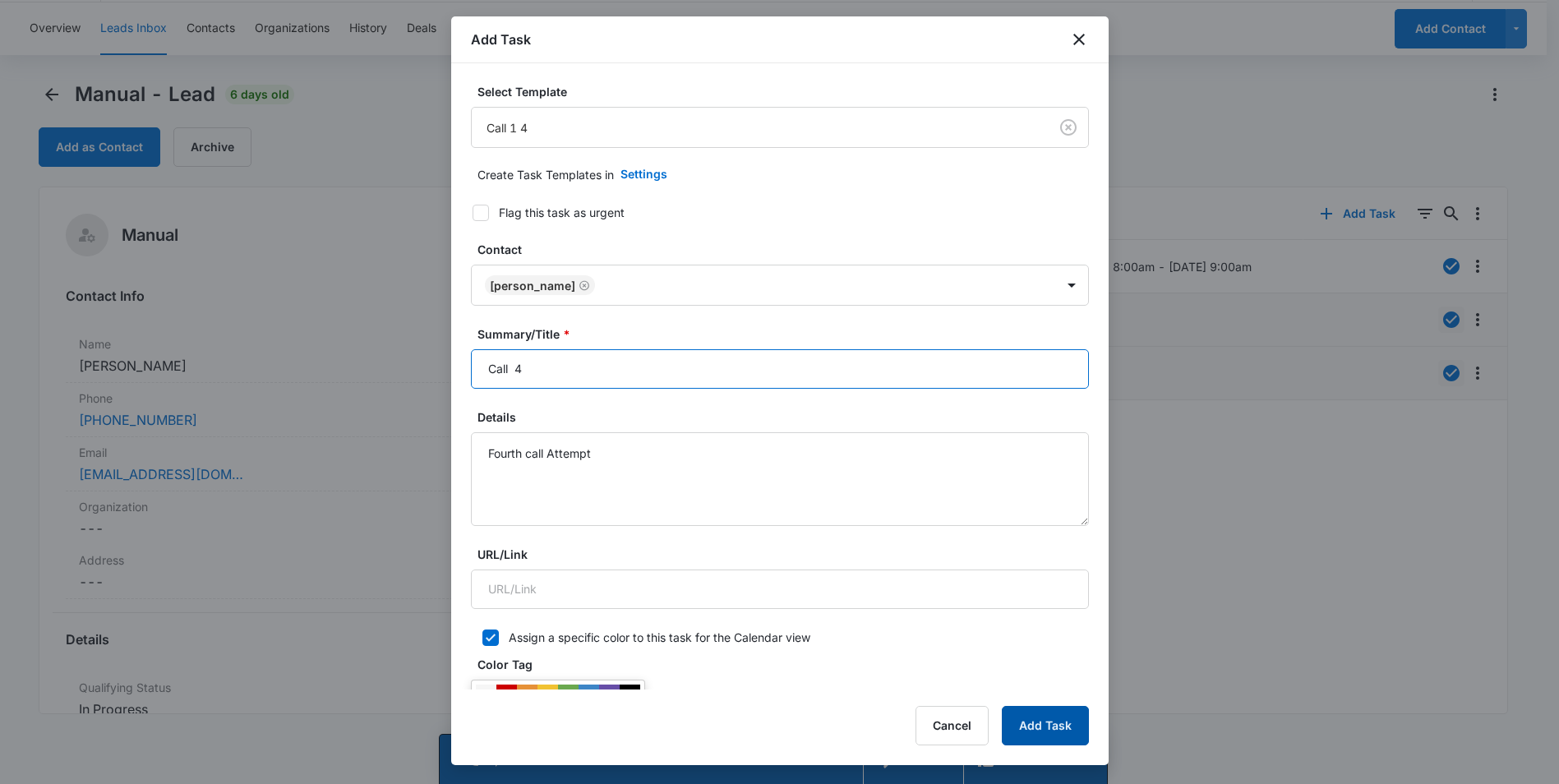
type input "Call 4"
click at [1058, 722] on button "Add Task" at bounding box center [1046, 726] width 87 height 40
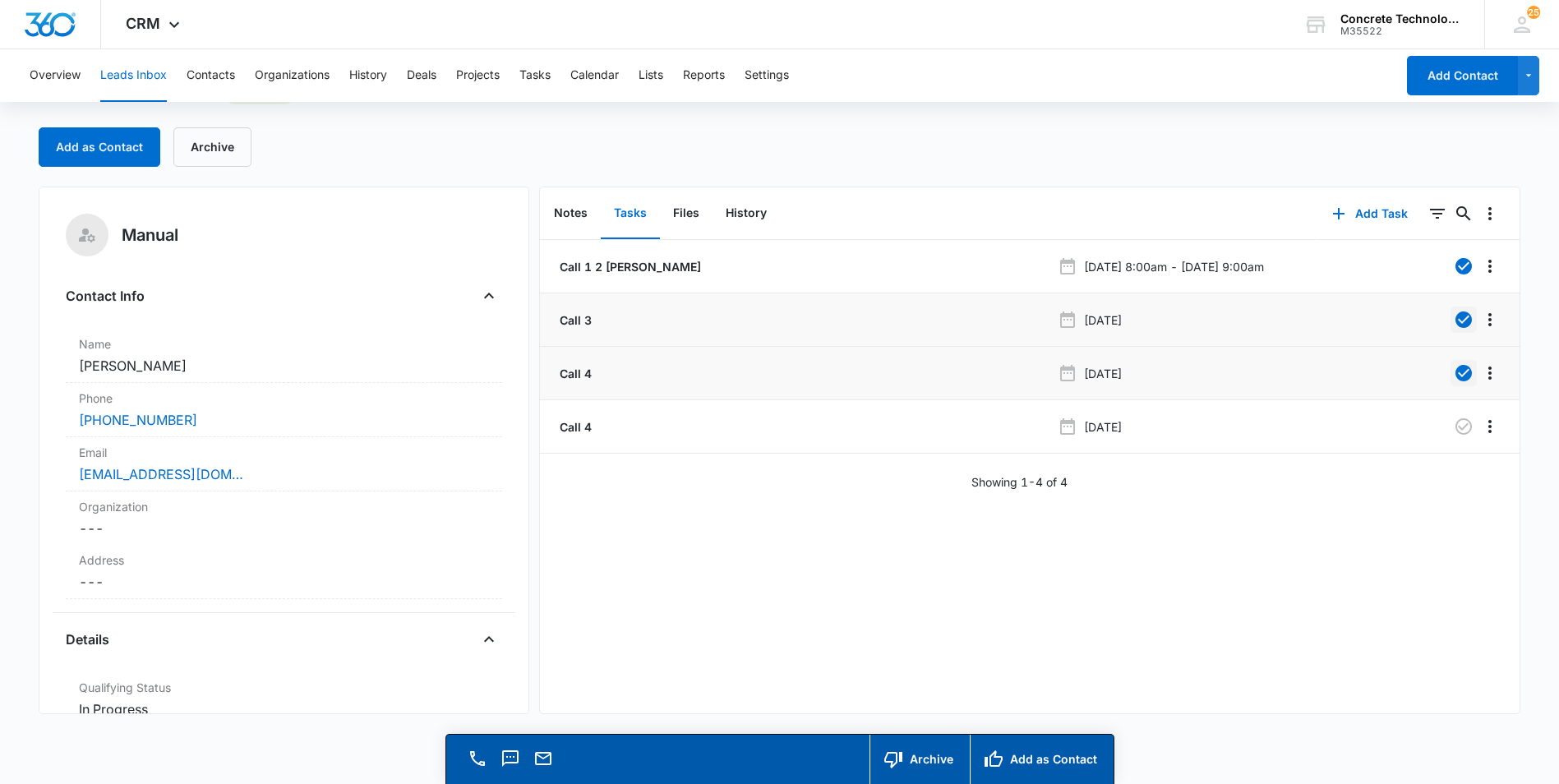
click at [127, 72] on button "Leads Inbox" at bounding box center [133, 75] width 67 height 53
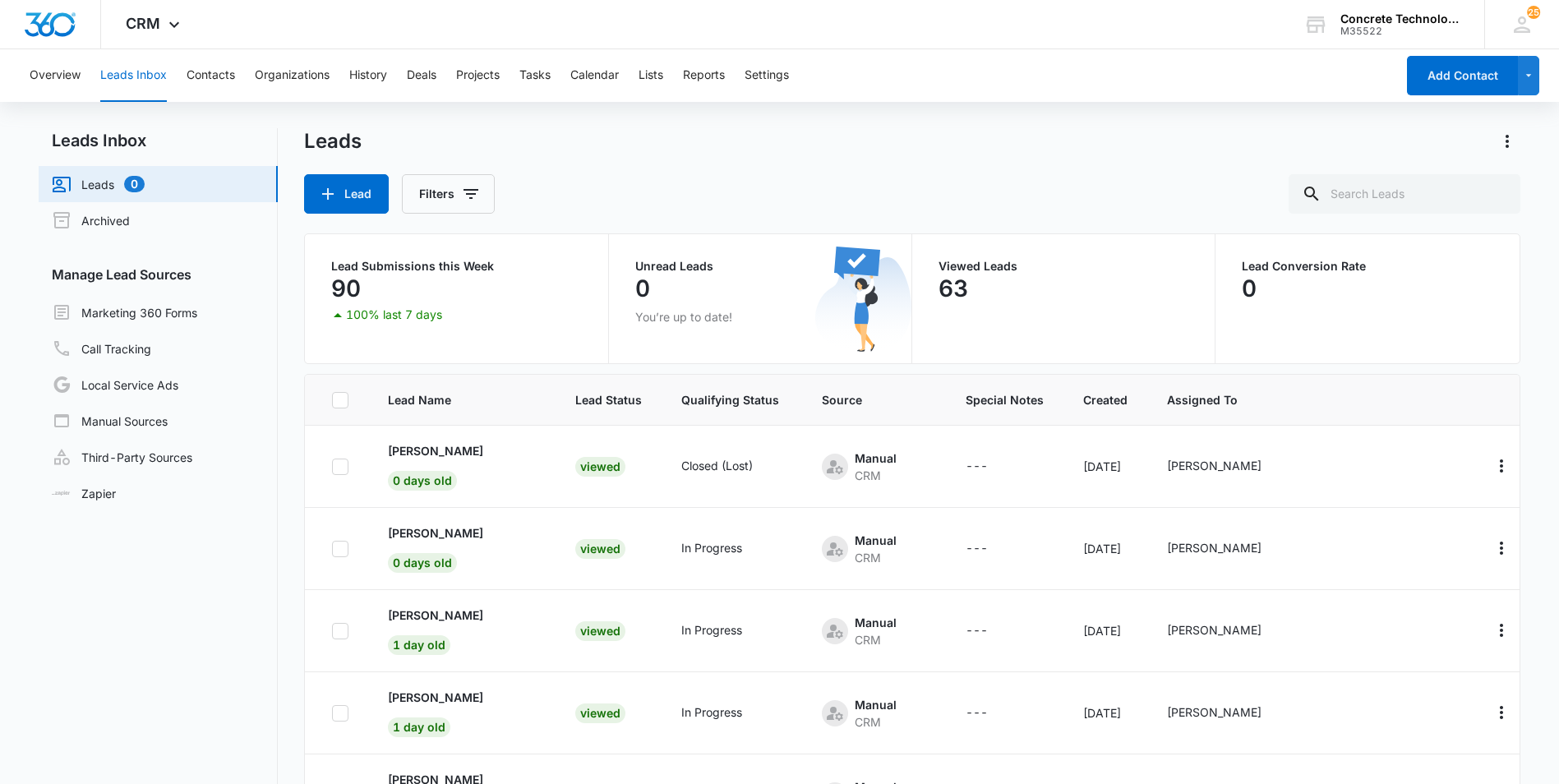
scroll to position [1217, 0]
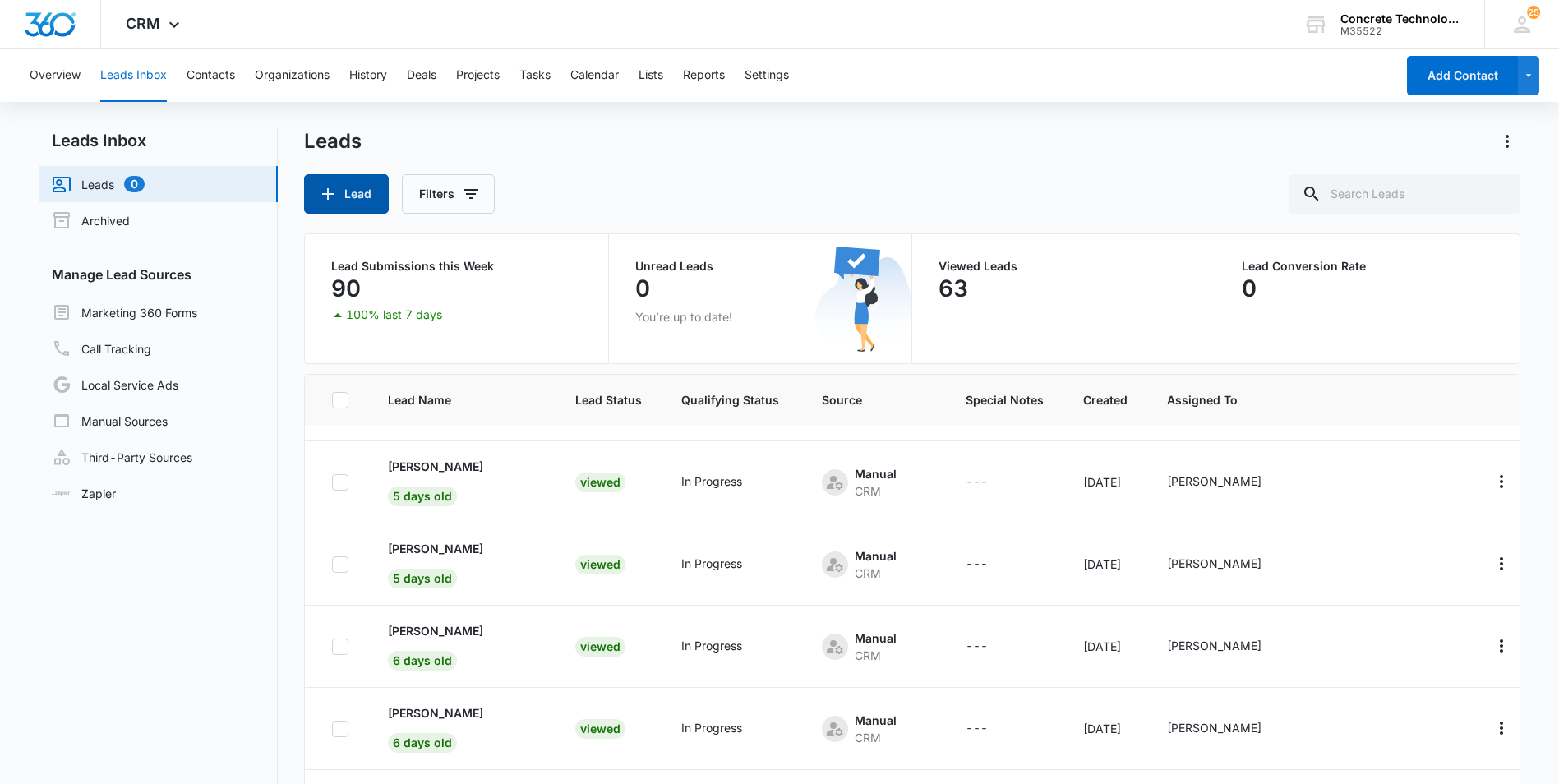
click at [345, 198] on button "Lead" at bounding box center [346, 194] width 85 height 40
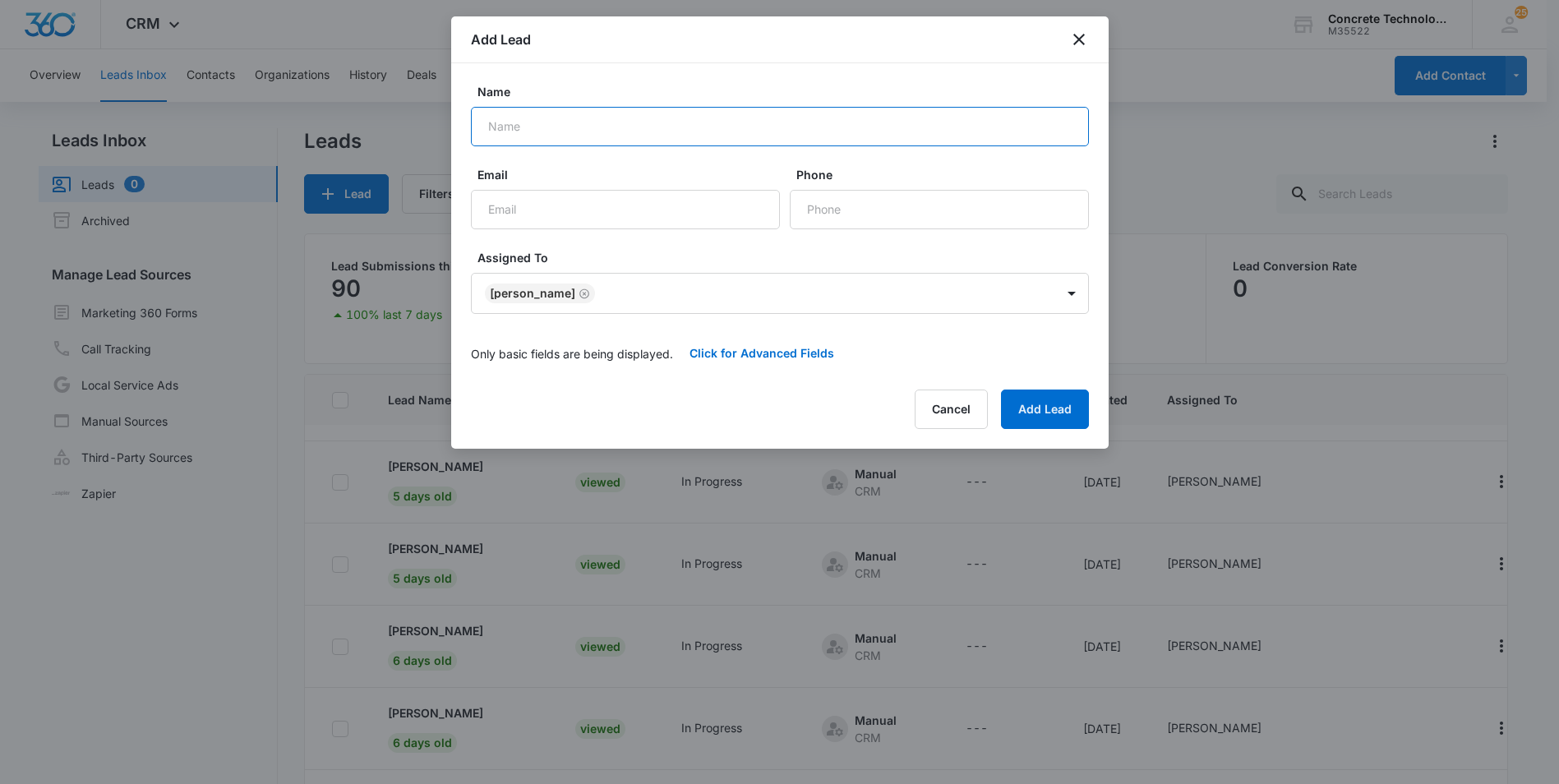
click at [493, 124] on input "Name" at bounding box center [780, 126] width 618 height 40
type input "[PERSON_NAME]"
click at [817, 212] on input "Phone" at bounding box center [939, 209] width 299 height 40
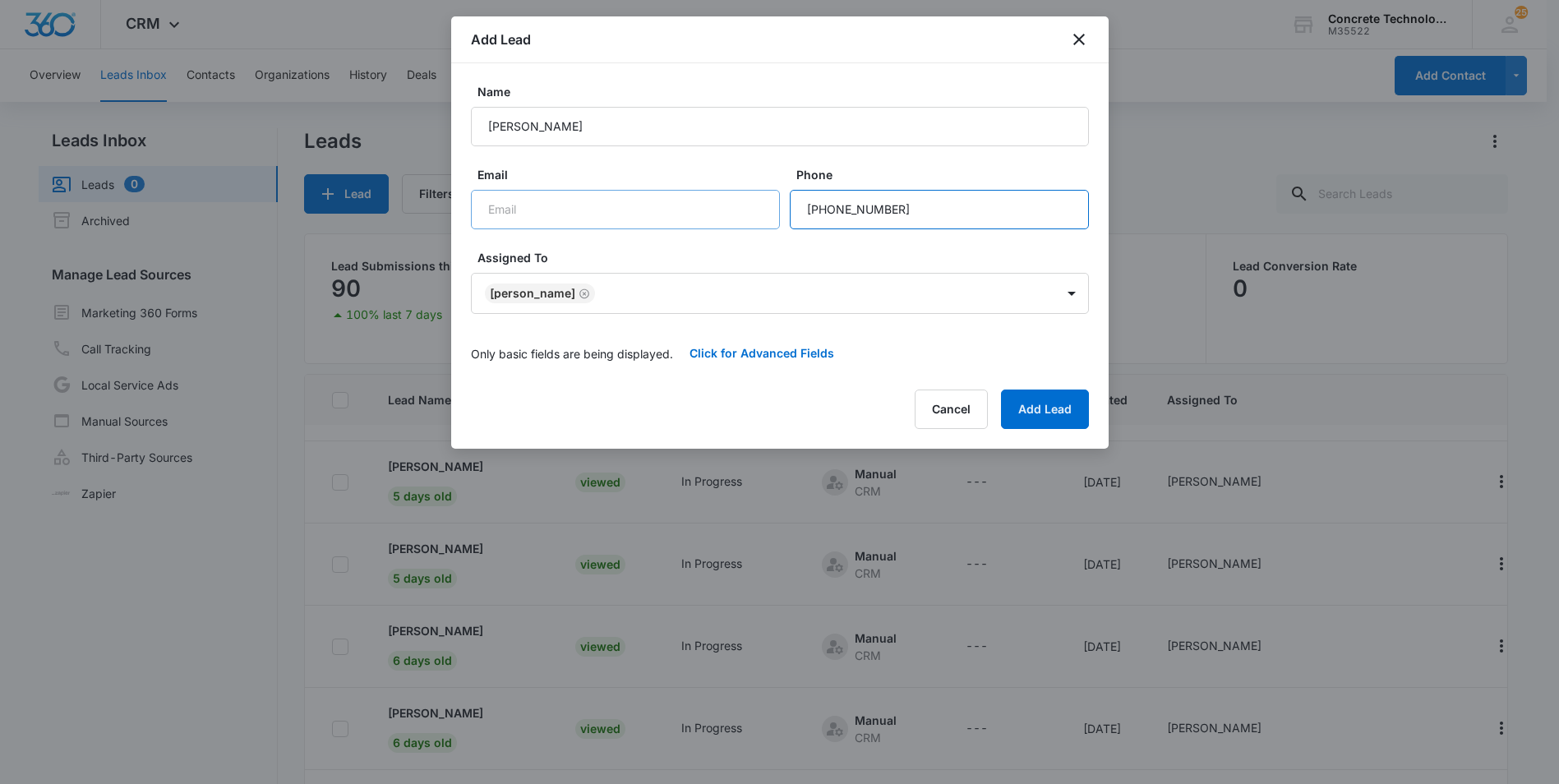
type input "[PHONE_NUMBER]"
click at [493, 211] on input "Email" at bounding box center [625, 209] width 309 height 40
type input "[EMAIL_ADDRESS][DOMAIN_NAME]"
click at [676, 406] on div "Cancel Add Lead" at bounding box center [780, 409] width 618 height 40
click at [1051, 406] on button "Add Lead" at bounding box center [1045, 409] width 88 height 40
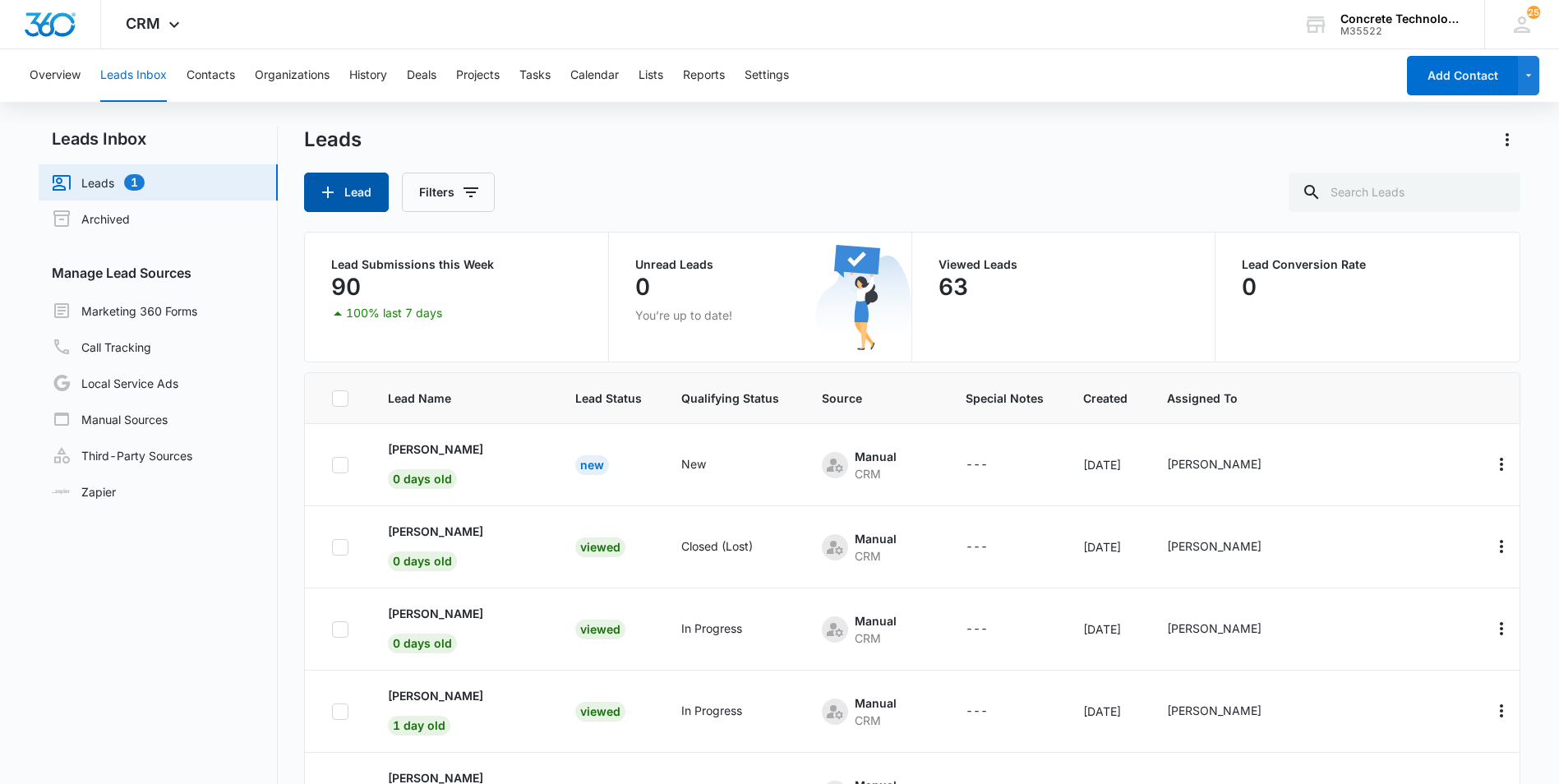
scroll to position [0, 0]
click at [443, 454] on p "[PERSON_NAME]" at bounding box center [435, 451] width 95 height 17
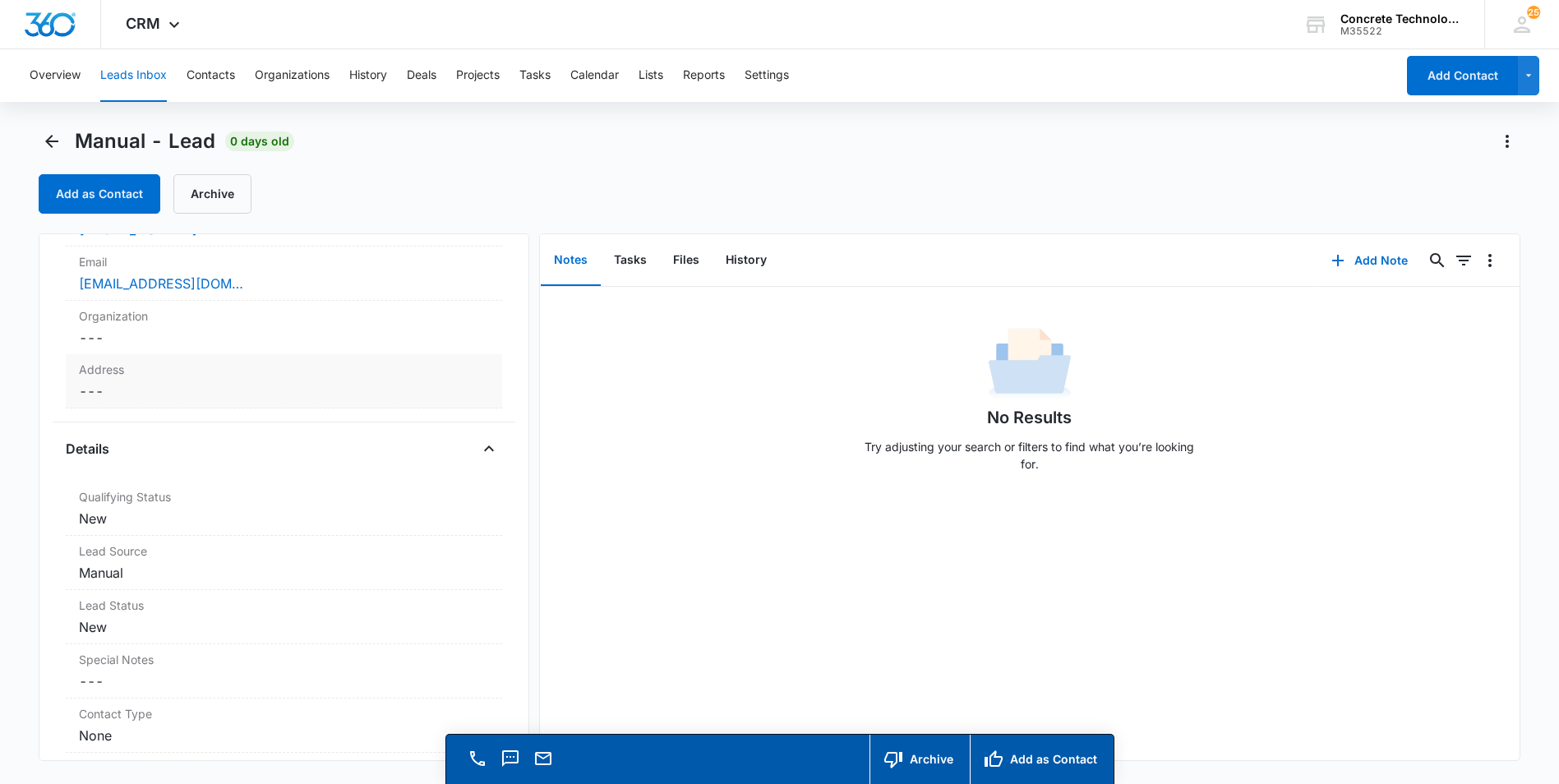
scroll to position [246, 0]
click at [100, 509] on dd "Cancel Save Changes New" at bounding box center [284, 509] width 411 height 20
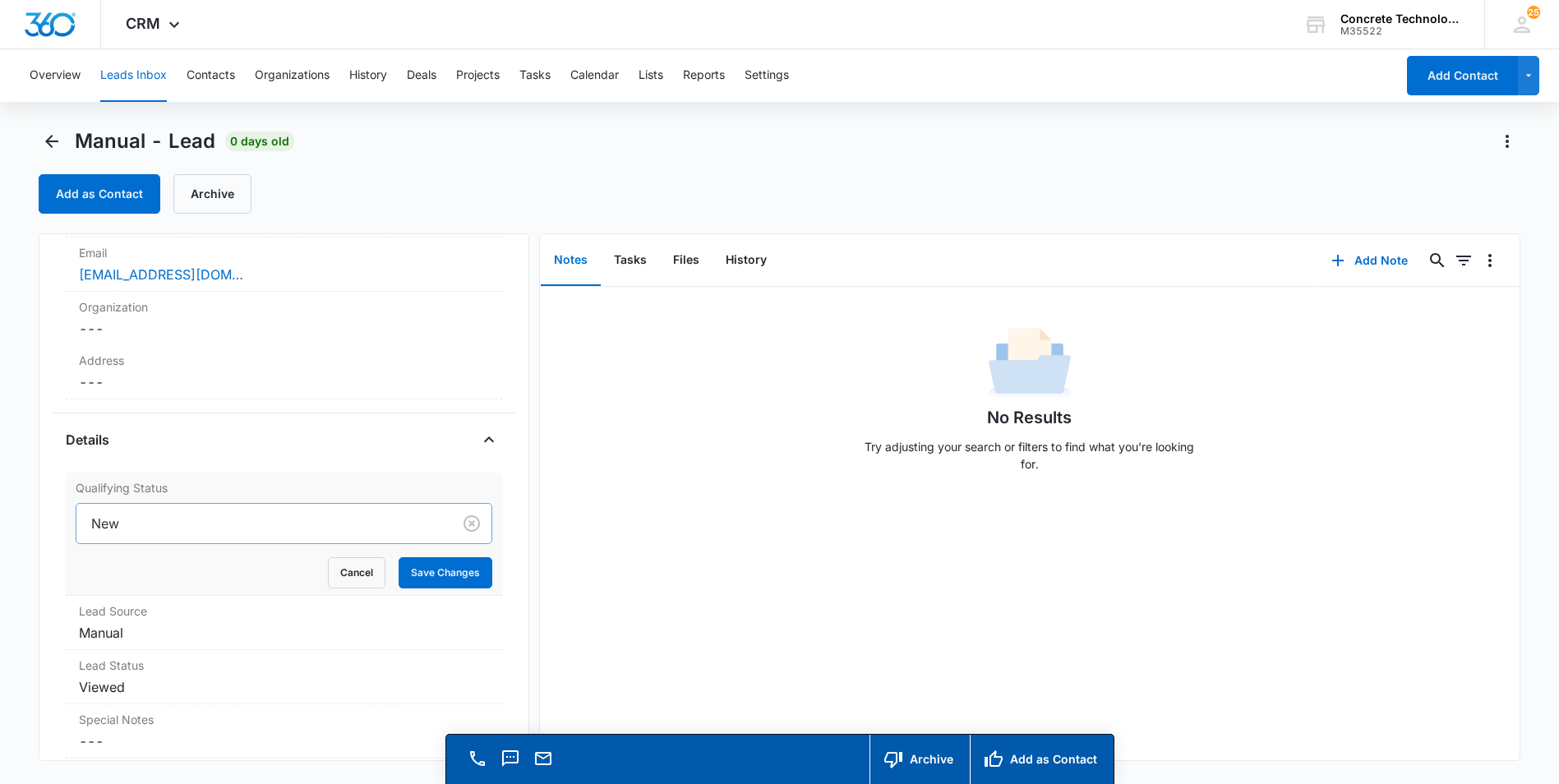
click at [147, 521] on div at bounding box center [261, 524] width 340 height 23
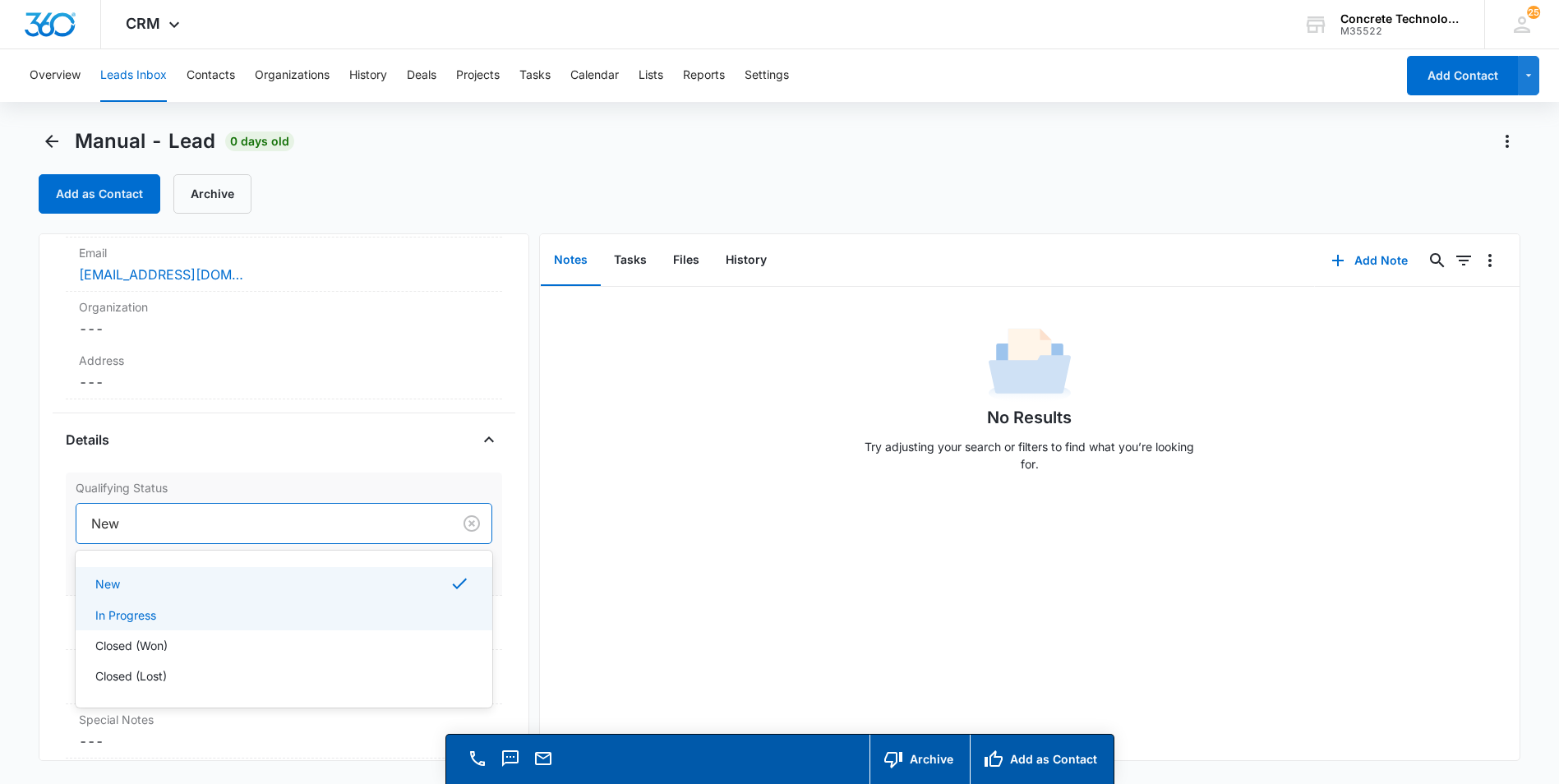
click at [137, 614] on p "In Progress" at bounding box center [126, 615] width 60 height 17
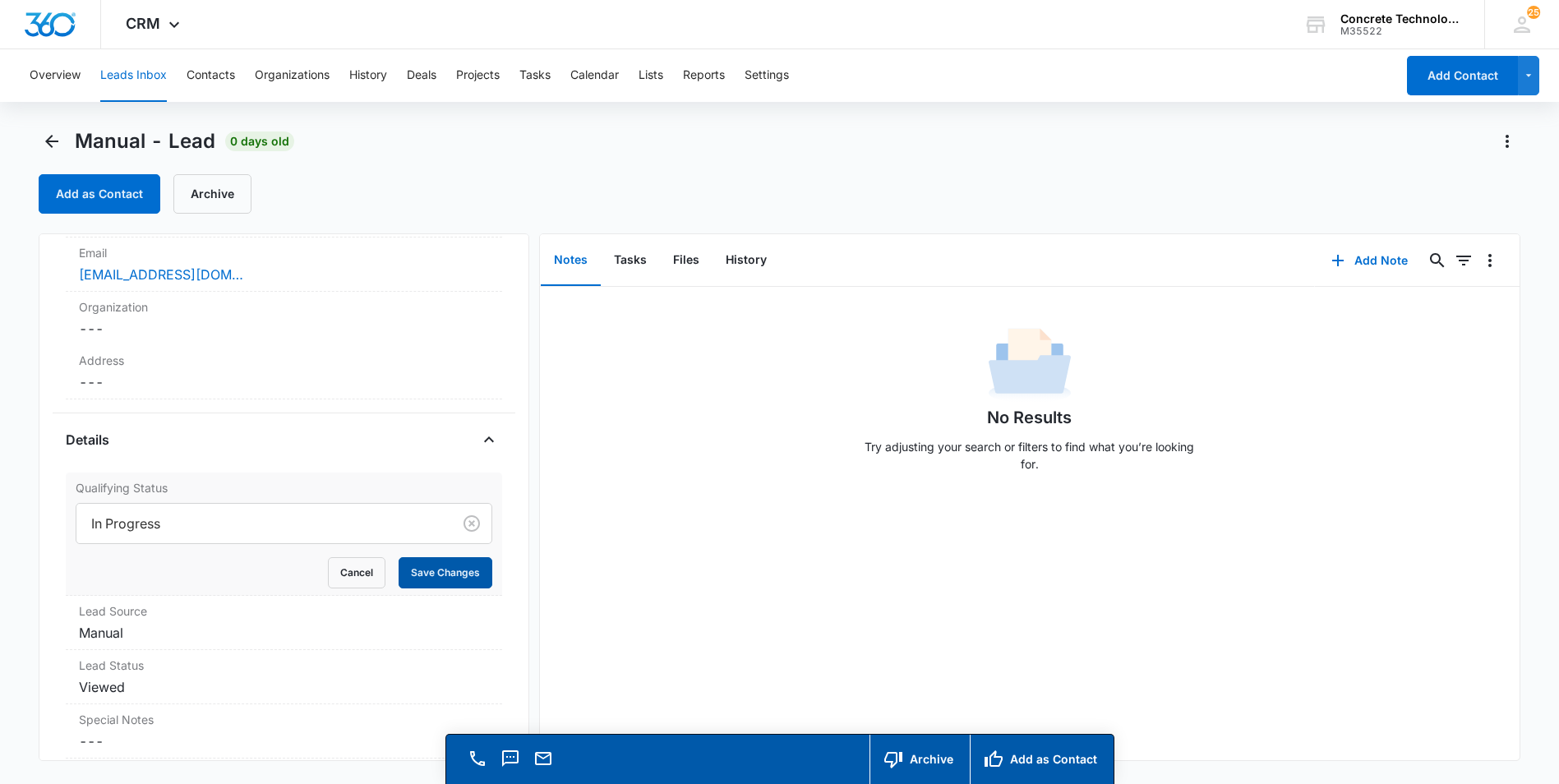
click at [430, 576] on button "Save Changes" at bounding box center [444, 572] width 93 height 31
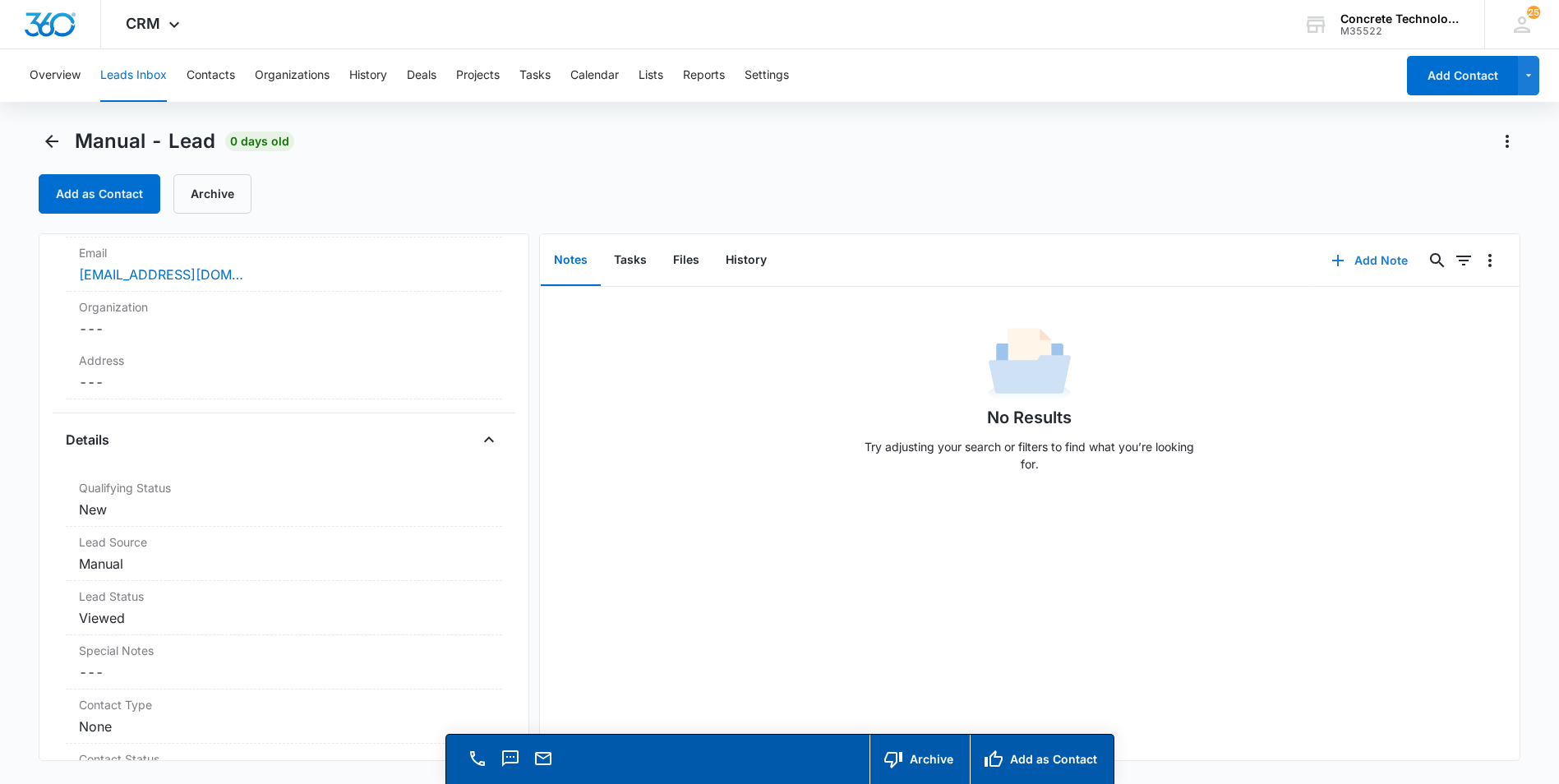
click at [1358, 259] on button "Add Note" at bounding box center [1369, 260] width 109 height 40
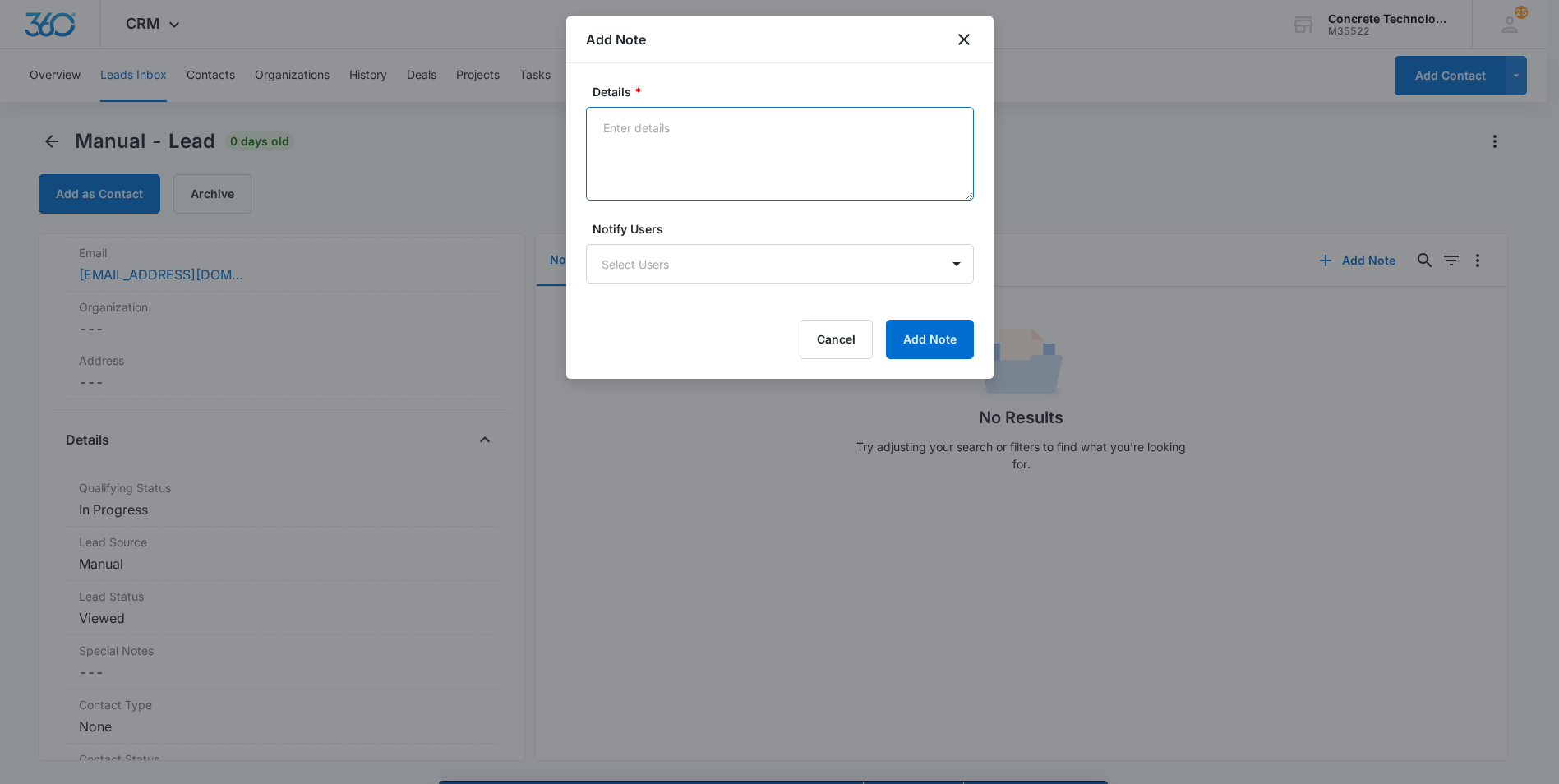
click at [608, 128] on textarea "Details *" at bounding box center [780, 153] width 388 height 93
type textarea "GA"
click at [966, 35] on icon "close" at bounding box center [964, 39] width 20 height 20
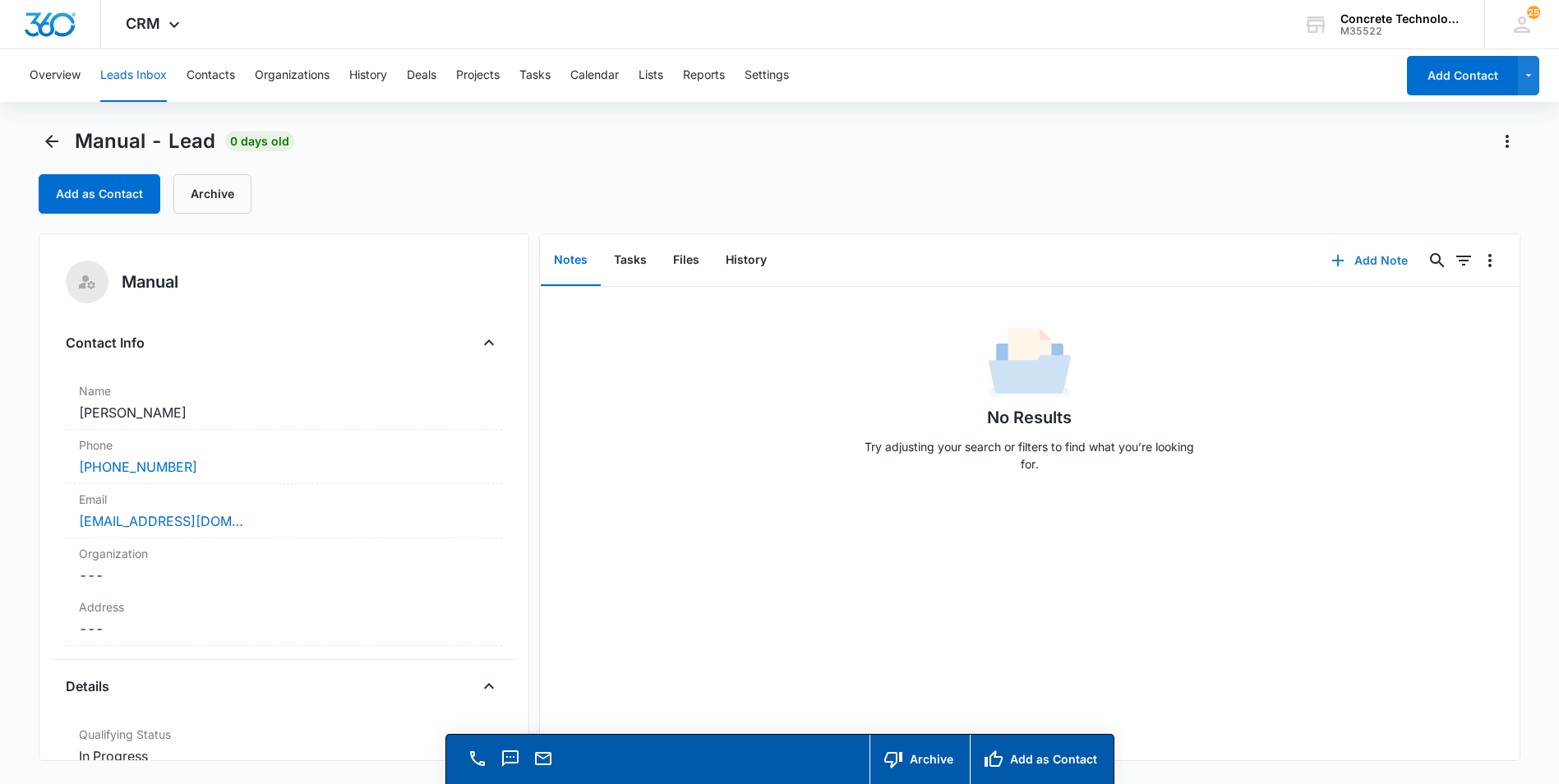
click at [1359, 264] on button "Add Note" at bounding box center [1369, 260] width 109 height 40
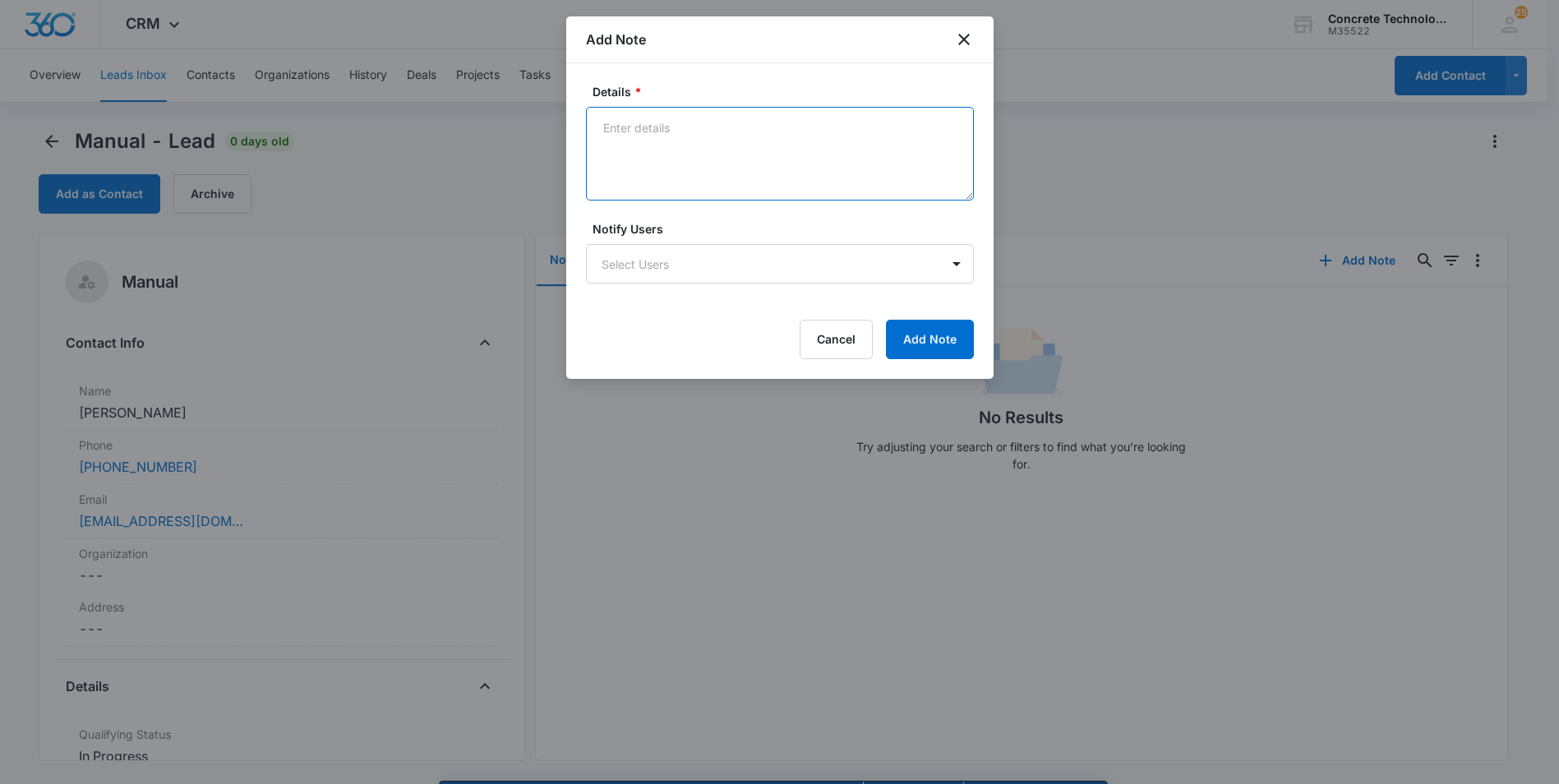
click at [602, 122] on textarea "Details *" at bounding box center [780, 153] width 388 height 93
type textarea "GA LVM emailed"
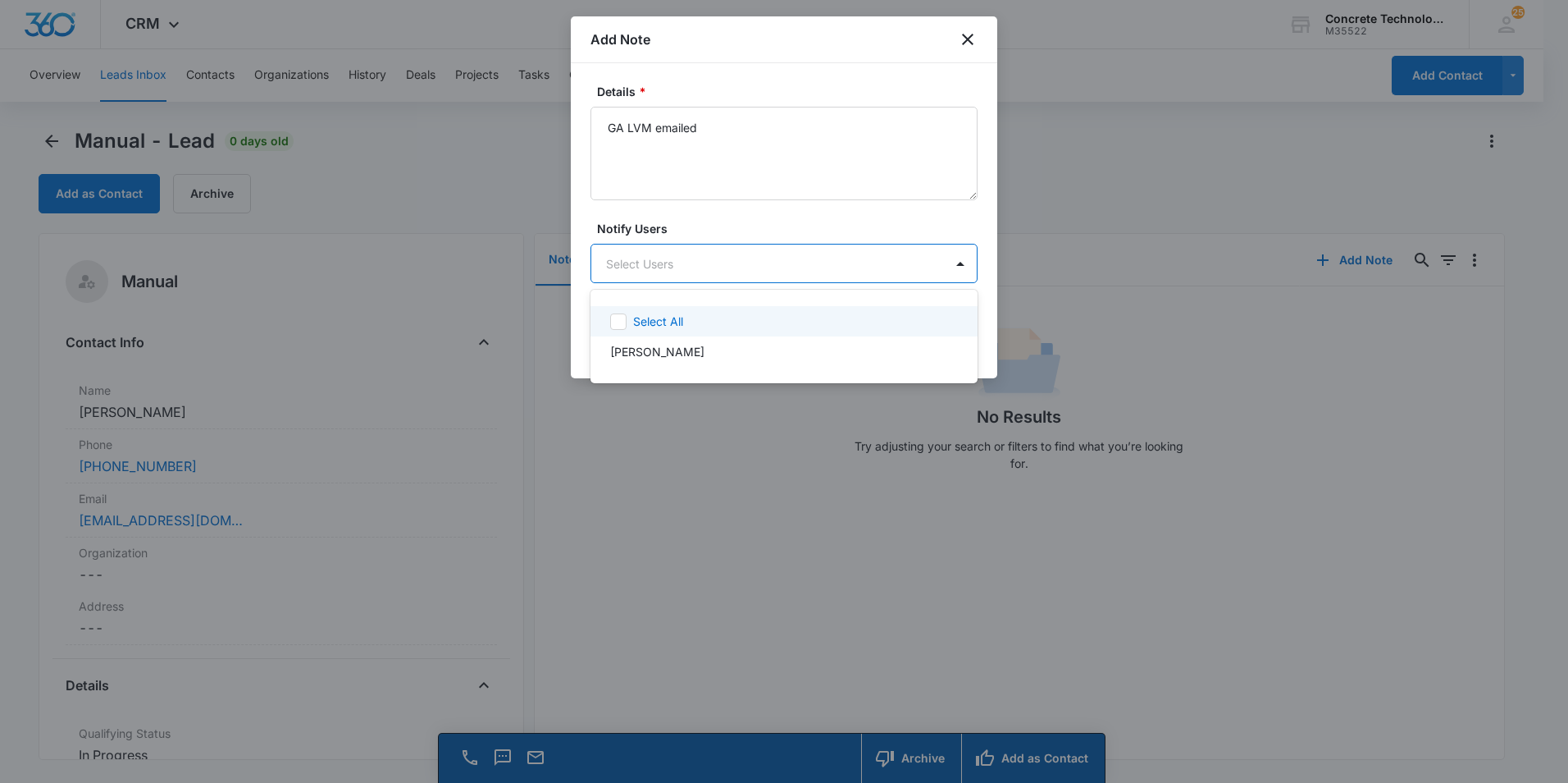
click at [649, 267] on body "CRM Apps Reputation Websites Forms CRM Email Social Content Ads Intelligence Fi…" at bounding box center [784, 391] width 1568 height 783
click at [660, 351] on p "[PERSON_NAME]" at bounding box center [657, 351] width 94 height 17
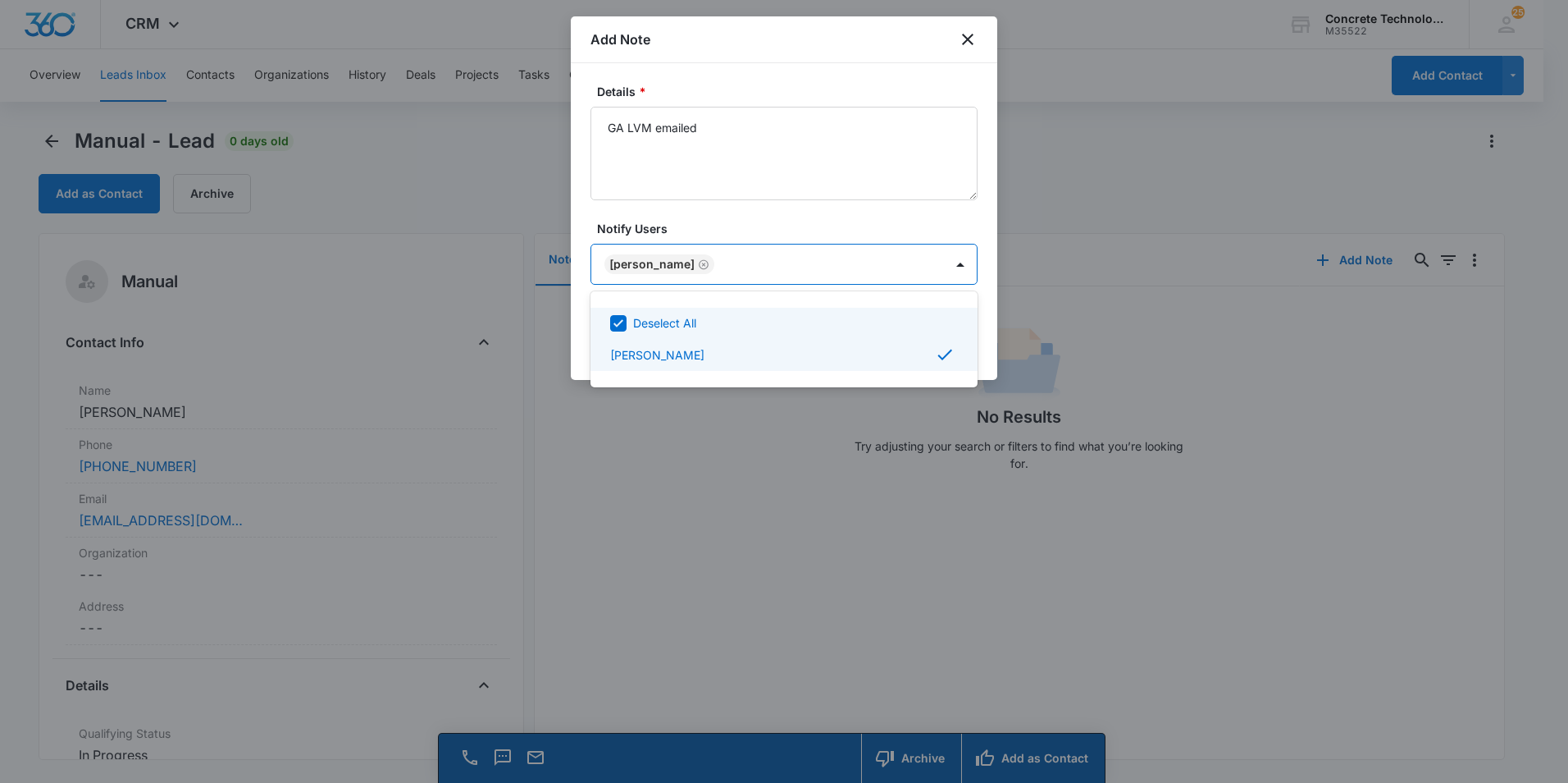
click at [896, 255] on div at bounding box center [784, 391] width 1568 height 783
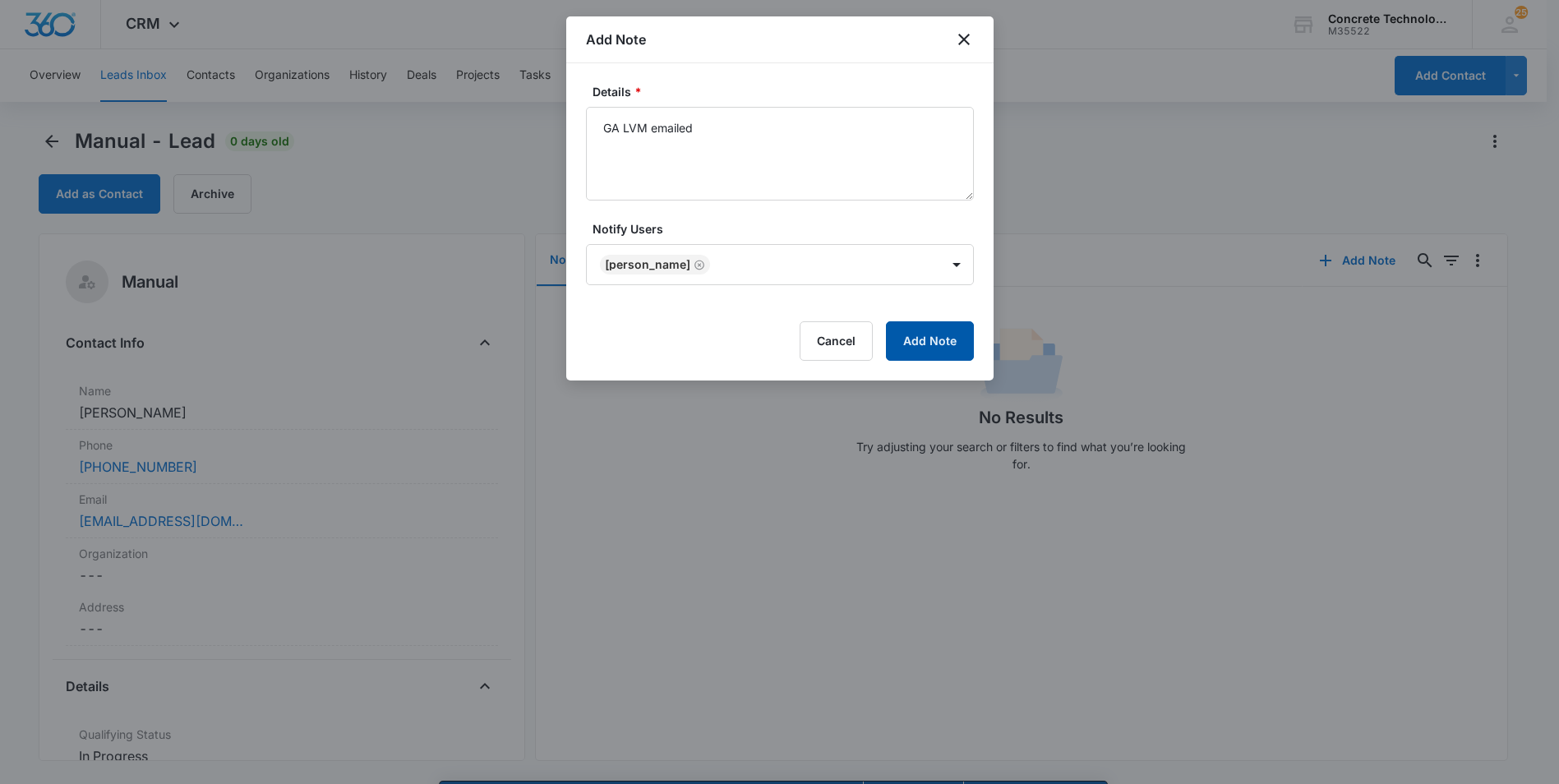
click at [926, 341] on button "Add Note" at bounding box center [930, 342] width 88 height 40
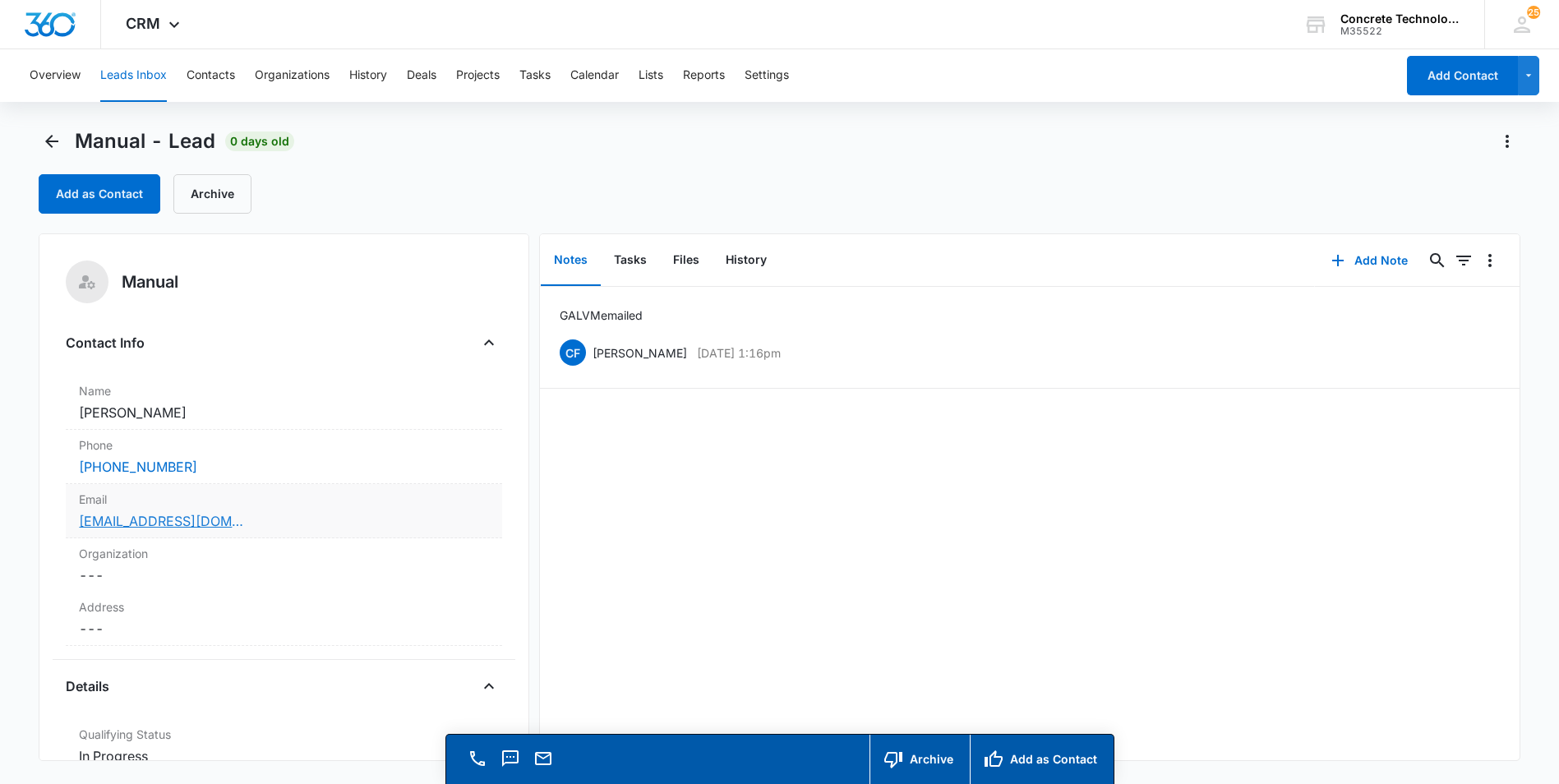
click at [101, 521] on link "[EMAIL_ADDRESS][DOMAIN_NAME]" at bounding box center [161, 521] width 164 height 20
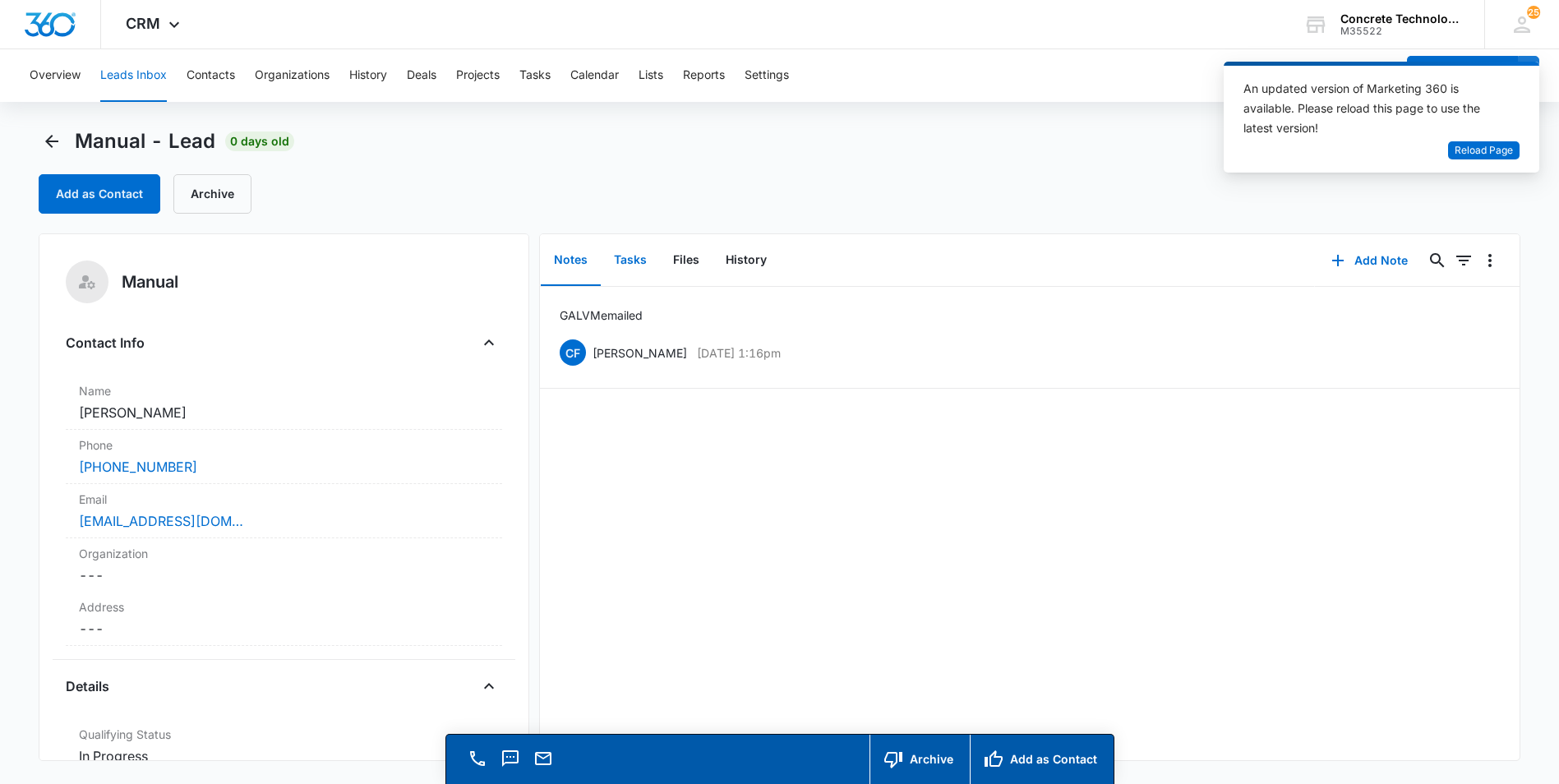
click at [632, 258] on button "Tasks" at bounding box center [630, 260] width 59 height 51
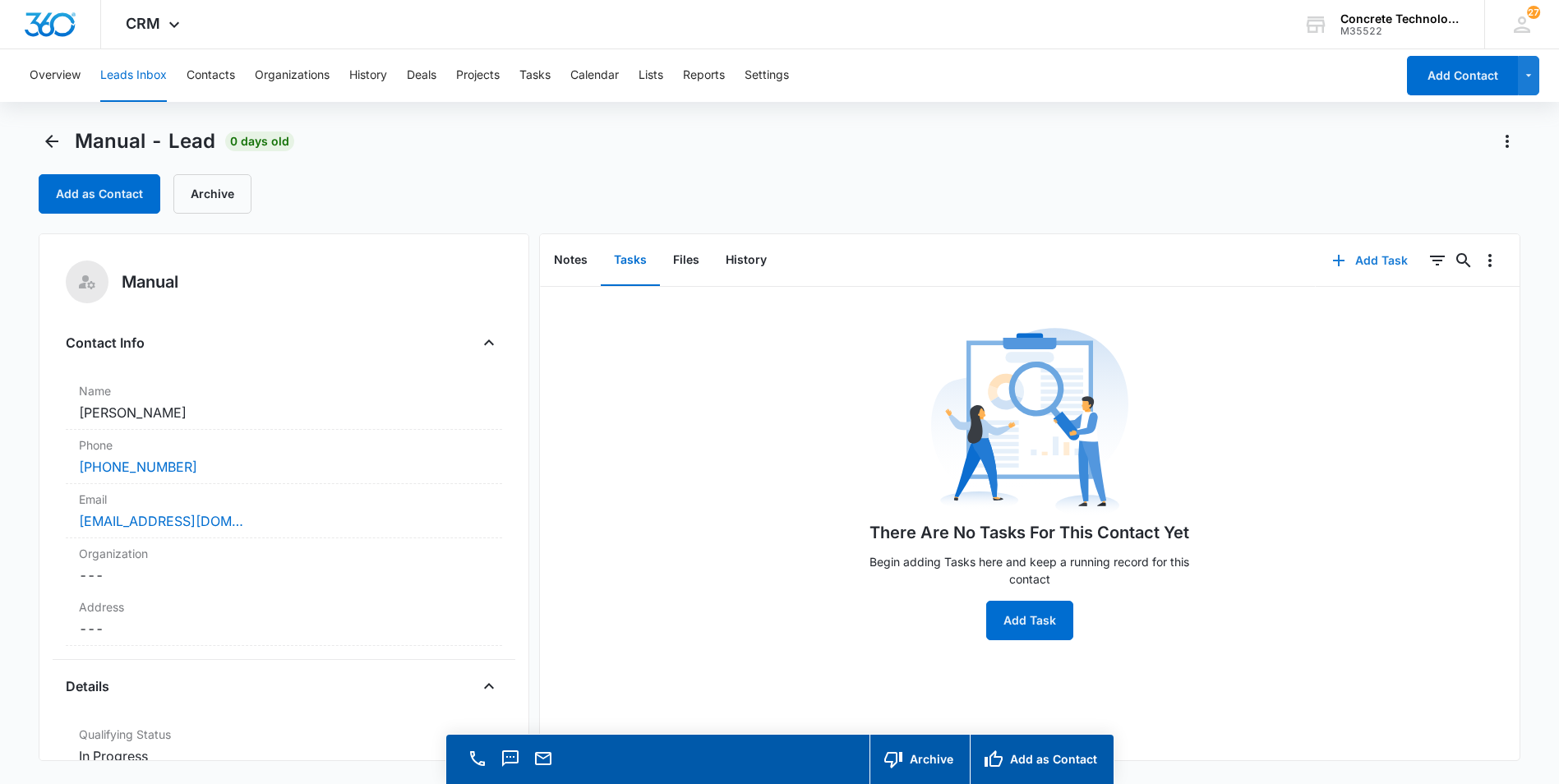
click at [1353, 256] on button "Add Task" at bounding box center [1369, 260] width 109 height 40
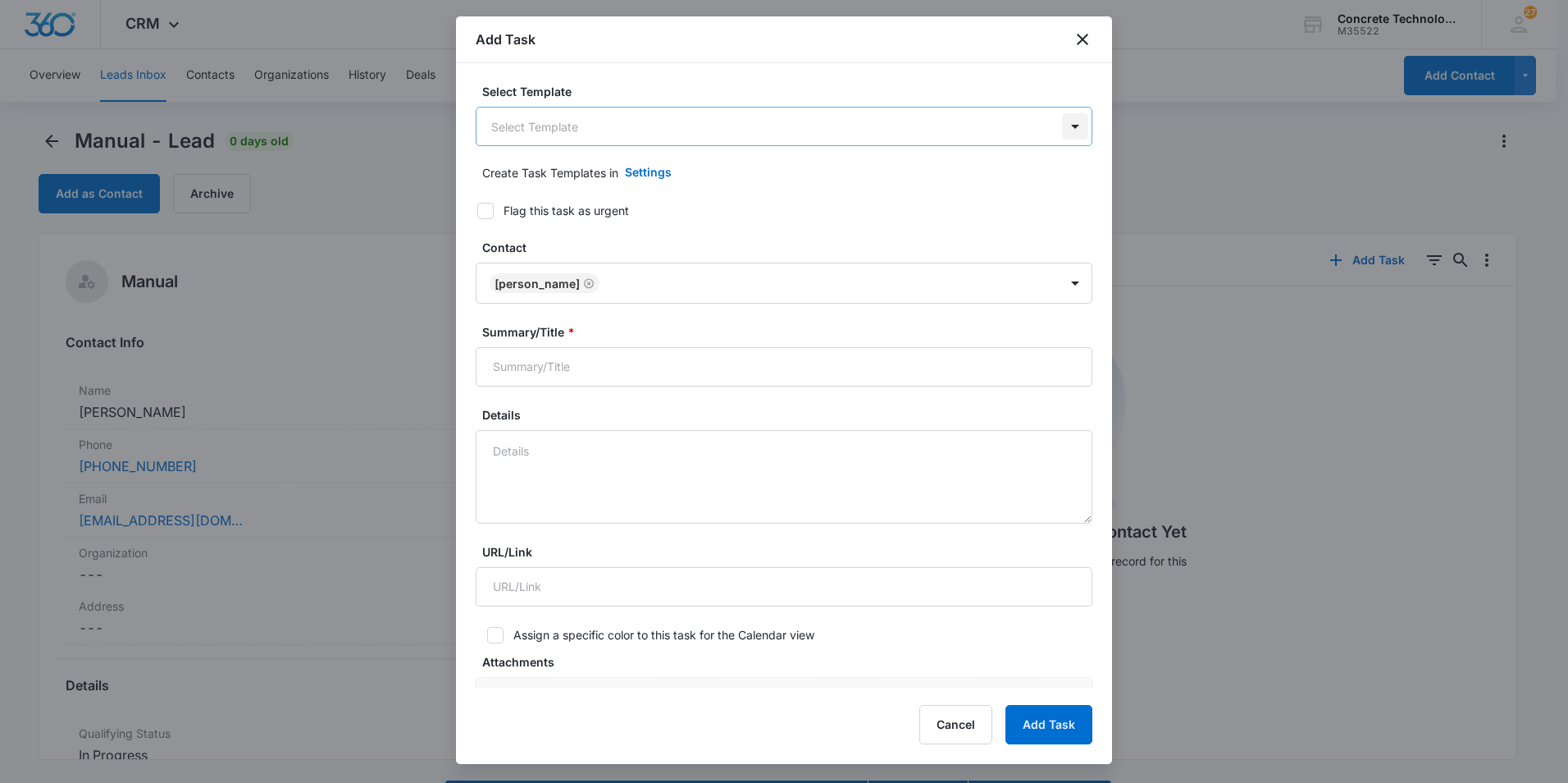
click at [1057, 123] on body "CRM Apps Reputation Websites Forms CRM Email Social Content Ads Intelligence Fi…" at bounding box center [784, 415] width 1568 height 829
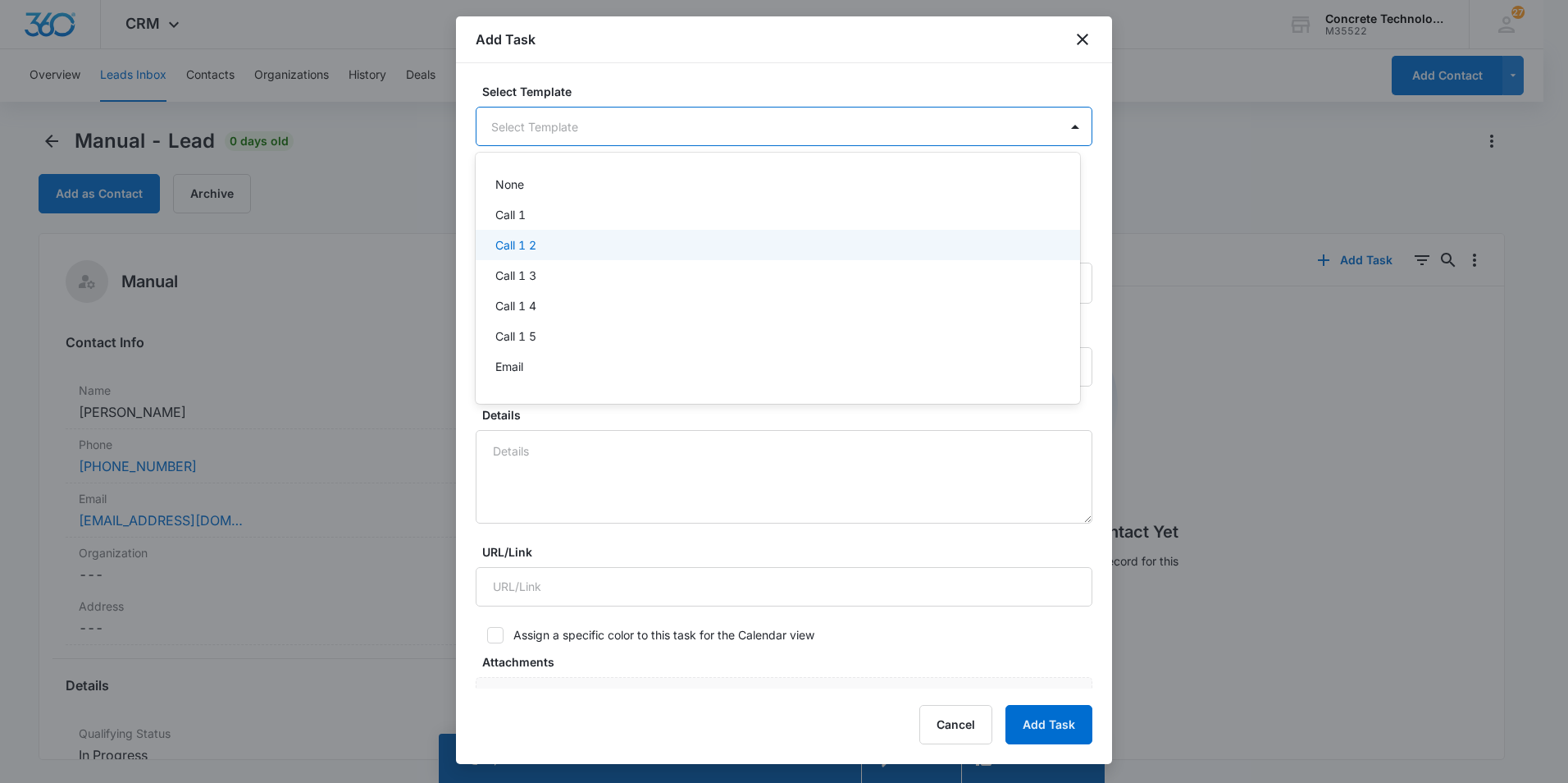
click at [518, 241] on p "Call 1 2" at bounding box center [516, 245] width 41 height 17
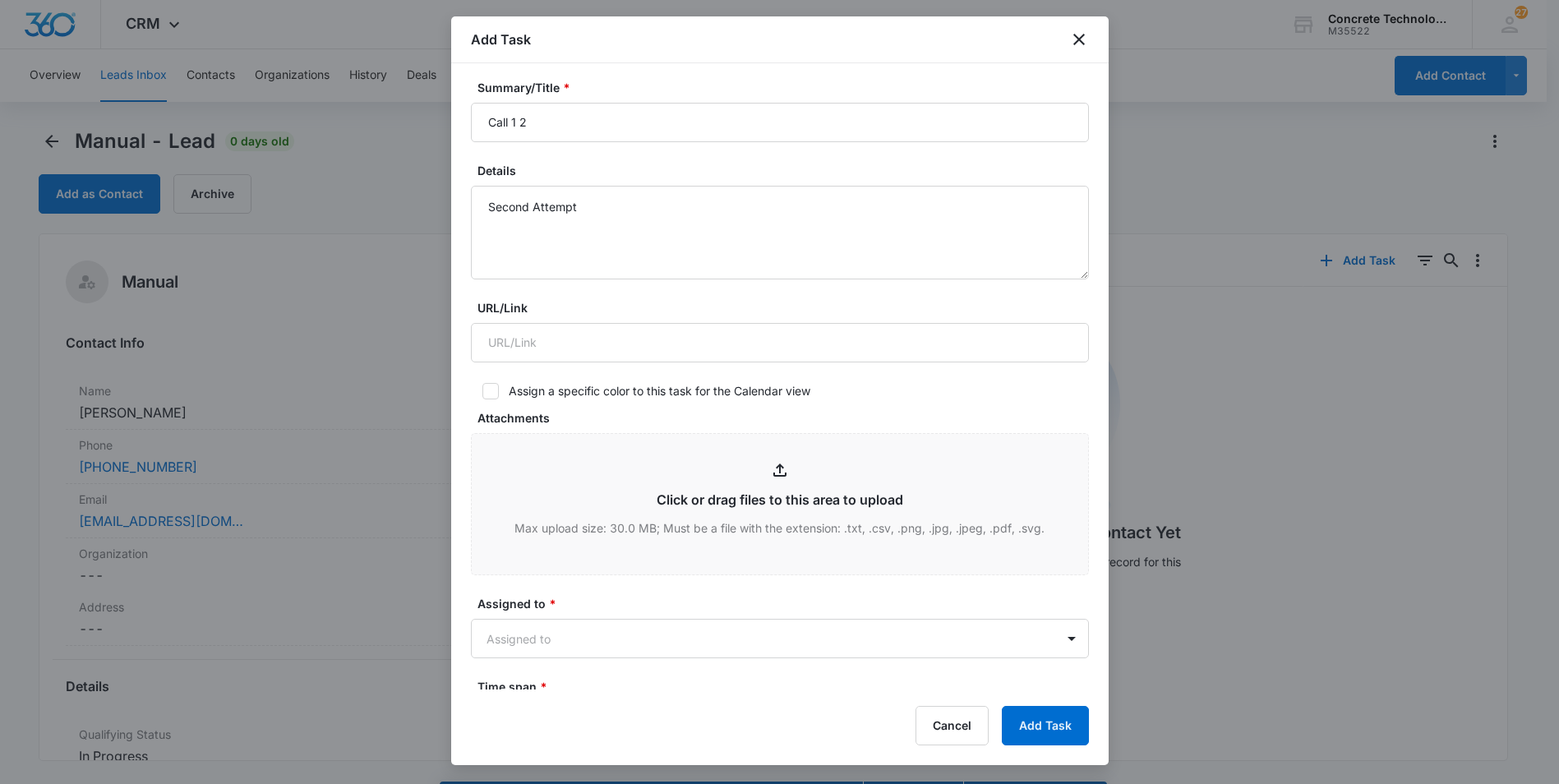
scroll to position [575, 0]
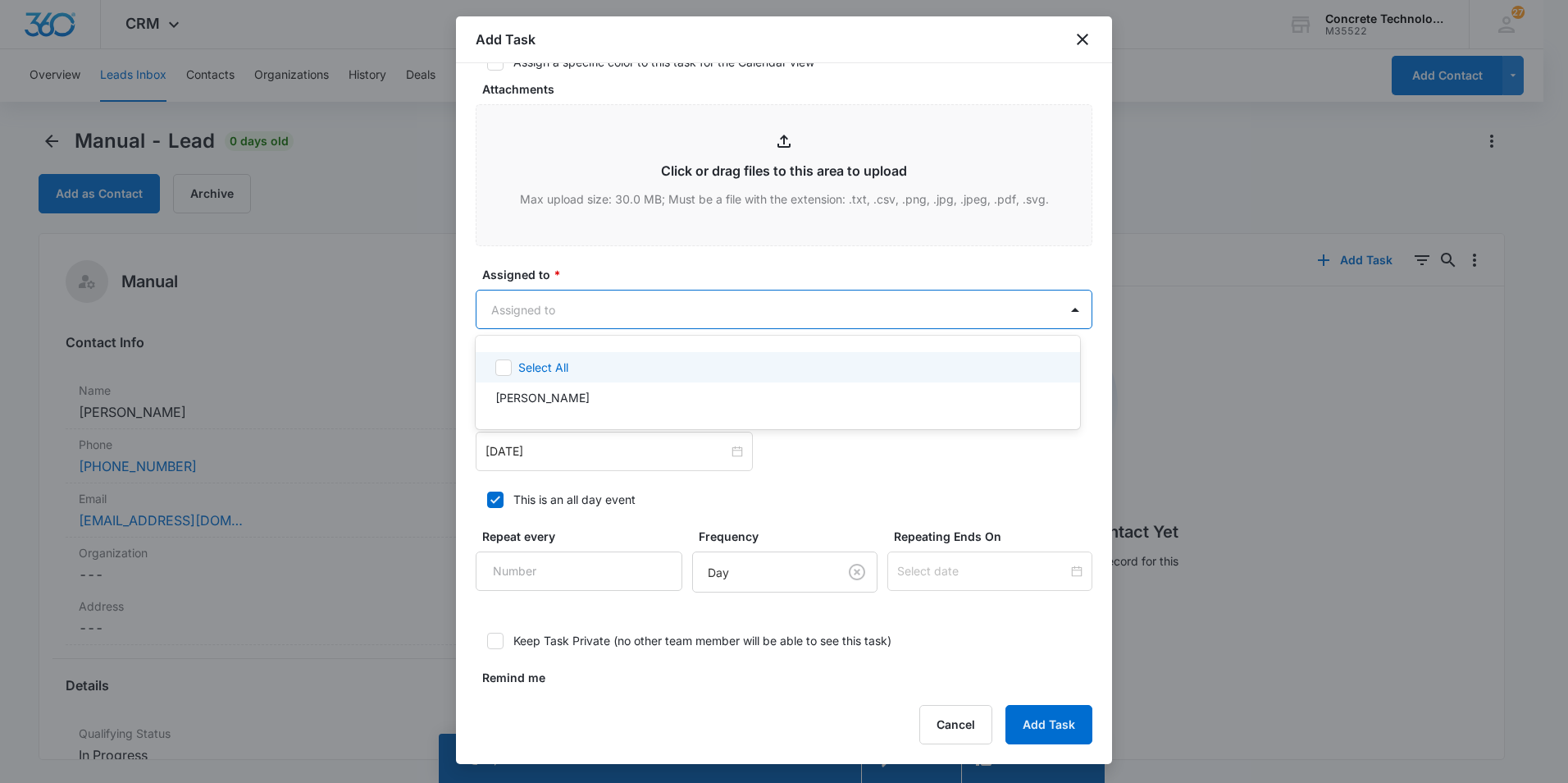
click at [793, 307] on body "CRM Apps Reputation Websites Forms CRM Email Social Content Ads Intelligence Fi…" at bounding box center [784, 391] width 1568 height 783
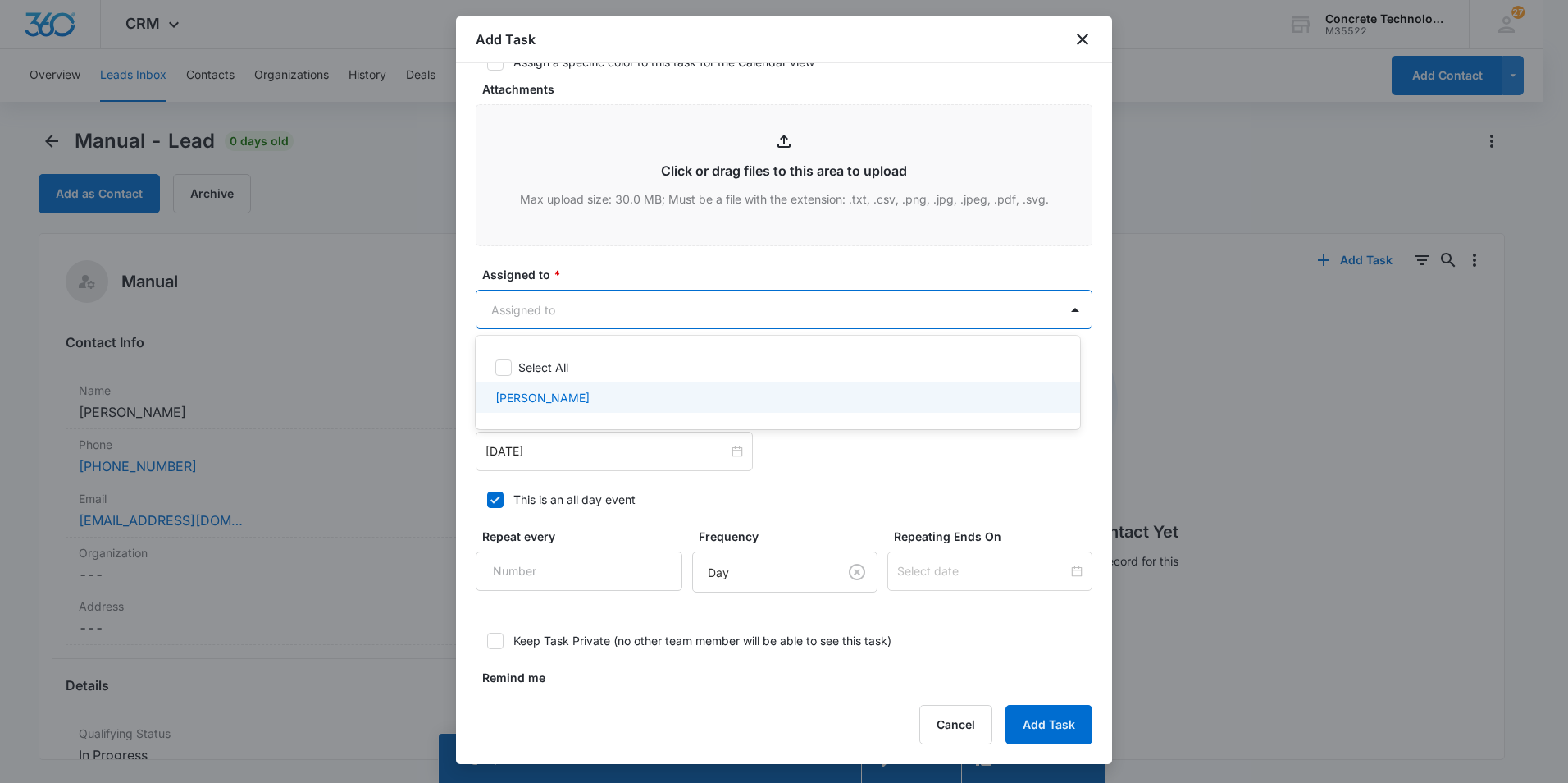
click at [539, 396] on p "[PERSON_NAME]" at bounding box center [542, 398] width 94 height 17
checkbox input "true"
click at [565, 454] on div at bounding box center [784, 391] width 1568 height 783
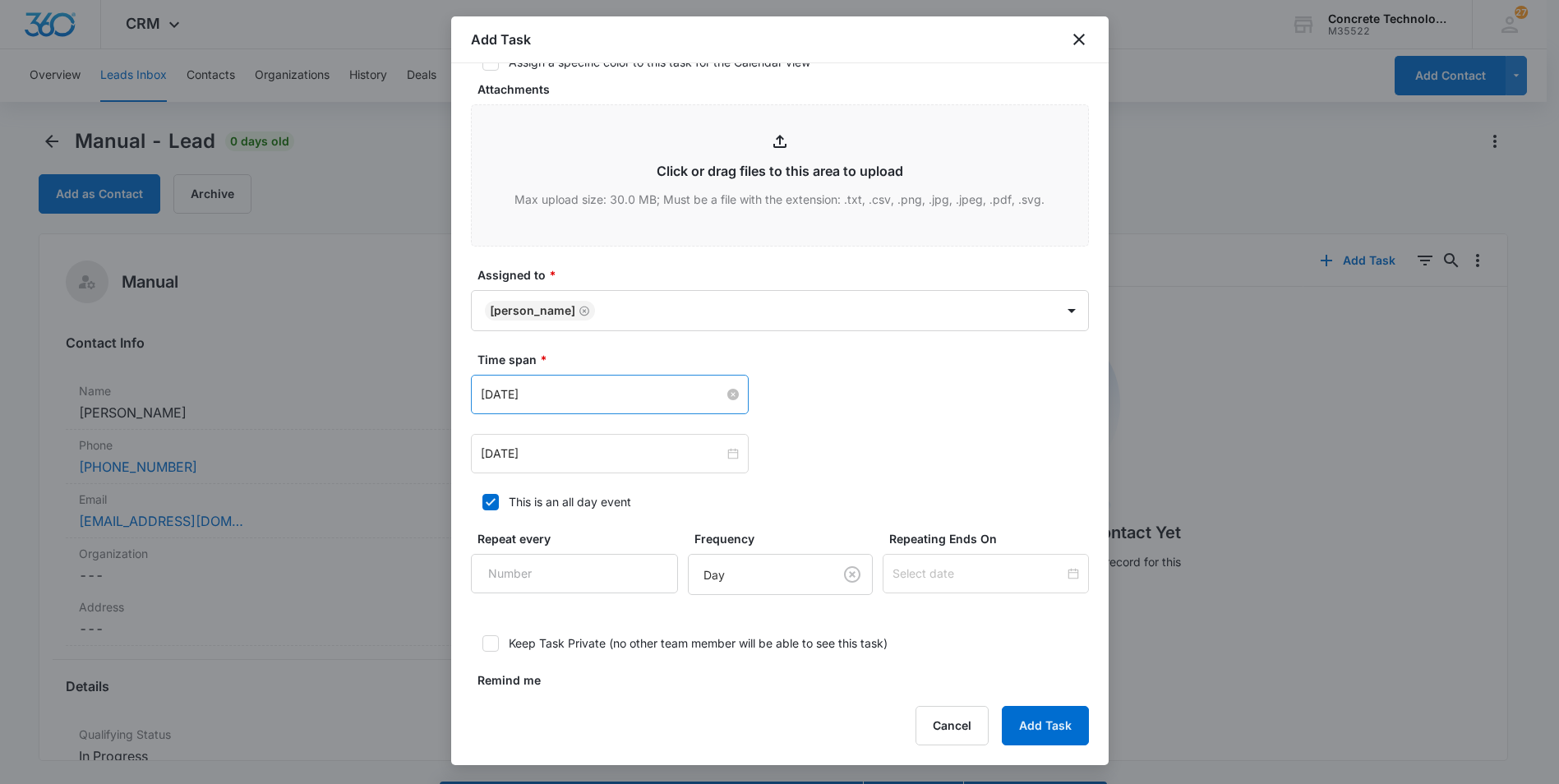
click at [619, 397] on input "[DATE]" at bounding box center [602, 393] width 243 height 18
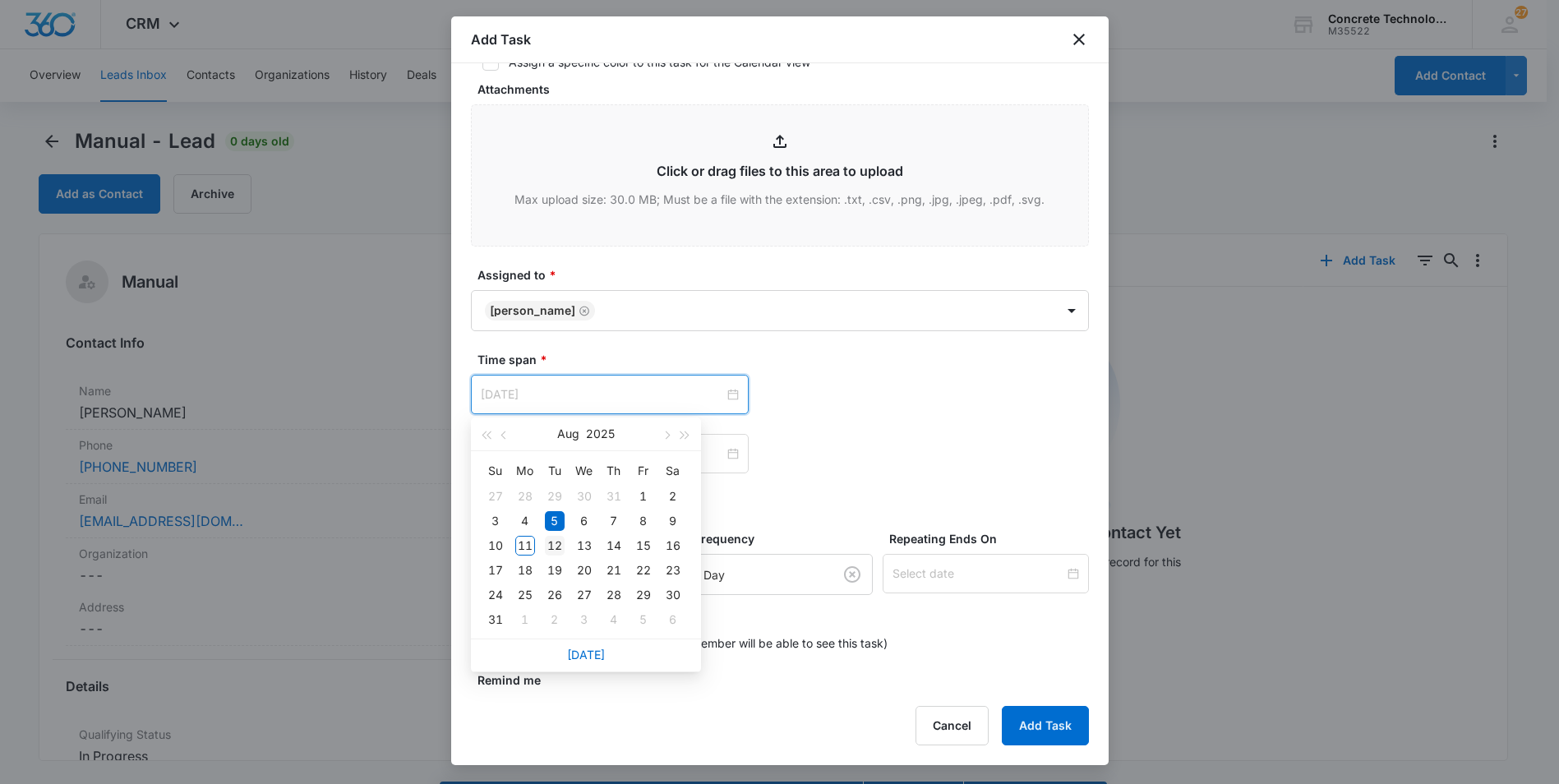
type input "[DATE]"
click at [553, 545] on div "12" at bounding box center [554, 545] width 20 height 20
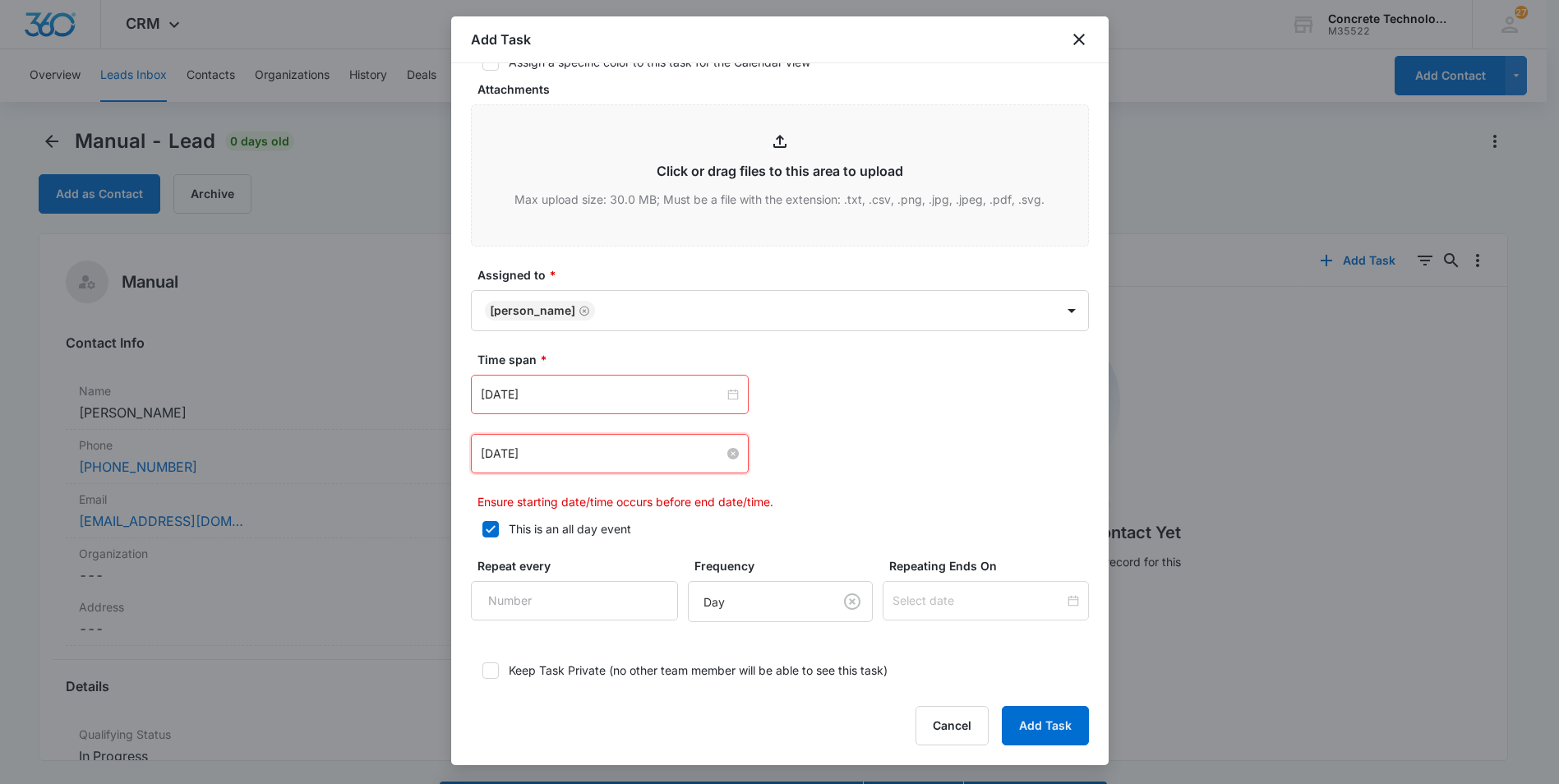
click at [622, 452] on input "[DATE]" at bounding box center [602, 453] width 243 height 18
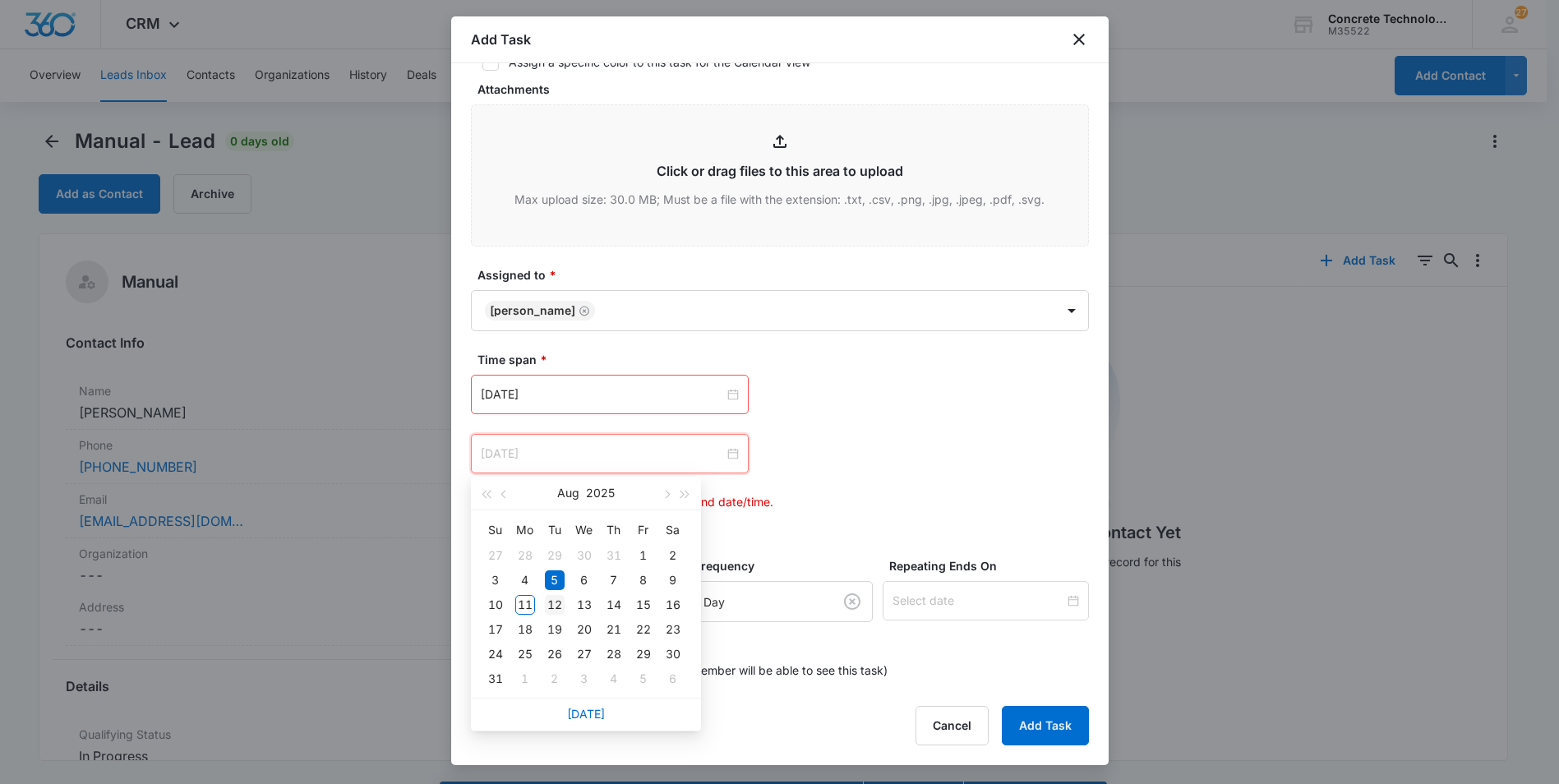
type input "[DATE]"
click at [557, 602] on div "12" at bounding box center [554, 604] width 20 height 20
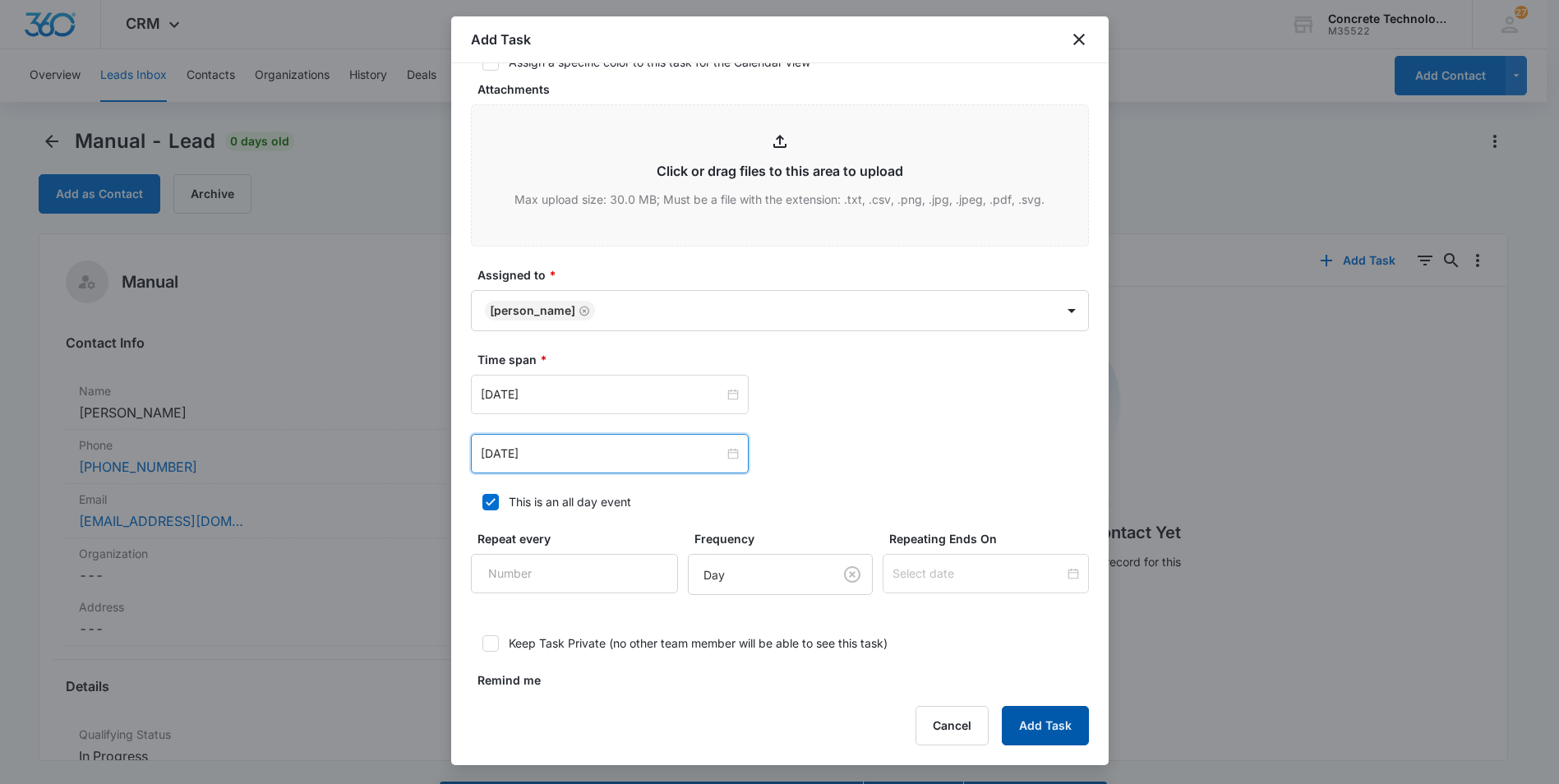
drag, startPoint x: 1033, startPoint y: 720, endPoint x: 986, endPoint y: 669, distance: 69.4
click at [1034, 715] on button "Add Task" at bounding box center [1046, 726] width 87 height 40
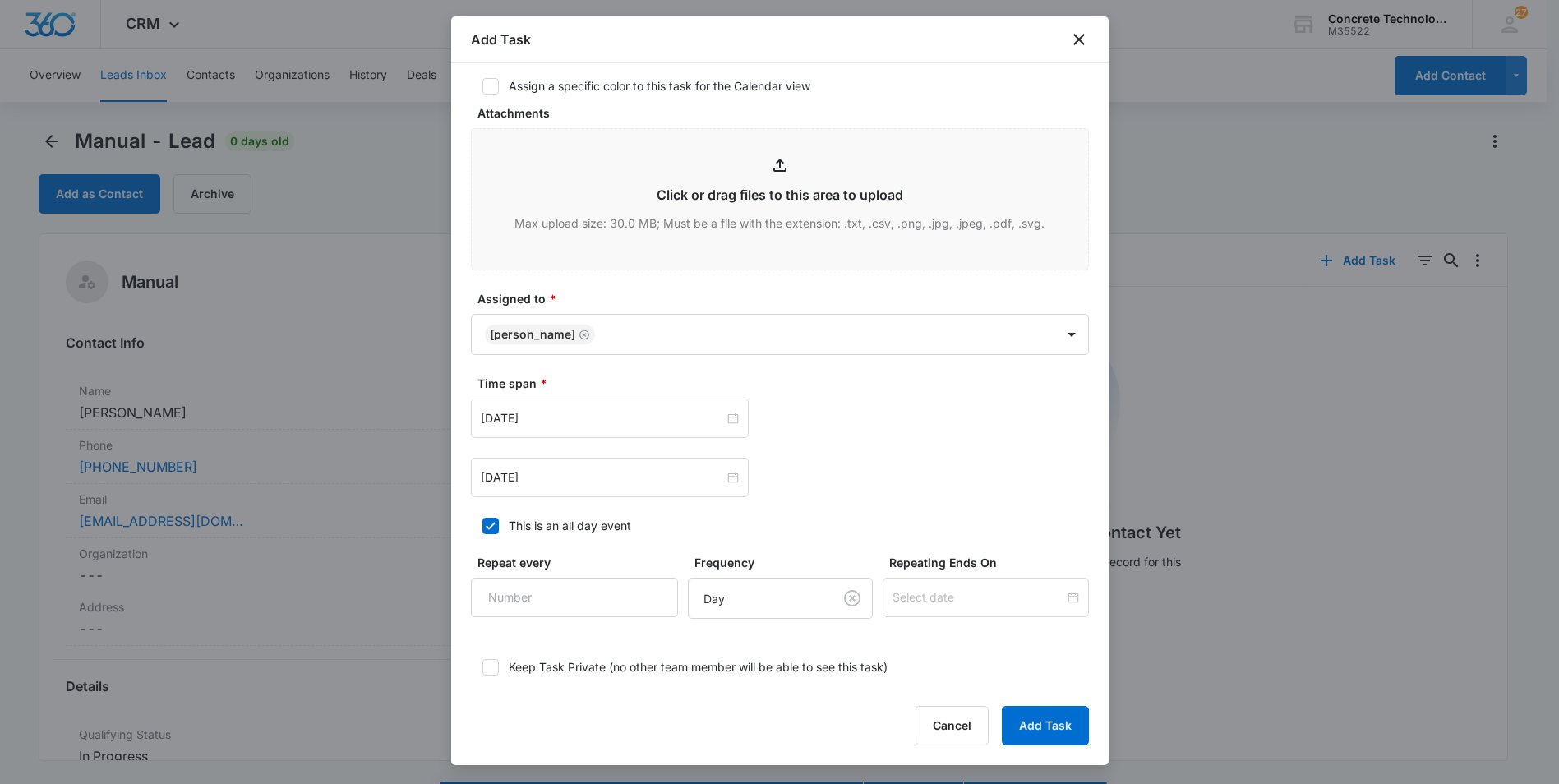
scroll to position [0, 0]
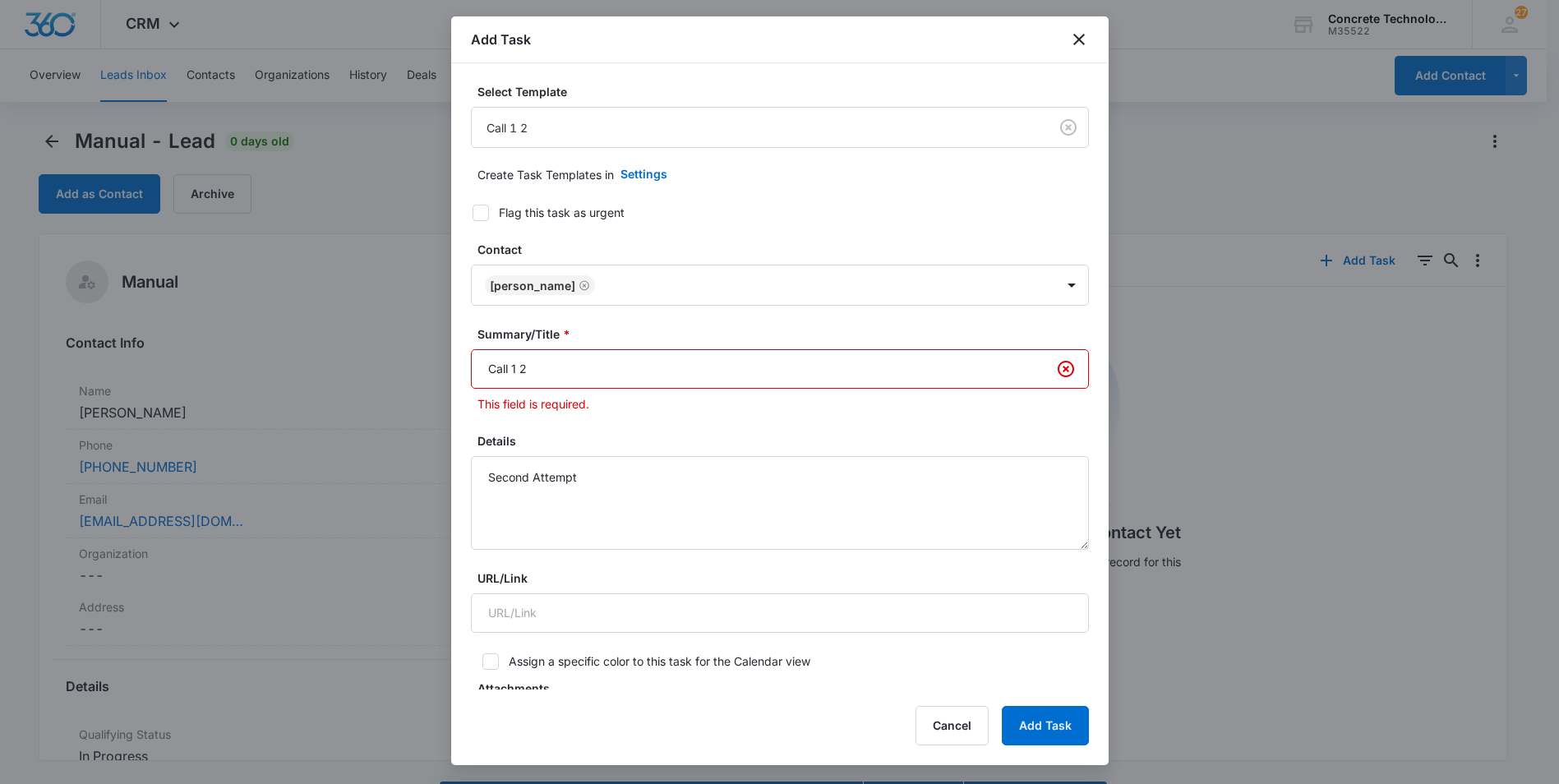
click at [515, 372] on input "Call 1 2" at bounding box center [780, 369] width 618 height 40
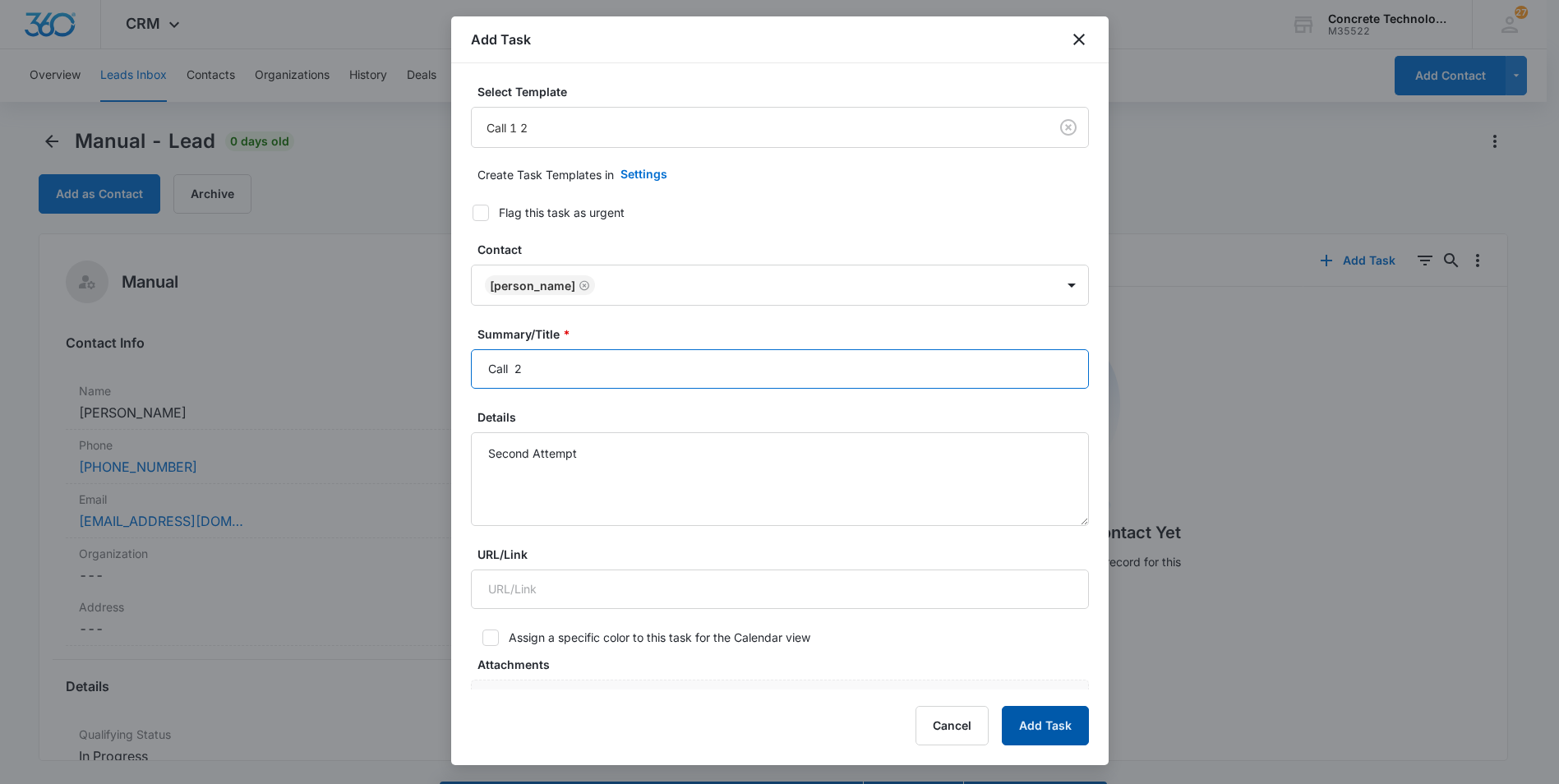
type input "Call 2"
click at [1044, 733] on button "Add Task" at bounding box center [1046, 726] width 87 height 40
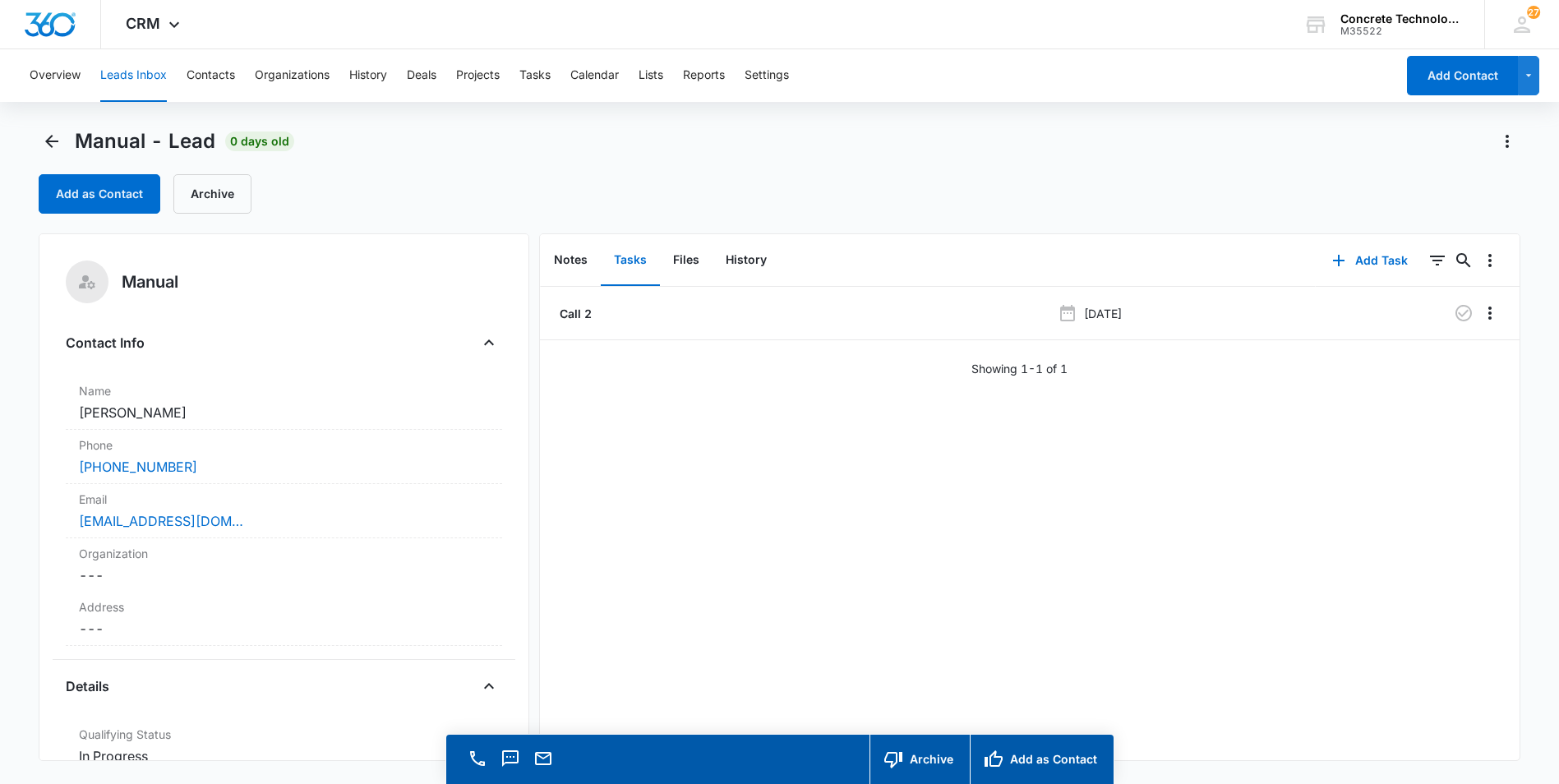
click at [135, 73] on button "Leads Inbox" at bounding box center [133, 75] width 67 height 53
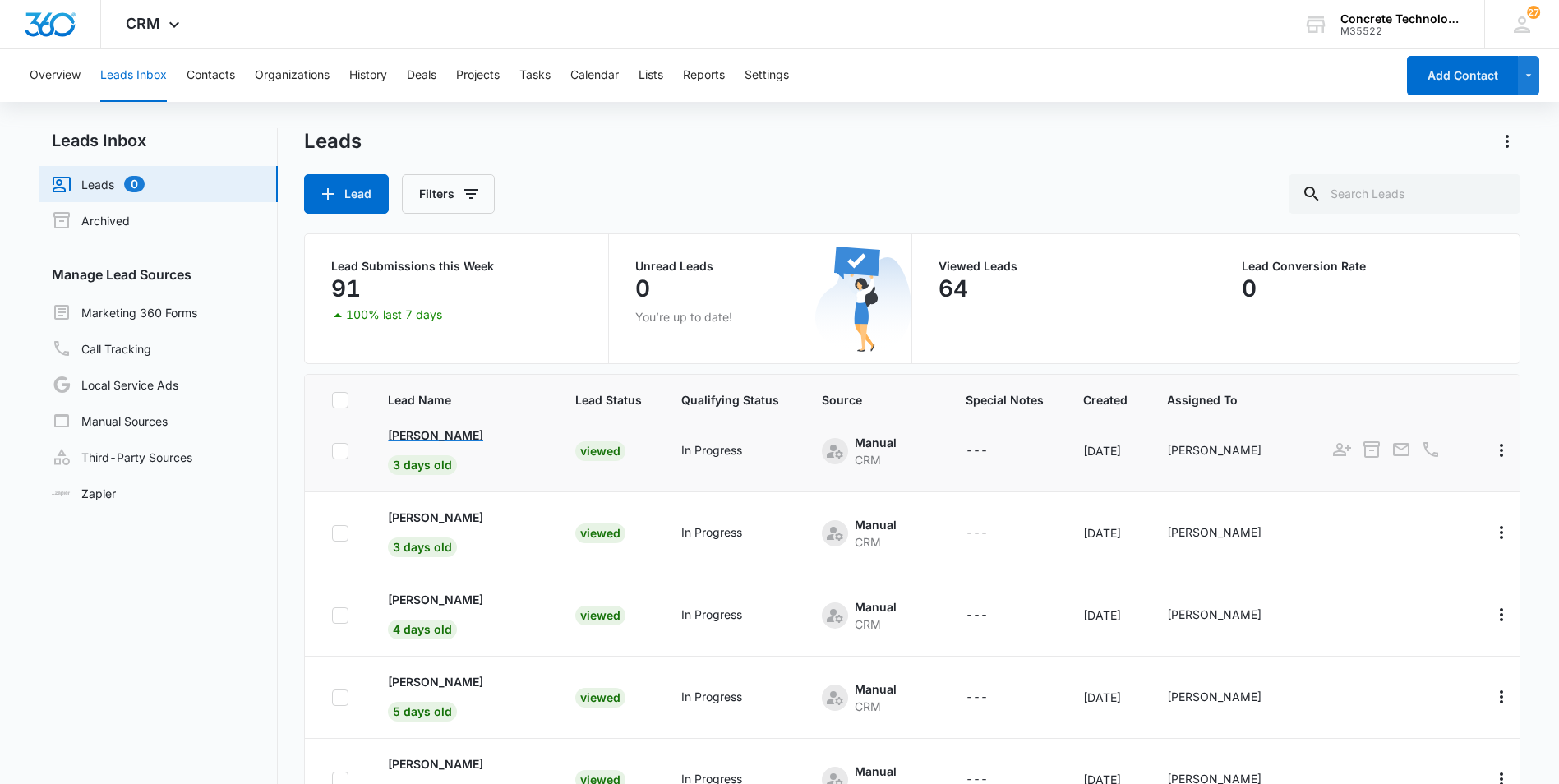
scroll to position [822, 0]
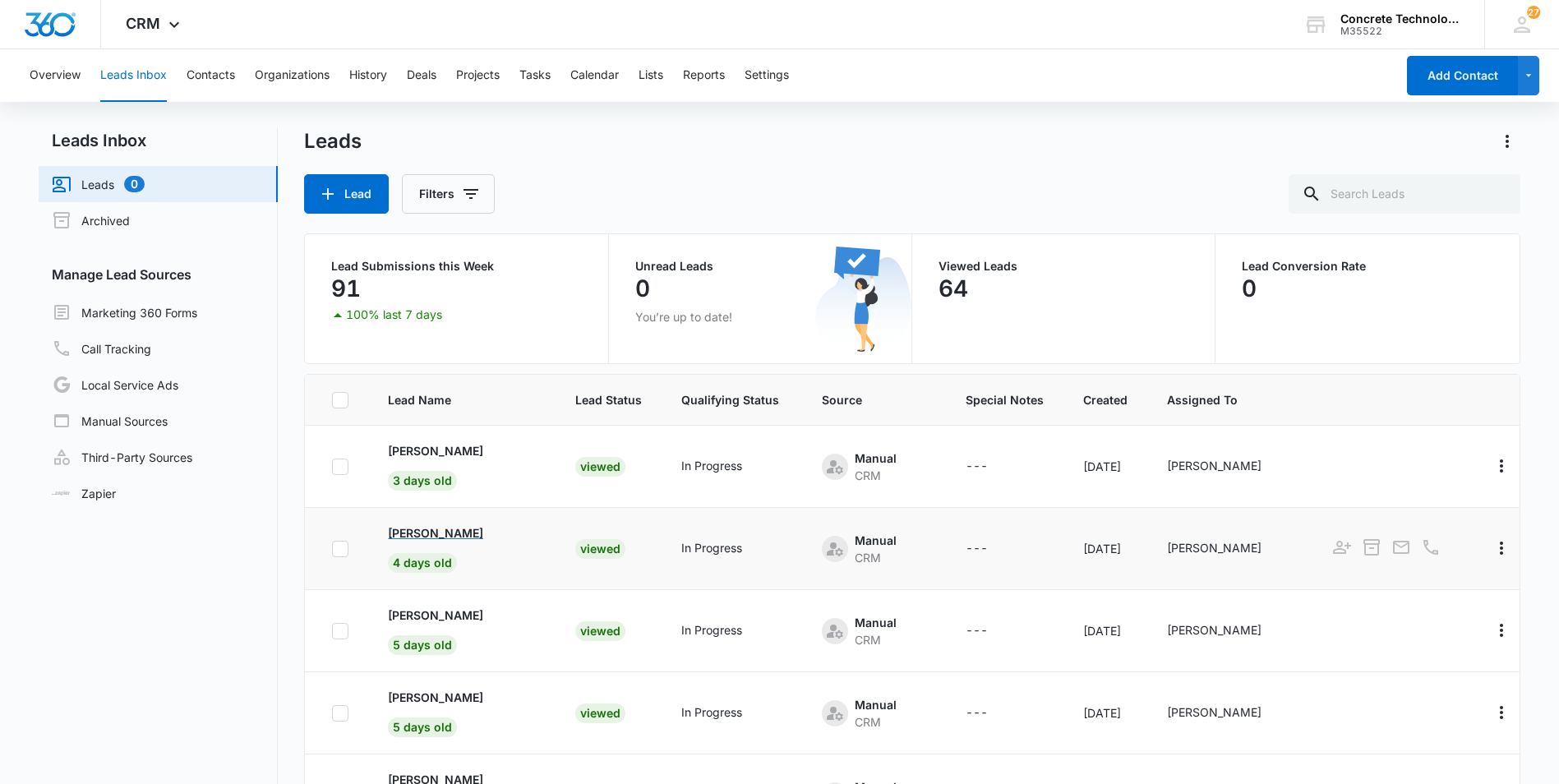
click at [455, 537] on p "[PERSON_NAME]" at bounding box center [435, 533] width 95 height 17
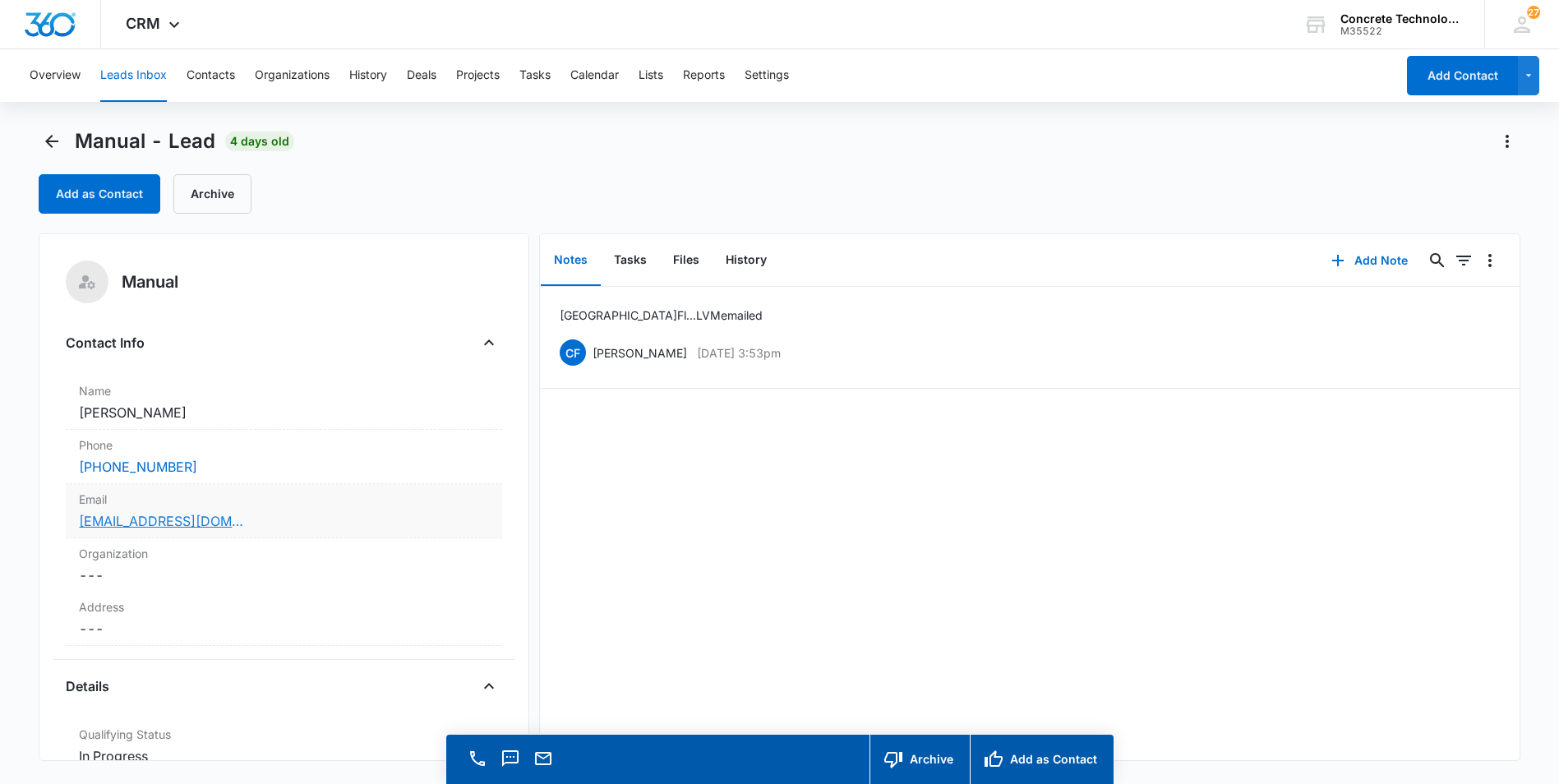
click at [137, 525] on link "[EMAIL_ADDRESS][DOMAIN_NAME]" at bounding box center [161, 521] width 164 height 20
click at [1344, 255] on button "Add Note" at bounding box center [1369, 260] width 109 height 40
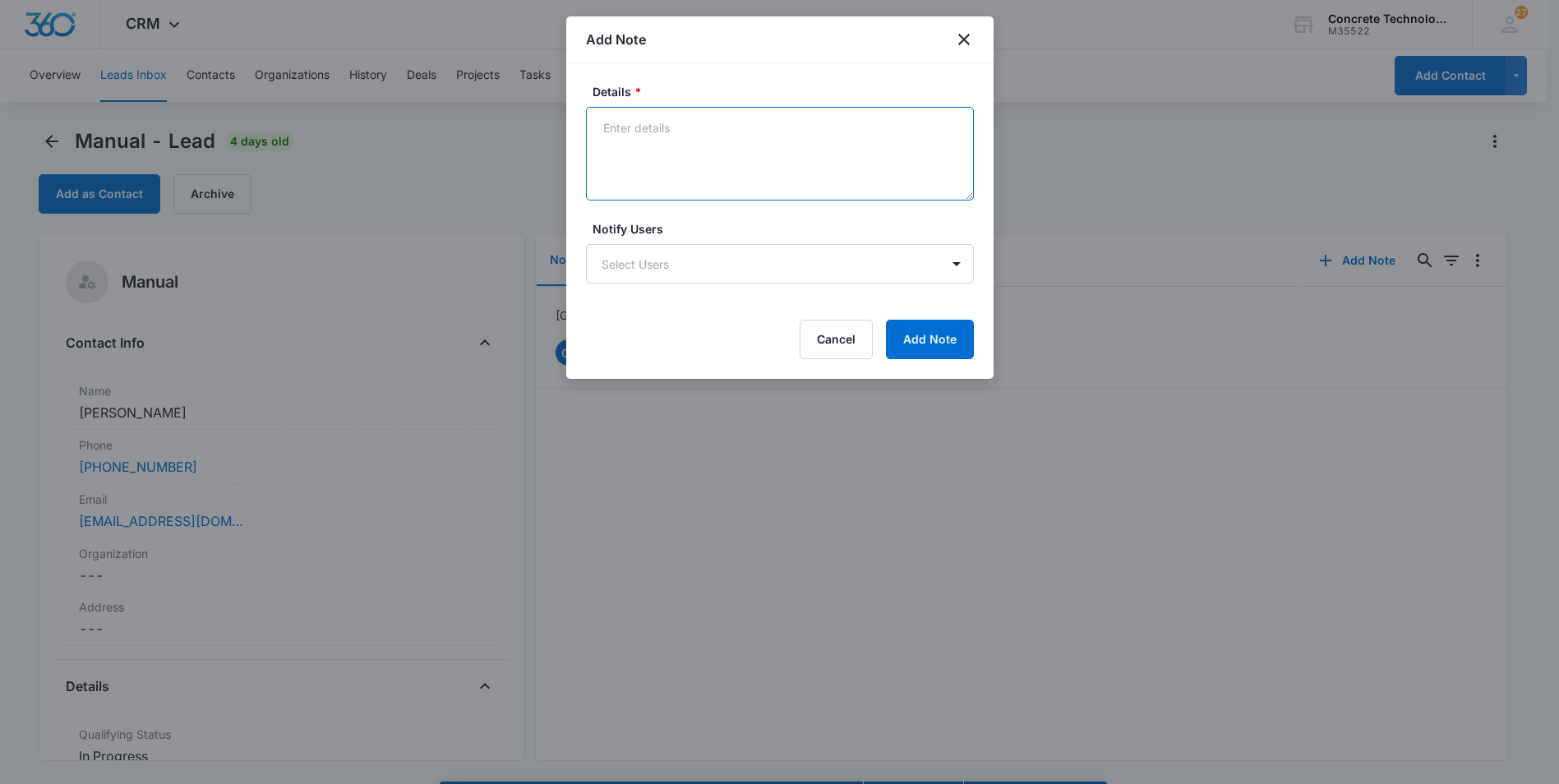
click at [596, 123] on textarea "Details *" at bounding box center [780, 153] width 388 height 93
type textarea "LVM text emailed"
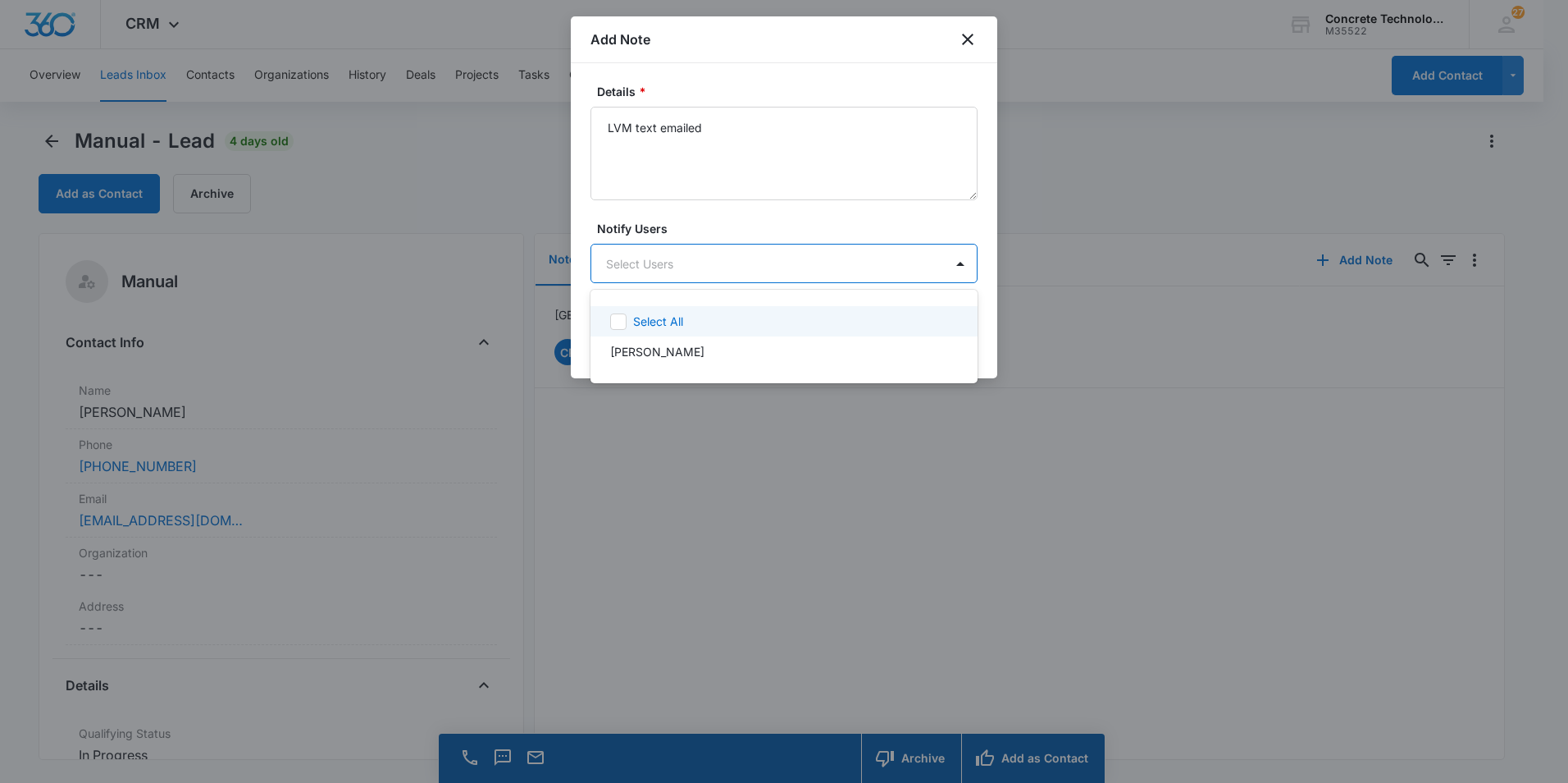
click at [883, 274] on body "CRM Apps Reputation Websites Forms CRM Email Social Content Ads Intelligence Fi…" at bounding box center [784, 391] width 1568 height 783
click at [639, 351] on p "[PERSON_NAME]" at bounding box center [657, 351] width 94 height 17
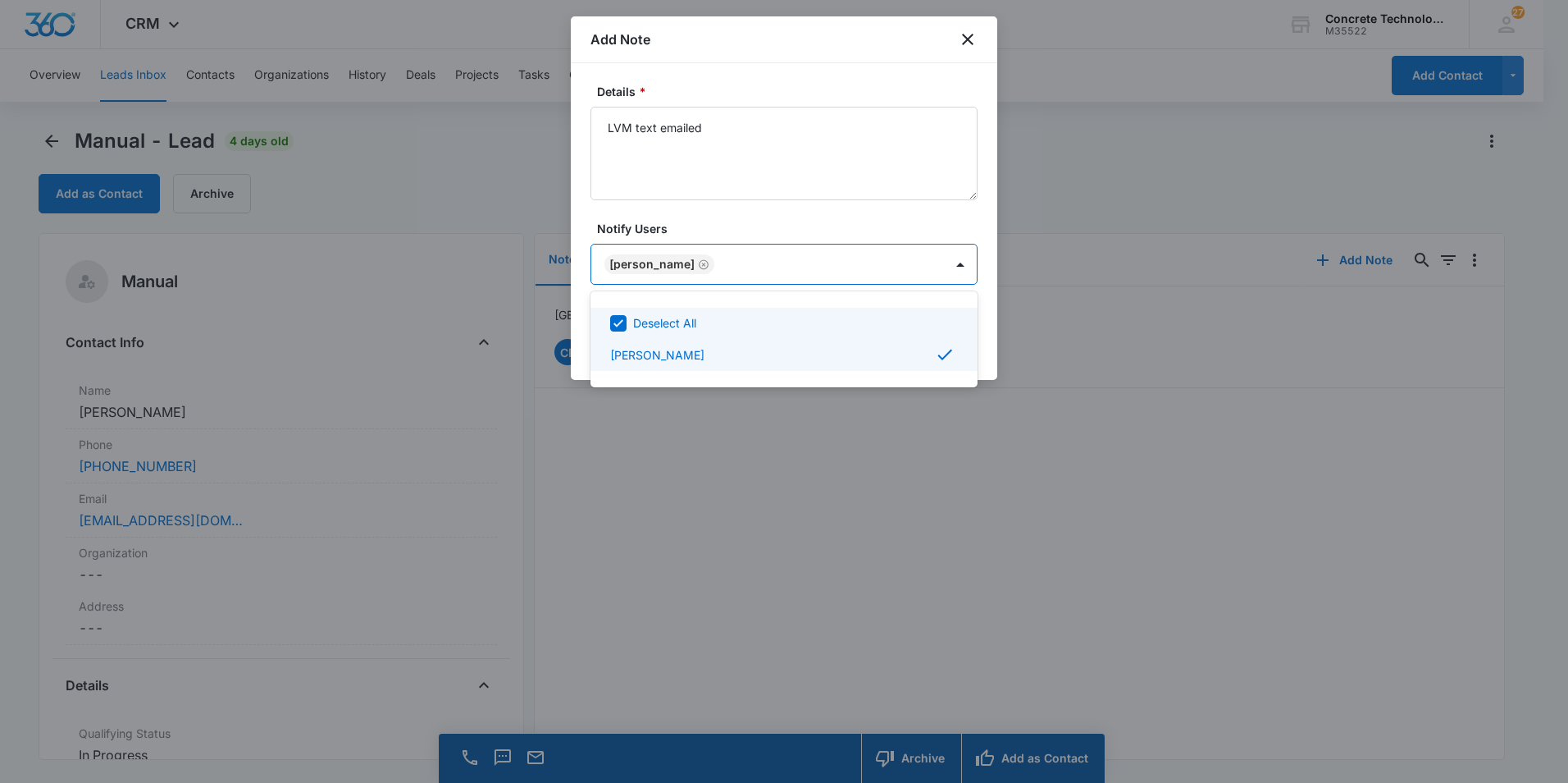
click at [914, 272] on div at bounding box center [784, 391] width 1568 height 783
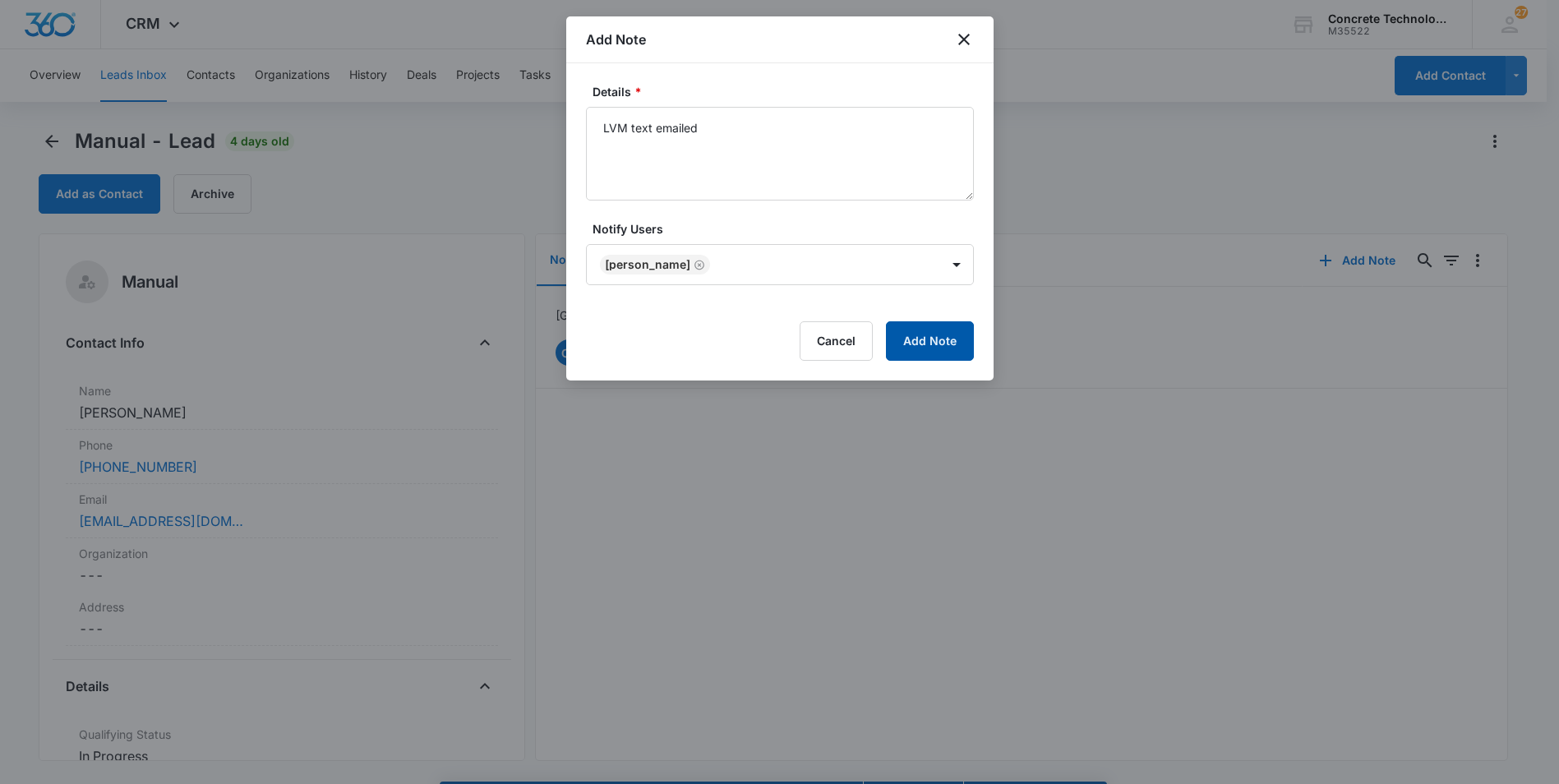
click at [932, 344] on button "Add Note" at bounding box center [930, 342] width 88 height 40
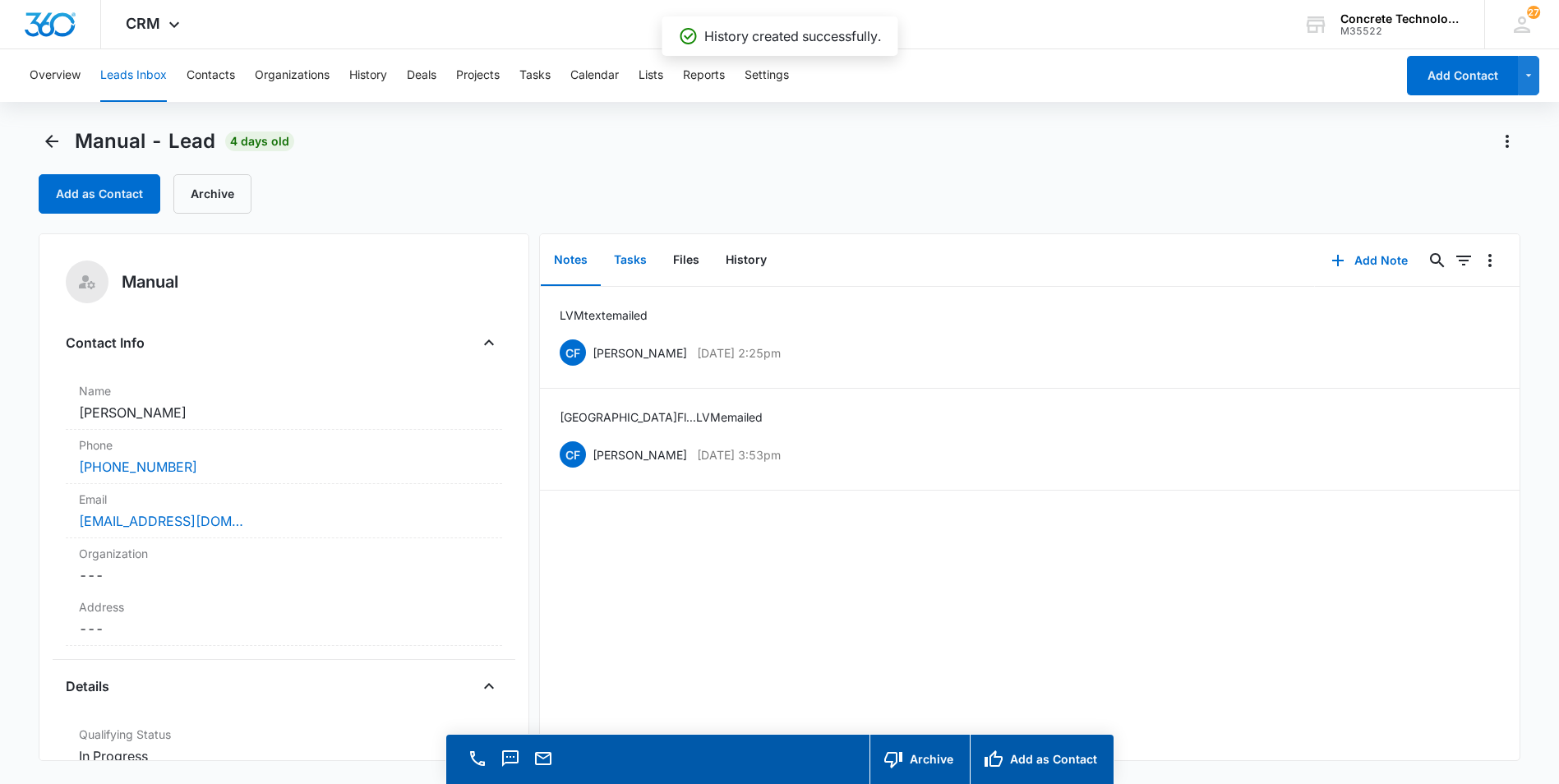
click at [628, 258] on button "Tasks" at bounding box center [630, 260] width 59 height 51
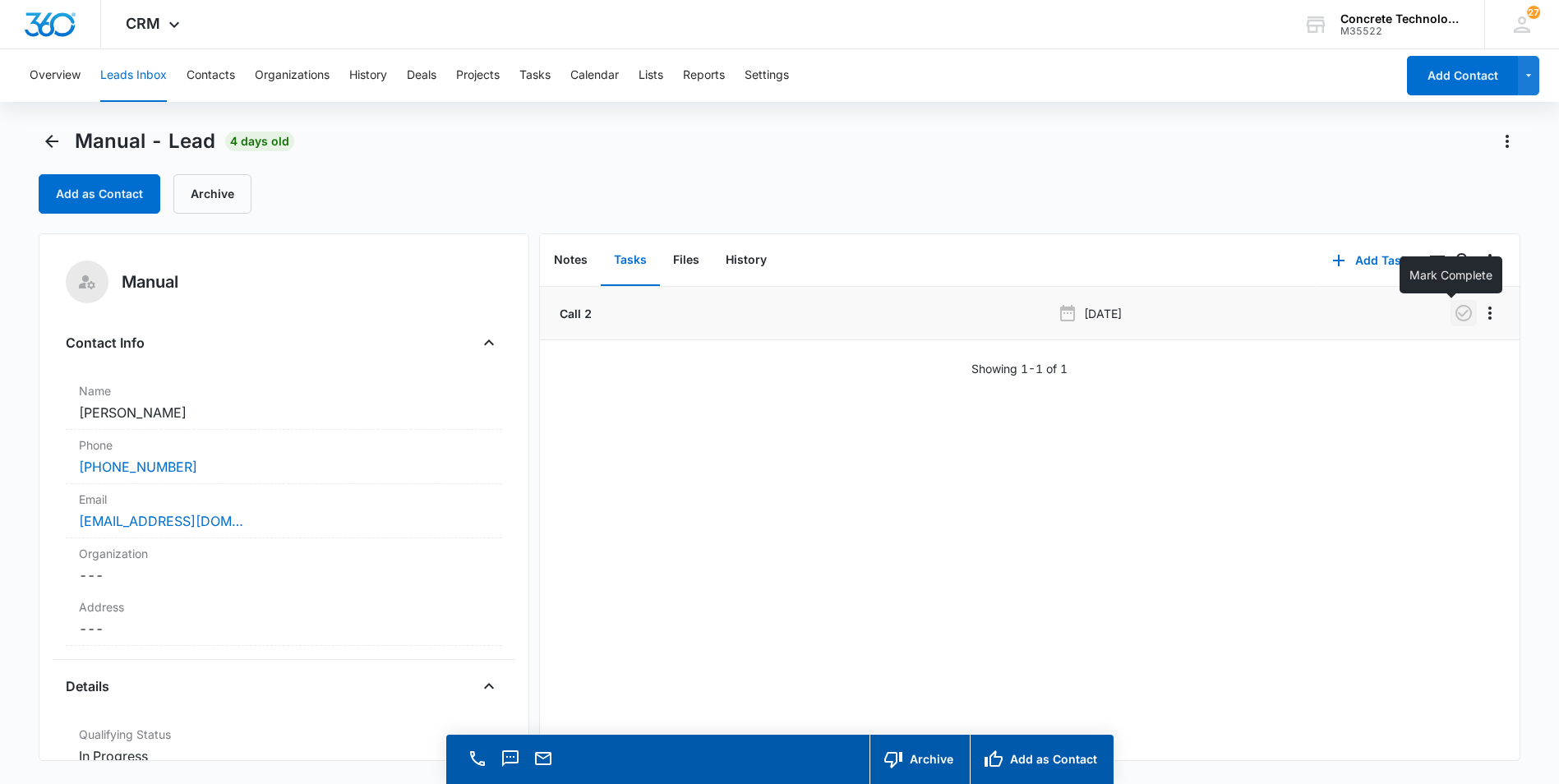
click at [1454, 313] on icon "button" at bounding box center [1464, 312] width 20 height 20
click at [1356, 259] on button "Add Task" at bounding box center [1369, 260] width 109 height 40
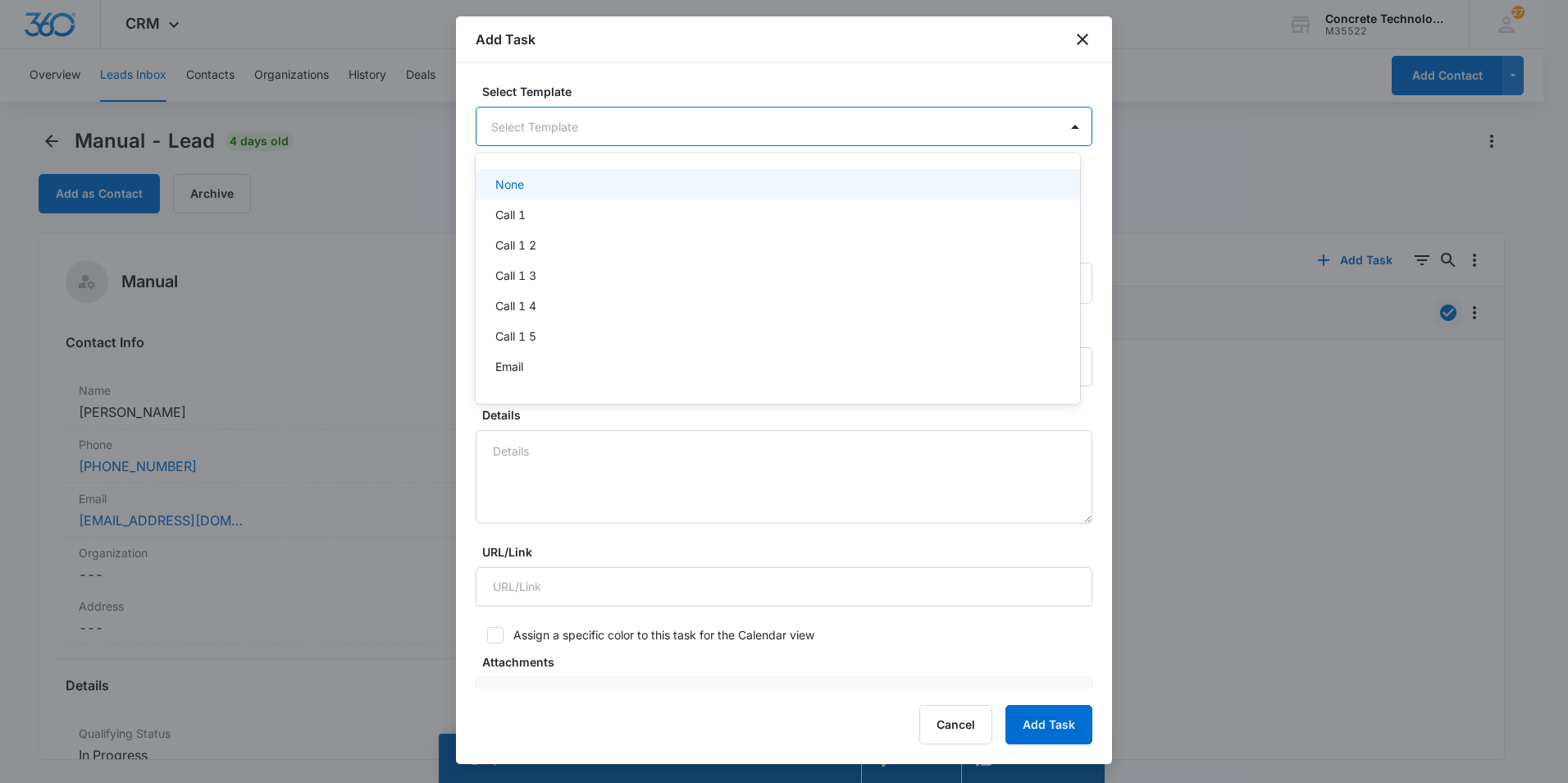
click at [653, 131] on body "CRM Apps Reputation Websites Forms CRM Email Social Content Ads Intelligence Fi…" at bounding box center [784, 391] width 1568 height 783
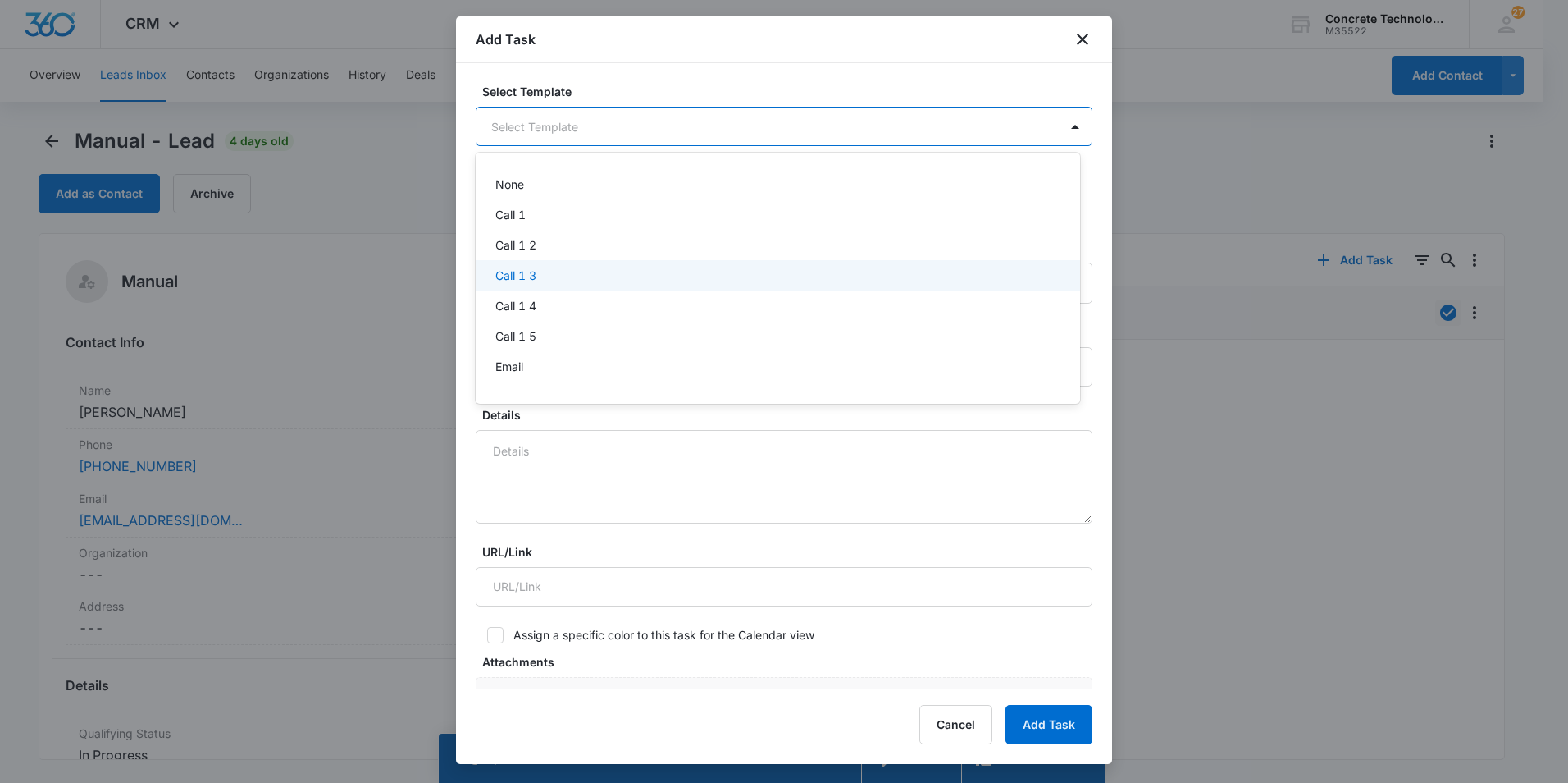
click at [508, 275] on p "Call 1 3" at bounding box center [516, 275] width 41 height 17
